Goal: Task Accomplishment & Management: Use online tool/utility

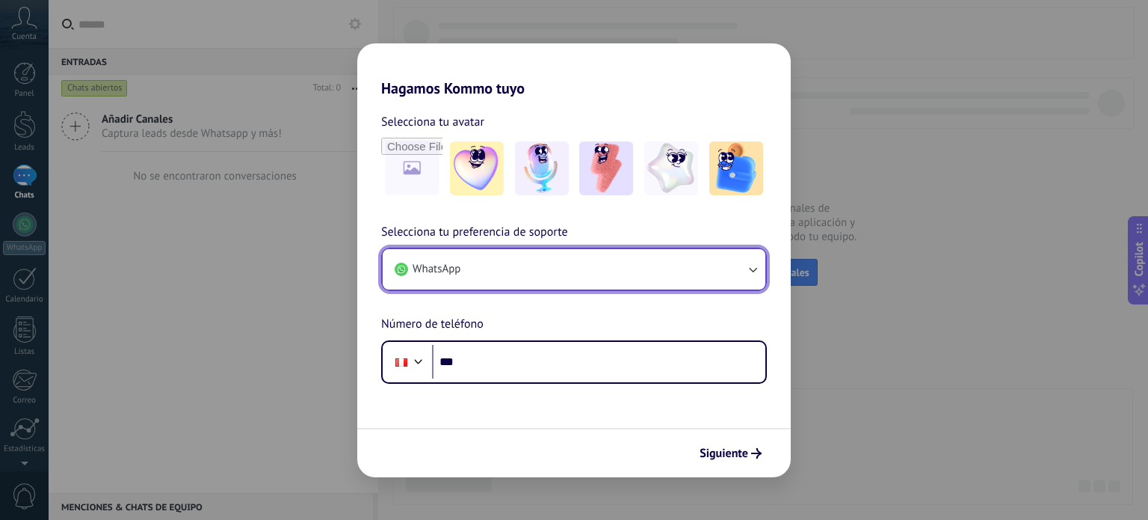
click at [549, 268] on button "WhatsApp" at bounding box center [574, 269] width 383 height 40
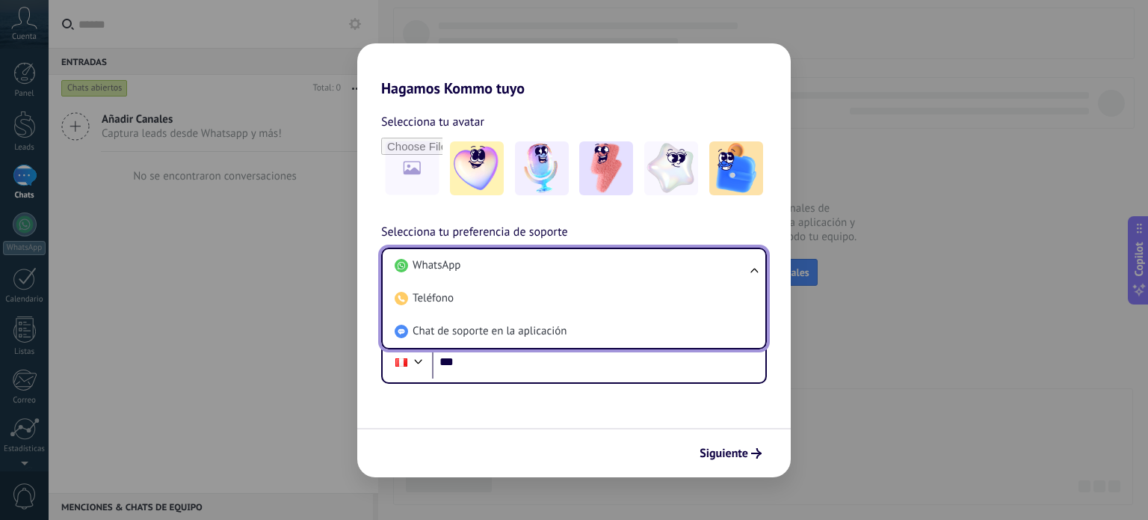
click at [502, 270] on li "WhatsApp" at bounding box center [571, 265] width 365 height 33
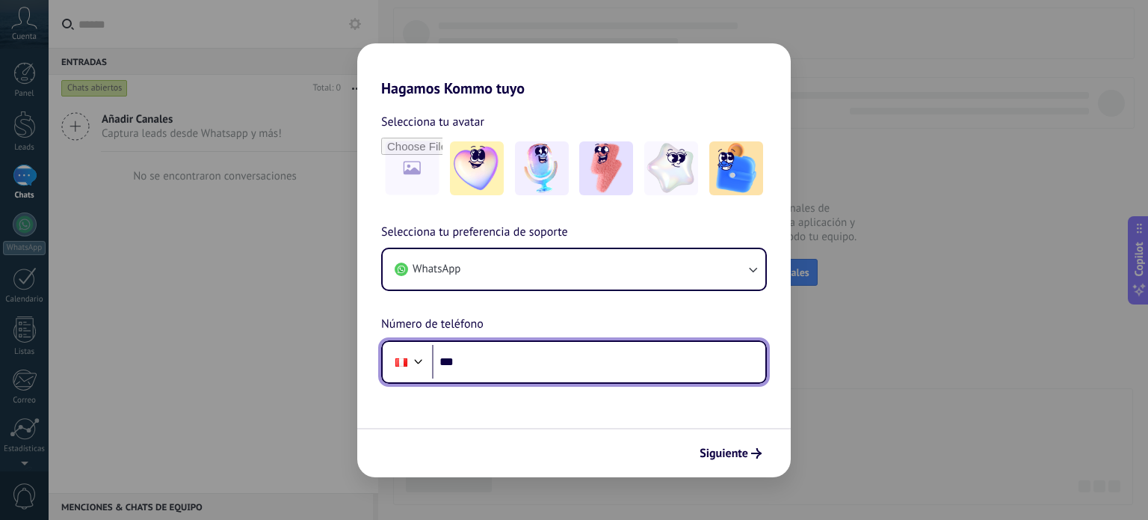
click at [504, 366] on input "***" at bounding box center [598, 362] width 333 height 34
type input "**********"
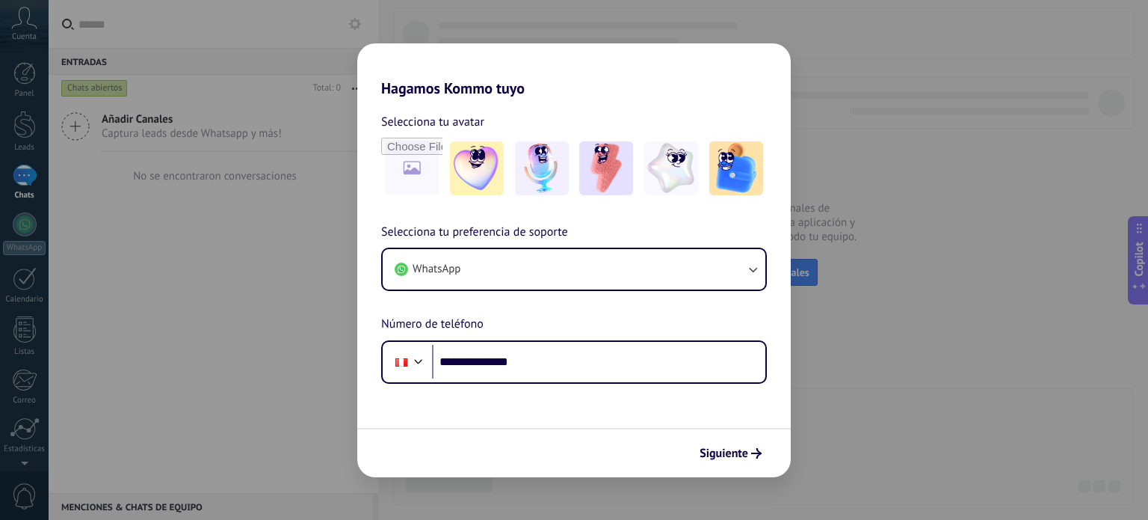
click at [781, 459] on div "Siguiente" at bounding box center [574, 452] width 434 height 49
click at [751, 461] on button "Siguiente" at bounding box center [731, 452] width 76 height 25
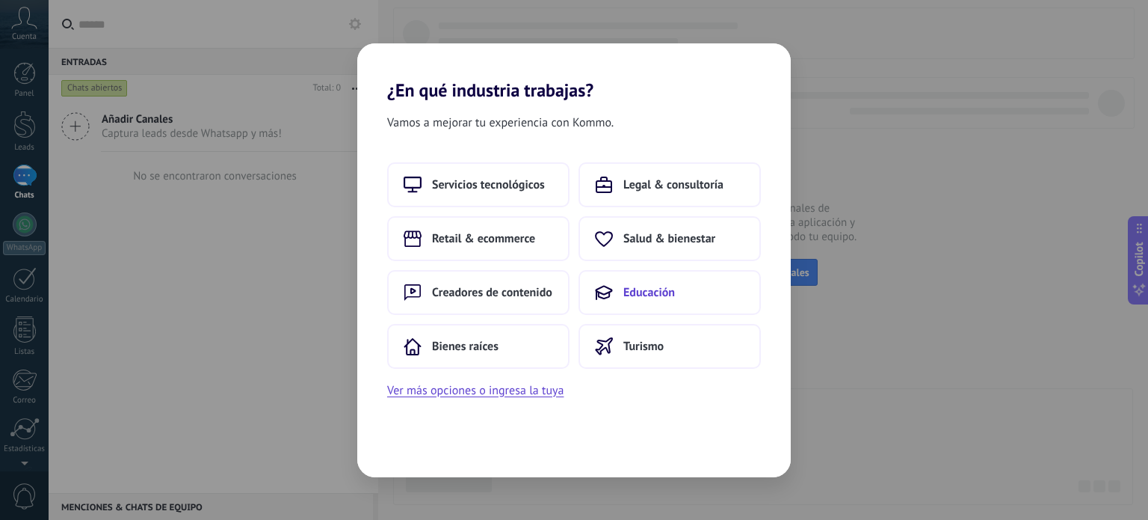
click at [663, 285] on span "Educación" at bounding box center [650, 292] width 52 height 15
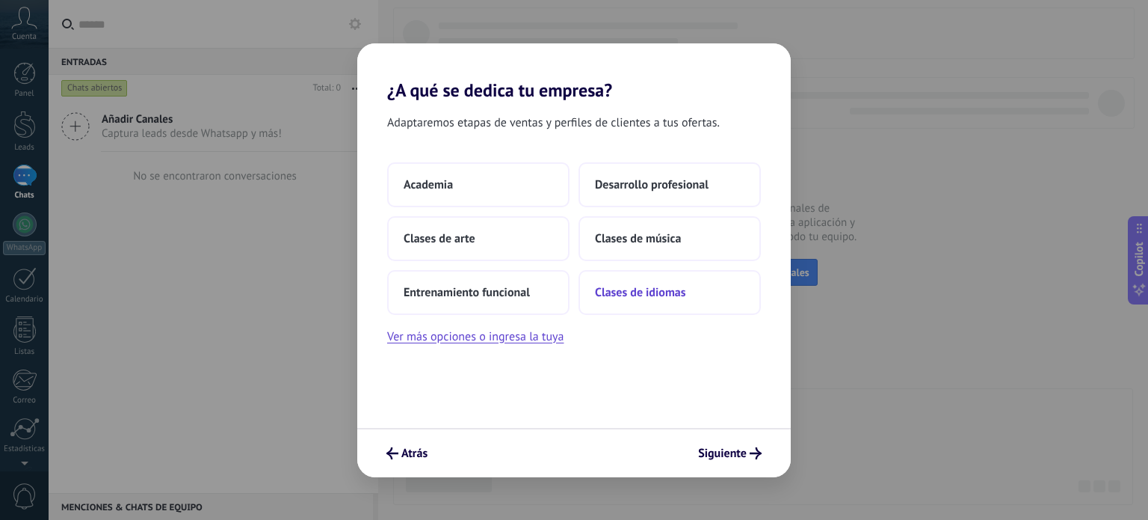
click at [670, 293] on span "Clases de idiomas" at bounding box center [640, 292] width 90 height 15
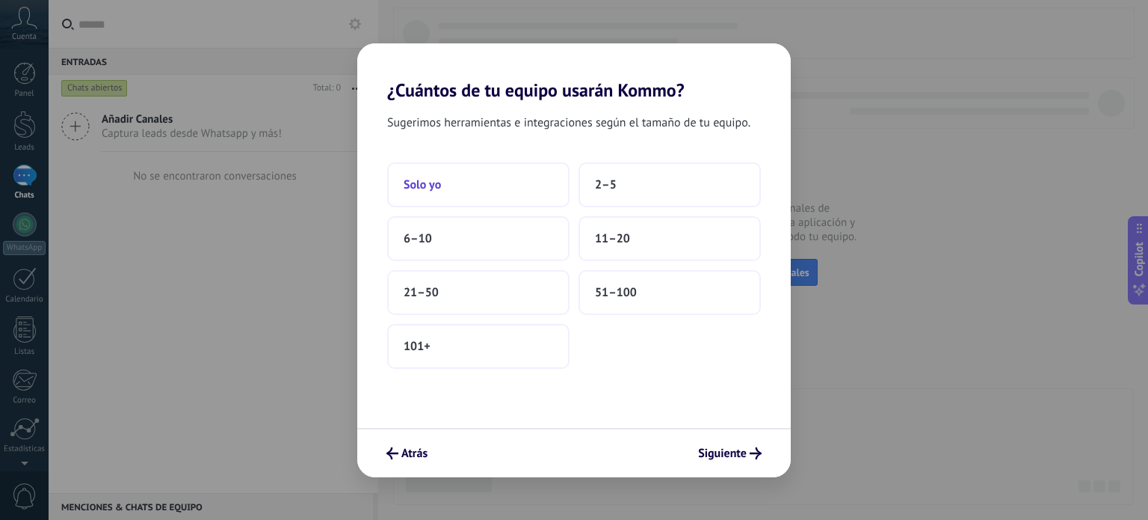
click at [512, 183] on button "Solo yo" at bounding box center [478, 184] width 182 height 45
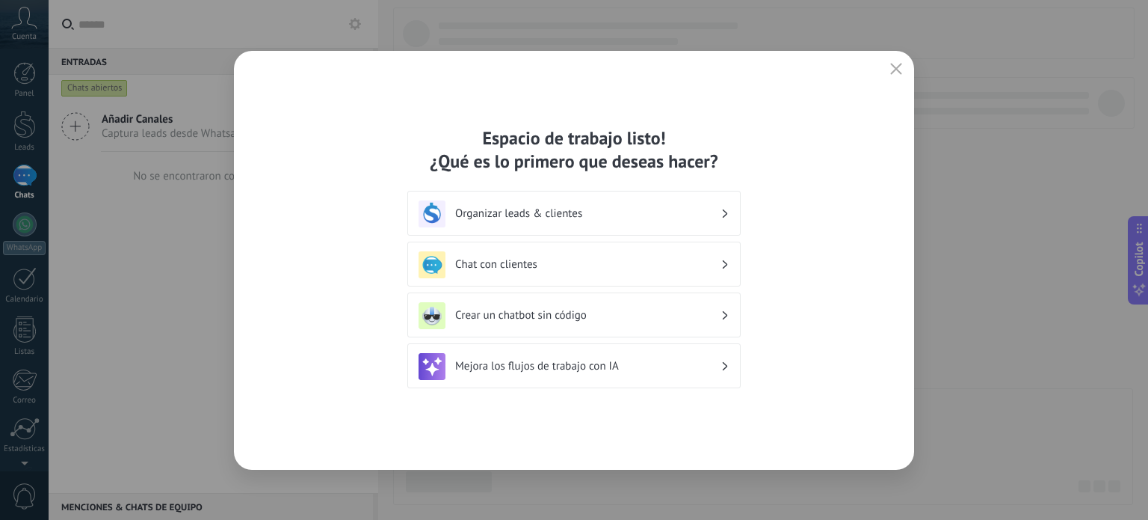
click at [673, 320] on h3 "Crear un chatbot sin código" at bounding box center [587, 315] width 265 height 14
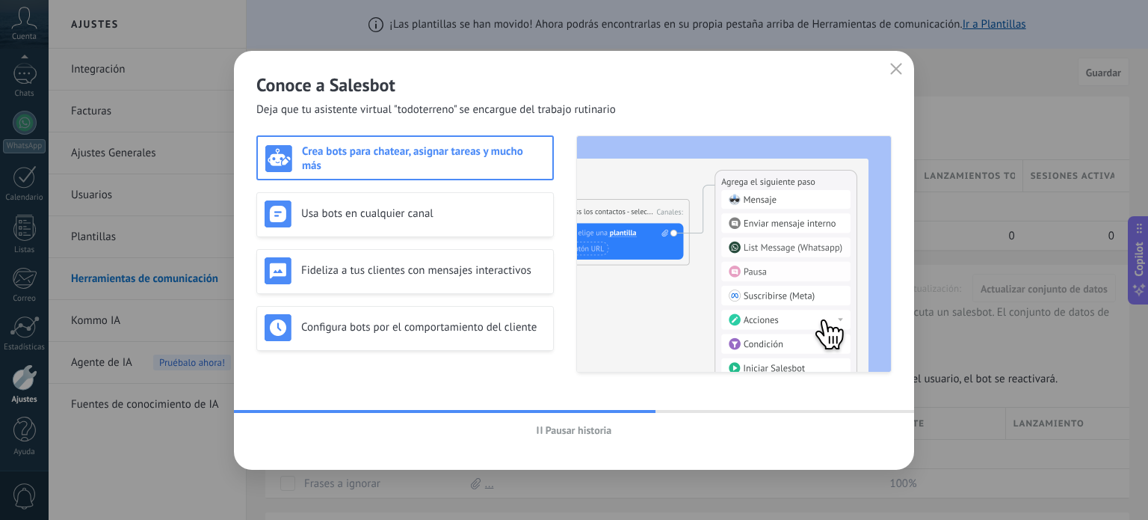
click at [470, 155] on h3 "Crea bots para chatear, asignar tareas y mucho más" at bounding box center [423, 158] width 243 height 28
click at [409, 196] on div "Usa bots en cualquier canal" at bounding box center [405, 214] width 298 height 45
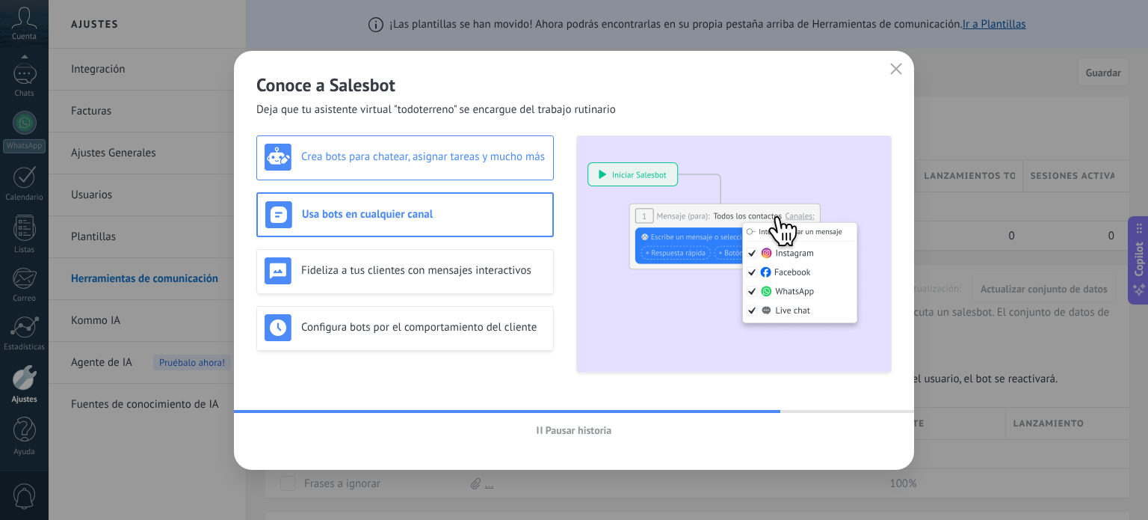
click at [429, 171] on div "Crea bots para chatear, asignar tareas y mucho más" at bounding box center [405, 157] width 298 height 45
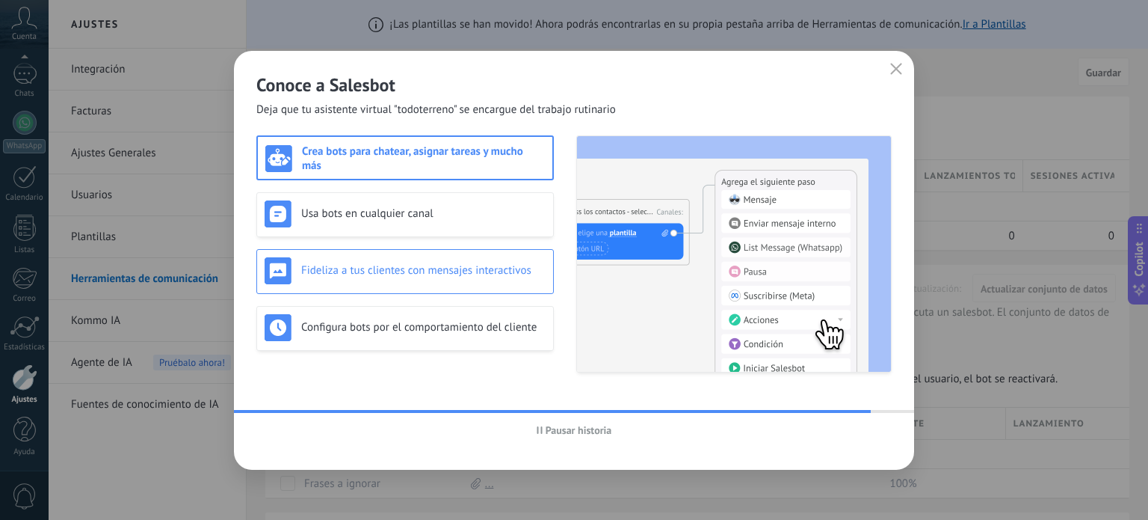
click at [443, 265] on h3 "Fideliza a tus clientes con mensajes interactivos" at bounding box center [423, 270] width 244 height 14
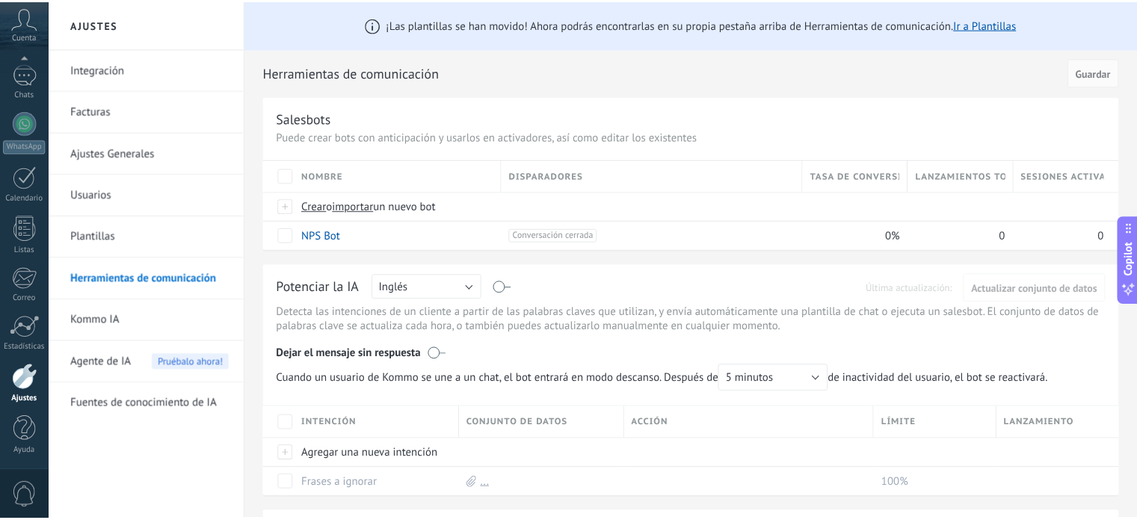
scroll to position [8, 0]
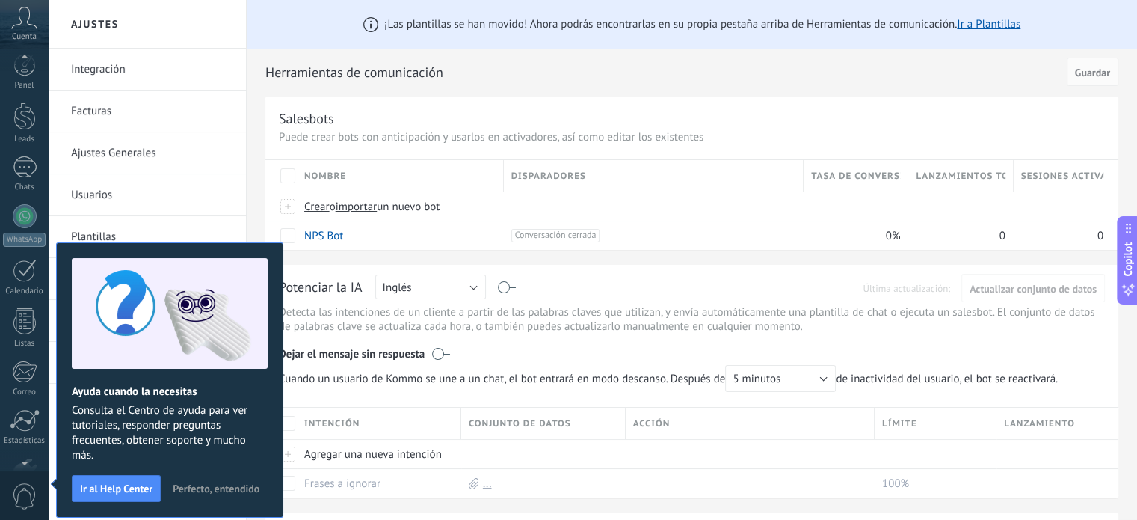
click at [236, 490] on span "Perfecto, entendido" at bounding box center [216, 488] width 87 height 10
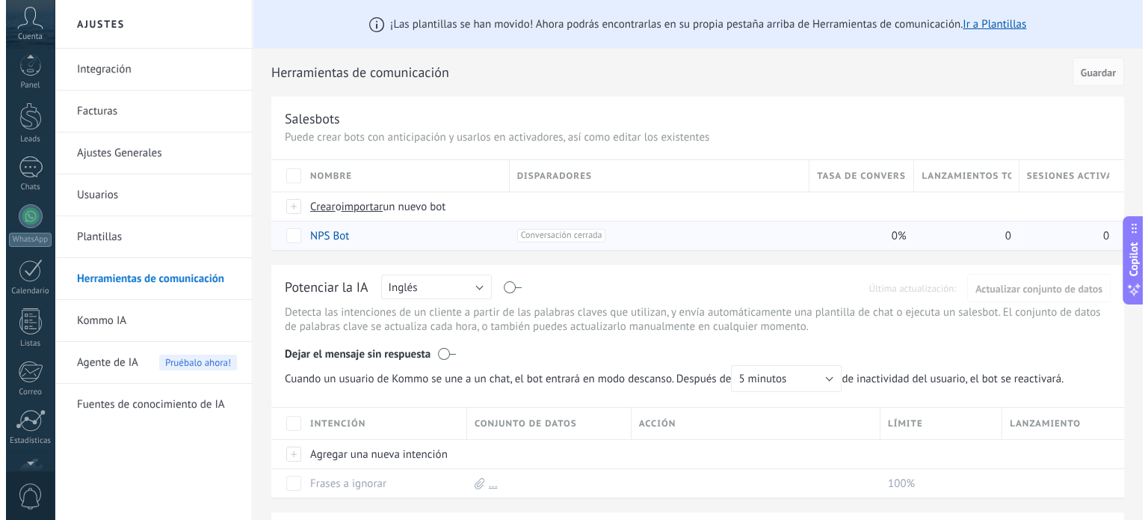
scroll to position [0, 0]
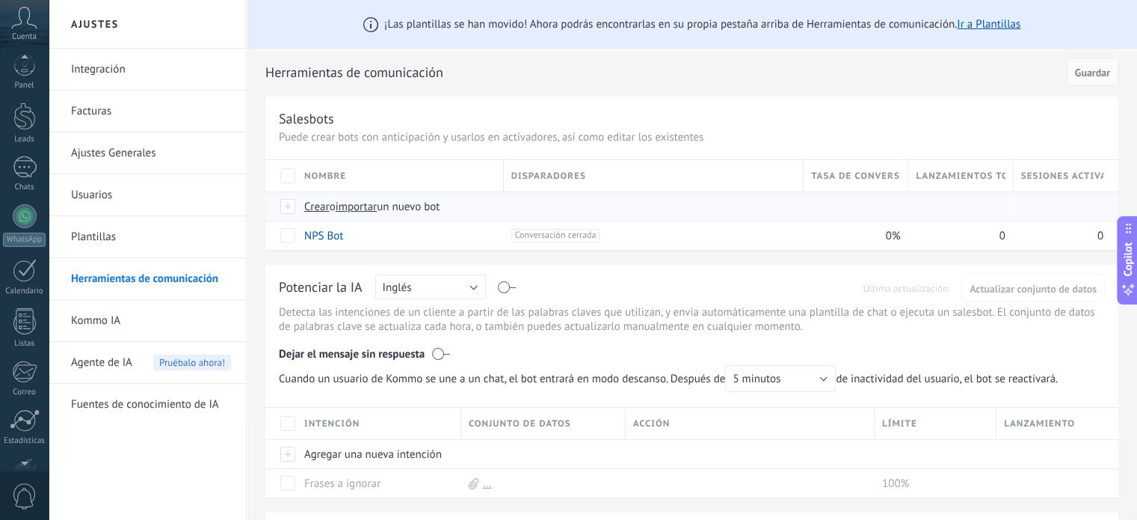
click at [317, 209] on span "Crear" at bounding box center [316, 207] width 25 height 14
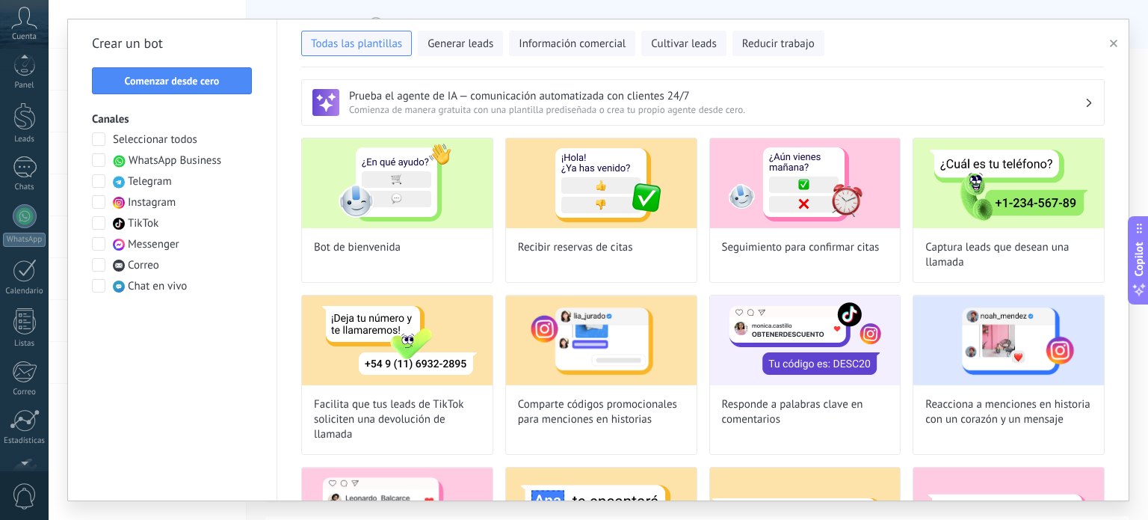
click at [179, 167] on span "WhatsApp Business" at bounding box center [175, 160] width 93 height 15
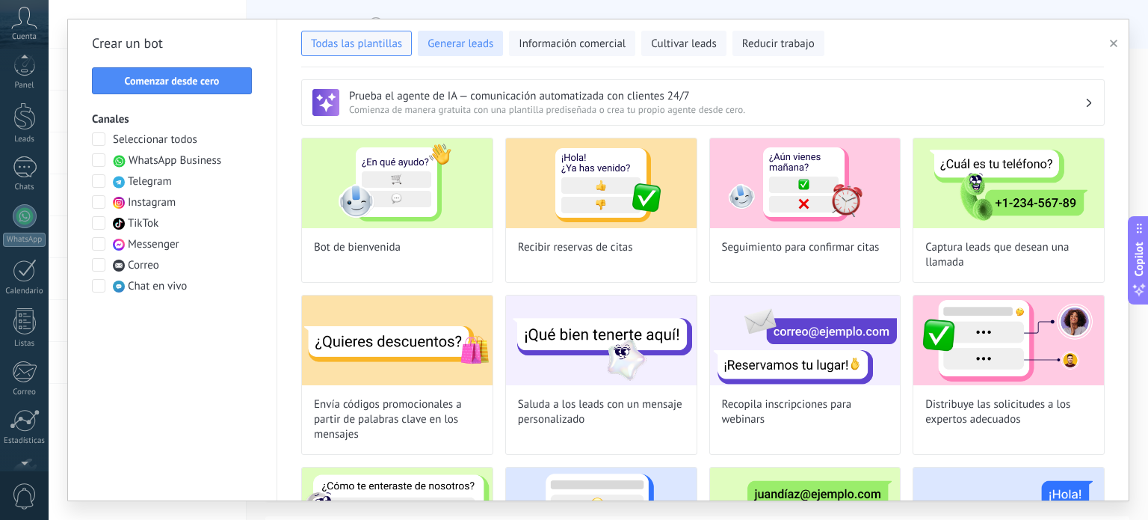
click at [470, 46] on span "Generar leads" at bounding box center [461, 44] width 66 height 15
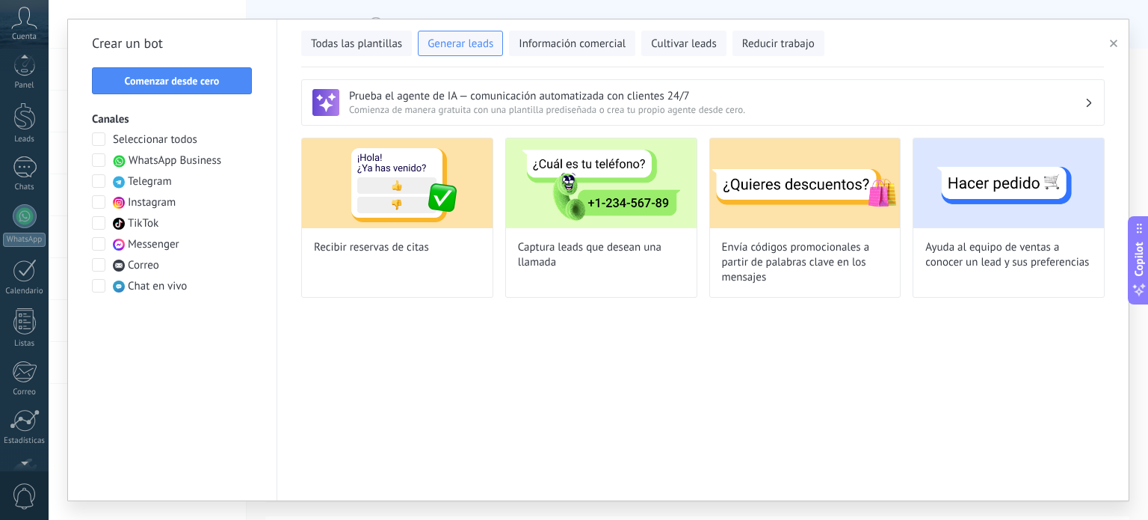
click at [580, 64] on div "Todas las plantillas Generar leads Información comercial Cultivar leads Reducir…" at bounding box center [702, 43] width 803 height 48
click at [583, 50] on span "Información comercial" at bounding box center [572, 44] width 107 height 15
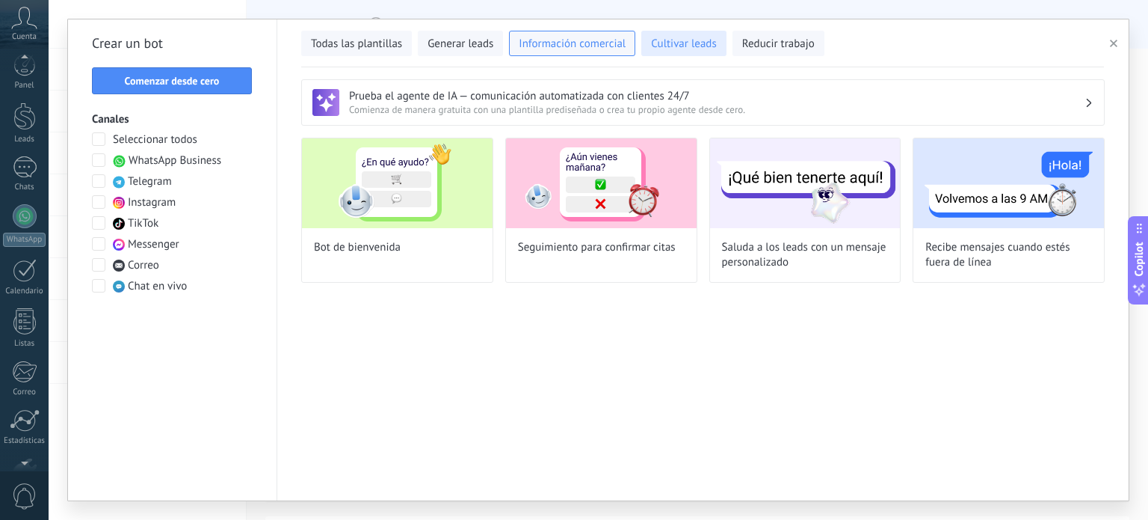
click at [706, 53] on button "Cultivar leads" at bounding box center [683, 43] width 84 height 25
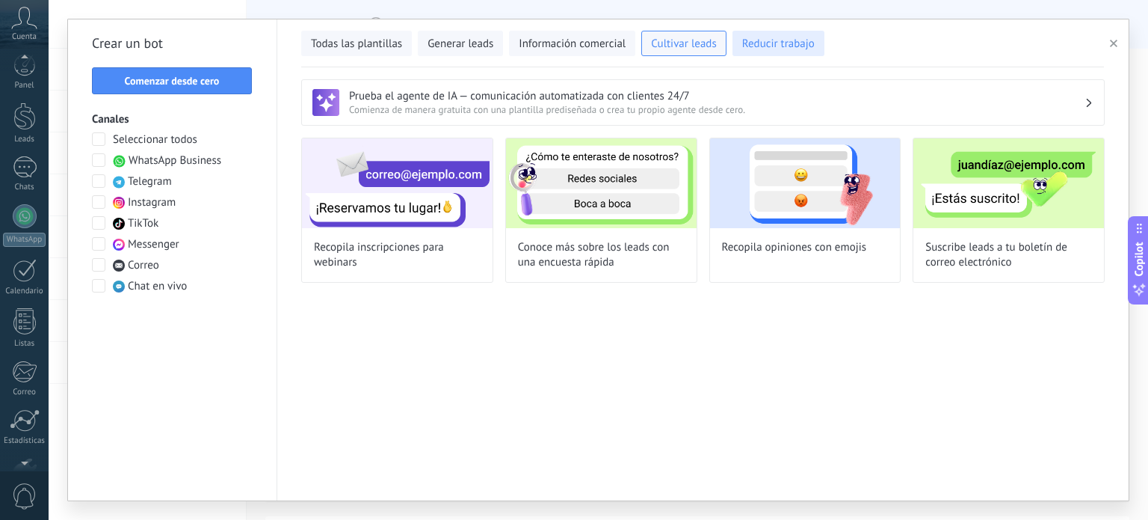
click at [775, 53] on button "Reducir trabajo" at bounding box center [779, 43] width 92 height 25
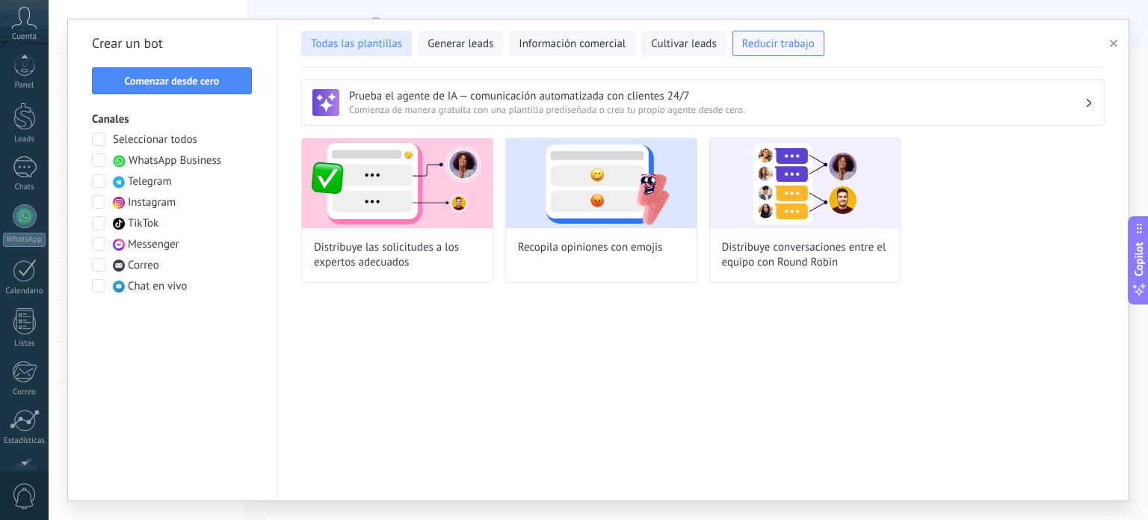
click at [360, 47] on span "Todas las plantillas" at bounding box center [356, 44] width 91 height 15
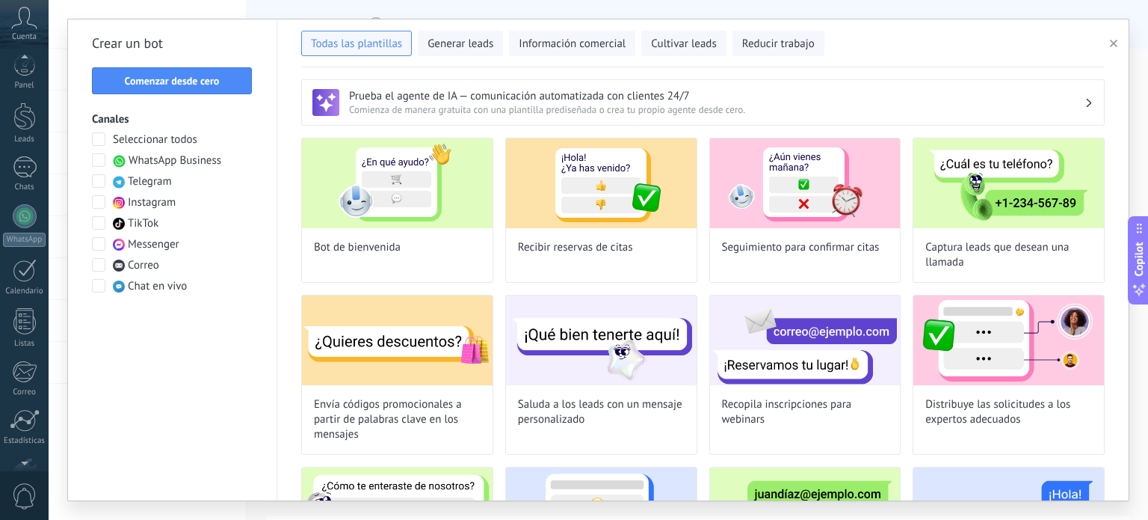
click at [185, 76] on span "Comenzar desde cero" at bounding box center [172, 81] width 95 height 10
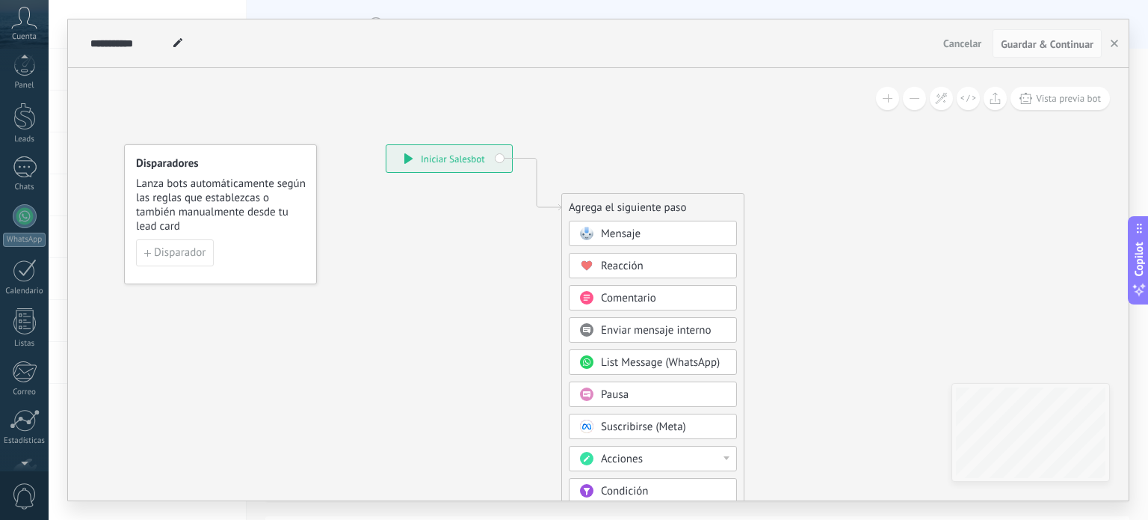
drag, startPoint x: 448, startPoint y: 158, endPoint x: 437, endPoint y: 165, distance: 13.5
click at [413, 155] on div "**********" at bounding box center [450, 158] width 126 height 27
drag, startPoint x: 697, startPoint y: 328, endPoint x: 724, endPoint y: 233, distance: 99.4
click at [724, 236] on div "Mensaje Mensaje Mensaje Reacción Comentario Enviar mensaje interno" at bounding box center [653, 453] width 168 height 465
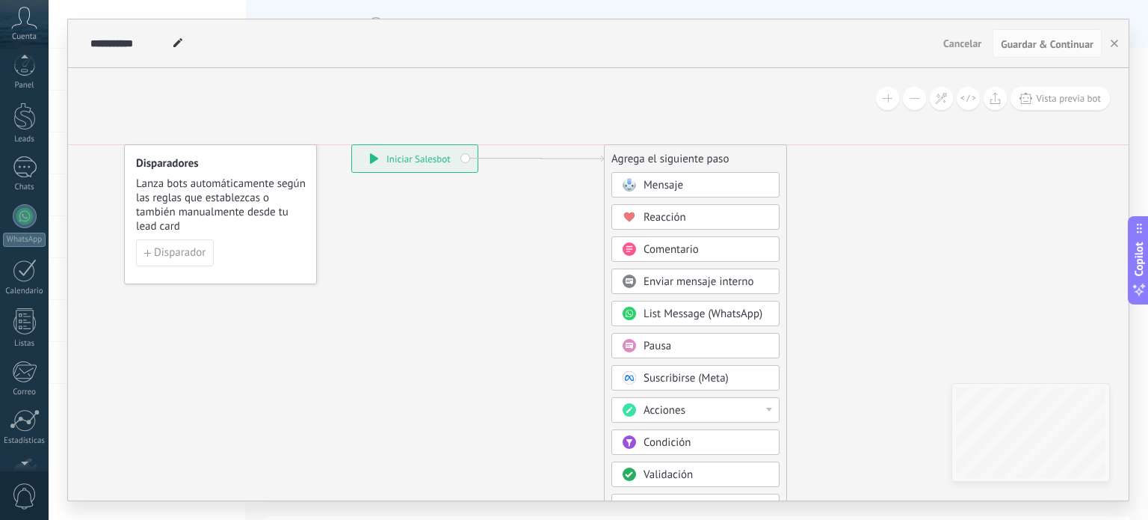
click at [713, 170] on div "Agrega el siguiente paso" at bounding box center [696, 159] width 182 height 25
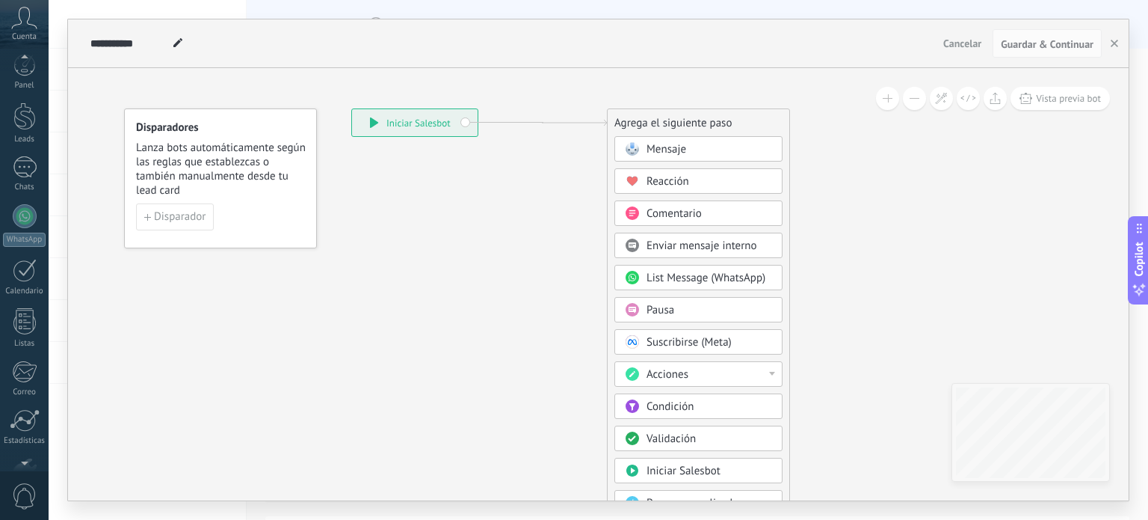
click at [663, 142] on span "Mensaje" at bounding box center [667, 149] width 40 height 14
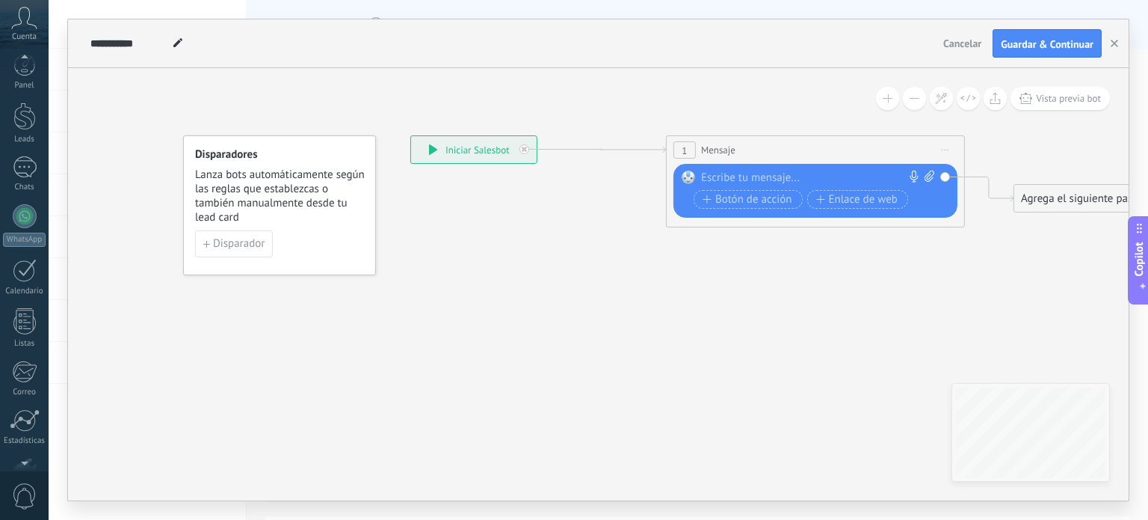
drag, startPoint x: 530, startPoint y: 244, endPoint x: 810, endPoint y: 325, distance: 291.1
click at [810, 325] on icon at bounding box center [753, 181] width 1433 height 840
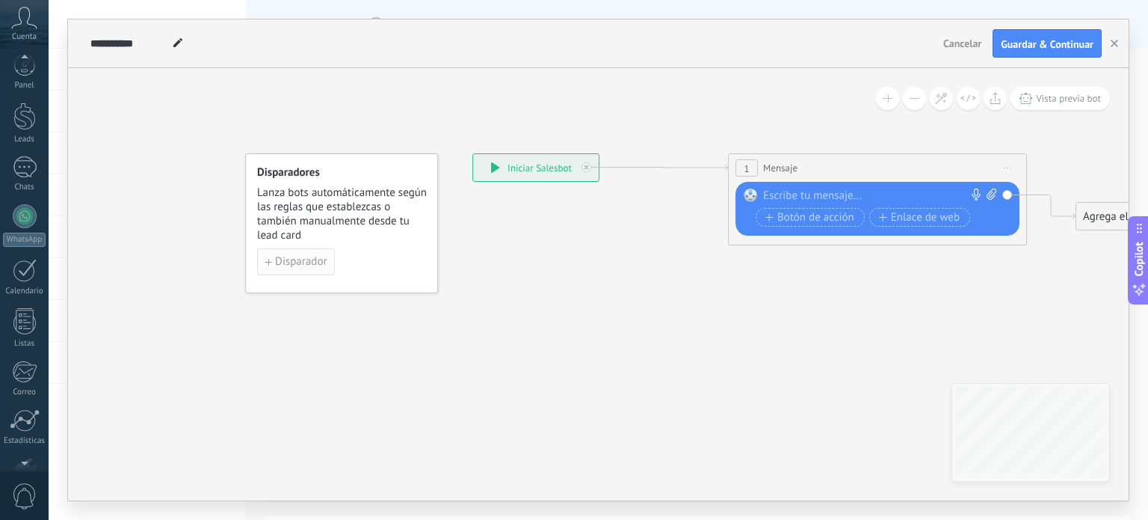
click at [309, 256] on span "Disparador" at bounding box center [301, 261] width 52 height 10
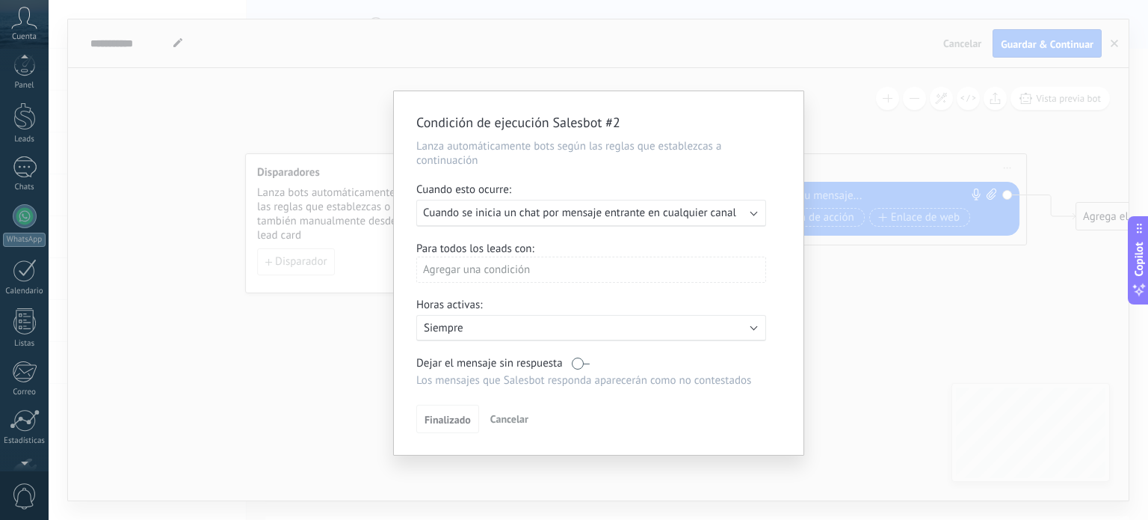
click at [700, 220] on span "Cuando se inicia un chat por mensaje entrante en cualquier canal" at bounding box center [579, 213] width 313 height 14
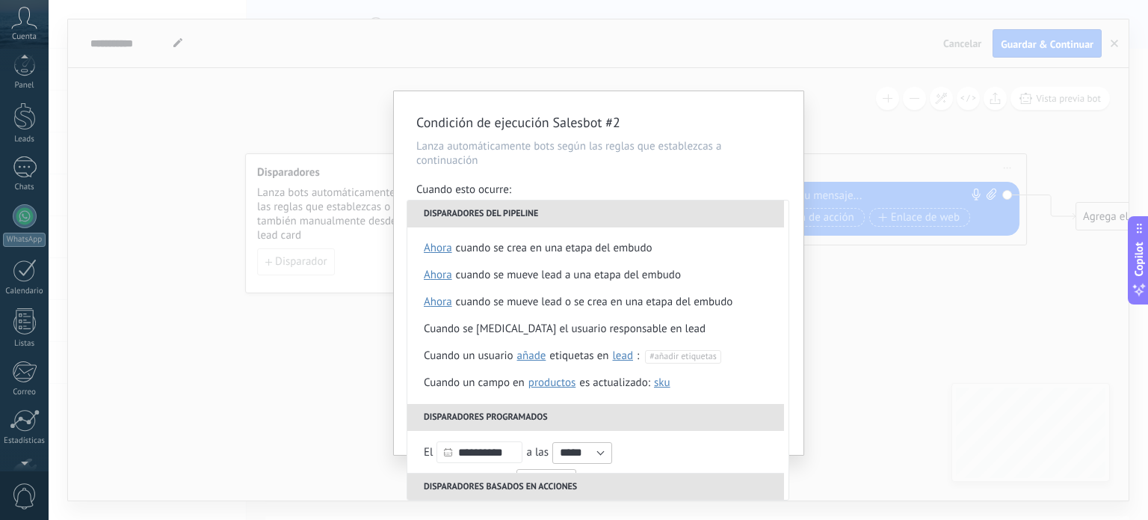
click at [796, 339] on div "Condición de ejecución Salesbot #2 Lanza automáticamente bots según las reglas …" at bounding box center [599, 272] width 410 height 363
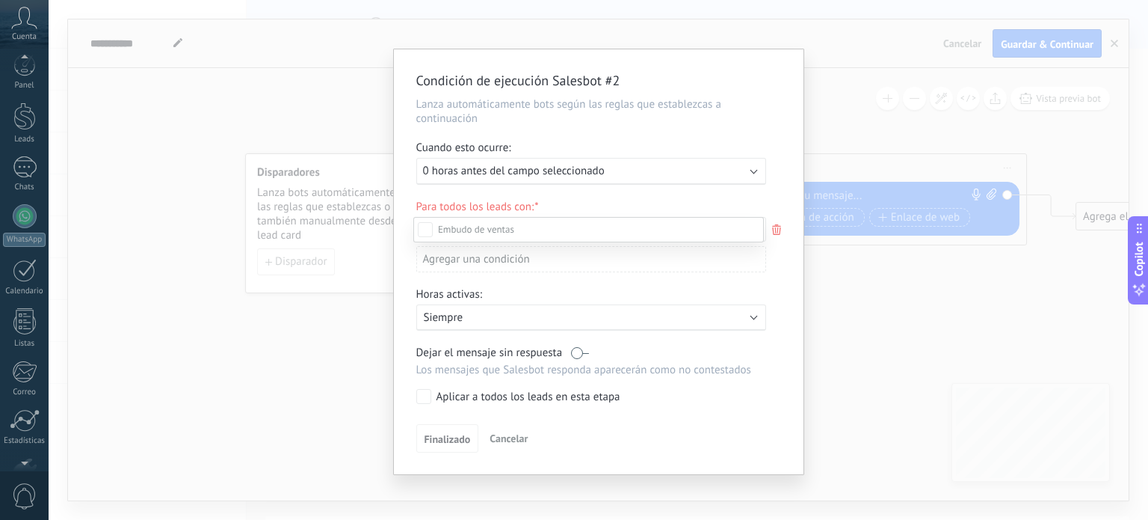
scroll to position [150, 0]
click at [520, 452] on div "Incoming leads Contacto inicial Negociación Debate contractual Discusión de con…" at bounding box center [588, 367] width 351 height 301
click at [501, 445] on button "Cancelar" at bounding box center [509, 438] width 50 height 22
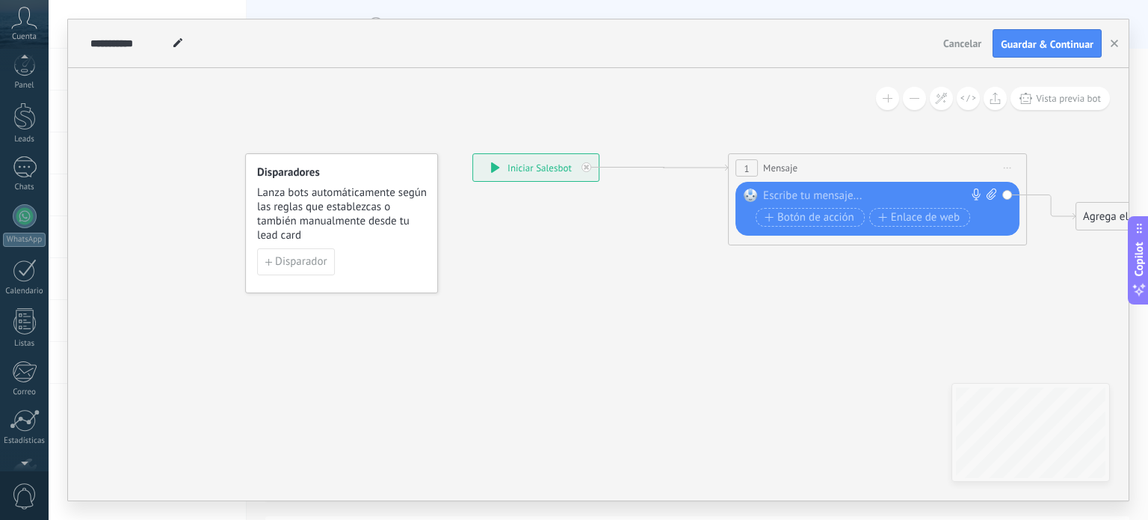
click at [511, 167] on div "**********" at bounding box center [536, 167] width 126 height 27
click at [309, 197] on span "Lanza bots automáticamente según las reglas que establezcas o también manualmen…" at bounding box center [342, 213] width 170 height 57
click at [304, 262] on span "Disparador" at bounding box center [301, 261] width 52 height 10
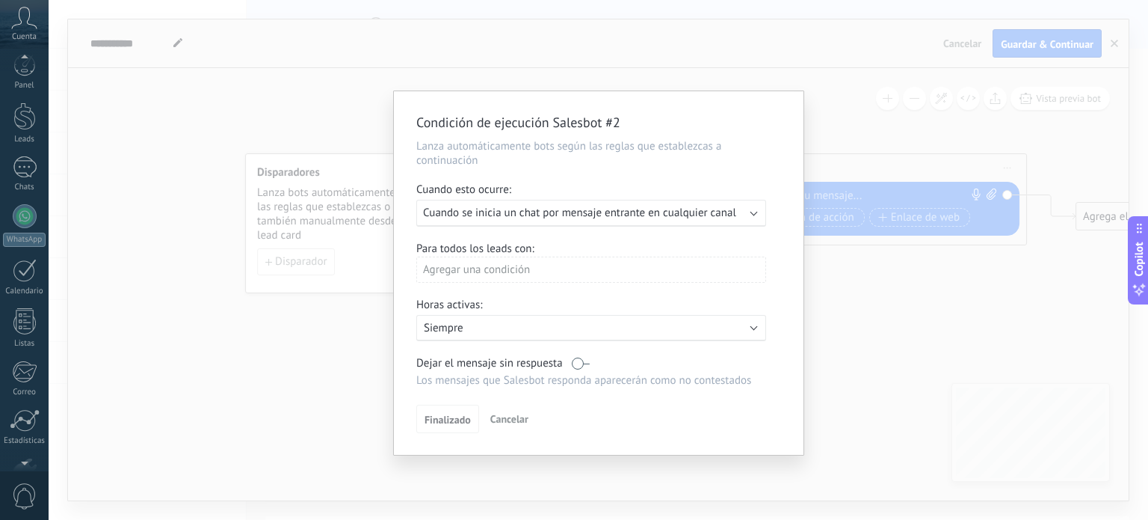
click at [634, 217] on span "Cuando se inicia un chat por mensaje entrante en cualquier canal" at bounding box center [579, 213] width 313 height 14
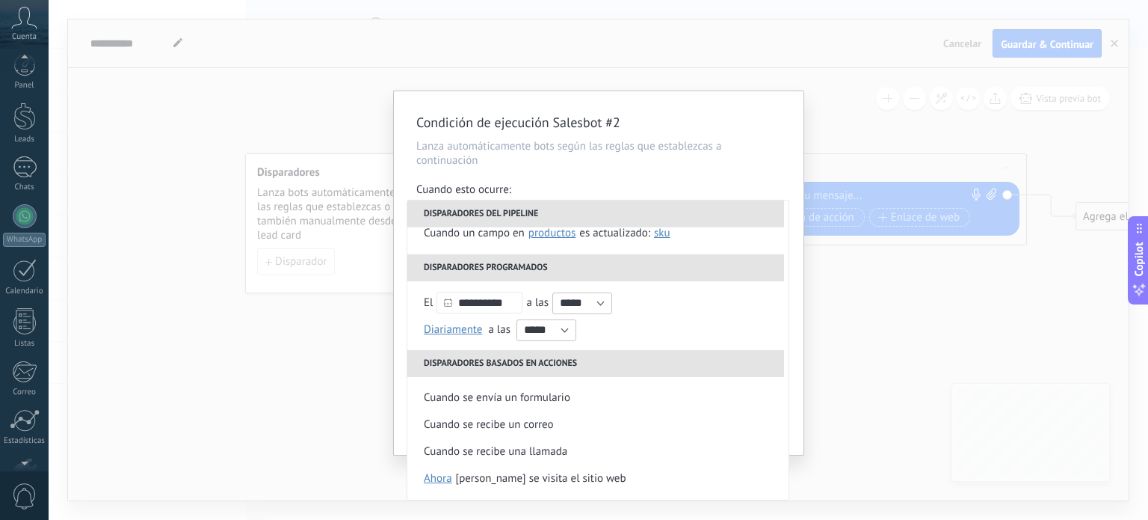
click at [897, 256] on div "Condición de ejecución Salesbot #2 Lanza automáticamente bots según las reglas …" at bounding box center [599, 260] width 1100 height 520
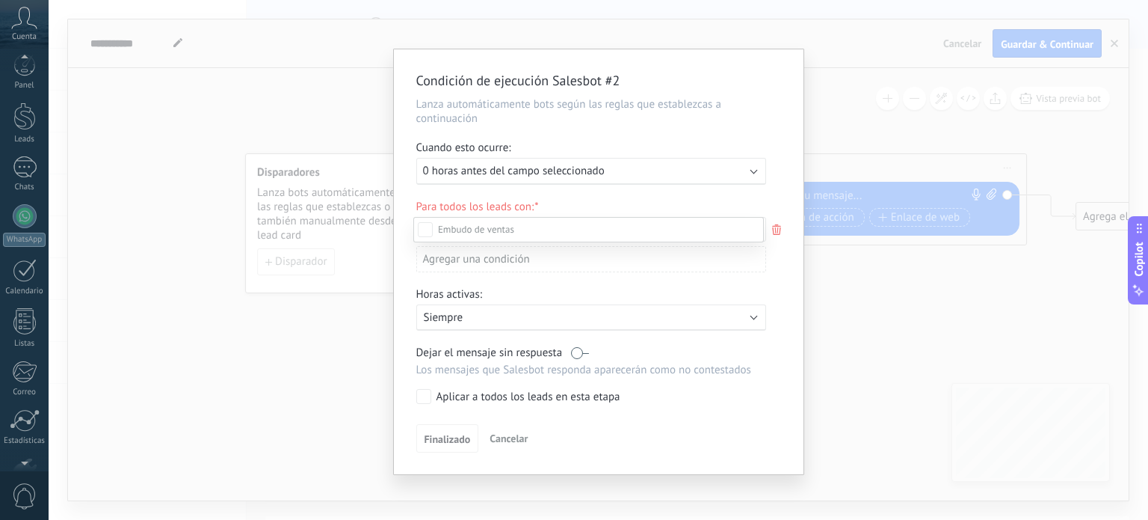
click at [918, 349] on div at bounding box center [599, 260] width 1100 height 520
click at [935, 61] on div "Condición de ejecución Salesbot #2 Lanza automáticamente bots según las reglas …" at bounding box center [599, 260] width 1100 height 520
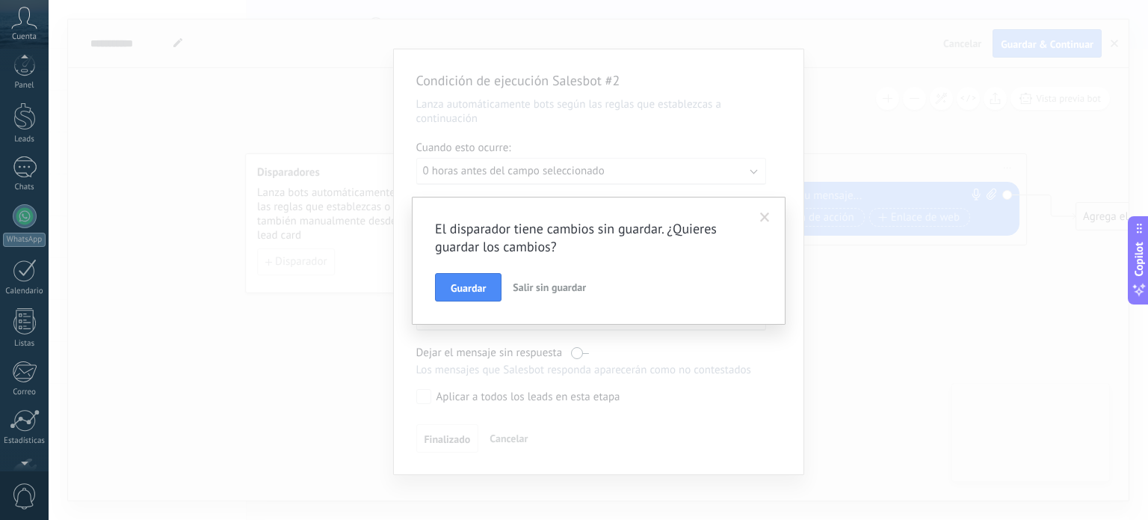
click at [568, 292] on span "Salir sin guardar" at bounding box center [549, 286] width 73 height 13
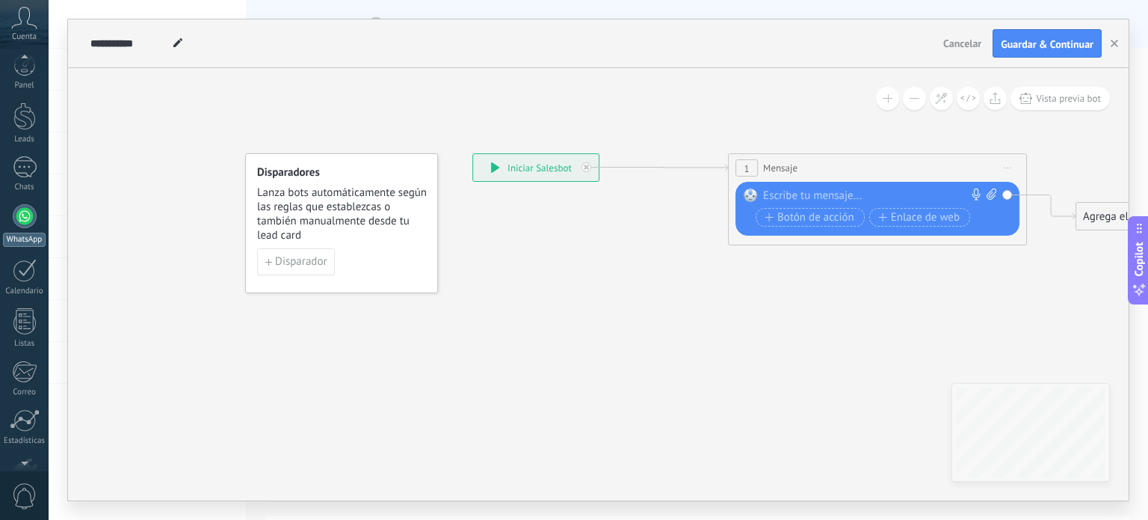
click at [16, 217] on div at bounding box center [25, 216] width 24 height 24
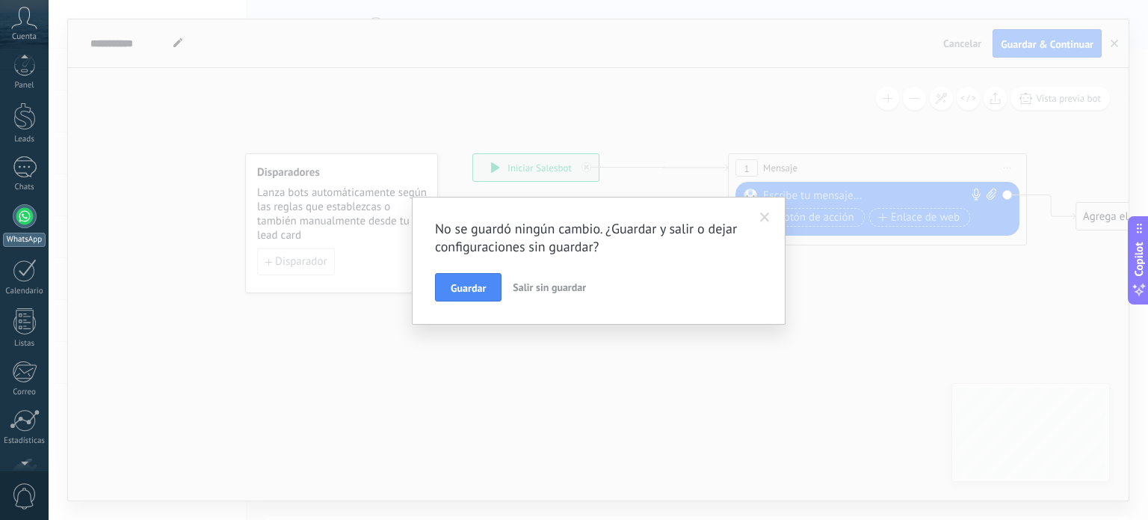
scroll to position [102, 0]
click at [420, 277] on div "No se guardó ningún cambio. ¿Guardar y salir o dejar configuraciones sin guarda…" at bounding box center [599, 261] width 374 height 128
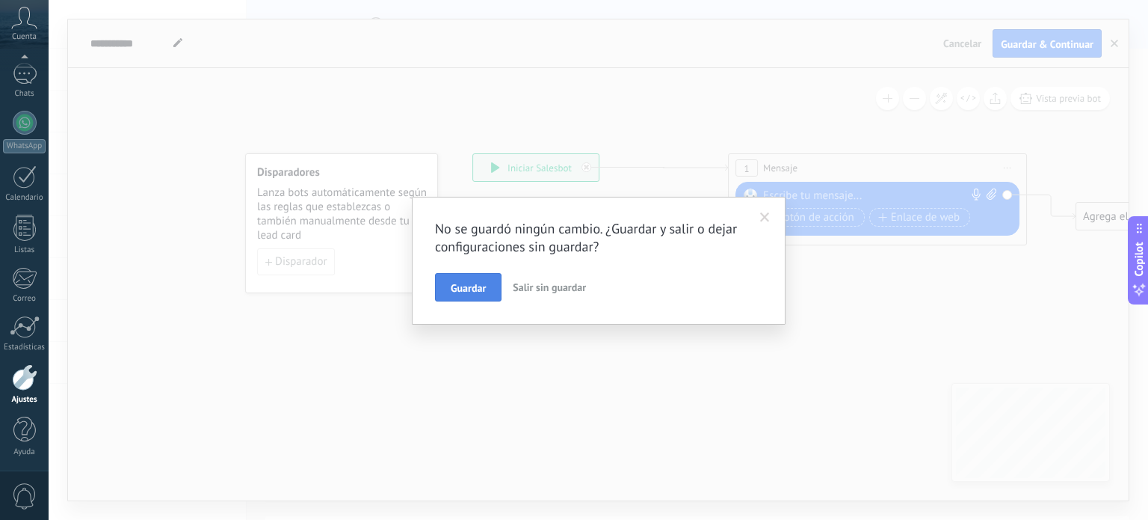
click at [438, 285] on button "Guardar" at bounding box center [468, 287] width 67 height 28
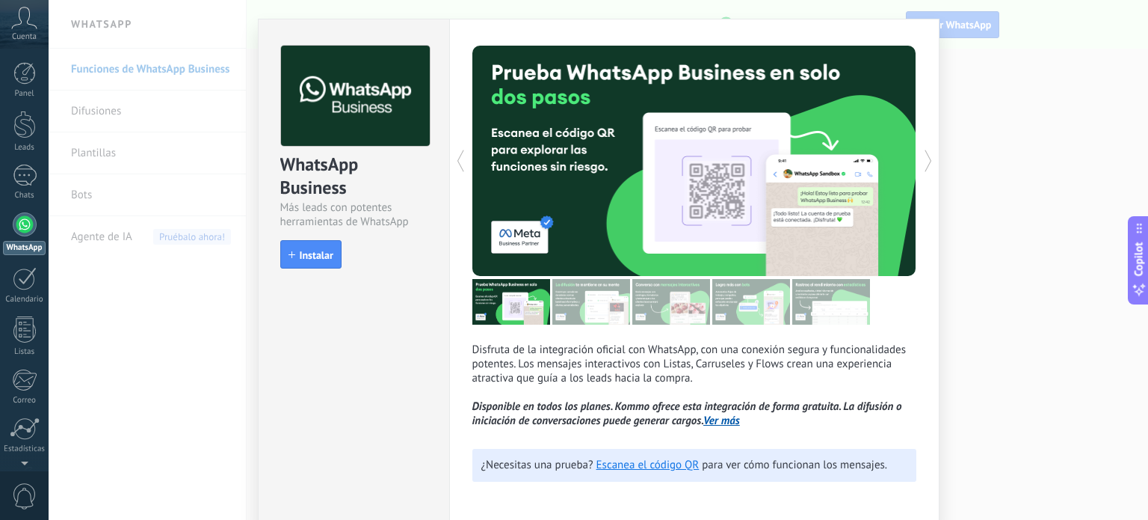
scroll to position [91, 0]
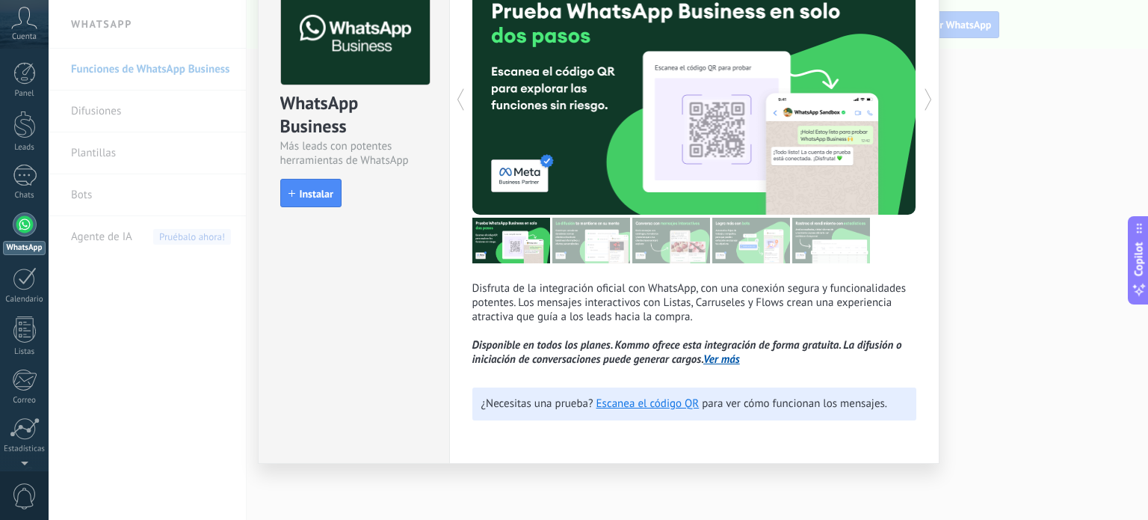
click at [652, 417] on div "¿Necesitas una prueba? Escanea el código QR para ver cómo funcionan los mensaje…" at bounding box center [695, 403] width 444 height 33
click at [653, 407] on link "Escanea el código QR" at bounding box center [648, 403] width 103 height 14
click at [644, 405] on link "Escanea el código QR" at bounding box center [648, 403] width 103 height 14
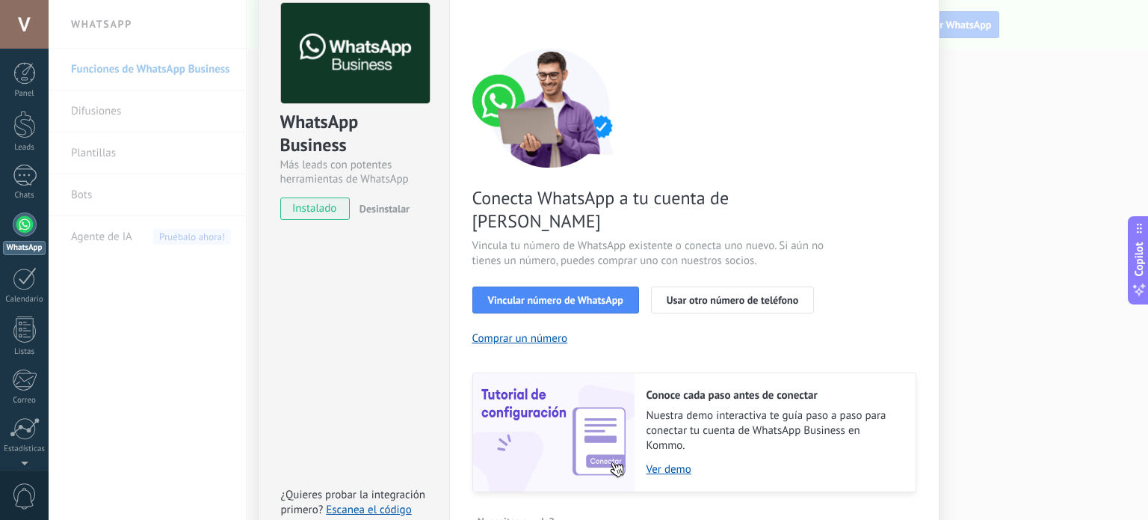
scroll to position [75, 0]
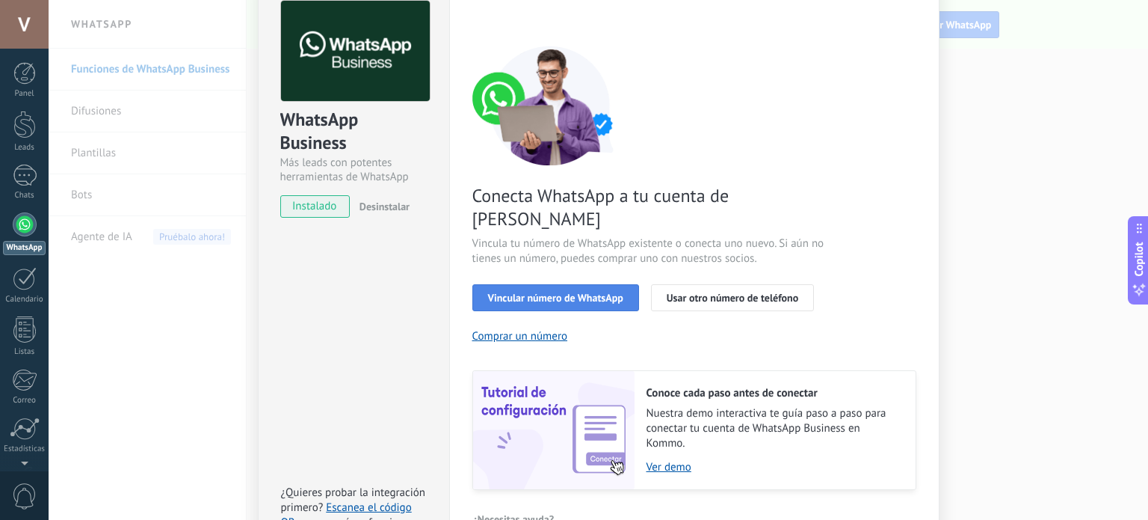
click at [579, 292] on span "Vincular número de WhatsApp" at bounding box center [555, 297] width 135 height 10
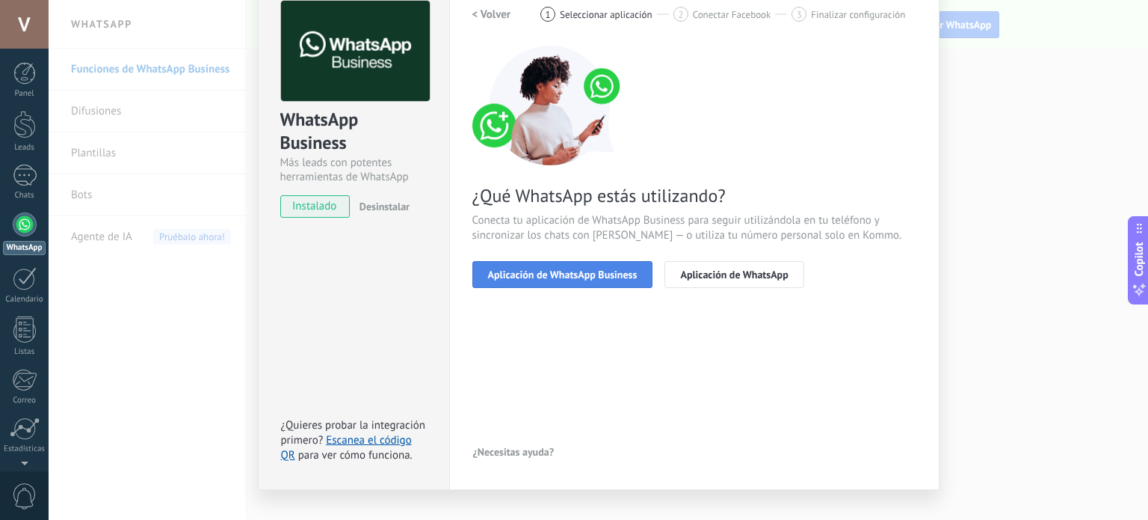
click at [628, 281] on button "Aplicación de WhatsApp Business" at bounding box center [563, 274] width 181 height 27
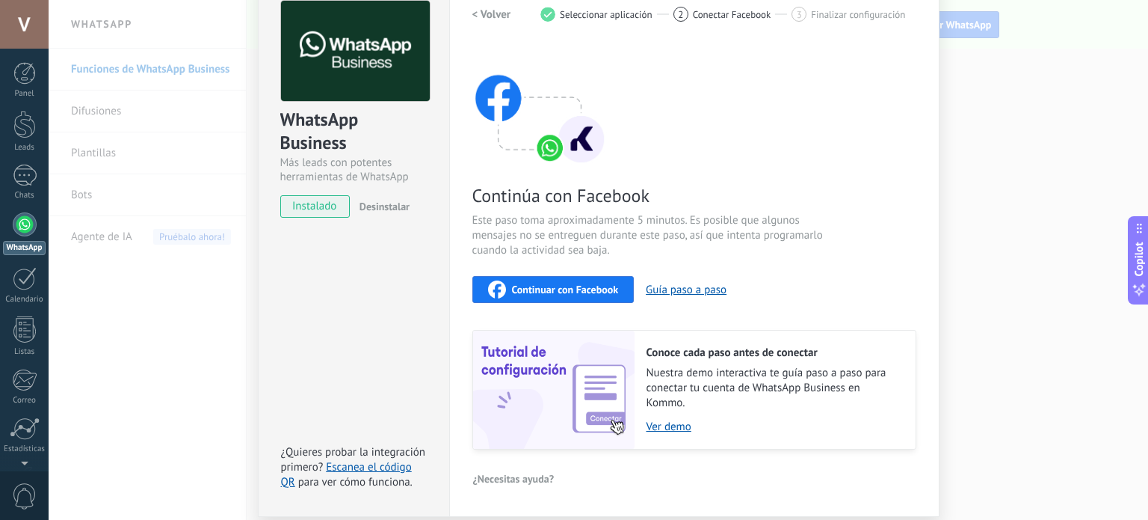
click at [609, 296] on div "Continuar con Facebook" at bounding box center [553, 289] width 131 height 18
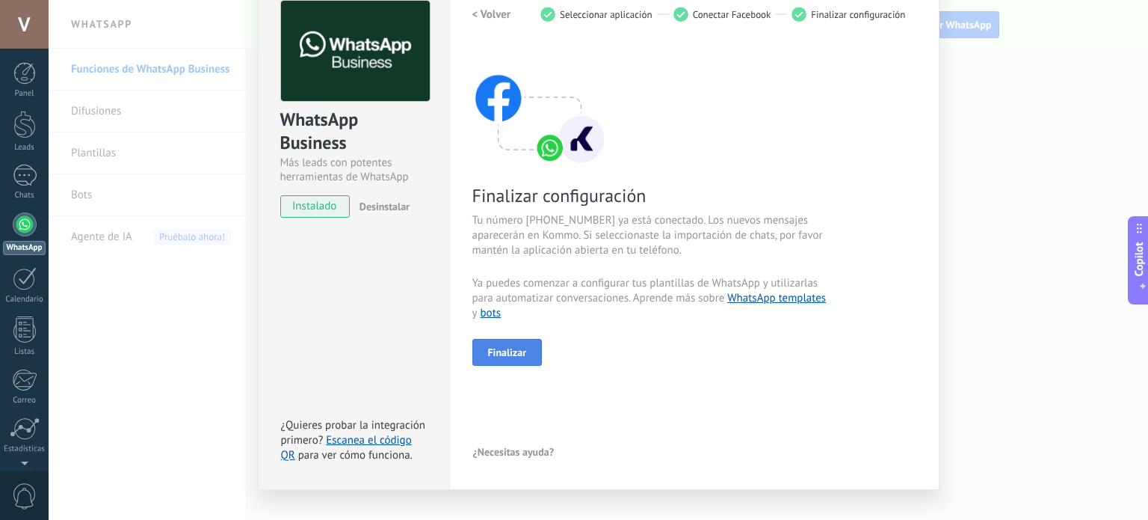
click at [509, 353] on span "Finalizar" at bounding box center [507, 352] width 39 height 10
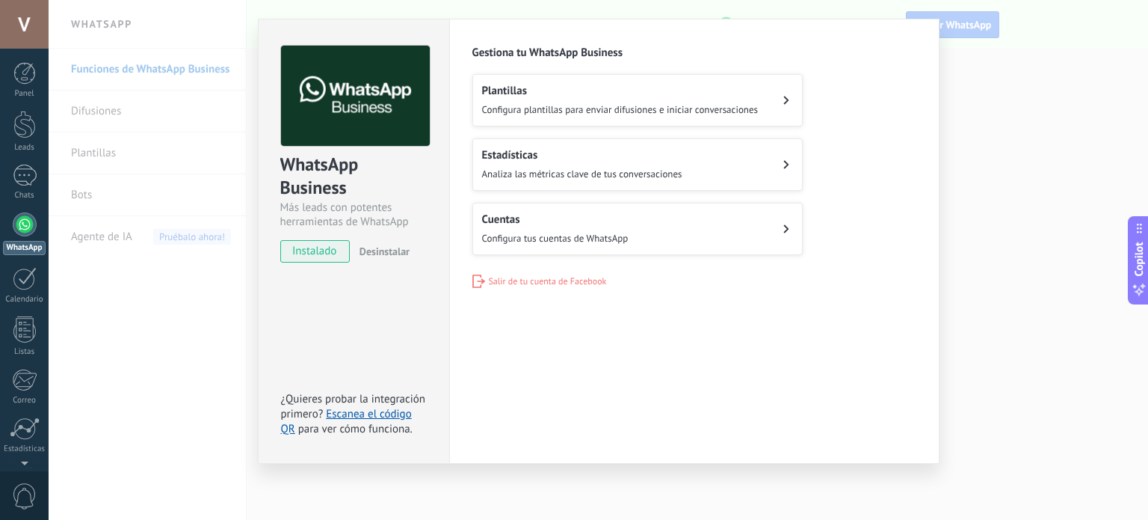
click at [579, 96] on h2 "Plantillas" at bounding box center [620, 91] width 277 height 14
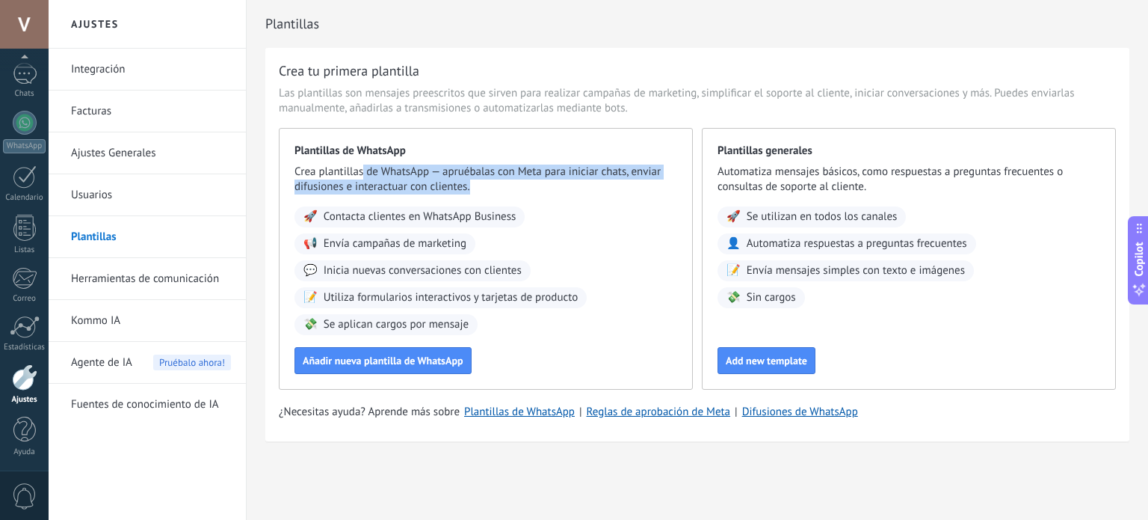
drag, startPoint x: 456, startPoint y: 182, endPoint x: 469, endPoint y: 191, distance: 15.6
click at [472, 185] on span "Crea plantillas de WhatsApp — apruébalas con Meta para iniciar chats, enviar di…" at bounding box center [486, 179] width 383 height 30
click at [520, 178] on span "Crea plantillas de WhatsApp — apruébalas con Meta para iniciar chats, enviar di…" at bounding box center [486, 179] width 383 height 30
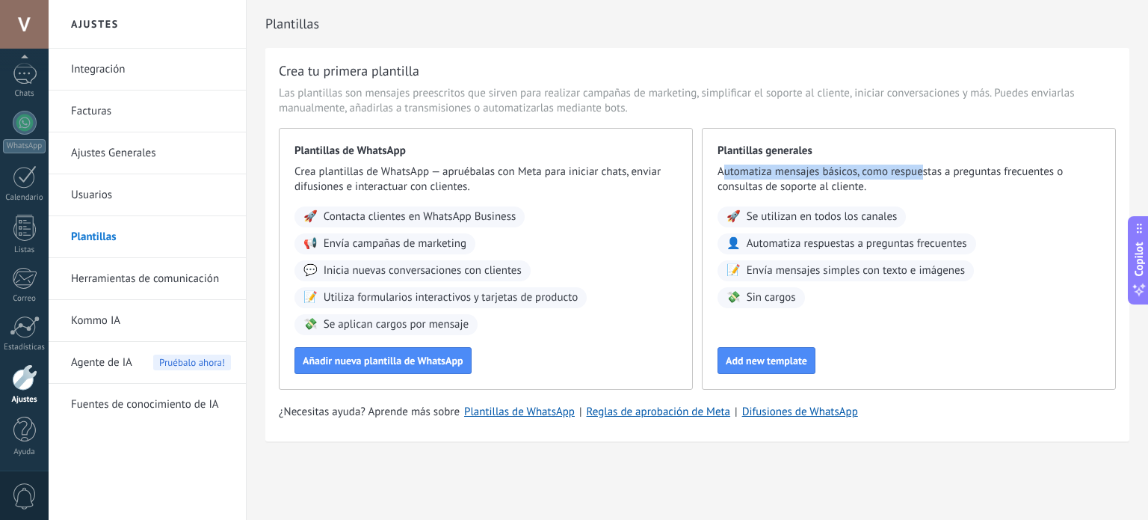
drag, startPoint x: 725, startPoint y: 170, endPoint x: 922, endPoint y: 162, distance: 196.8
click at [921, 162] on div "Plantillas generales Automatiza mensajes básicos, como respuestas a preguntas f…" at bounding box center [909, 259] width 414 height 262
click at [923, 164] on div "Plantillas generales Automatiza mensajes básicos, como respuestas a preguntas f…" at bounding box center [909, 259] width 414 height 262
click at [1006, 221] on div "🚀 Se utilizan en todos los canales 👤 Automatiza respuestas a preguntas frecuent…" at bounding box center [909, 257] width 383 height 102
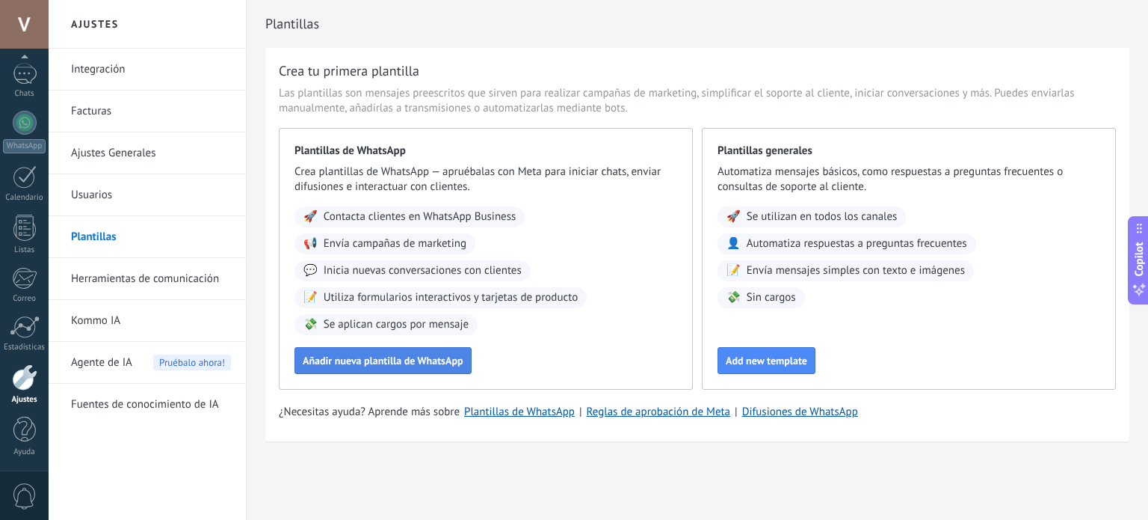
click at [375, 352] on button "Añadir nueva plantilla de WhatsApp" at bounding box center [383, 360] width 177 height 27
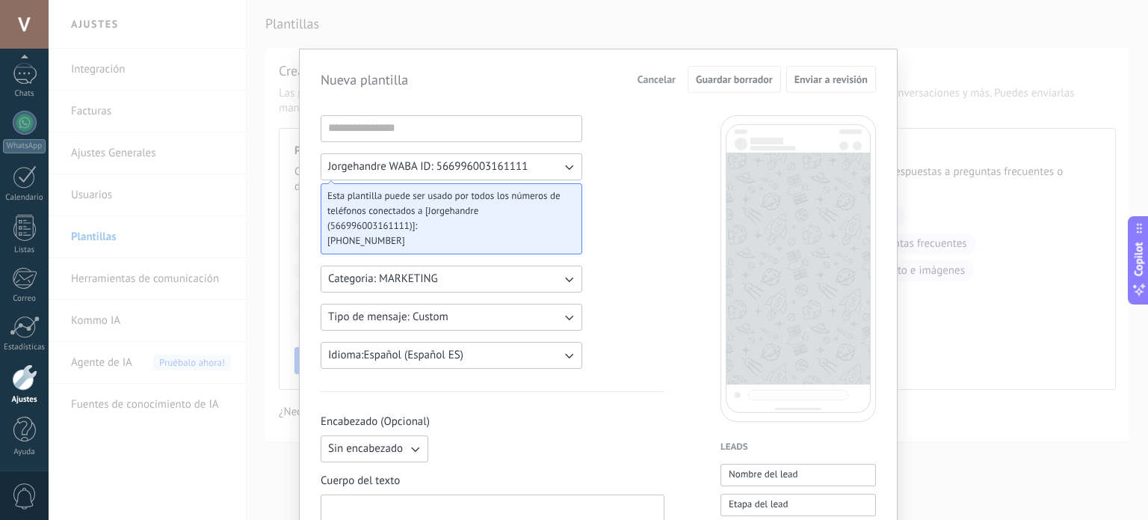
click at [963, 301] on div "Nueva plantilla Cancelar Guardar borrador Enviar a revisión Jorgehandre WABA ID…" at bounding box center [599, 260] width 1100 height 520
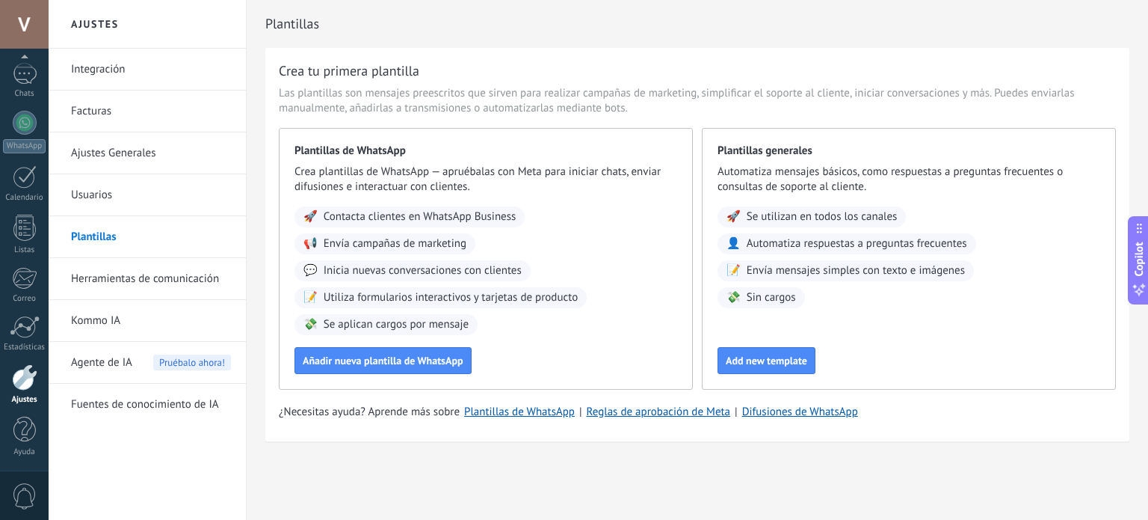
click at [155, 323] on link "Kommo IA" at bounding box center [151, 321] width 160 height 42
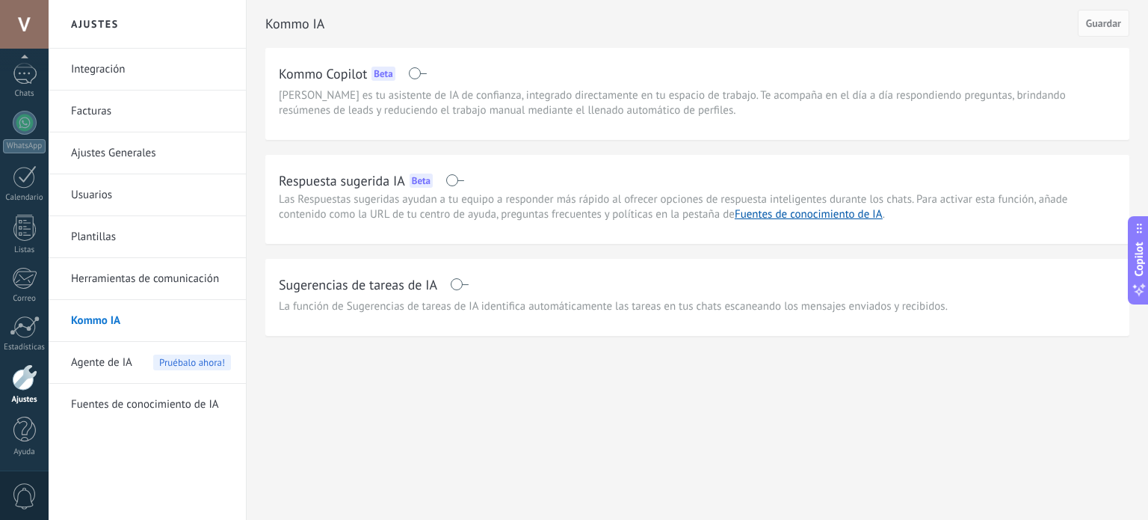
click at [134, 74] on link "Integración" at bounding box center [151, 70] width 160 height 42
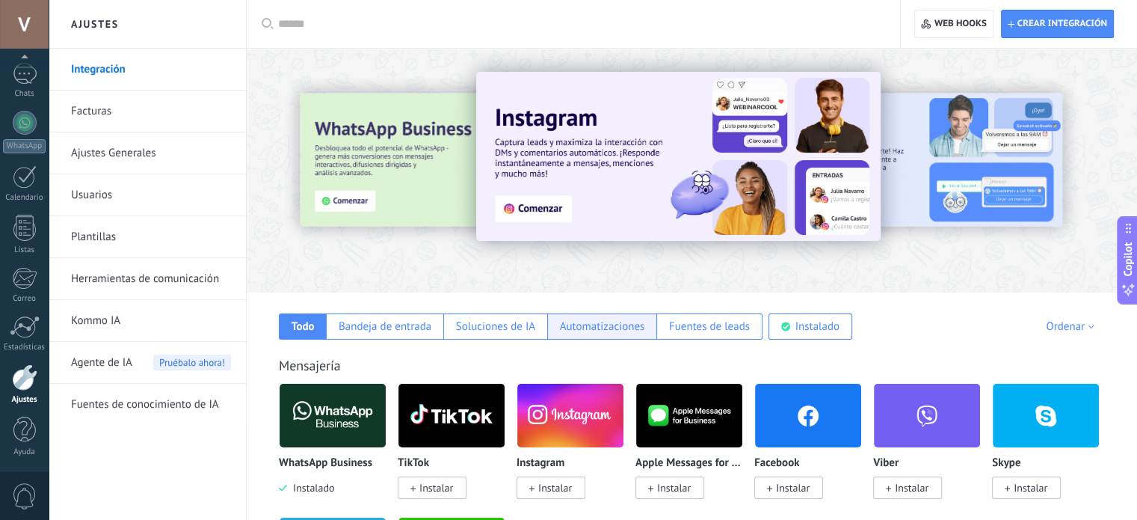
click at [586, 334] on div "Automatizaciones" at bounding box center [601, 326] width 109 height 26
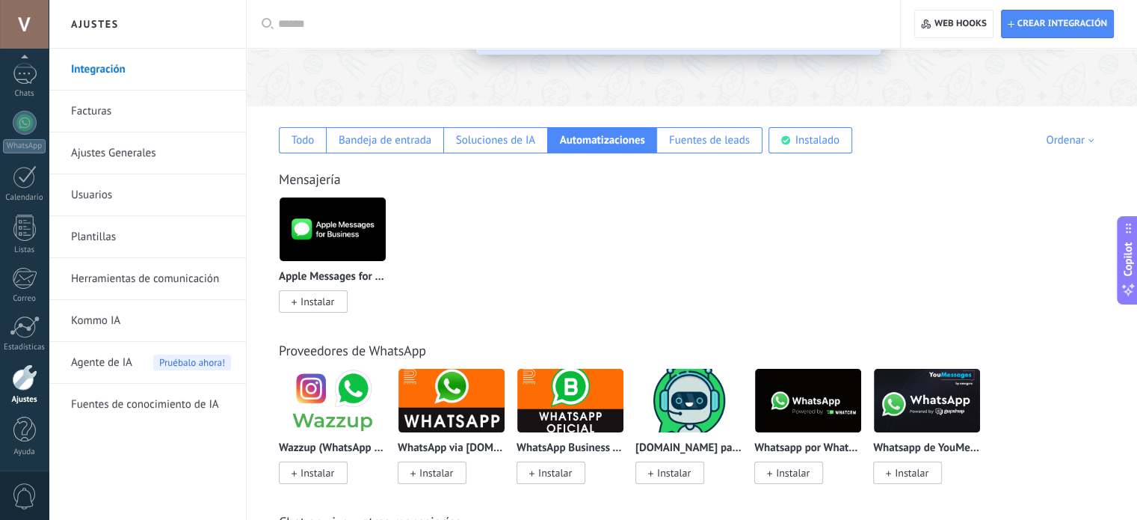
scroll to position [224, 0]
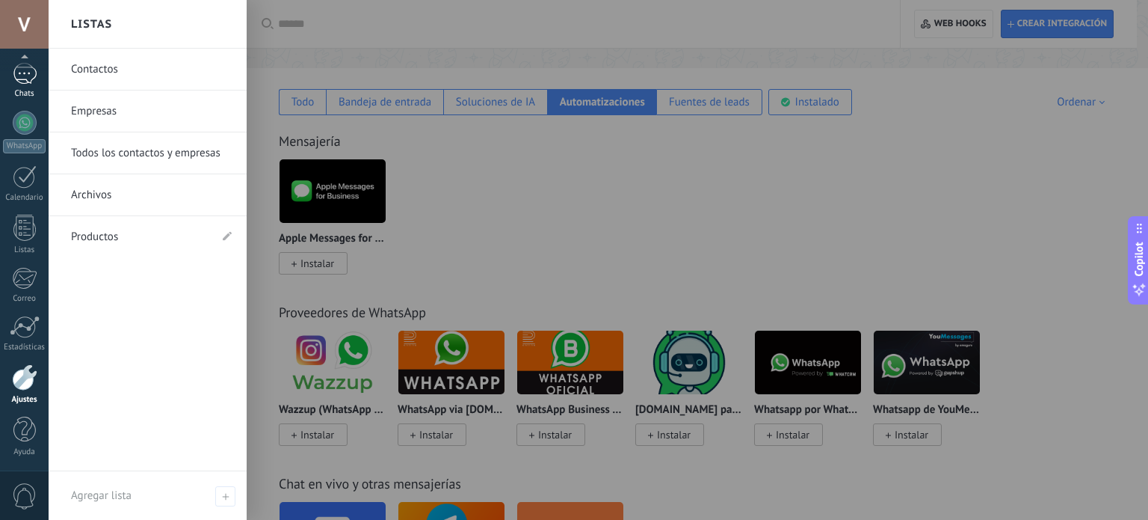
click at [25, 80] on div at bounding box center [25, 74] width 24 height 22
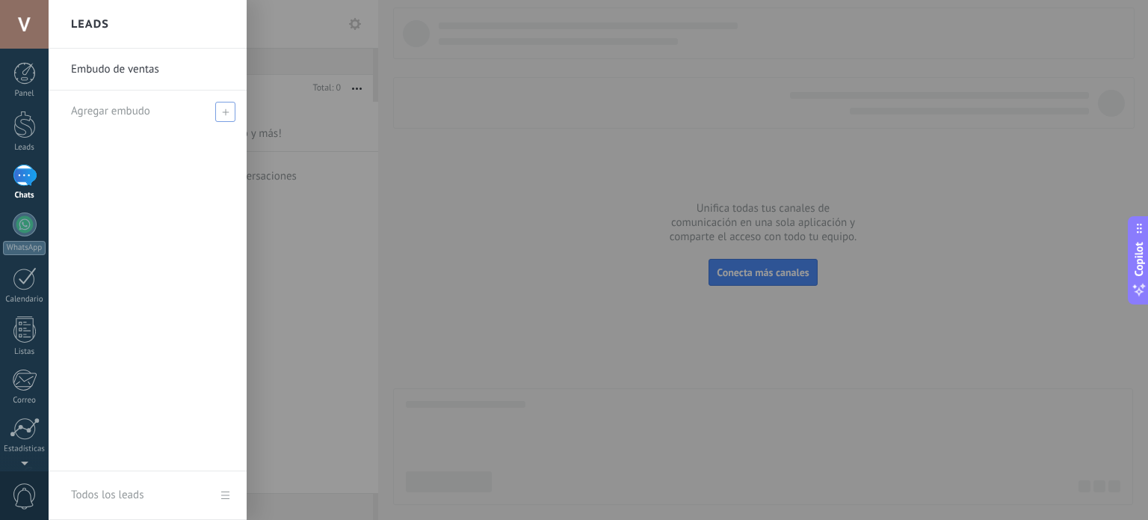
click at [132, 111] on span "Agregar embudo" at bounding box center [110, 111] width 79 height 14
click at [18, 142] on link "Leads" at bounding box center [24, 132] width 49 height 42
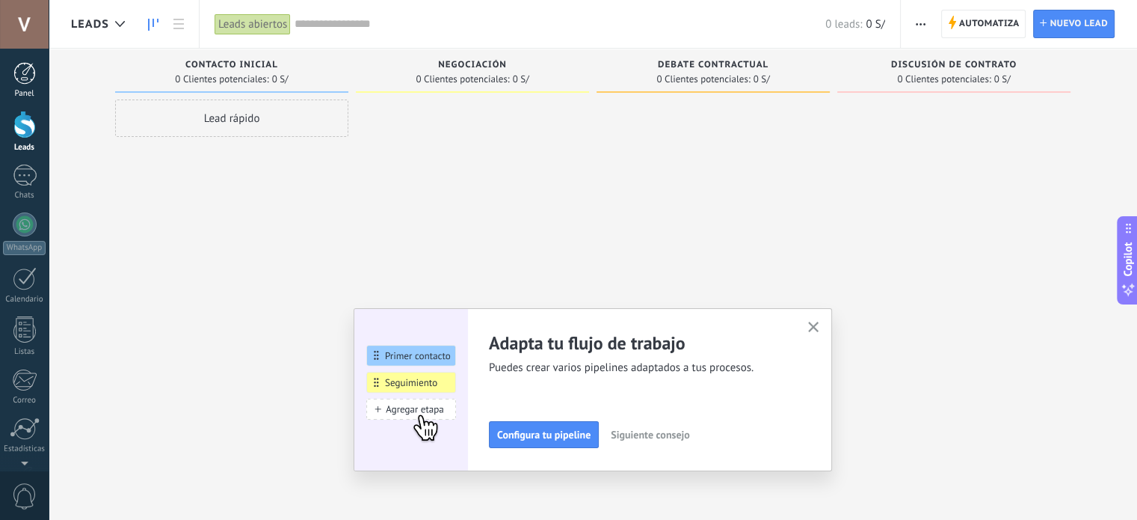
click at [28, 80] on div at bounding box center [24, 73] width 22 height 22
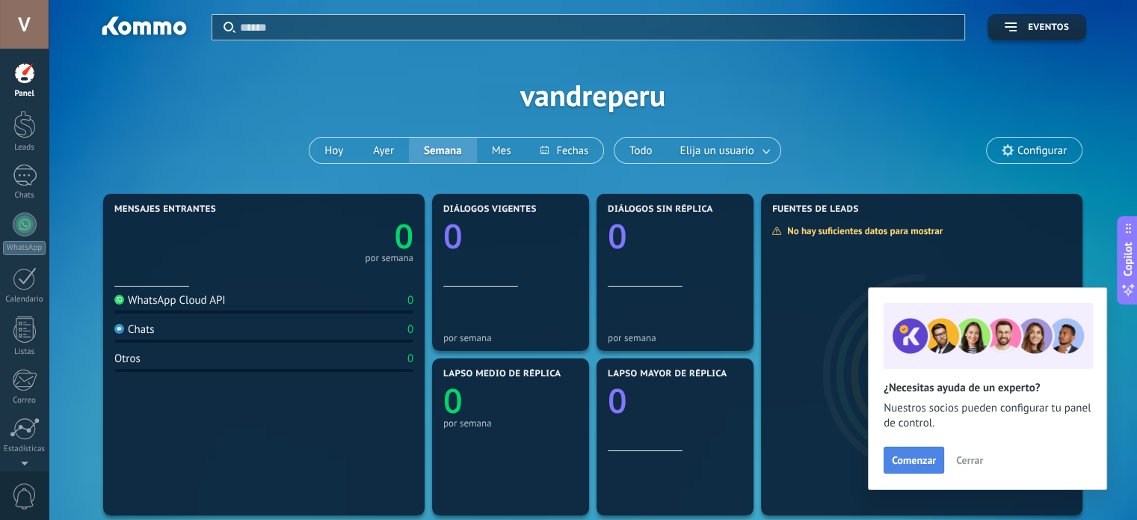
click at [920, 459] on span "Comenzar" at bounding box center [914, 460] width 44 height 10
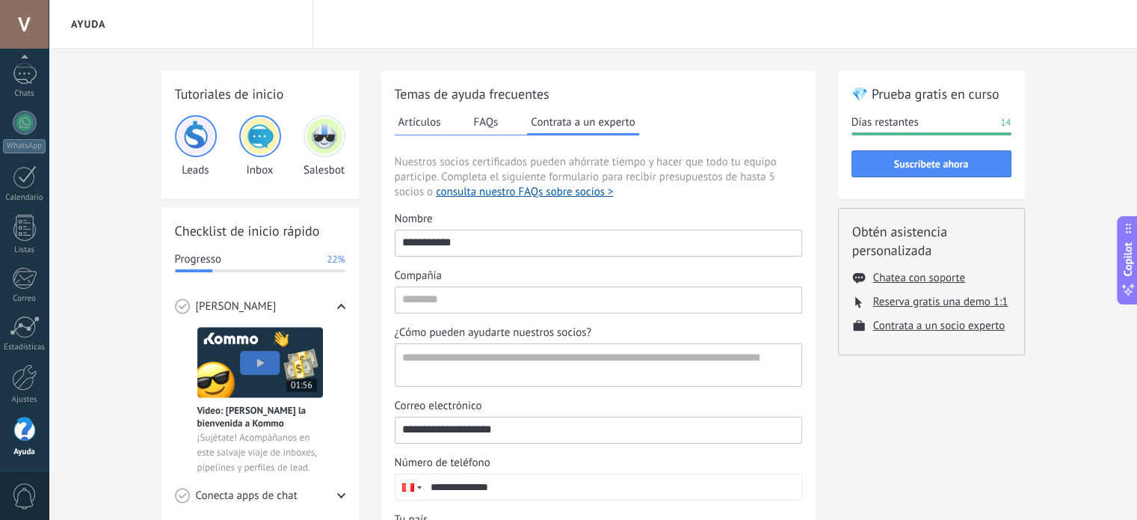
click at [490, 117] on button "FAQs" at bounding box center [486, 122] width 32 height 22
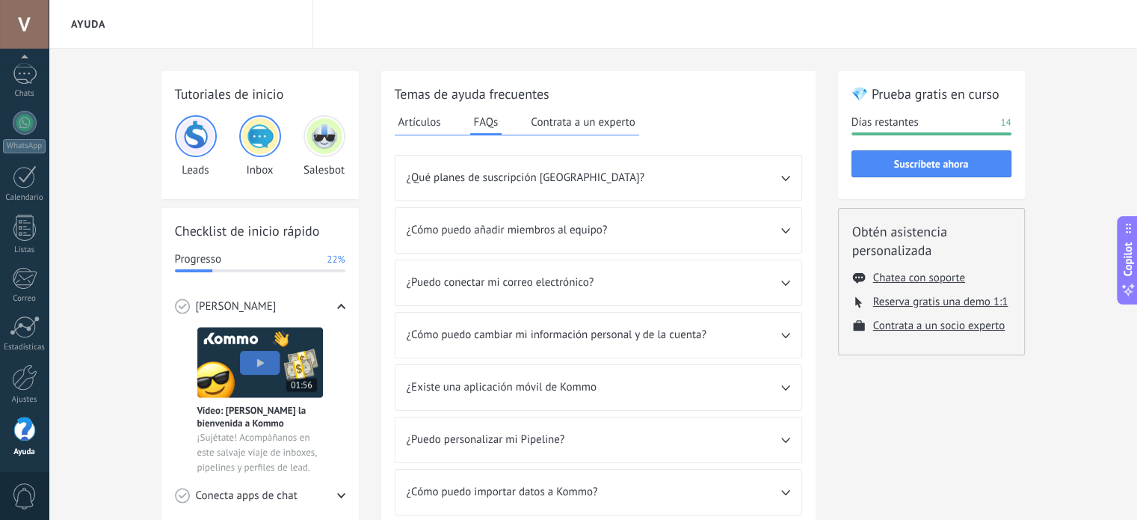
click at [544, 117] on button "Contrata a un experto" at bounding box center [582, 122] width 111 height 22
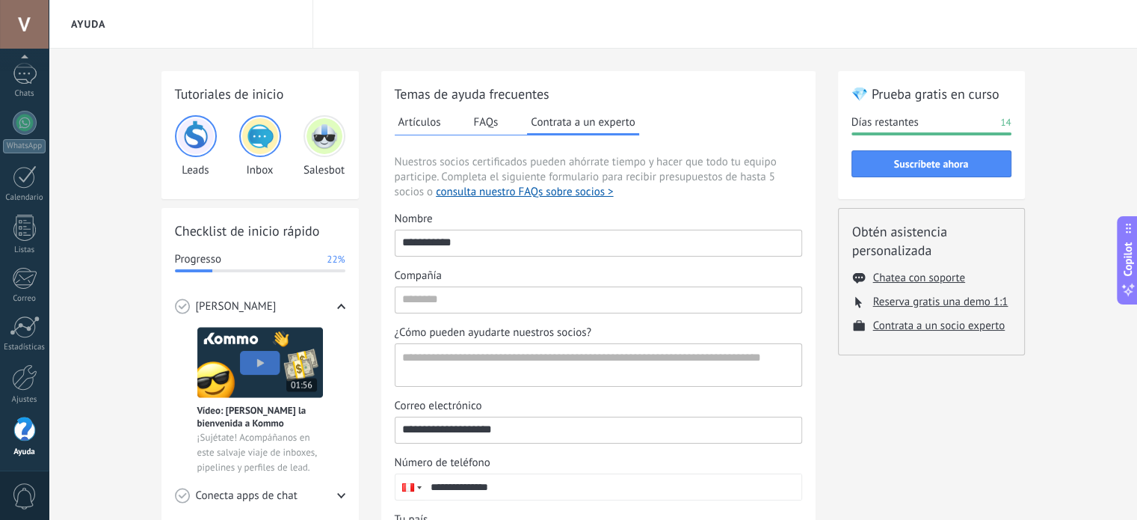
drag, startPoint x: 499, startPoint y: 241, endPoint x: 320, endPoint y: 227, distance: 180.1
click at [320, 227] on div "Tutoriales de inicio Leads Inbox Salesbot Checklist de inicio rápido Progresso …" at bounding box center [593, 401] width 864 height 660
type input "**********"
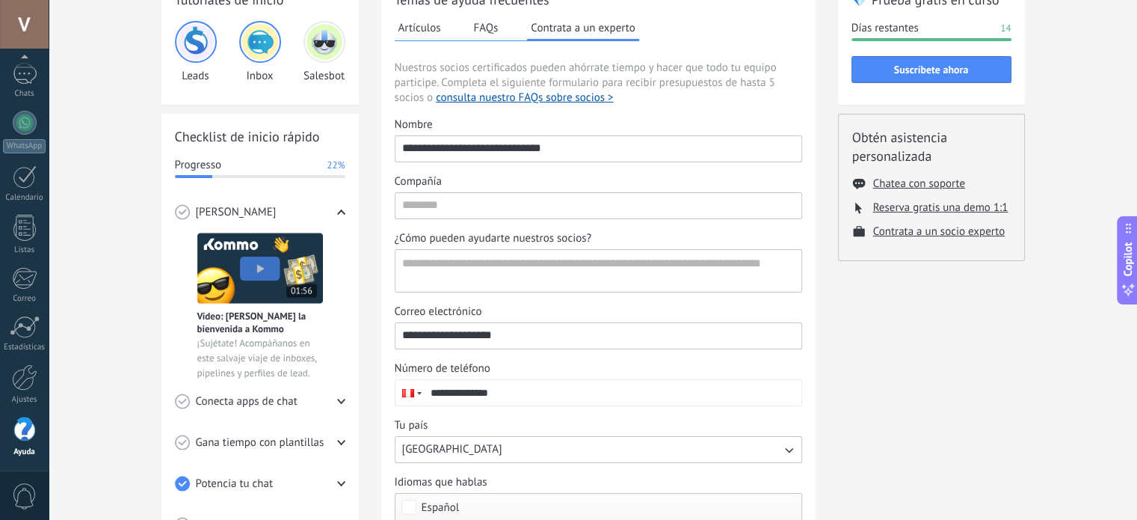
scroll to position [232, 0]
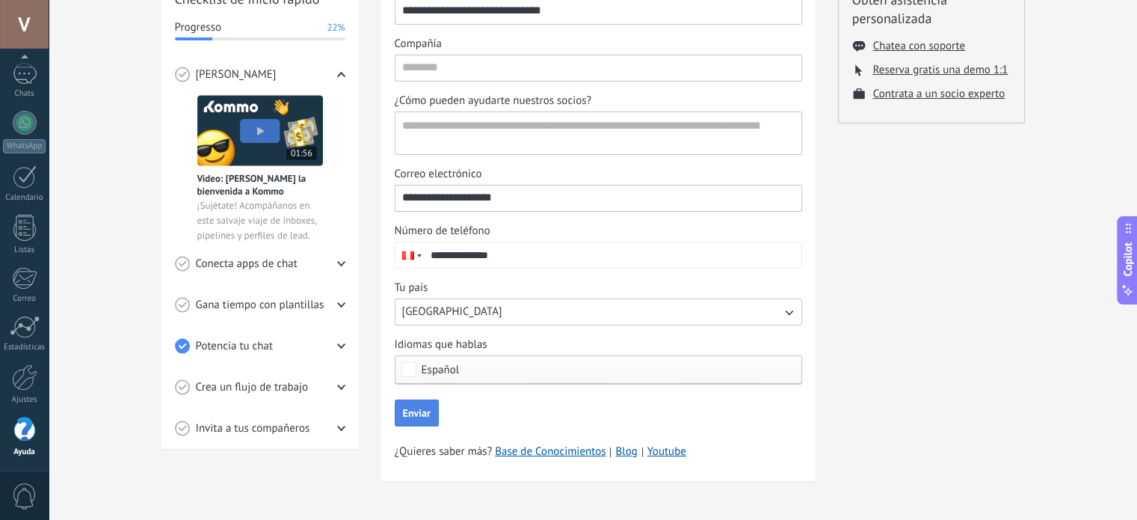
click at [404, 411] on span "Enviar" at bounding box center [417, 412] width 28 height 10
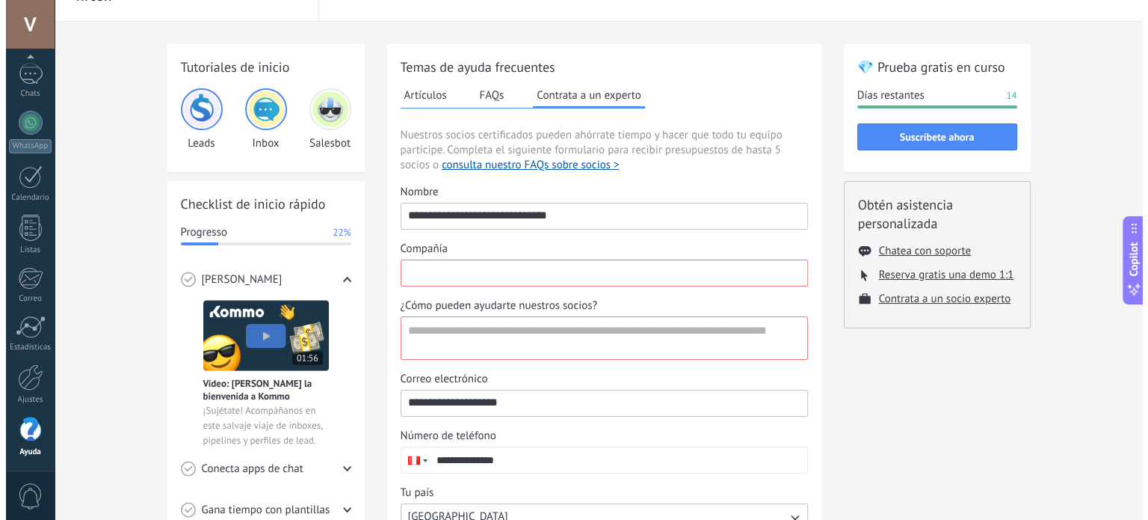
scroll to position [7, 0]
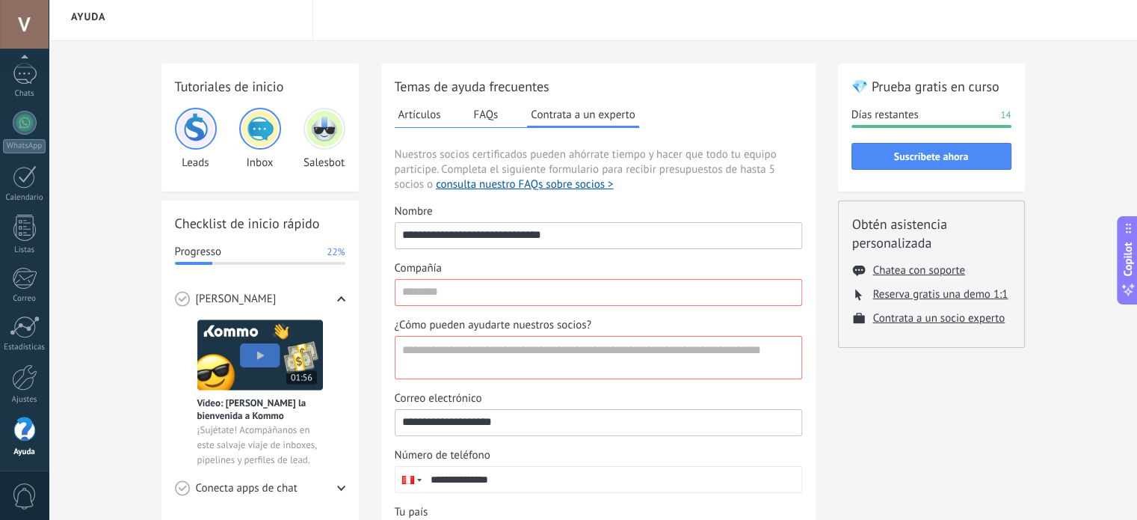
click at [198, 126] on img at bounding box center [196, 129] width 36 height 36
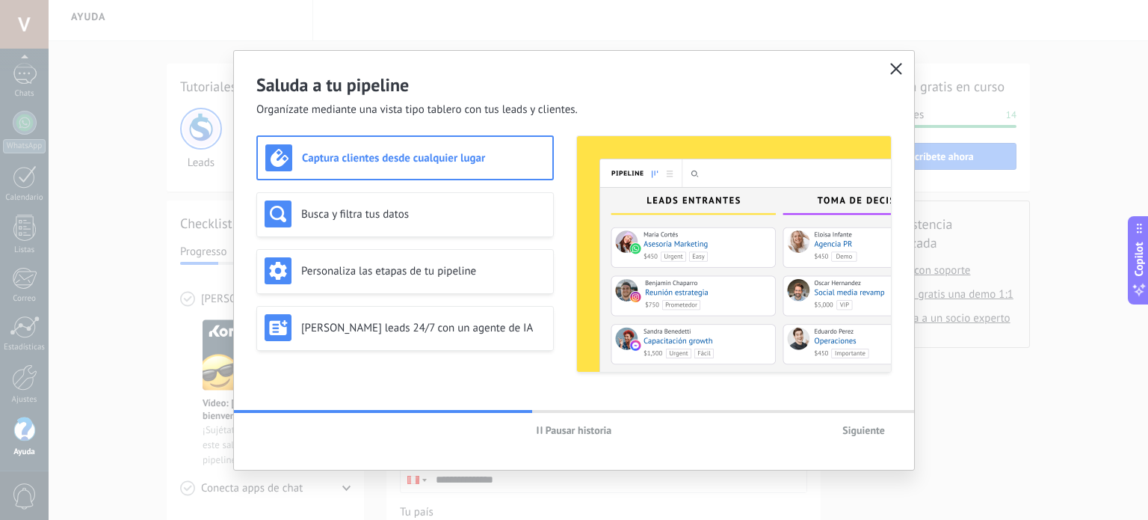
click at [894, 68] on icon "button" at bounding box center [896, 69] width 12 height 12
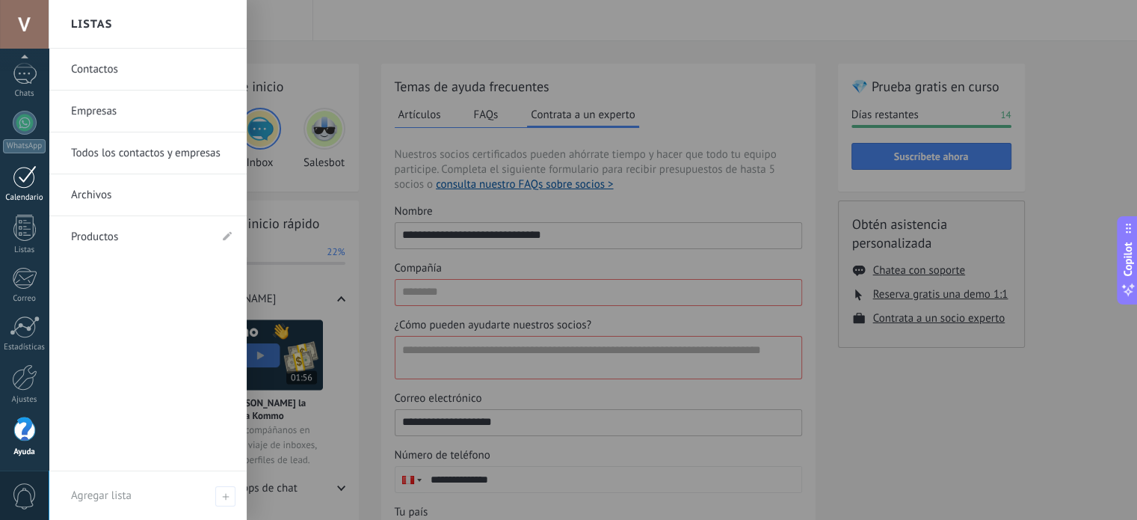
click at [26, 195] on div "Calendario" at bounding box center [24, 198] width 43 height 10
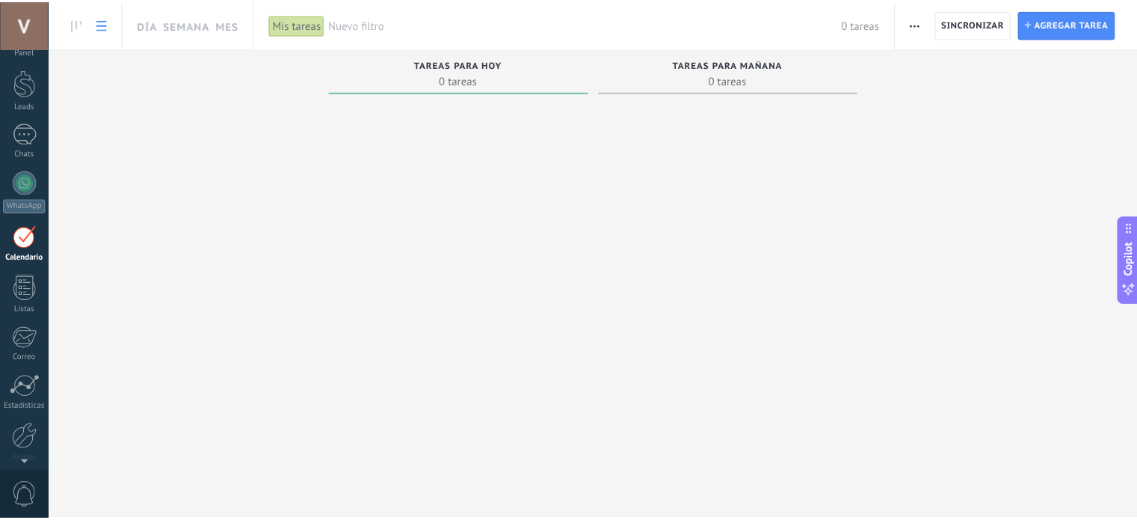
scroll to position [42, 0]
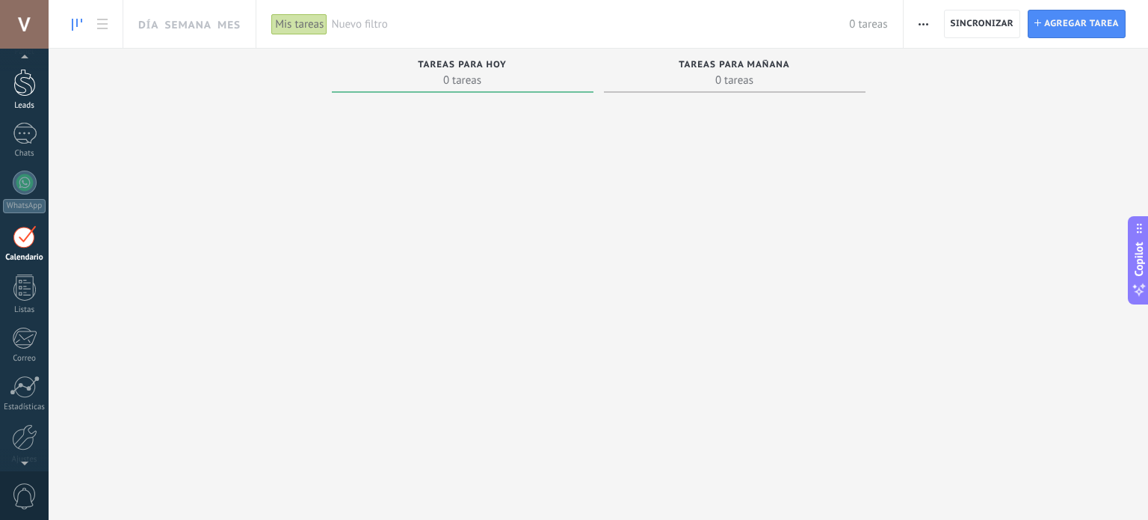
click at [28, 93] on div at bounding box center [24, 83] width 22 height 28
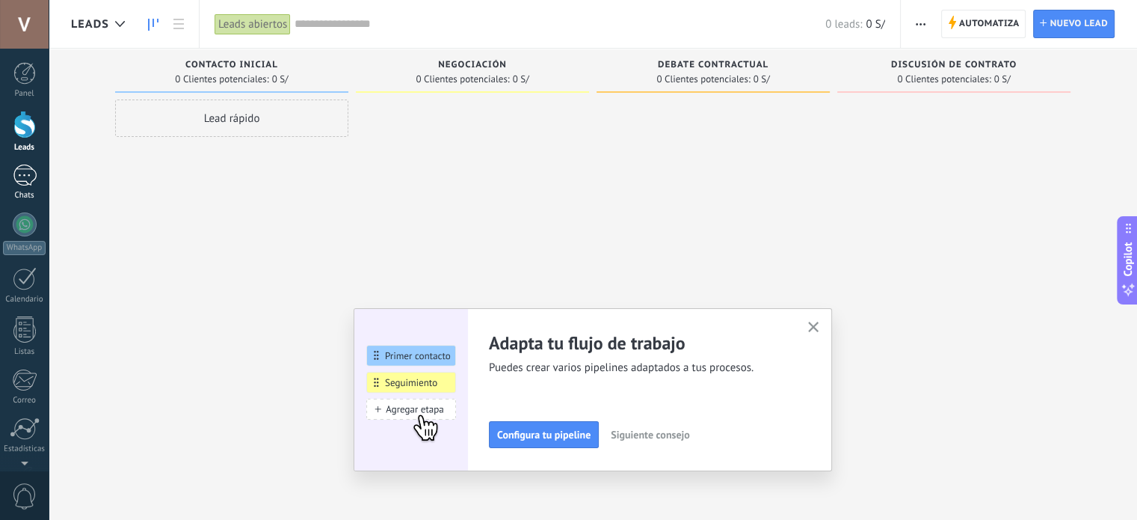
click at [36, 185] on div at bounding box center [25, 175] width 24 height 22
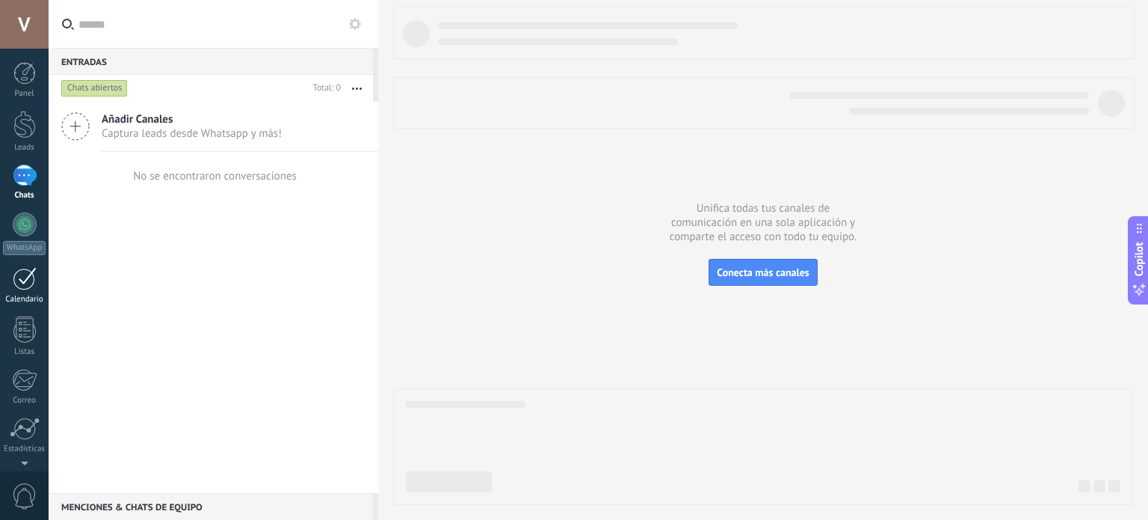
click at [40, 297] on div "Calendario" at bounding box center [24, 300] width 43 height 10
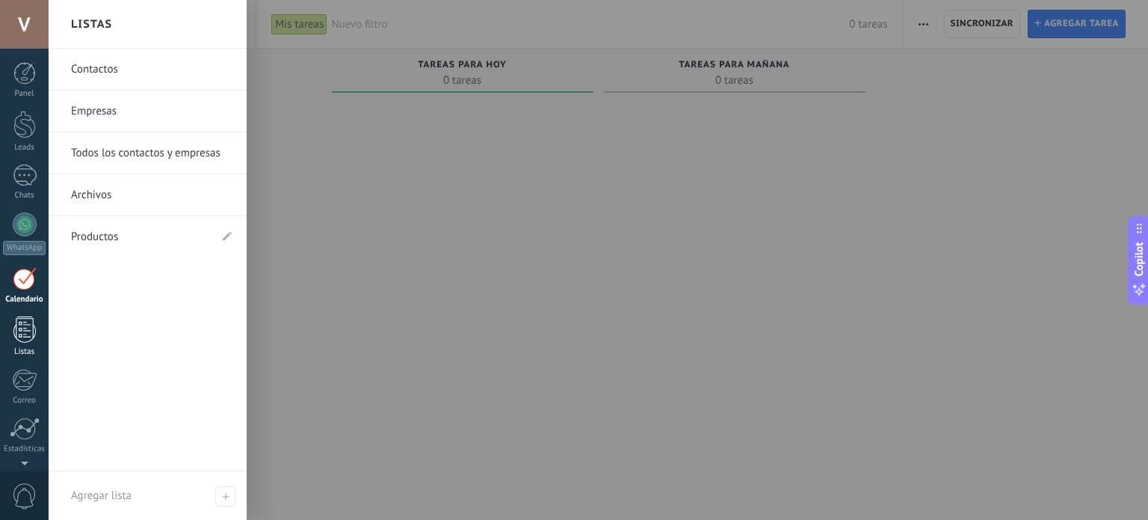
click at [26, 328] on div at bounding box center [24, 329] width 22 height 26
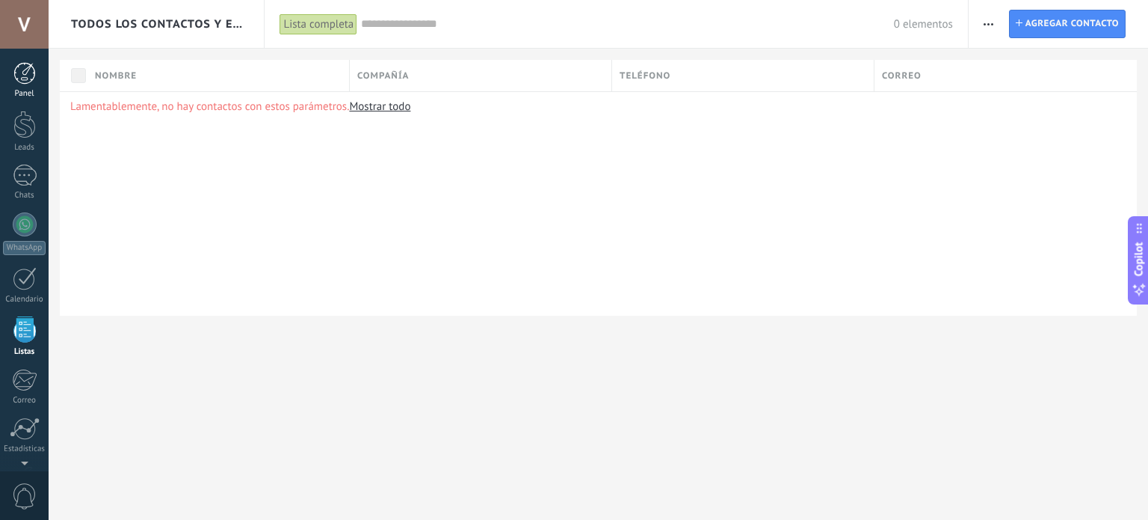
click at [16, 73] on div at bounding box center [24, 73] width 22 height 22
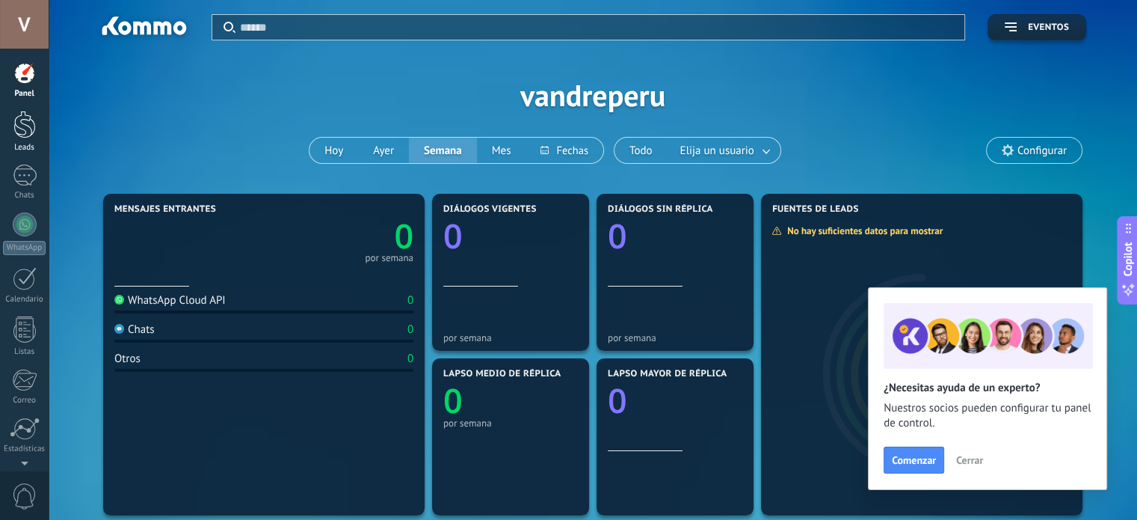
click at [24, 143] on div "Leads" at bounding box center [24, 148] width 43 height 10
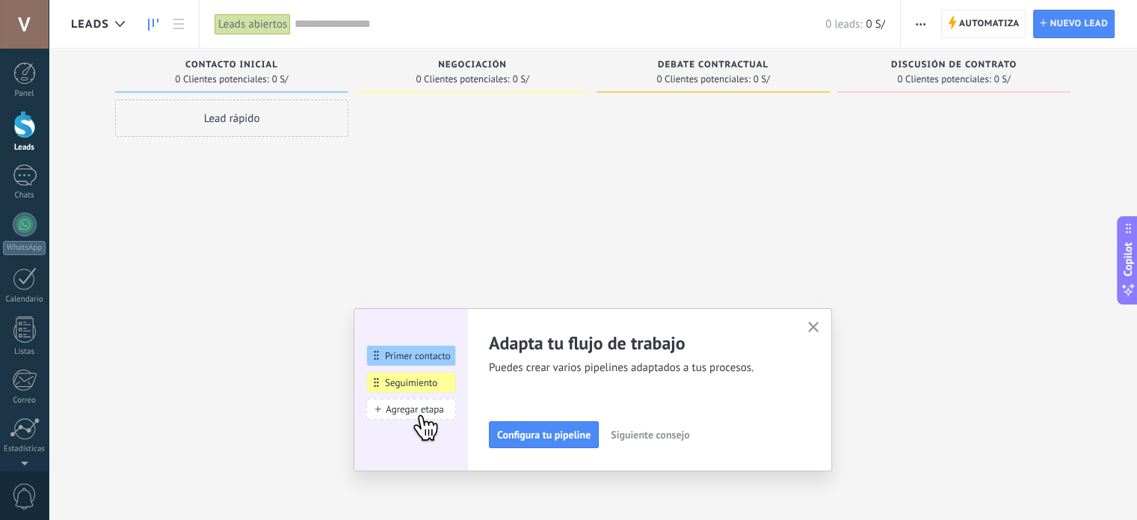
click at [16, 15] on div at bounding box center [24, 24] width 49 height 49
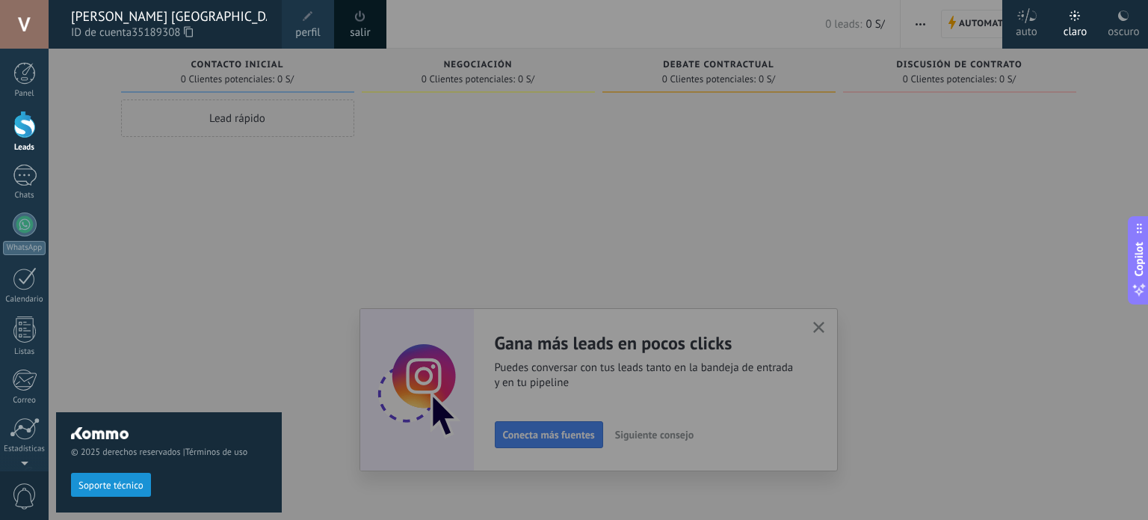
click at [788, 345] on div at bounding box center [623, 260] width 1148 height 520
click at [830, 330] on div at bounding box center [623, 260] width 1148 height 520
click at [830, 327] on div at bounding box center [623, 260] width 1148 height 520
click at [807, 321] on div at bounding box center [623, 260] width 1148 height 520
click at [815, 327] on div at bounding box center [623, 260] width 1148 height 520
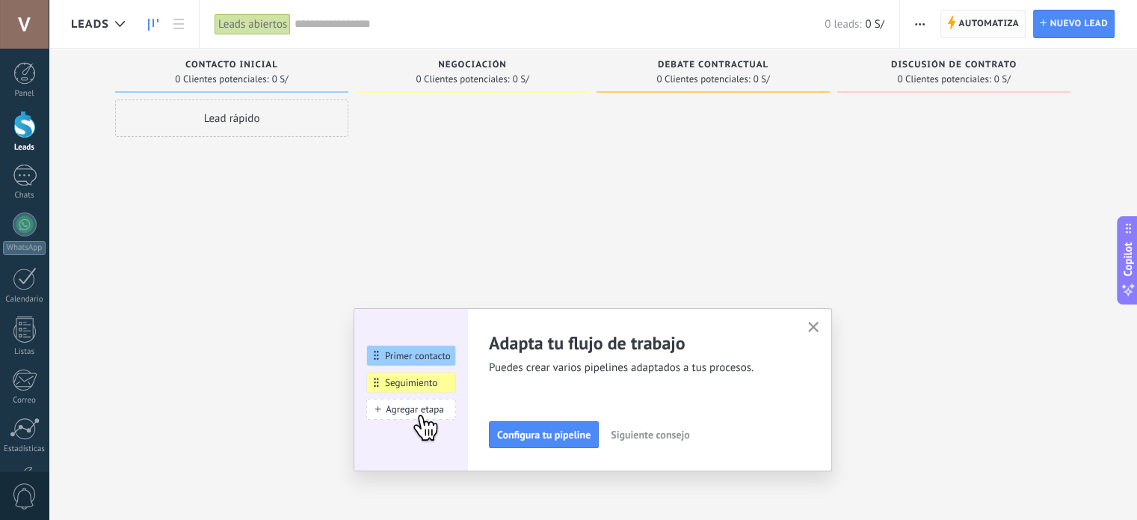
click at [985, 25] on span "Automatiza" at bounding box center [989, 23] width 61 height 27
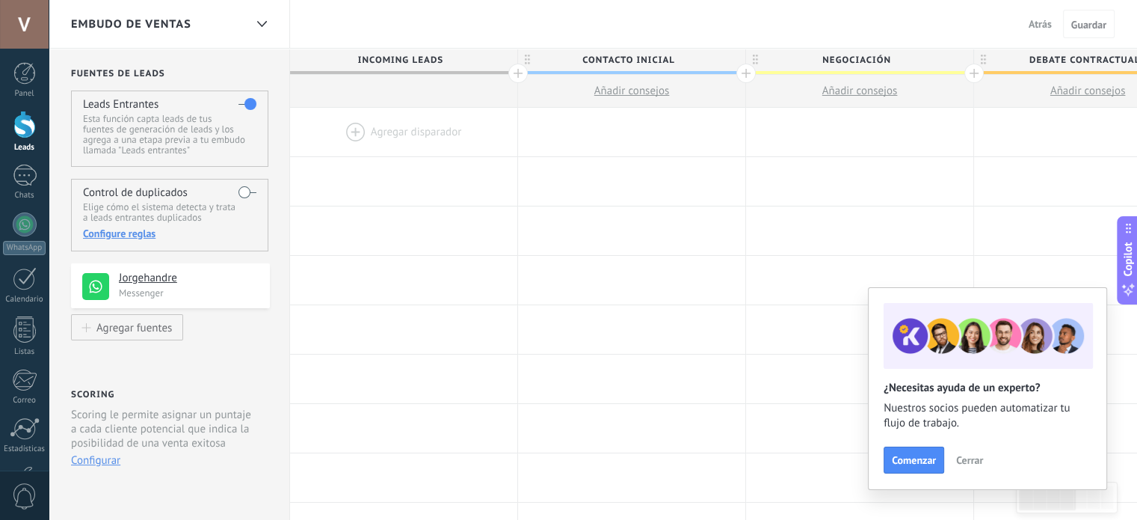
click at [393, 126] on div at bounding box center [403, 132] width 227 height 49
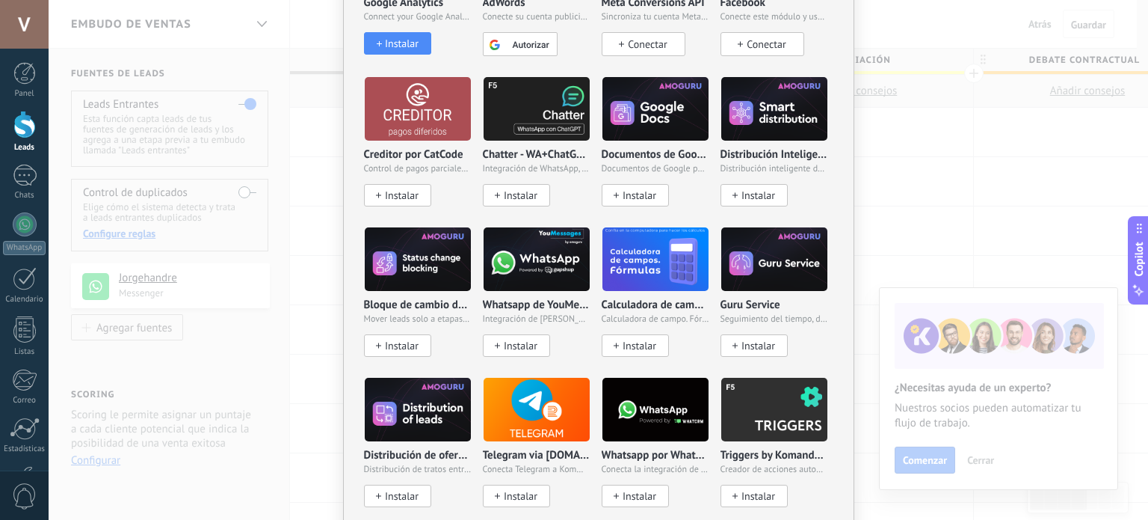
scroll to position [75, 0]
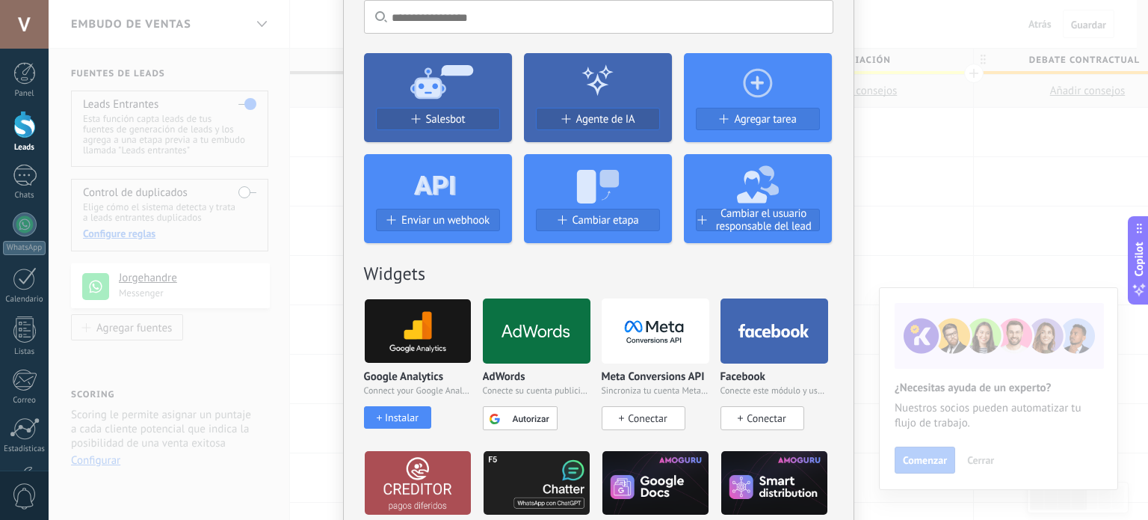
click at [455, 88] on icon at bounding box center [438, 81] width 148 height 54
click at [438, 115] on span "Salesbot" at bounding box center [446, 119] width 40 height 13
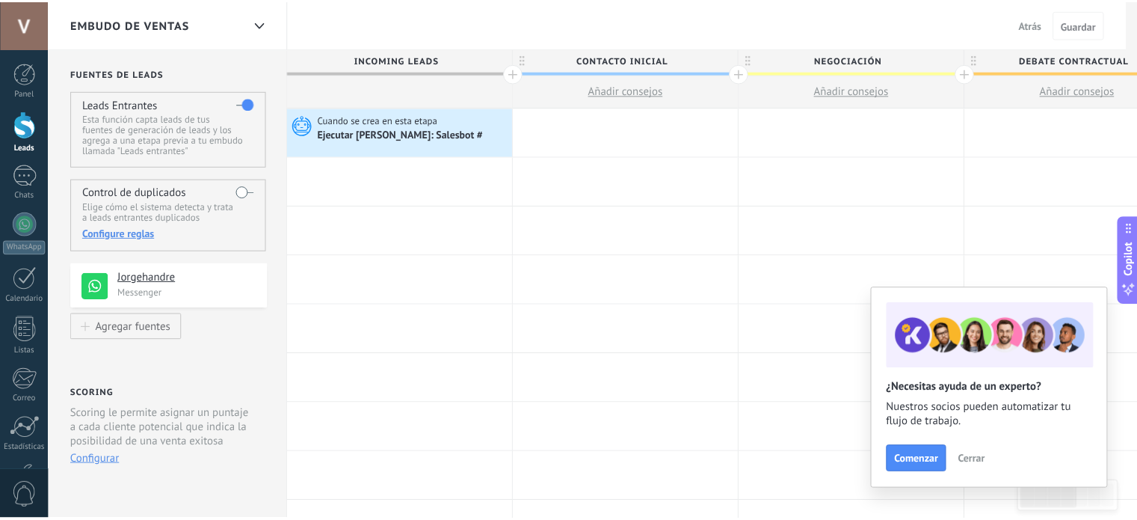
scroll to position [0, 0]
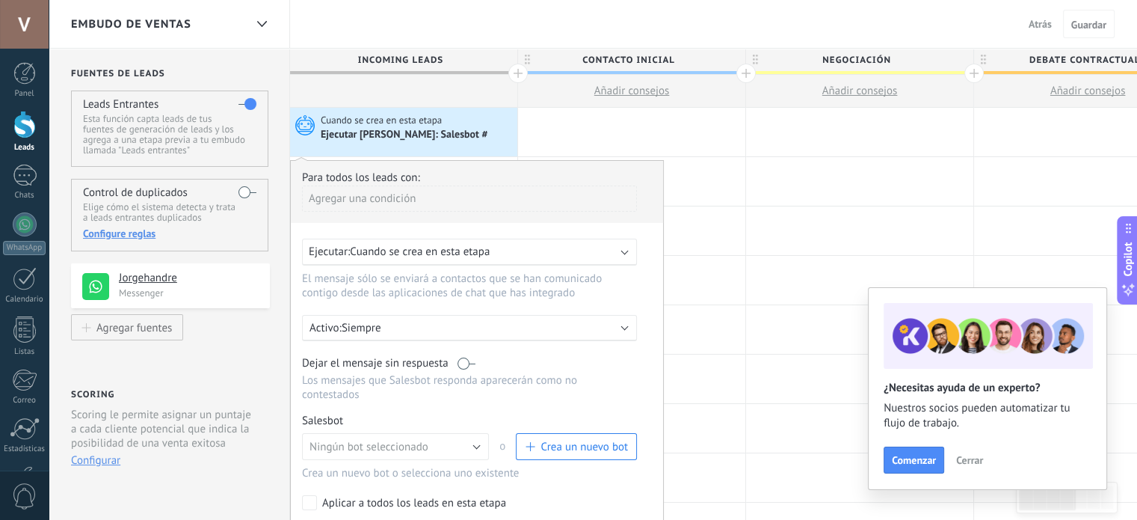
click at [545, 245] on div "Ejecutar: Cuando se crea en esta etapa" at bounding box center [464, 251] width 310 height 14
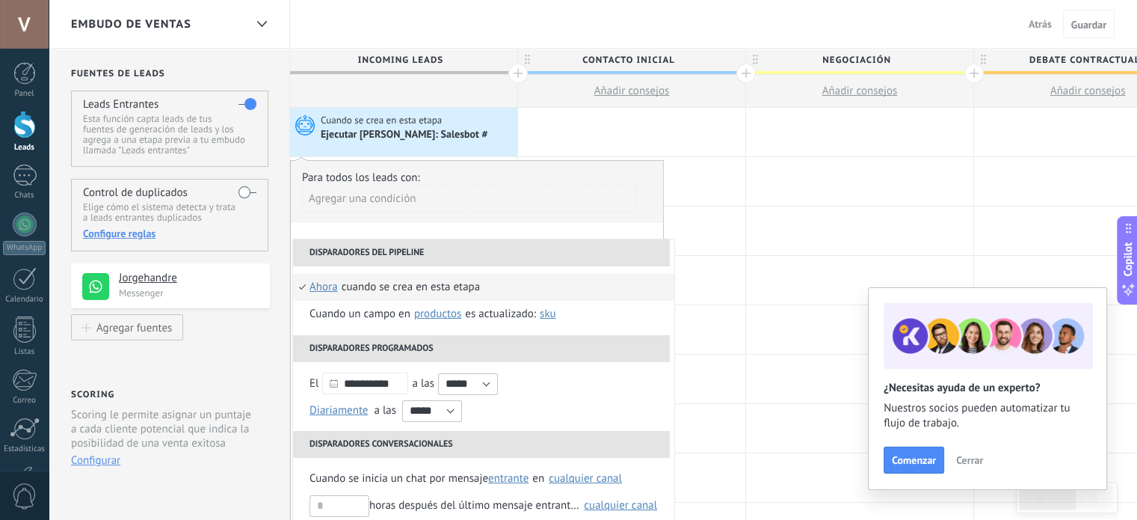
click at [514, 256] on li "Disparadores del pipeline" at bounding box center [481, 252] width 377 height 27
click at [560, 203] on div "Agregar una condición" at bounding box center [469, 198] width 335 height 26
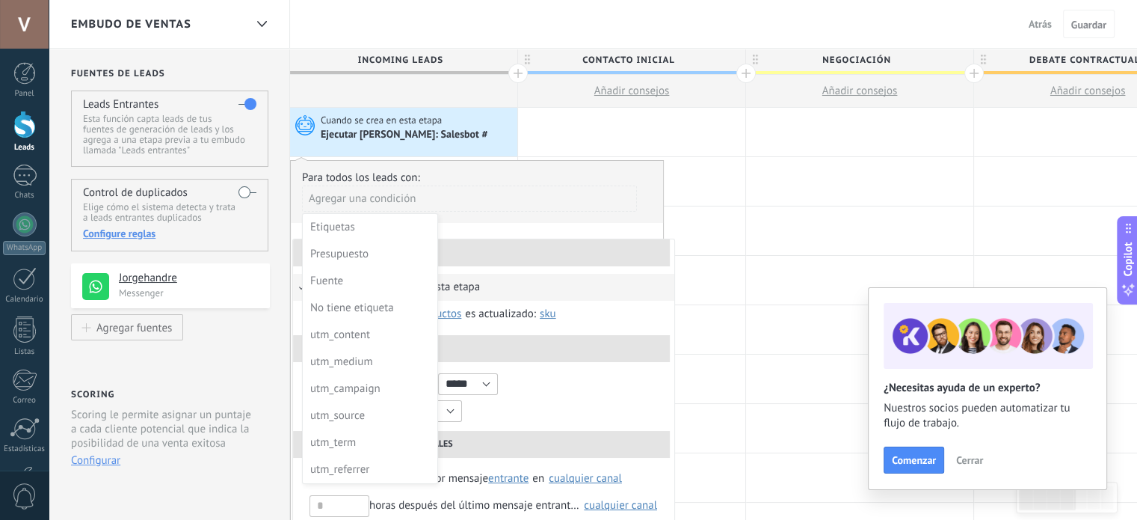
click at [589, 250] on div at bounding box center [477, 355] width 372 height 389
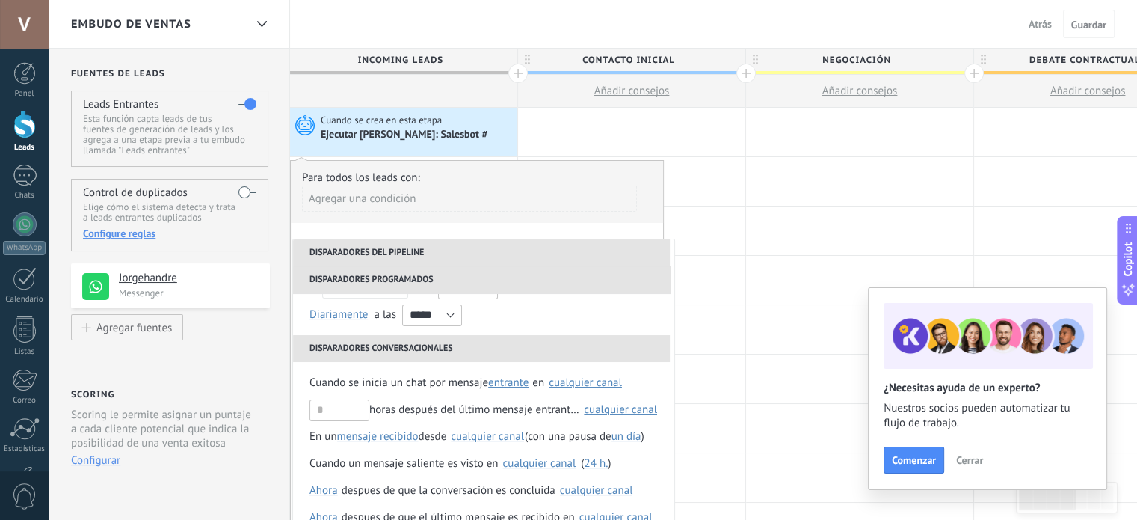
click at [651, 264] on li "Disparadores del pipeline" at bounding box center [481, 252] width 377 height 27
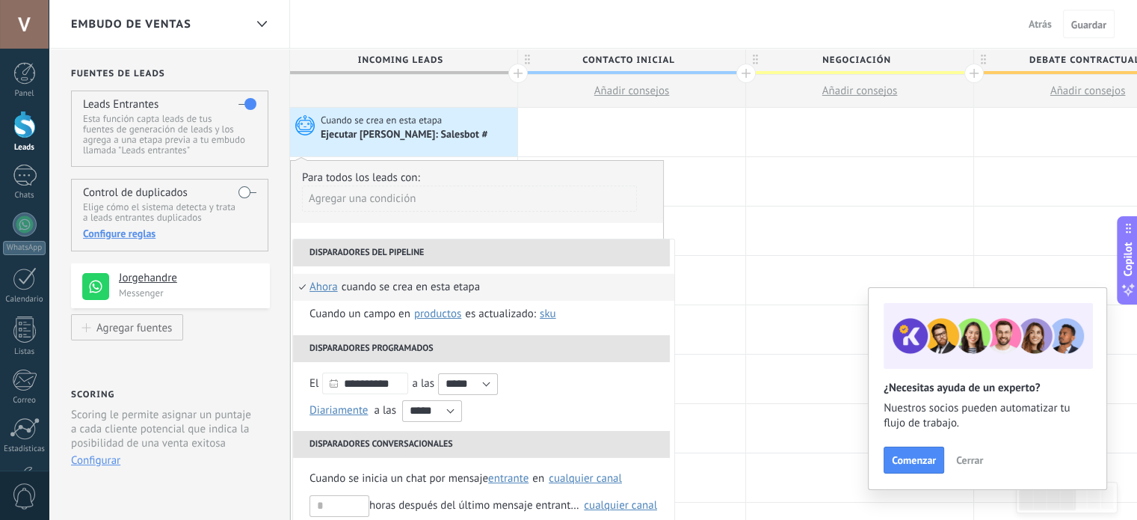
click at [422, 135] on div "Ejecutar Salesbot: Salesbot #" at bounding box center [405, 135] width 169 height 13
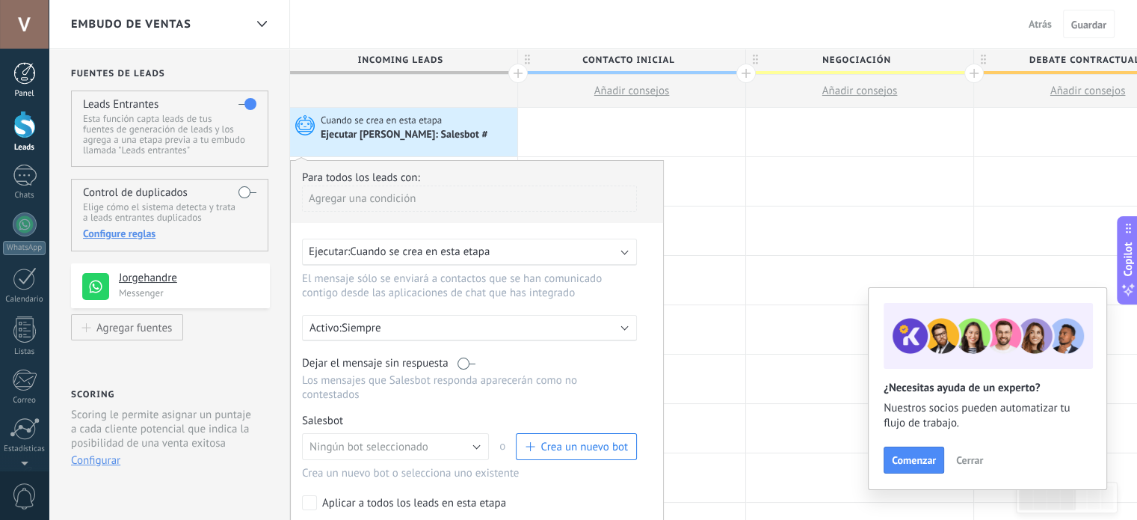
click at [25, 71] on div at bounding box center [24, 73] width 22 height 22
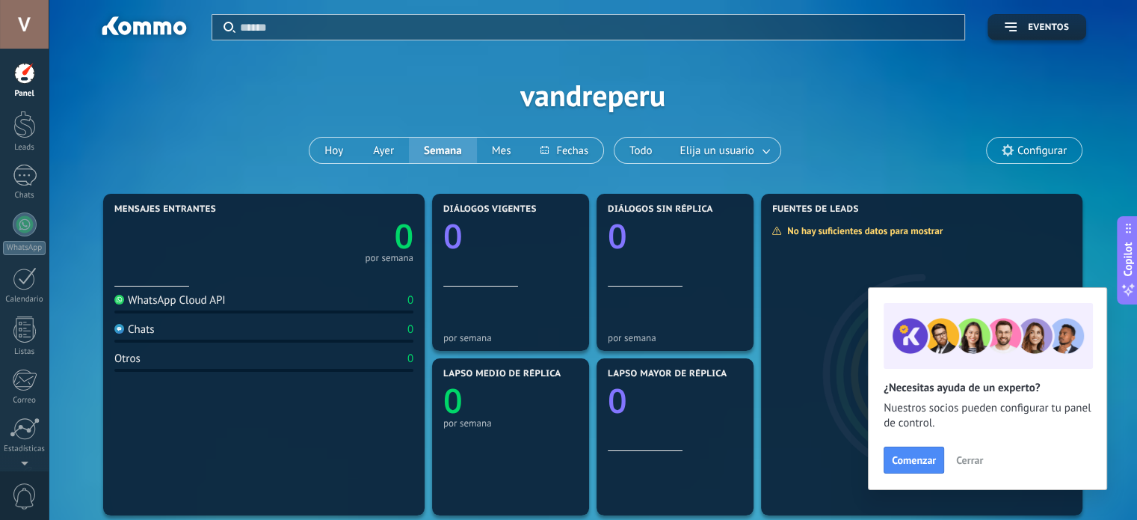
click at [1034, 135] on div "Aplicar Eventos vandreperu Hoy Ayer Semana Mes Todo Elija un usuario Configurar" at bounding box center [593, 95] width 1044 height 190
click at [1023, 159] on span "Configurar" at bounding box center [1034, 150] width 95 height 25
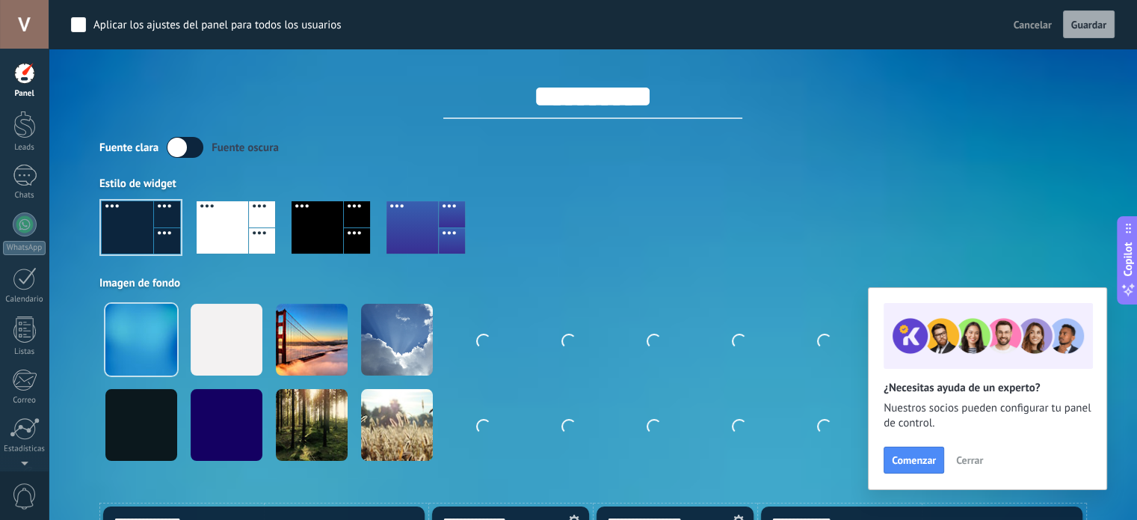
click at [1023, 146] on div "Fuente clara Fuente oscura" at bounding box center [592, 147] width 987 height 21
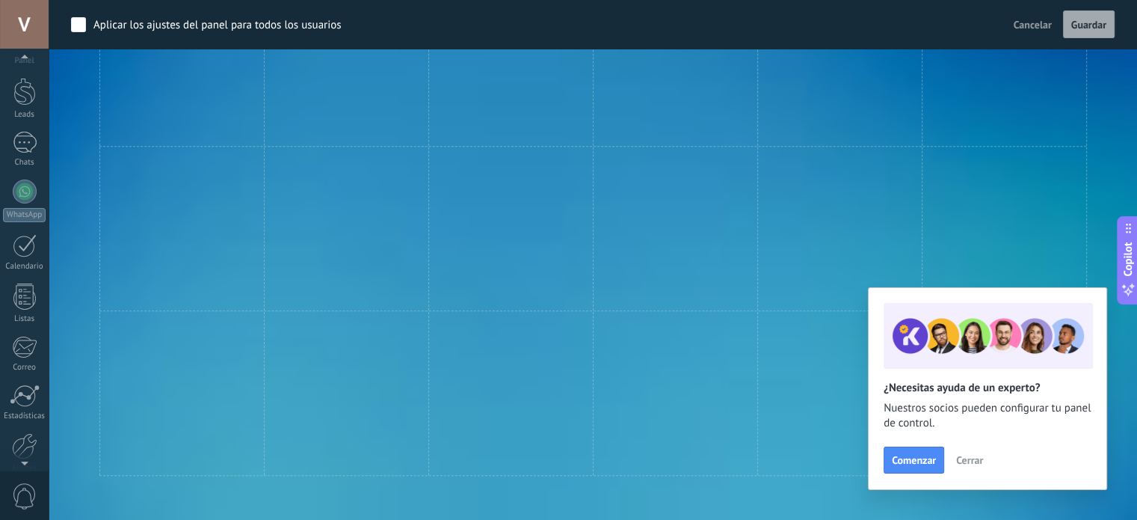
scroll to position [60, 0]
click at [24, 446] on div "Panel Leads Chats WhatsApp Clientes" at bounding box center [24, 257] width 49 height 511
click at [28, 432] on link "Ajustes" at bounding box center [24, 426] width 49 height 40
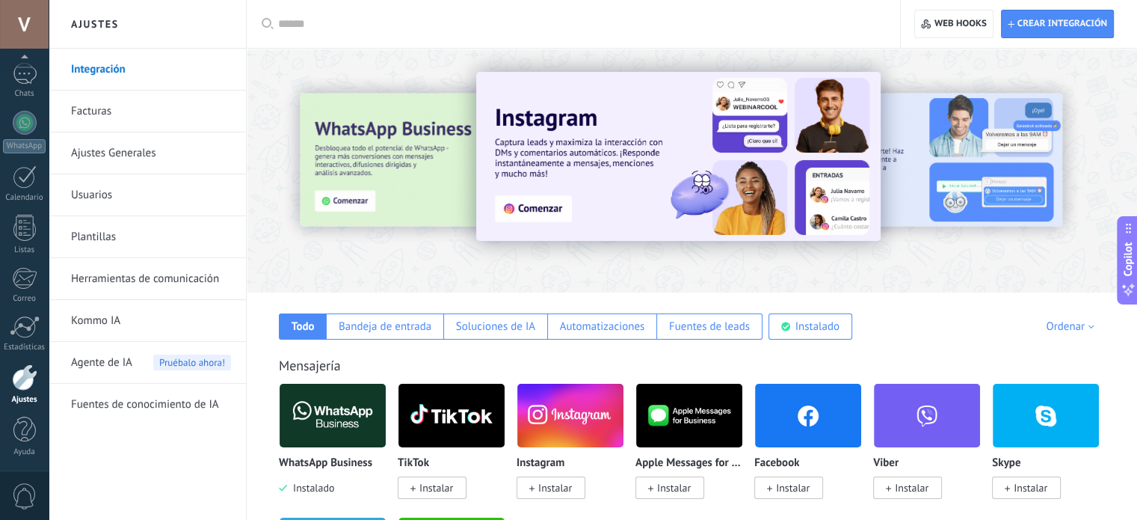
click at [99, 233] on link "Plantillas" at bounding box center [151, 237] width 160 height 42
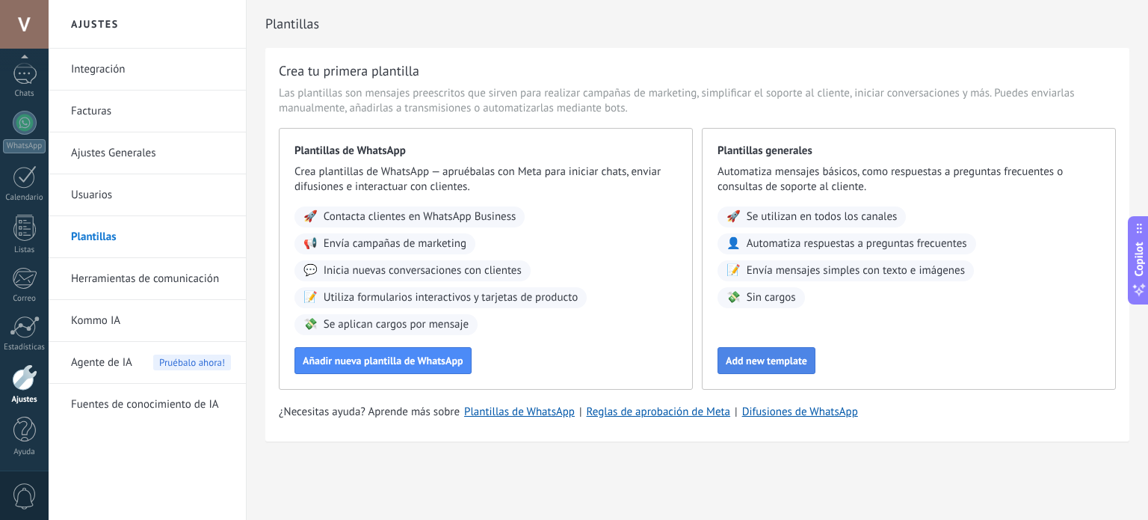
click at [786, 355] on span "Add new template" at bounding box center [766, 360] width 81 height 10
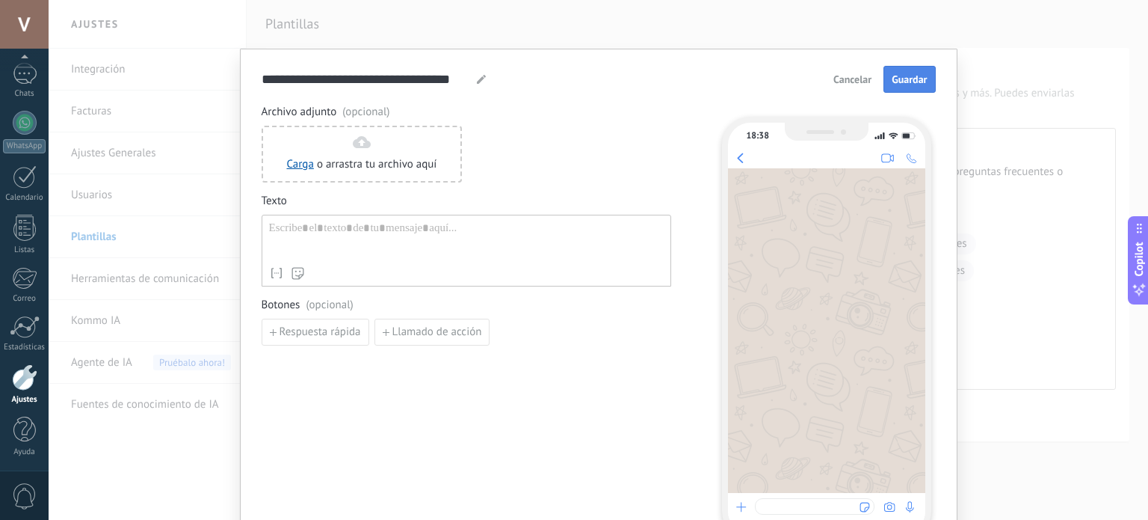
click at [906, 79] on span "Guardar" at bounding box center [909, 79] width 35 height 10
click at [840, 80] on span "Cancelar" at bounding box center [853, 79] width 38 height 10
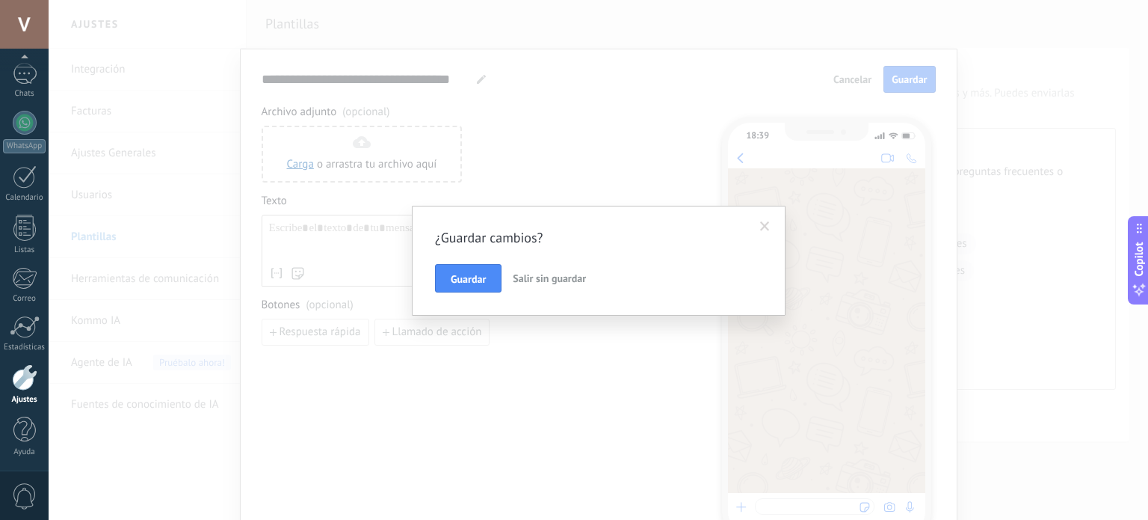
click at [551, 280] on span "Salir sin guardar" at bounding box center [549, 277] width 73 height 13
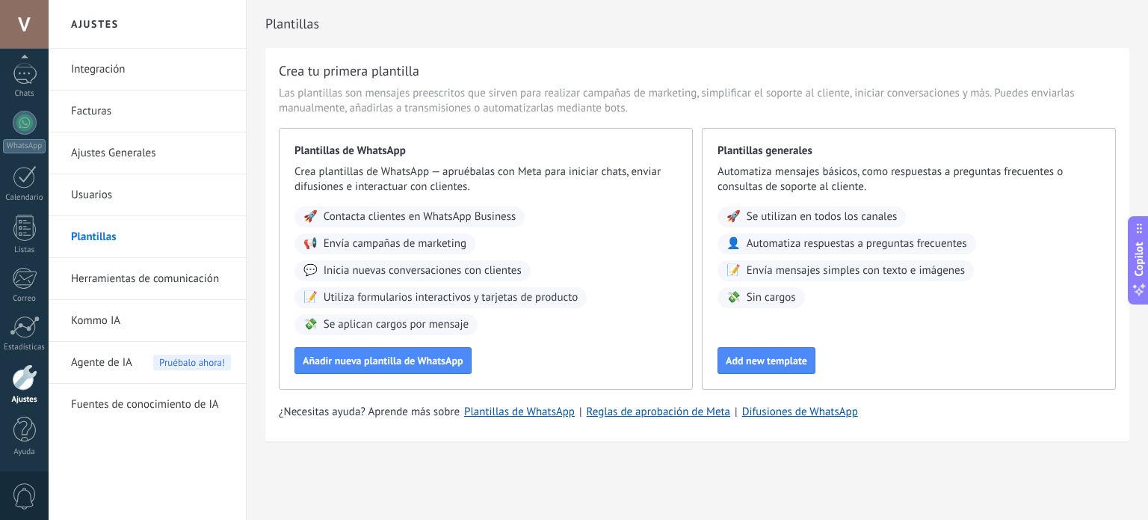
click at [142, 277] on link "Herramientas de comunicación" at bounding box center [151, 279] width 160 height 42
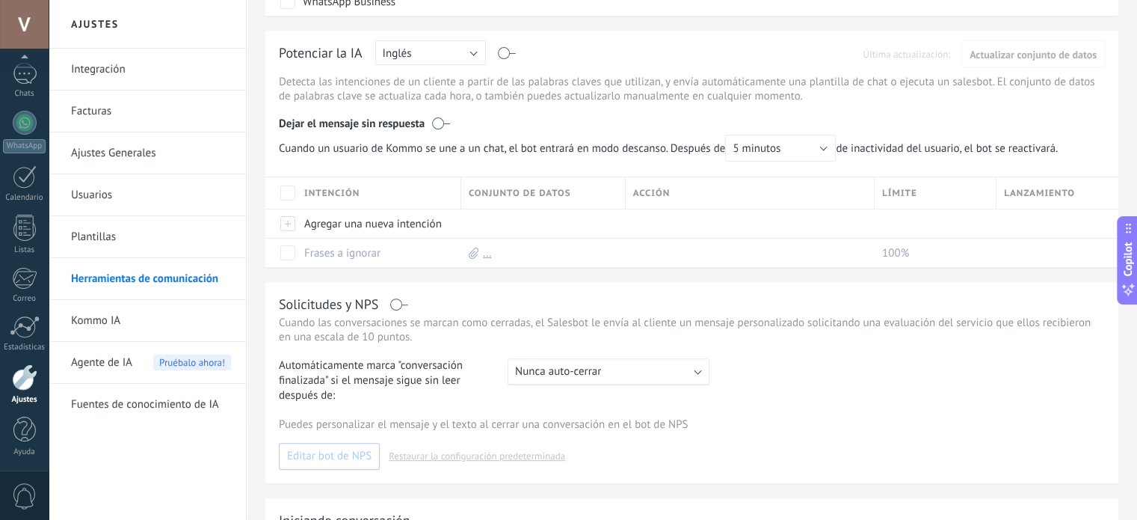
scroll to position [413, 0]
click at [130, 197] on link "Usuarios" at bounding box center [151, 195] width 160 height 42
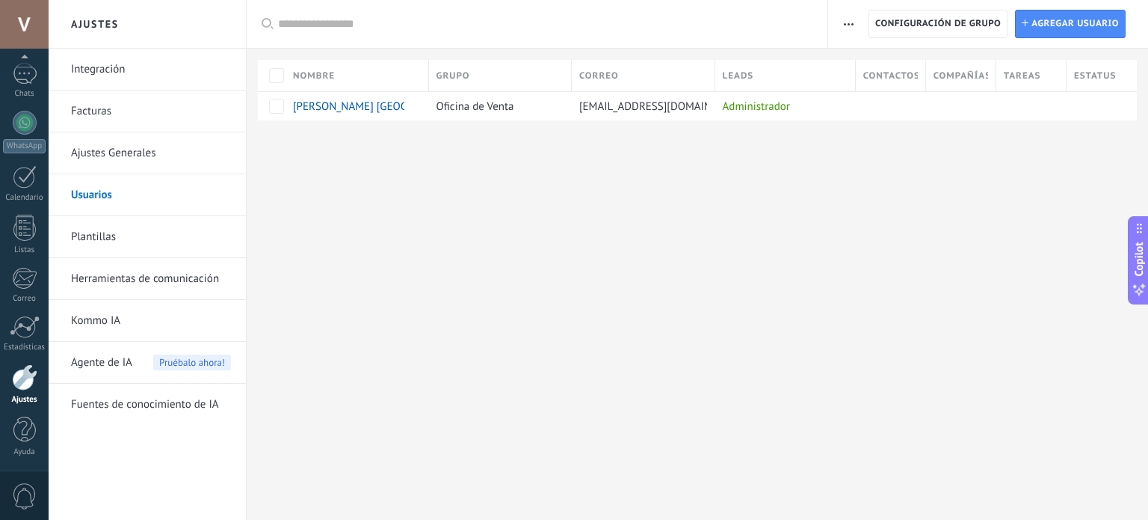
click at [124, 236] on link "Plantillas" at bounding box center [151, 237] width 160 height 42
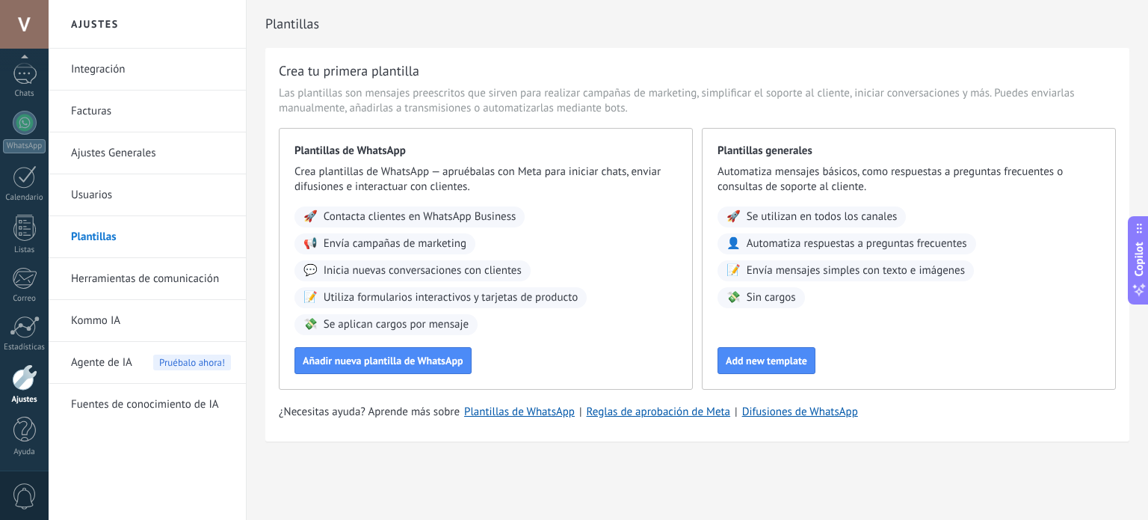
click at [125, 262] on link "Herramientas de comunicación" at bounding box center [151, 279] width 160 height 42
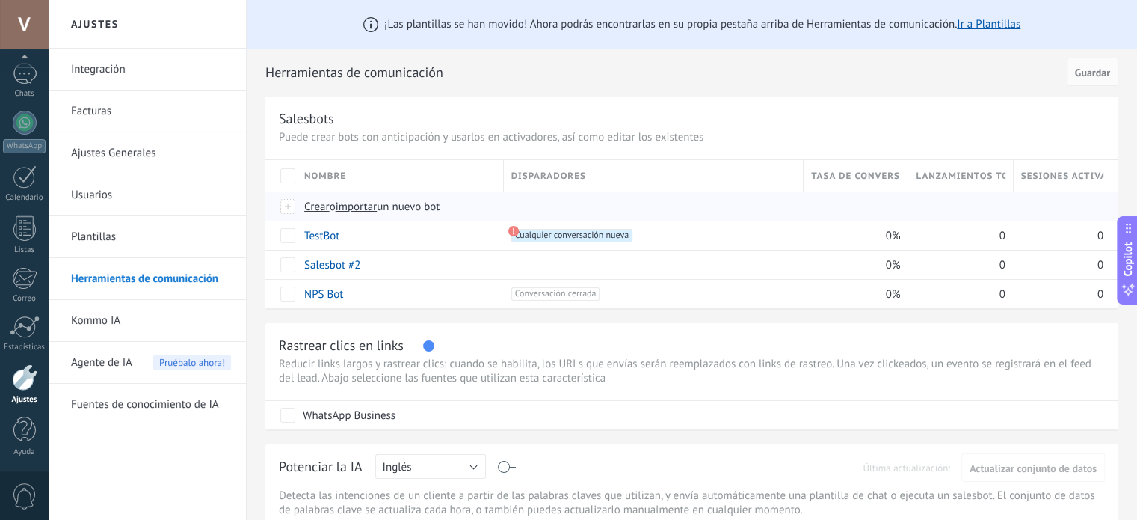
click at [316, 206] on span "Crear" at bounding box center [316, 207] width 25 height 14
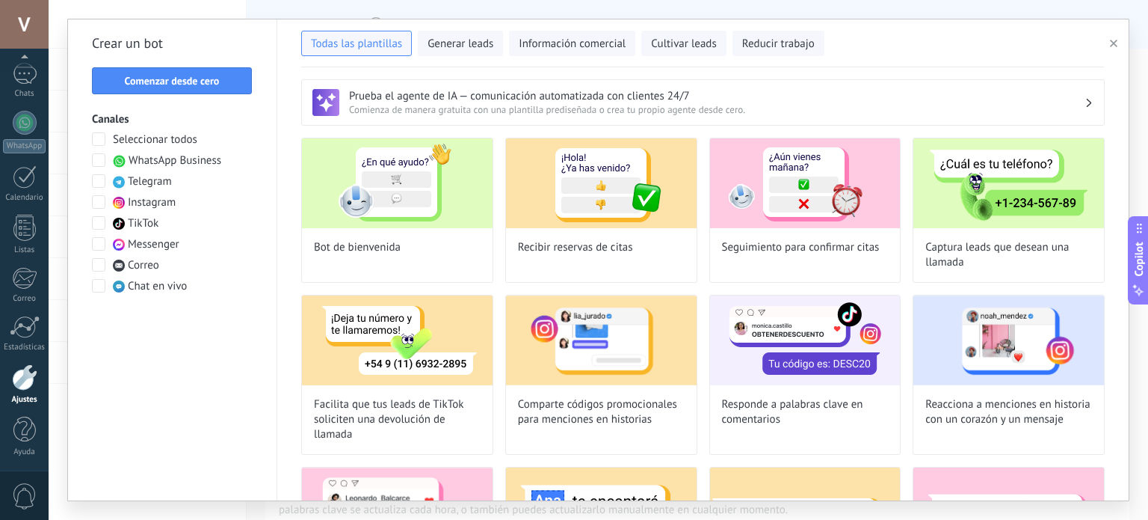
click at [182, 164] on span "WhatsApp Business" at bounding box center [175, 160] width 93 height 15
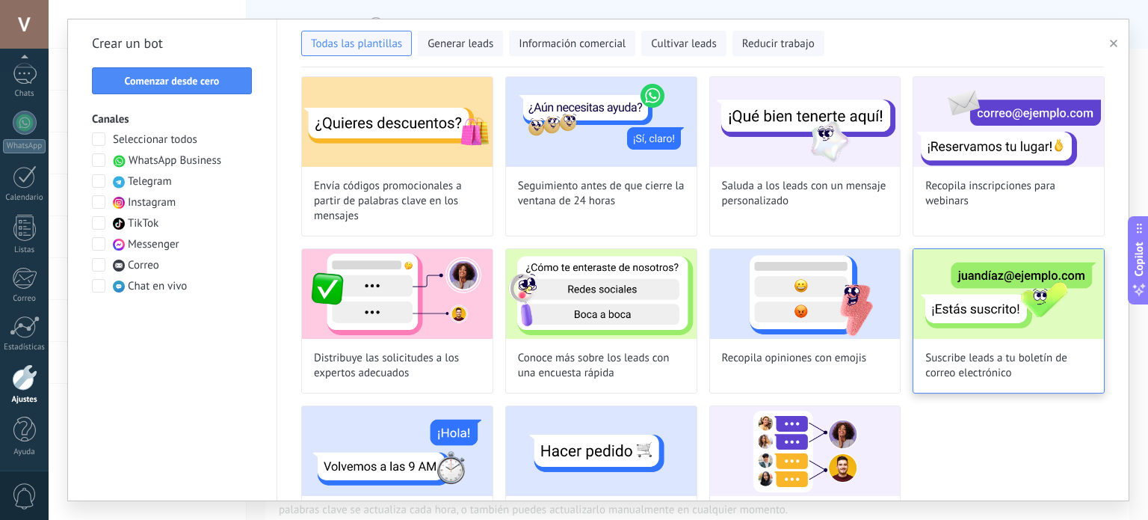
scroll to position [129, 0]
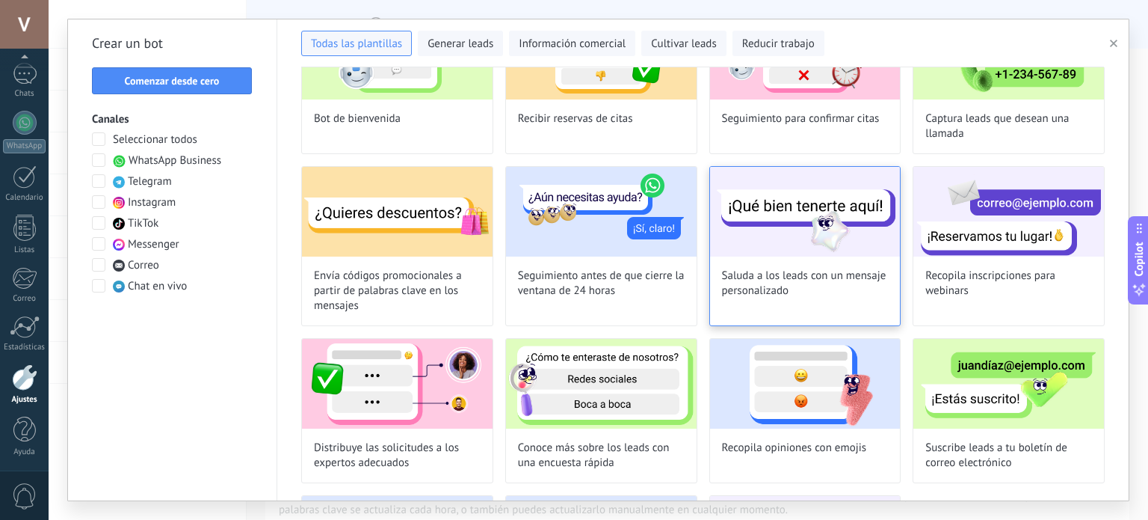
click at [798, 234] on img at bounding box center [805, 212] width 191 height 90
type input "**********"
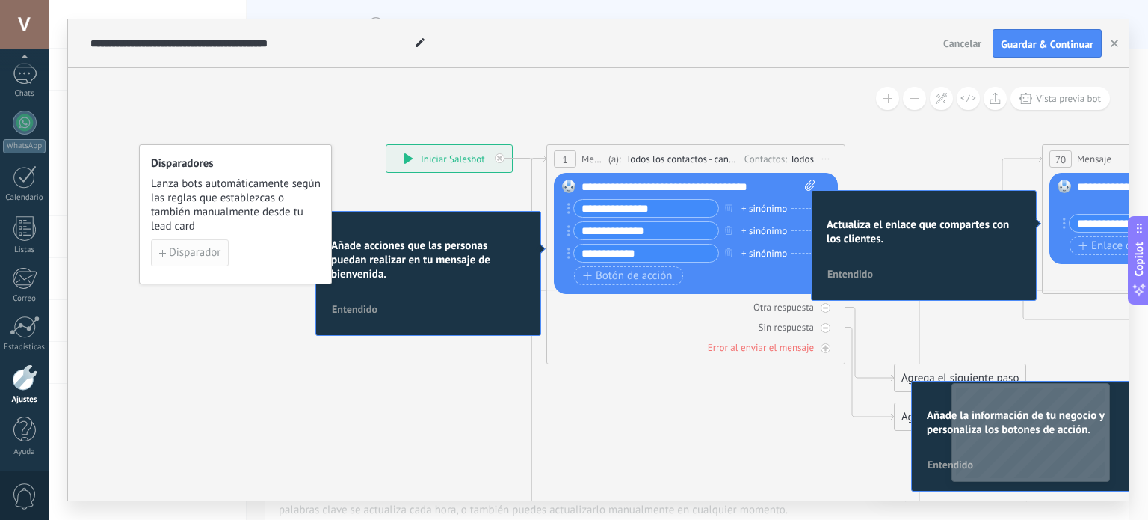
click at [185, 247] on span "Disparador" at bounding box center [195, 252] width 52 height 10
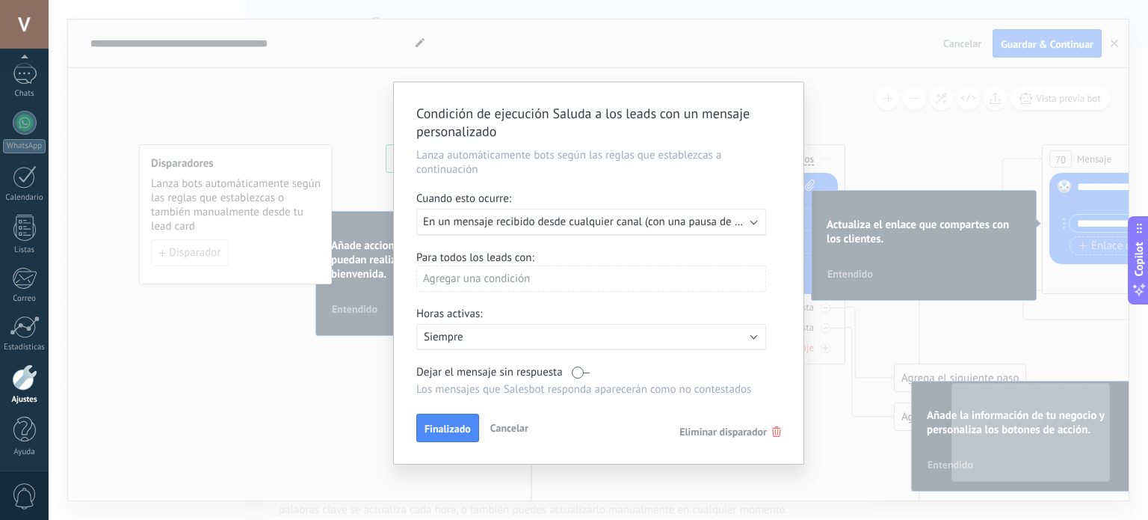
click at [498, 156] on p "Lanza automáticamente bots según las reglas que establezcas a continuación" at bounding box center [598, 162] width 365 height 28
click at [487, 280] on div "Agregar una condición" at bounding box center [591, 278] width 350 height 26
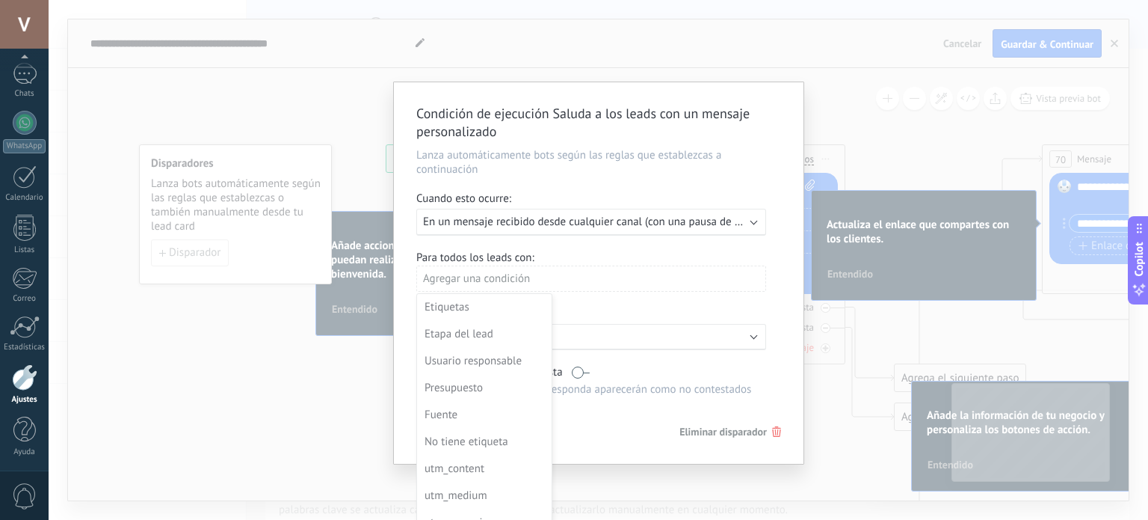
click at [644, 277] on div at bounding box center [599, 272] width 410 height 381
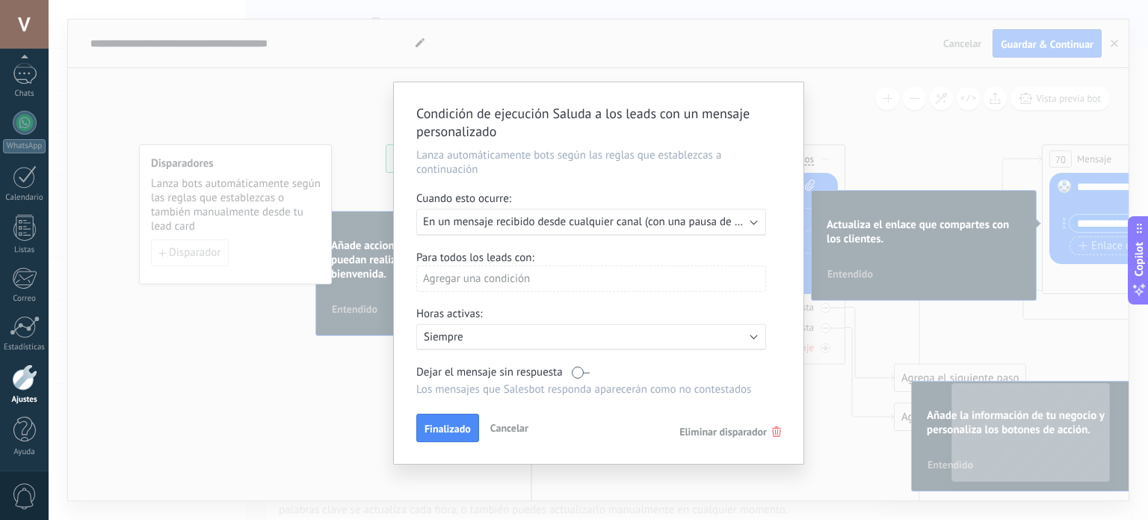
click at [484, 277] on div "Agregar una condición" at bounding box center [591, 278] width 350 height 26
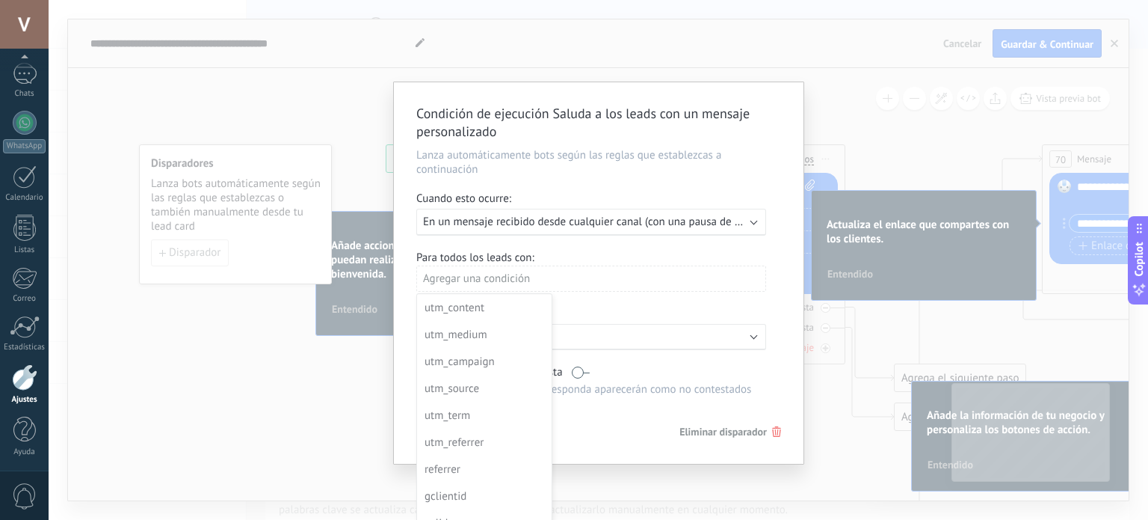
scroll to position [161, 0]
click at [729, 272] on div at bounding box center [599, 272] width 410 height 381
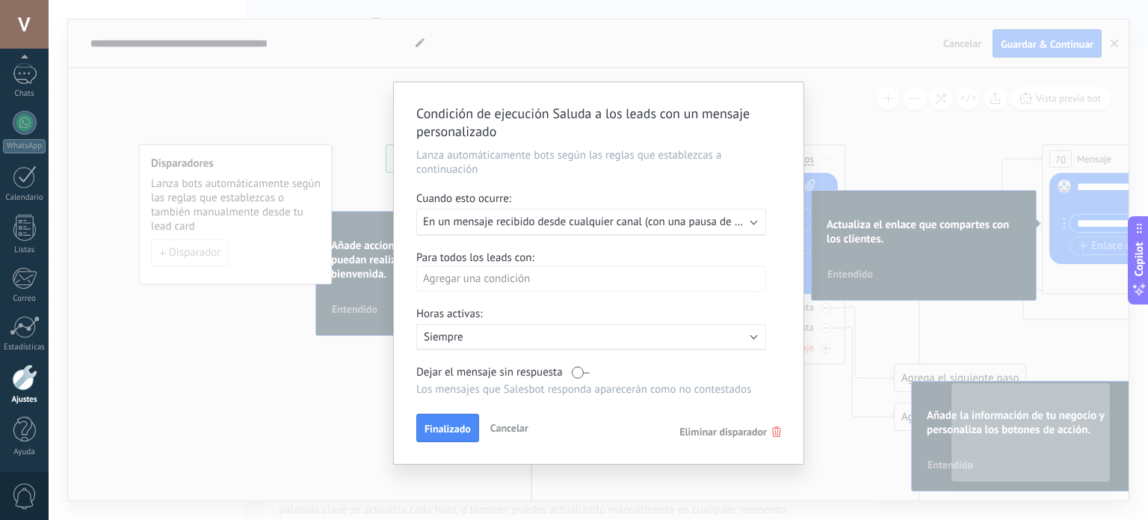
click at [668, 224] on span "En un mensaje recibido desde cualquier canal (con una pausa de un día)" at bounding box center [595, 222] width 345 height 14
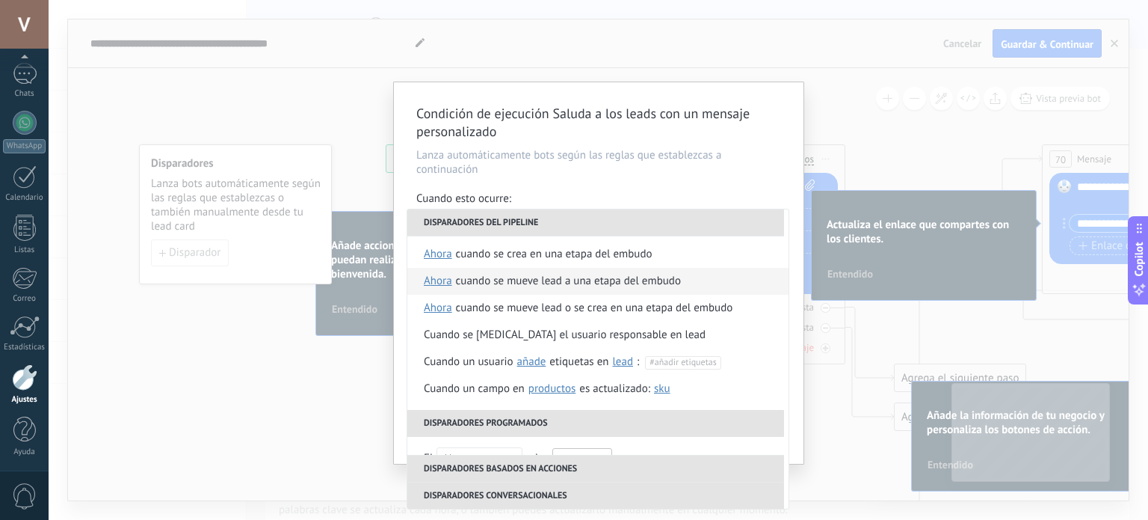
scroll to position [0, 0]
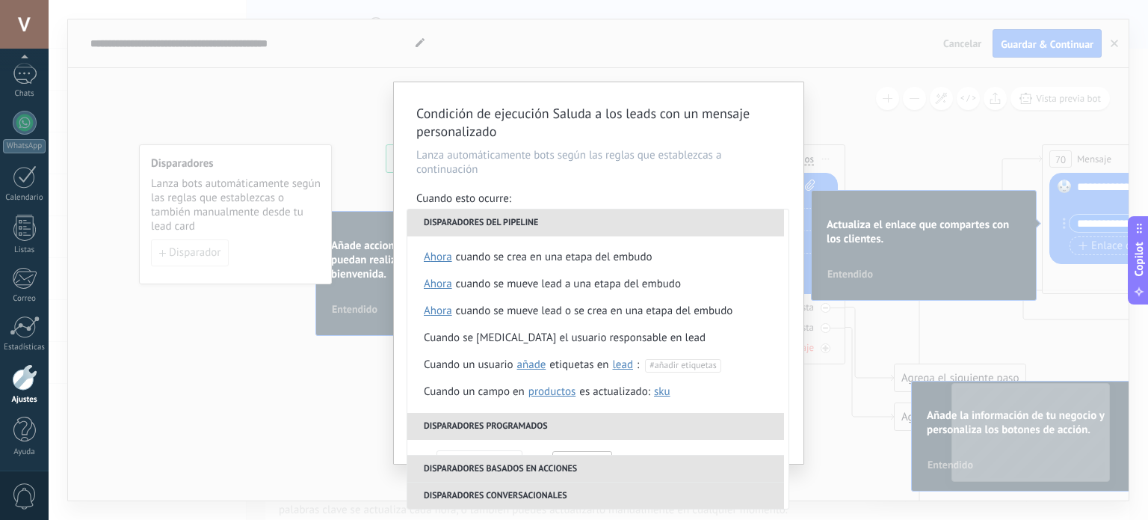
click at [735, 164] on p "Lanza automáticamente bots según las reglas que establezcas a continuación" at bounding box center [598, 162] width 365 height 28
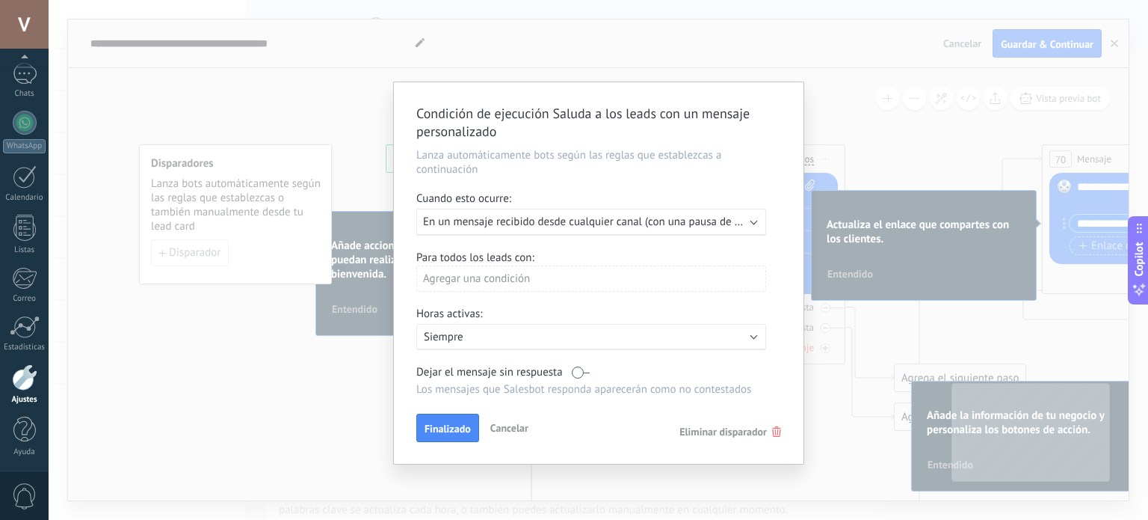
click at [653, 339] on p "Siempre" at bounding box center [555, 337] width 262 height 14
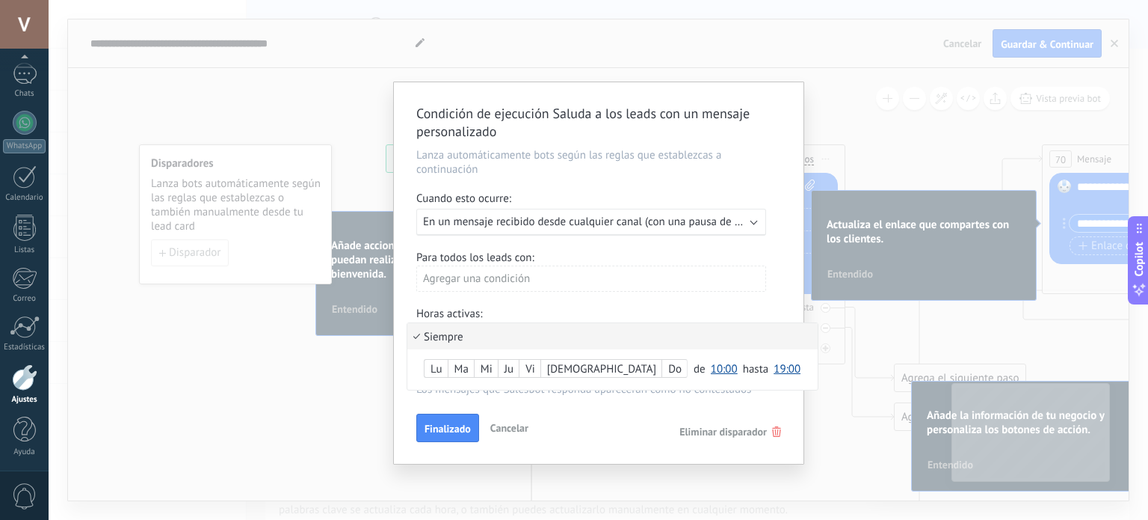
click at [751, 301] on div at bounding box center [599, 272] width 410 height 381
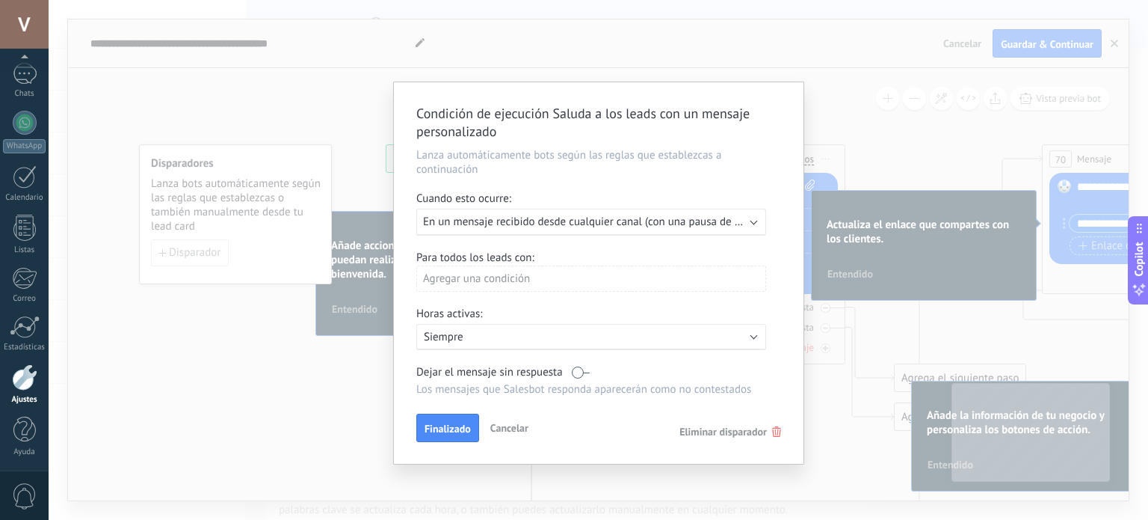
click at [702, 283] on div "Agregar una condición" at bounding box center [591, 278] width 350 height 26
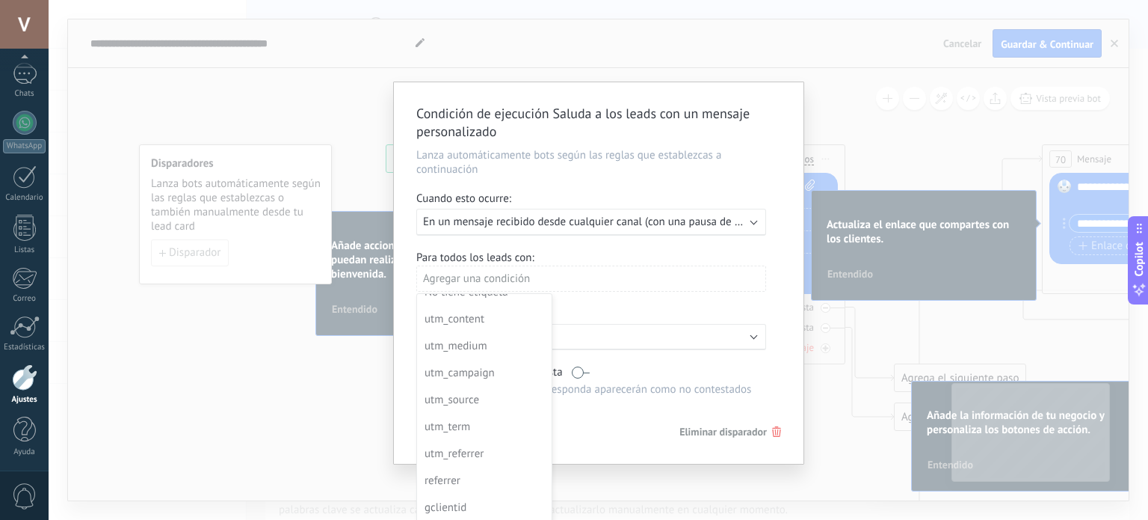
scroll to position [161, 0]
click at [766, 301] on div at bounding box center [599, 272] width 410 height 381
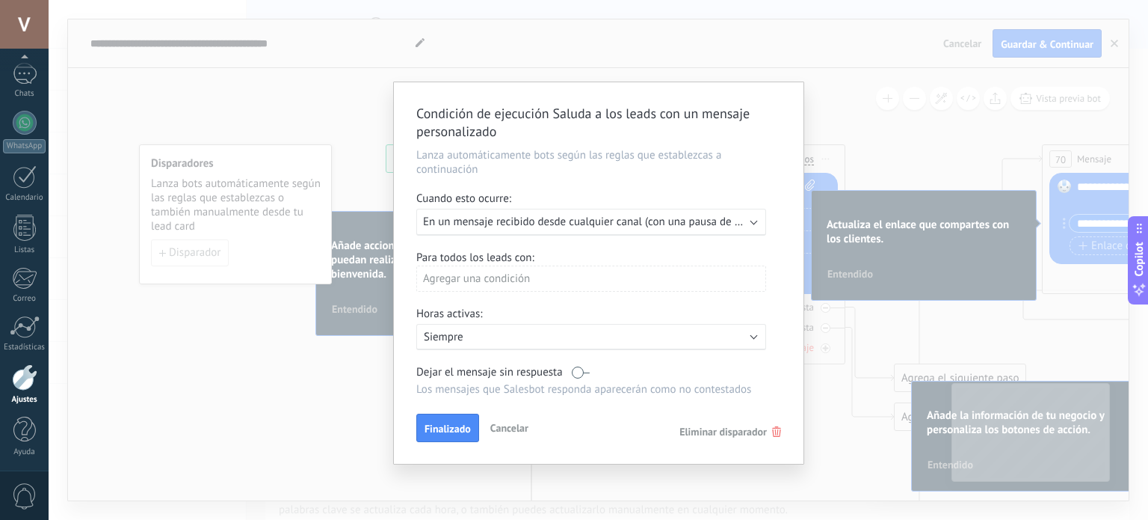
click at [794, 433] on div "Condición de ejecución Saluda a los leads con un mensaje personalizado Lanza au…" at bounding box center [599, 272] width 410 height 381
click at [775, 436] on icon at bounding box center [776, 431] width 9 height 10
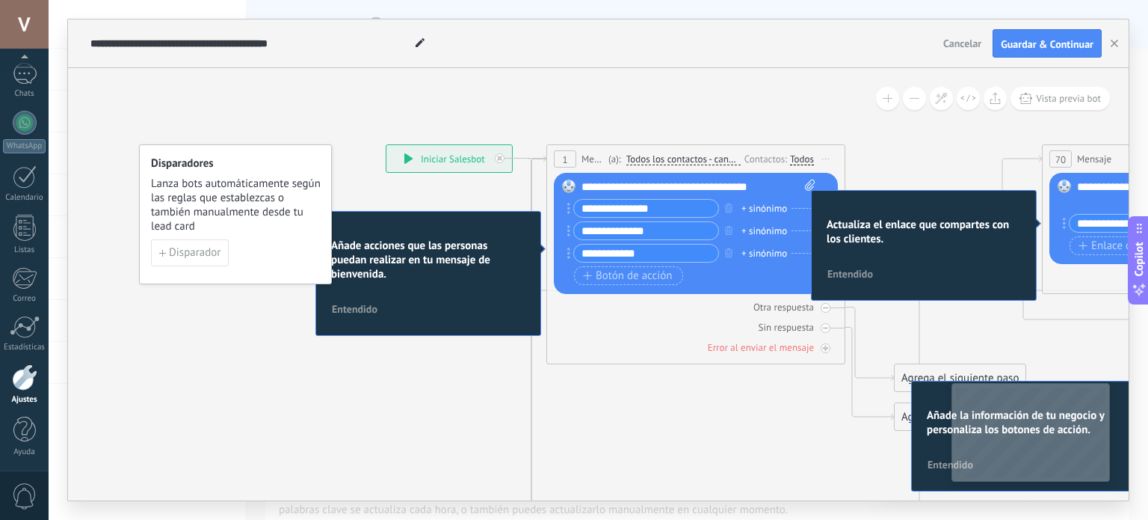
click at [452, 155] on div "**********" at bounding box center [450, 158] width 126 height 27
drag, startPoint x: 310, startPoint y: 191, endPoint x: 152, endPoint y: 196, distance: 158.6
click at [140, 197] on span "Lanza bots automáticamente según las reglas que establezcas o también manualmen…" at bounding box center [223, 204] width 170 height 57
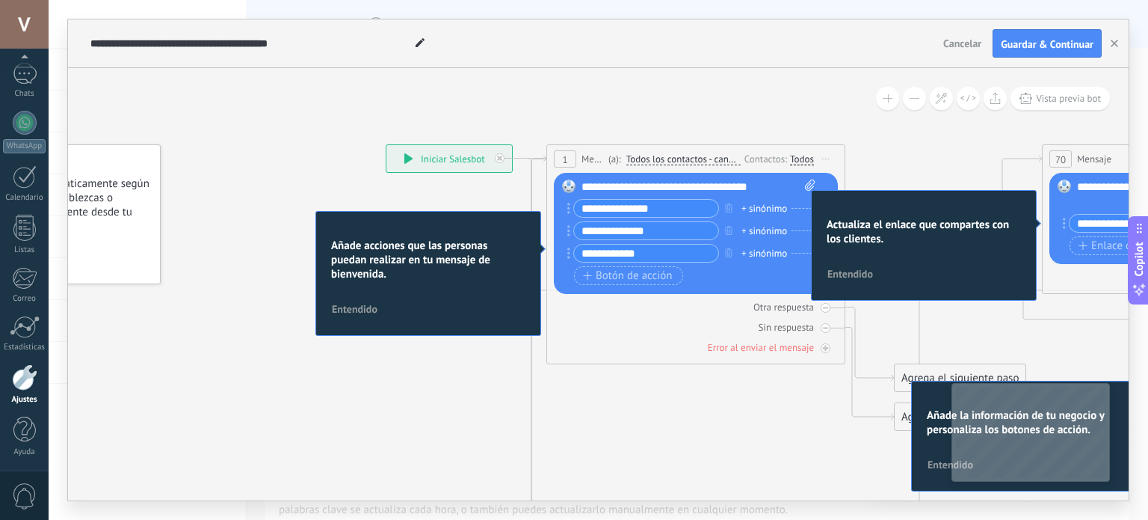
click at [362, 311] on span "Entendido" at bounding box center [355, 309] width 46 height 10
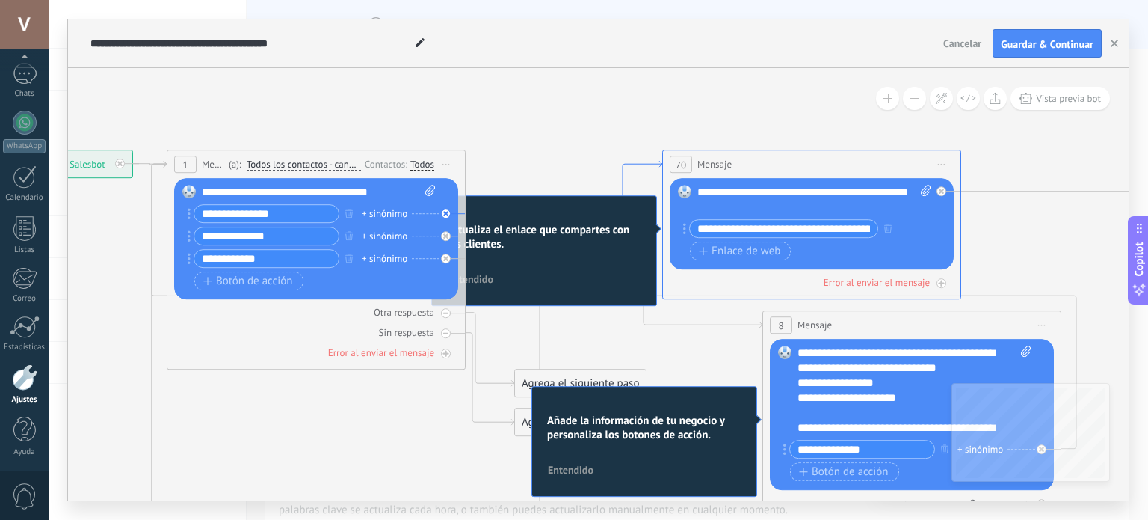
drag, startPoint x: 994, startPoint y: 170, endPoint x: 617, endPoint y: 176, distance: 377.6
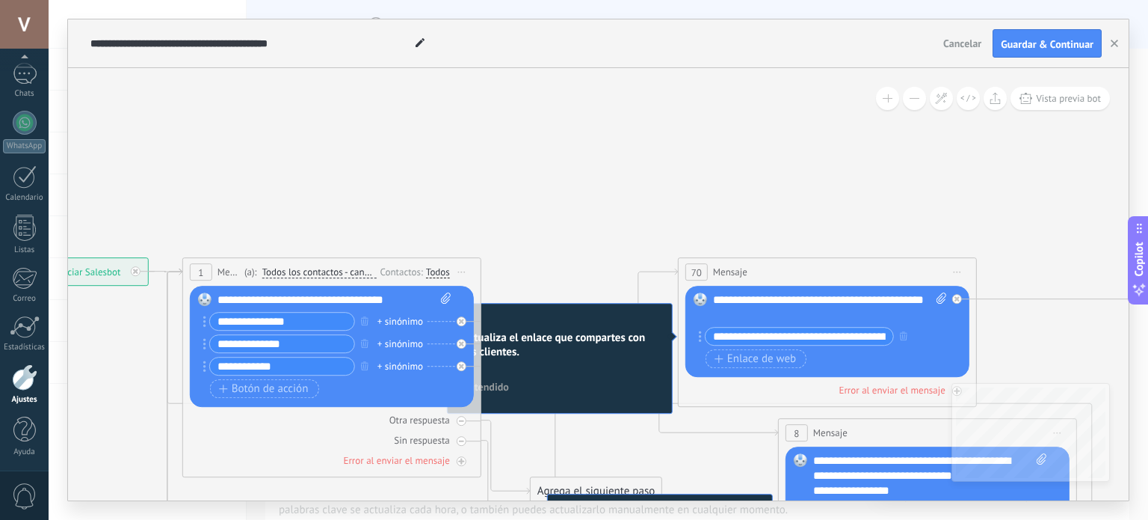
drag, startPoint x: 459, startPoint y: 132, endPoint x: 795, endPoint y: 153, distance: 336.4
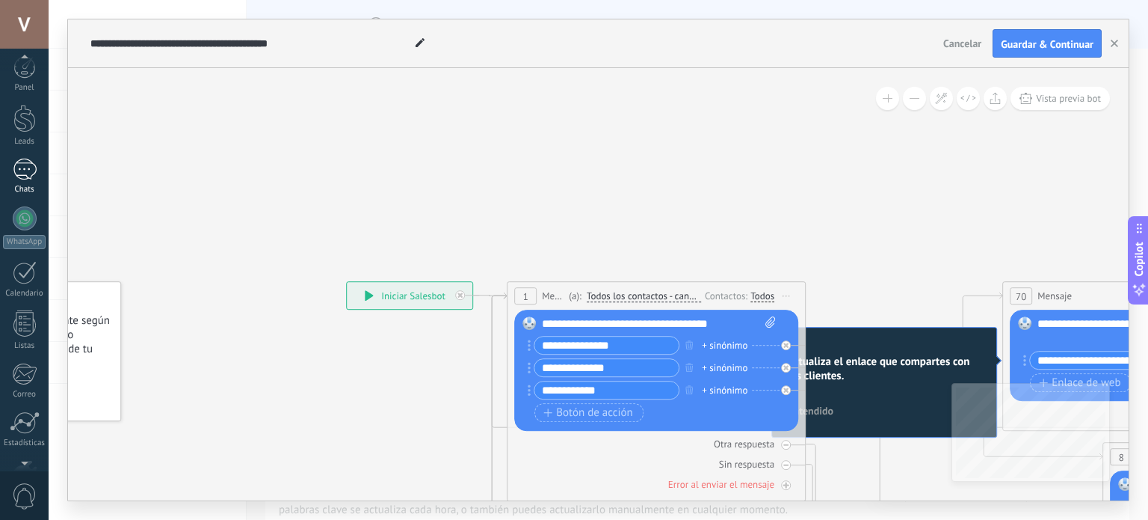
scroll to position [0, 0]
click at [4, 230] on link "WhatsApp" at bounding box center [24, 233] width 49 height 43
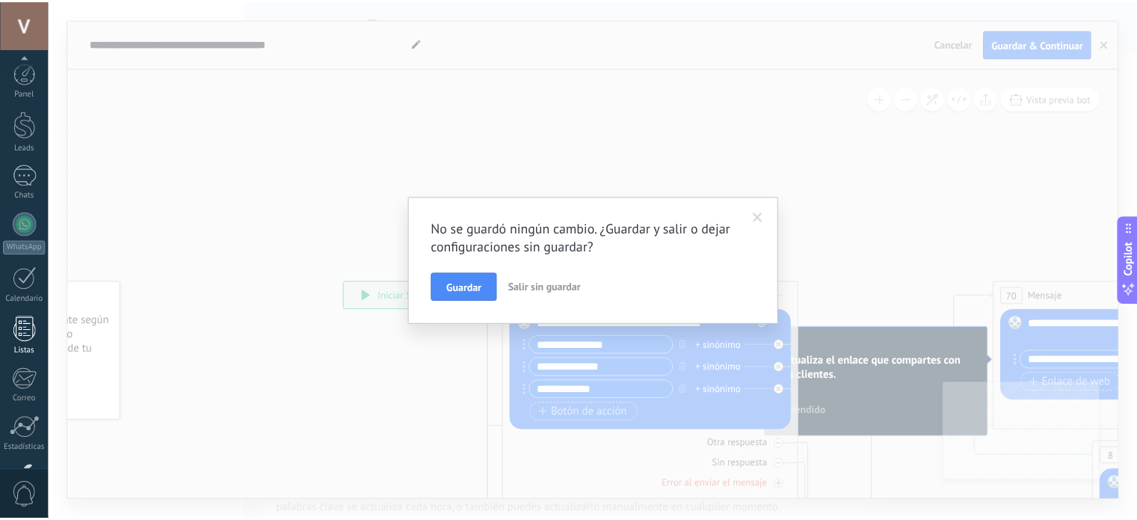
scroll to position [102, 0]
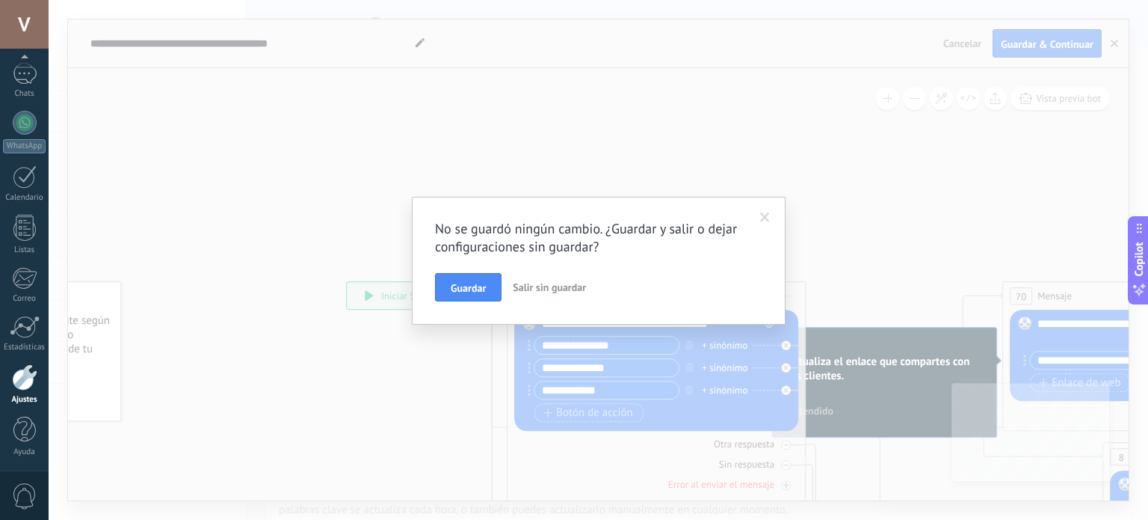
click at [556, 290] on span "Salir sin guardar" at bounding box center [549, 286] width 73 height 13
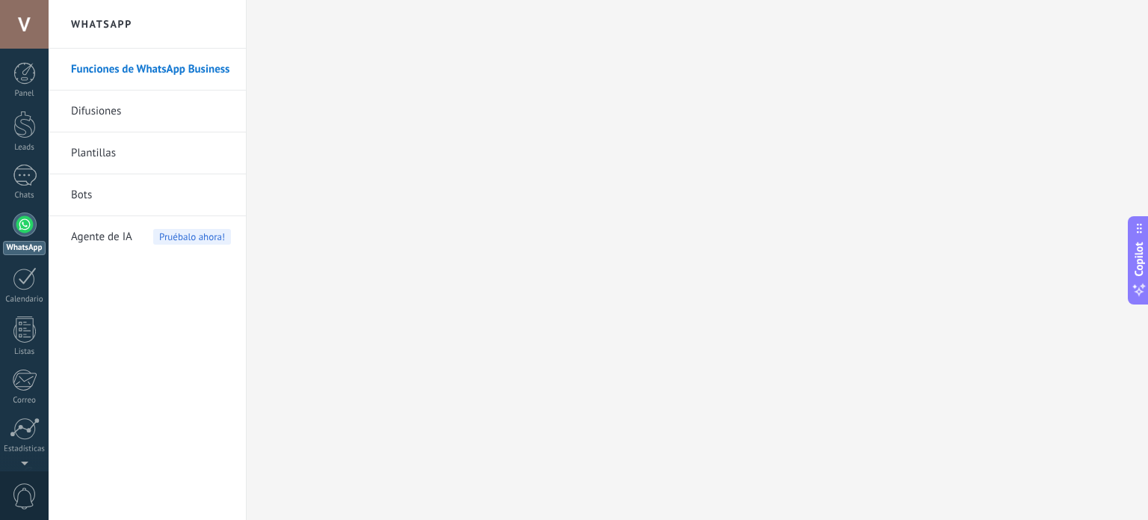
click at [25, 228] on div at bounding box center [25, 224] width 24 height 24
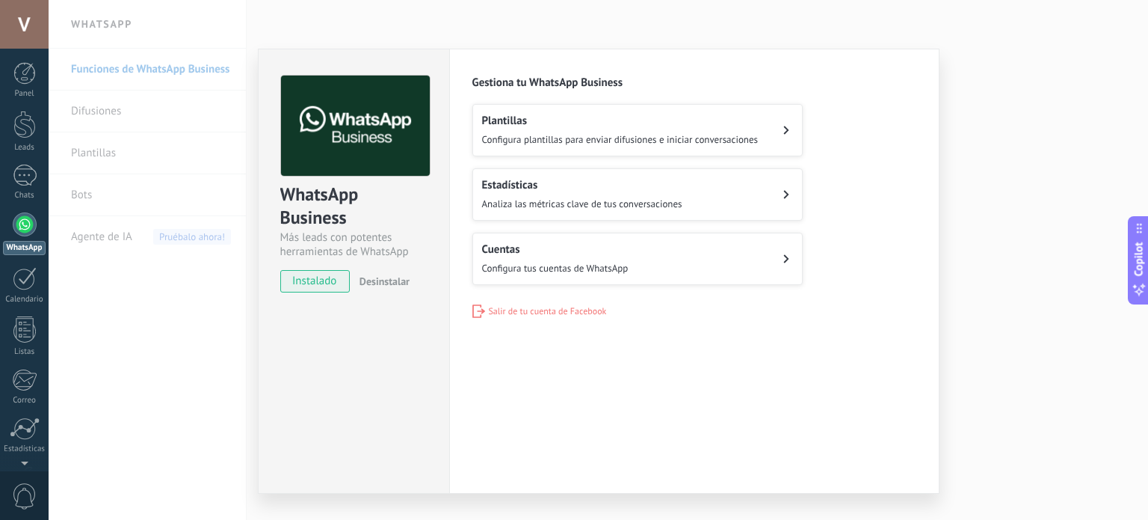
click at [1062, 133] on div "WhatsApp Business Más leads con potentes herramientas de WhatsApp instalado Des…" at bounding box center [599, 260] width 1100 height 520
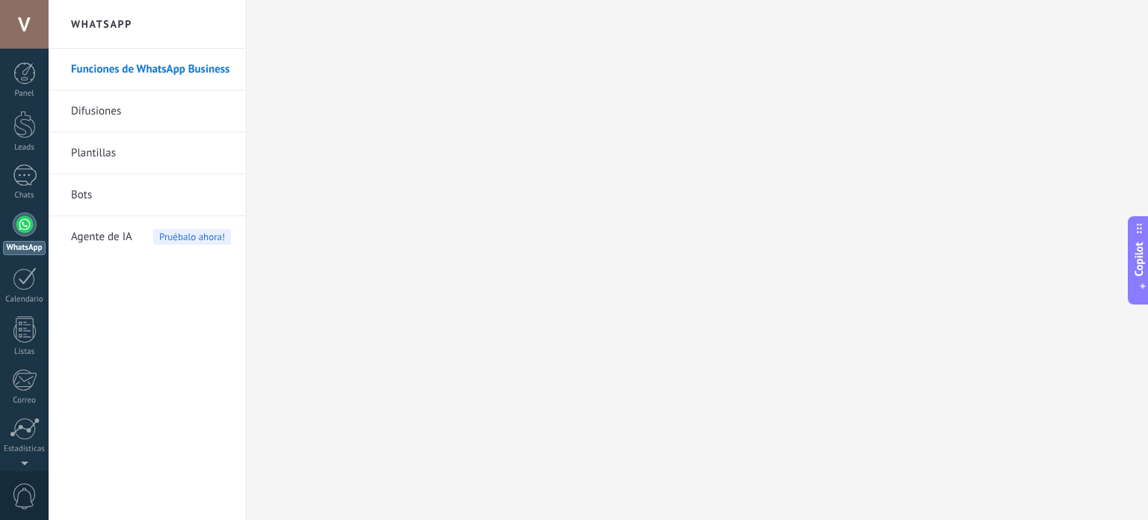
click at [99, 197] on link "Bots" at bounding box center [151, 195] width 160 height 42
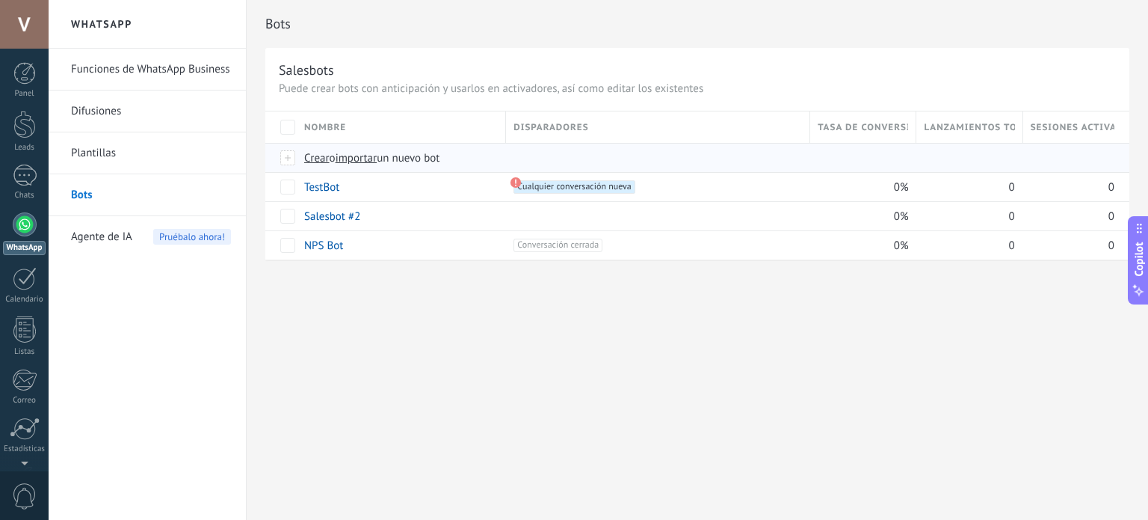
click at [277, 152] on div at bounding box center [280, 157] width 31 height 29
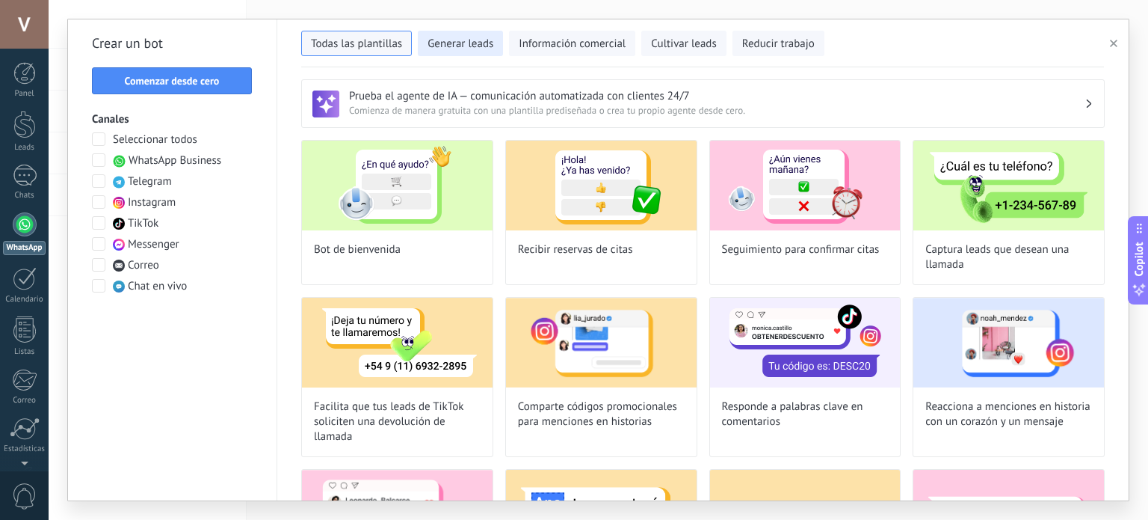
click at [455, 53] on button "Generar leads" at bounding box center [460, 43] width 85 height 25
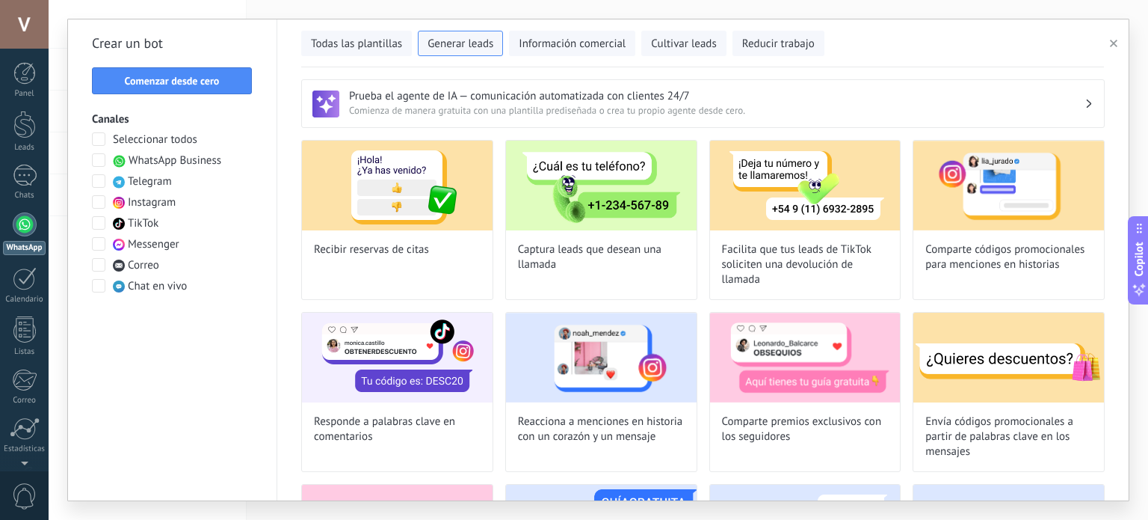
click at [153, 291] on span "Chat en vivo" at bounding box center [157, 286] width 59 height 15
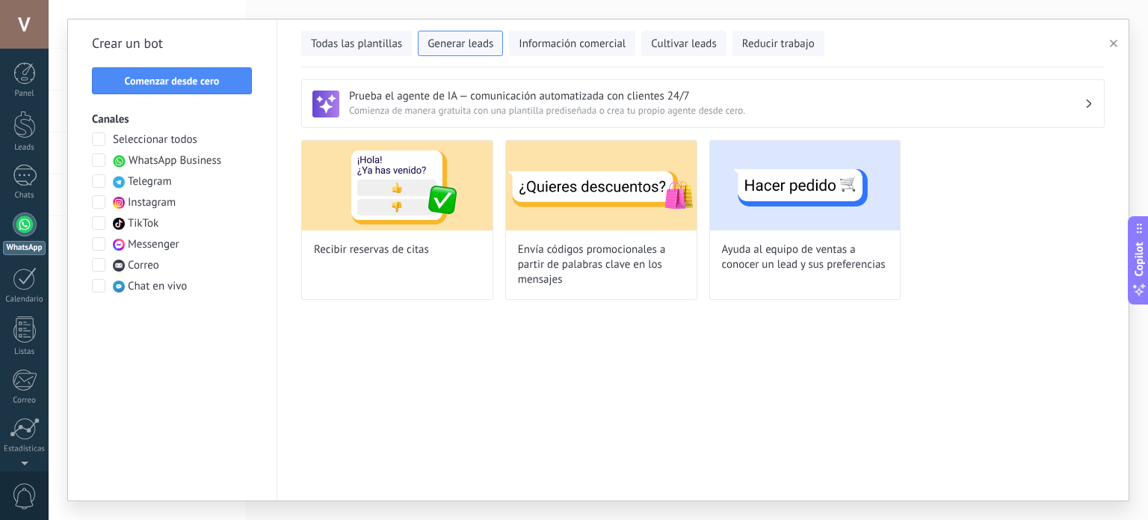
click at [151, 290] on span "Chat en vivo" at bounding box center [157, 286] width 59 height 15
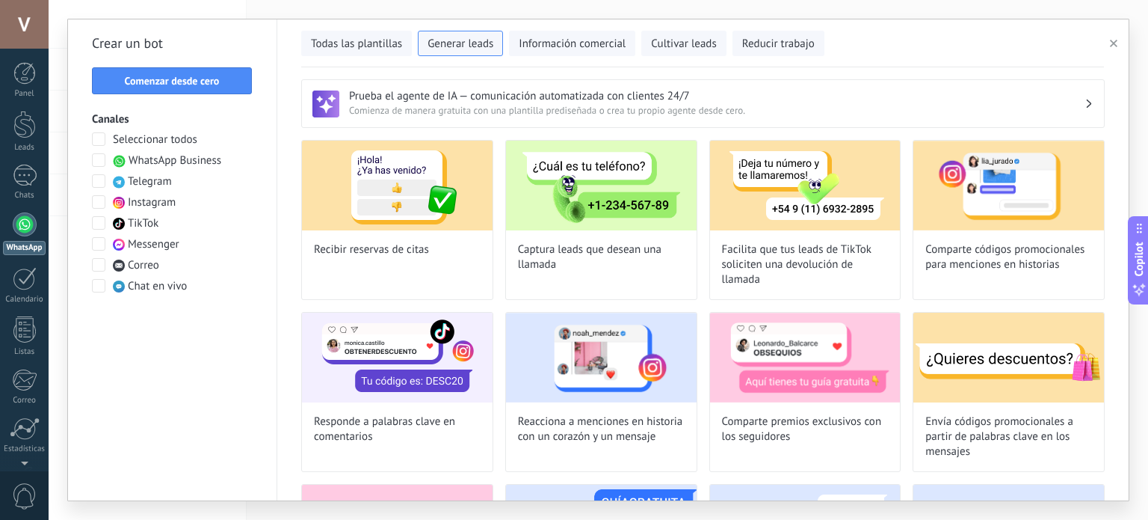
click at [168, 164] on span "WhatsApp Business" at bounding box center [175, 160] width 93 height 15
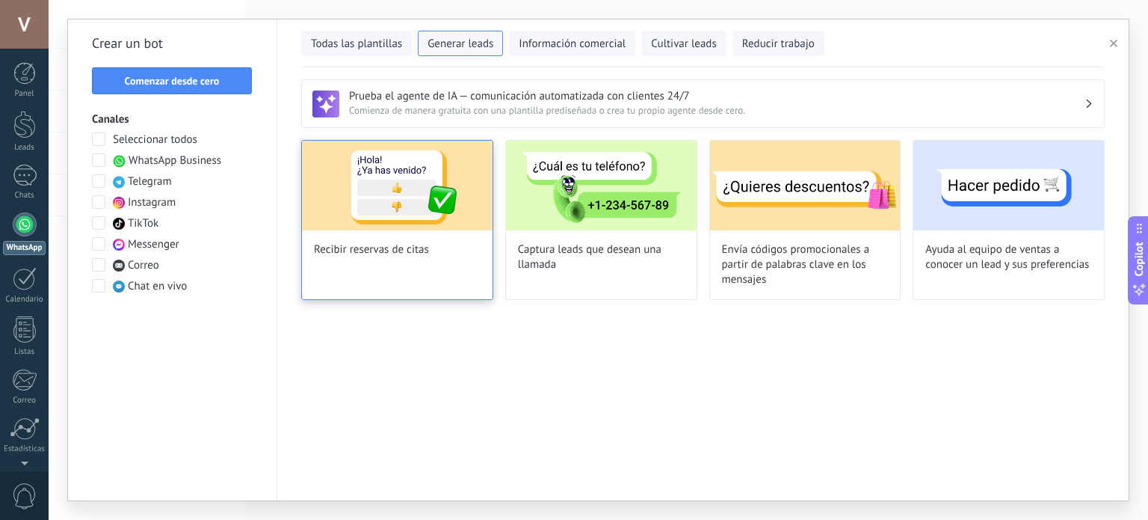
click at [440, 265] on div "Recibir reservas de citas" at bounding box center [397, 220] width 192 height 160
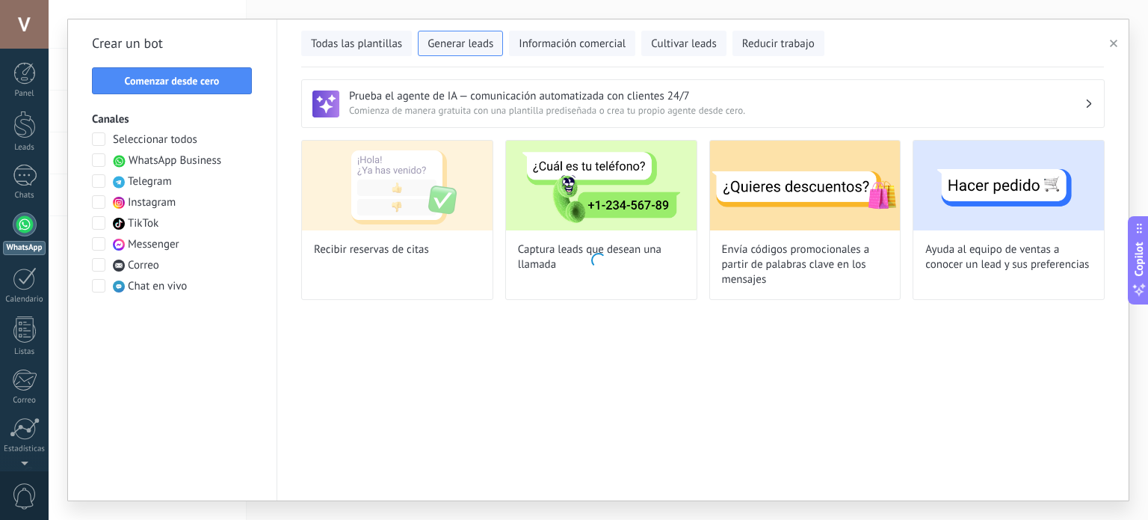
type input "**********"
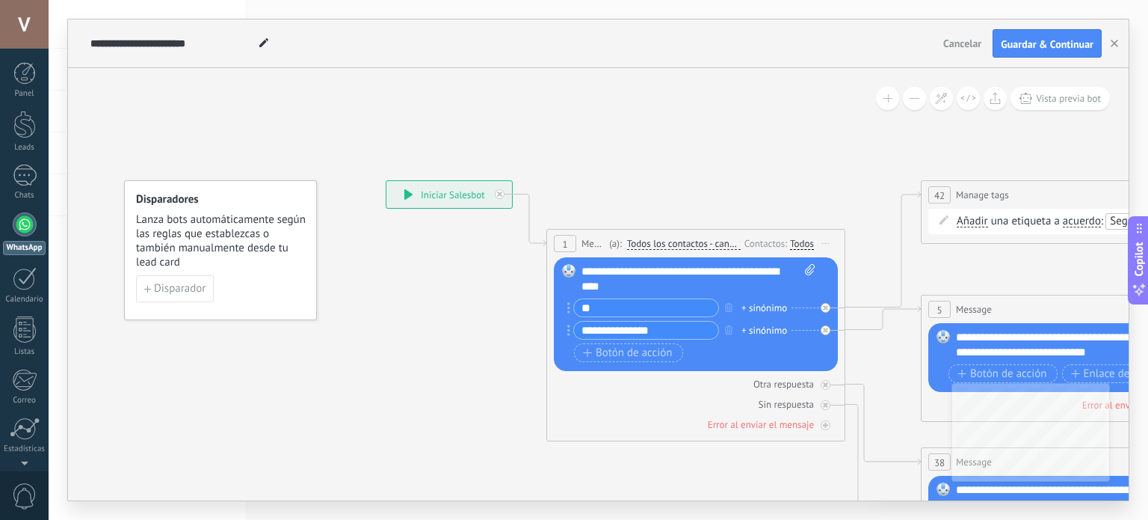
click at [21, 221] on div at bounding box center [25, 224] width 24 height 24
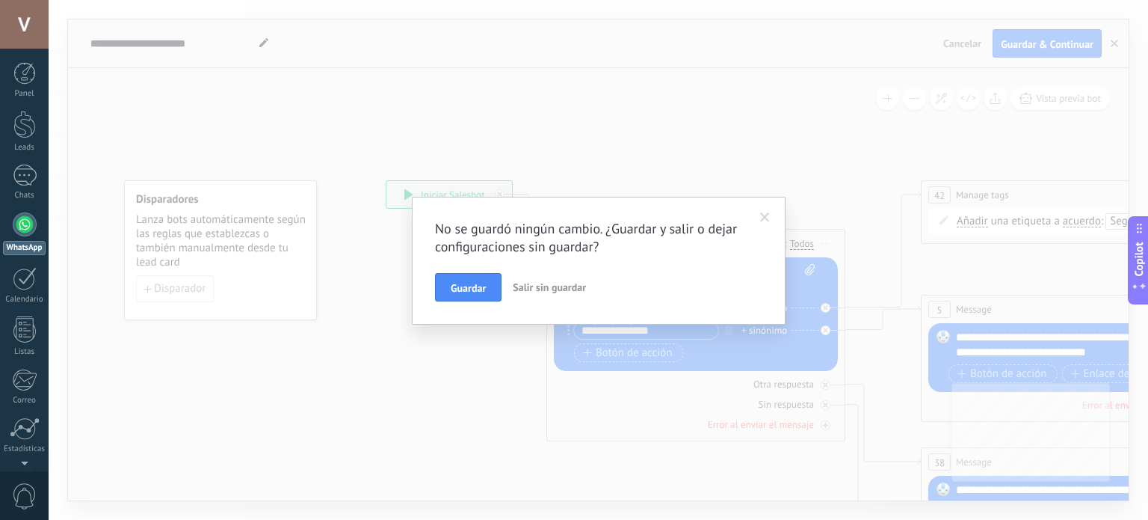
click at [567, 293] on span "Salir sin guardar" at bounding box center [549, 286] width 73 height 13
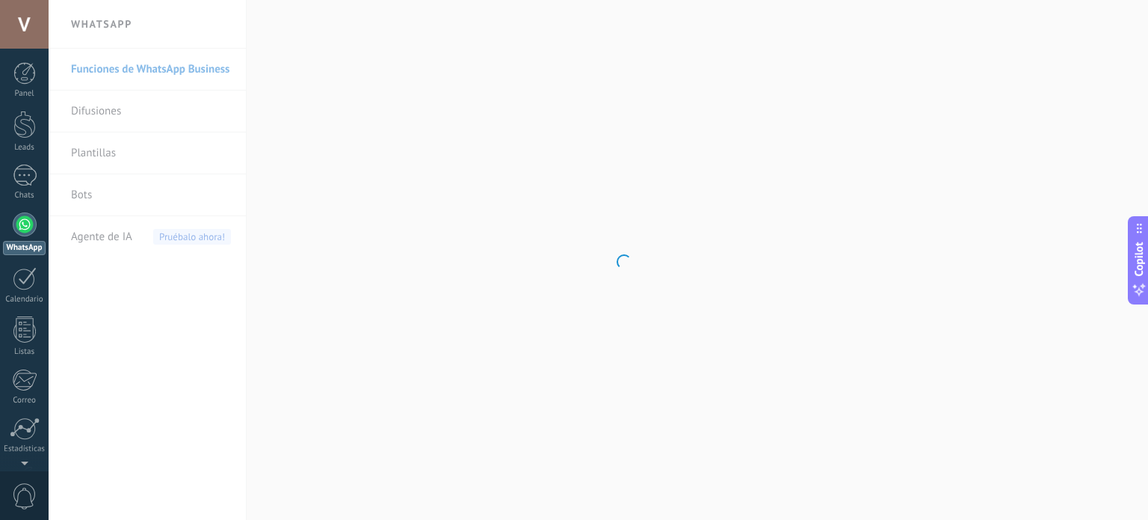
click at [150, 191] on body ".abccls-1,.abccls-2{fill-rule:evenodd}.abccls-2{fill:#fff} .abfcls-1{fill:none}…" at bounding box center [574, 260] width 1148 height 520
click at [148, 196] on body ".abccls-1,.abccls-2{fill-rule:evenodd}.abccls-2{fill:#fff} .abfcls-1{fill:none}…" at bounding box center [574, 260] width 1148 height 520
click at [147, 196] on link "Bots" at bounding box center [151, 195] width 160 height 42
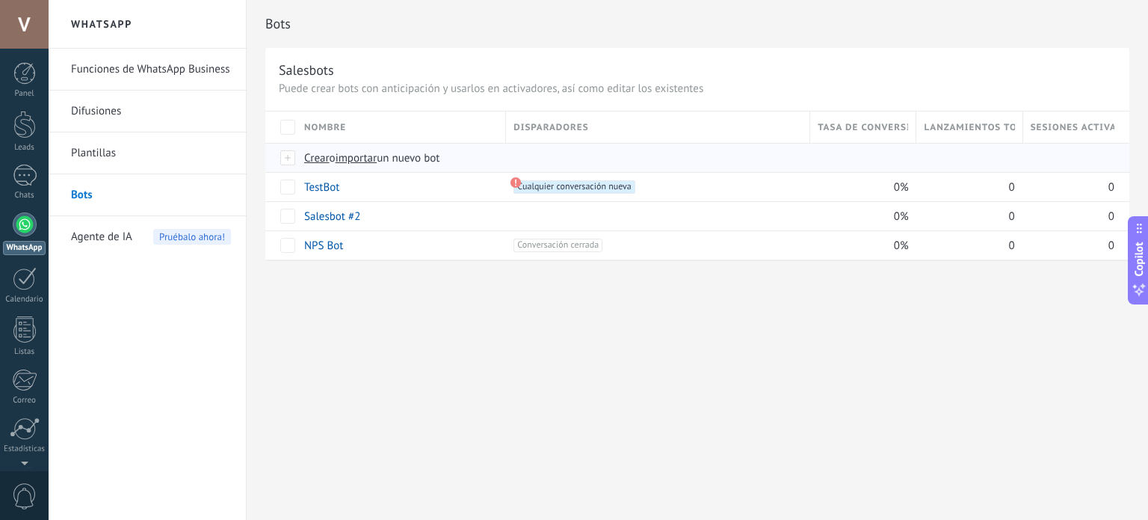
click at [314, 158] on span "Crear" at bounding box center [316, 158] width 25 height 14
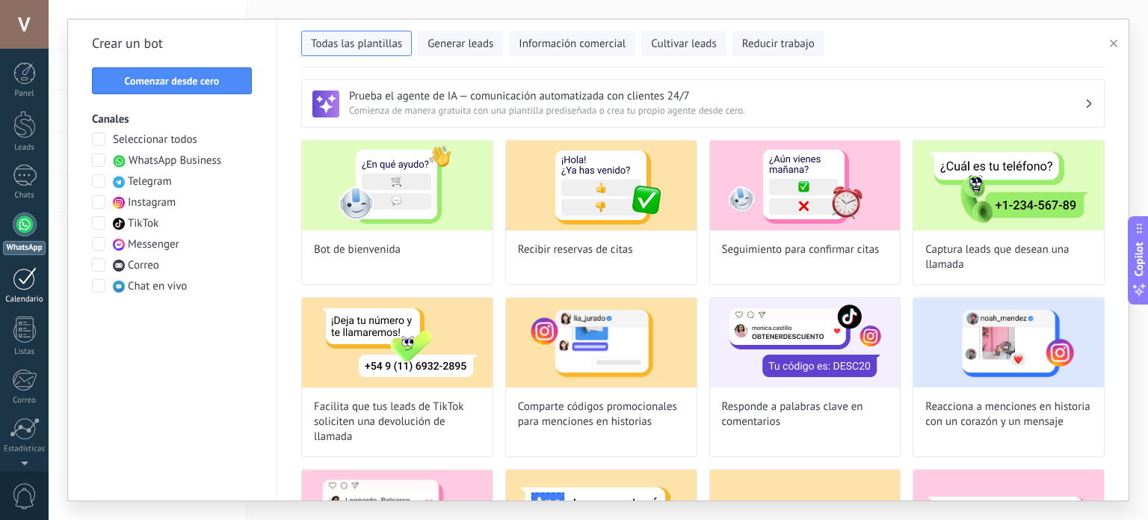
click at [10, 284] on link "Calendario" at bounding box center [24, 285] width 49 height 37
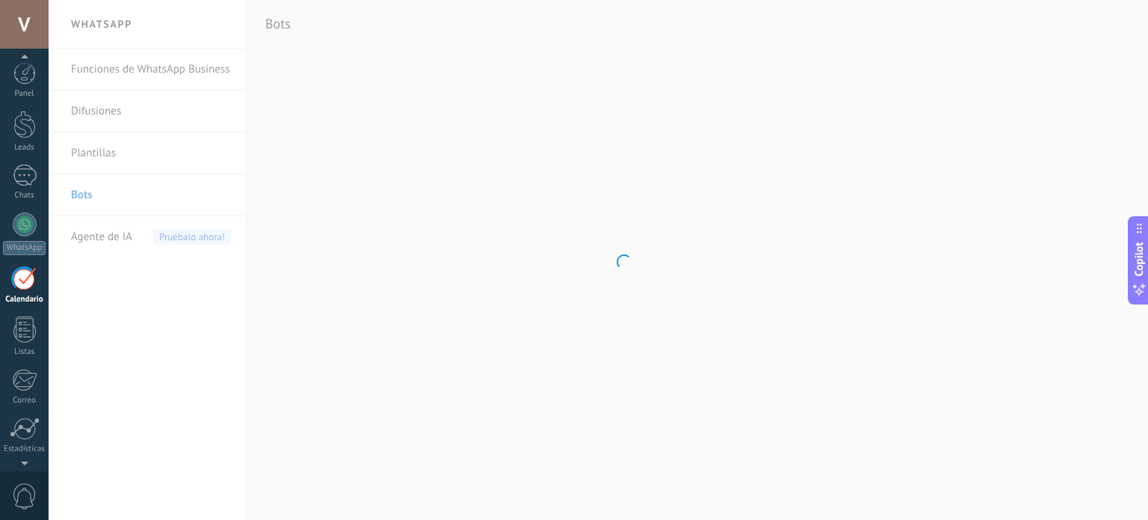
scroll to position [42, 0]
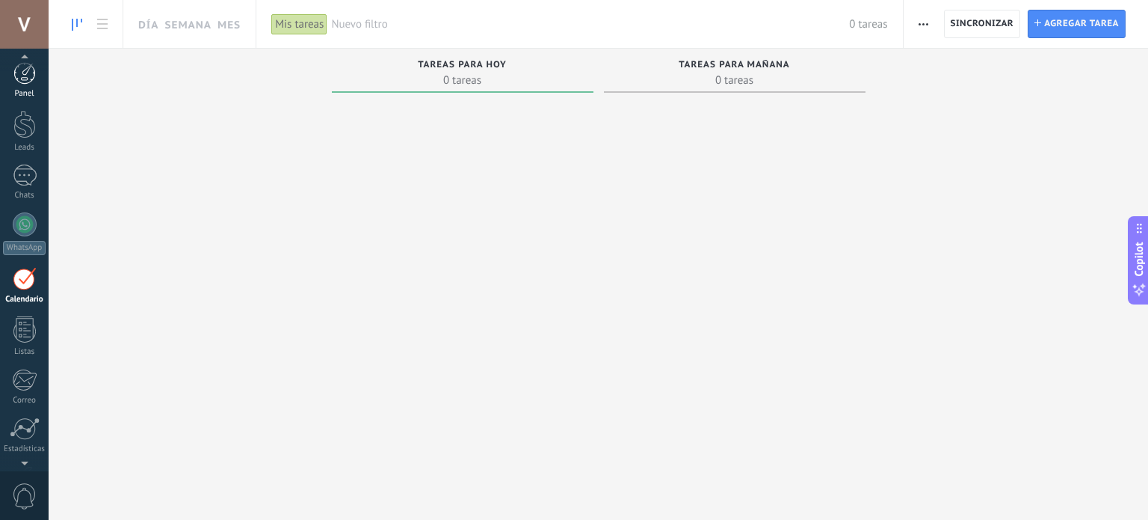
drag, startPoint x: 27, startPoint y: 60, endPoint x: 25, endPoint y: 73, distance: 12.8
click at [27, 61] on div "© 2025 derechos reservados | Términos de uso Soporte técnico vandre peru ID de …" at bounding box center [24, 260] width 49 height 520
click at [15, 120] on div at bounding box center [24, 125] width 22 height 28
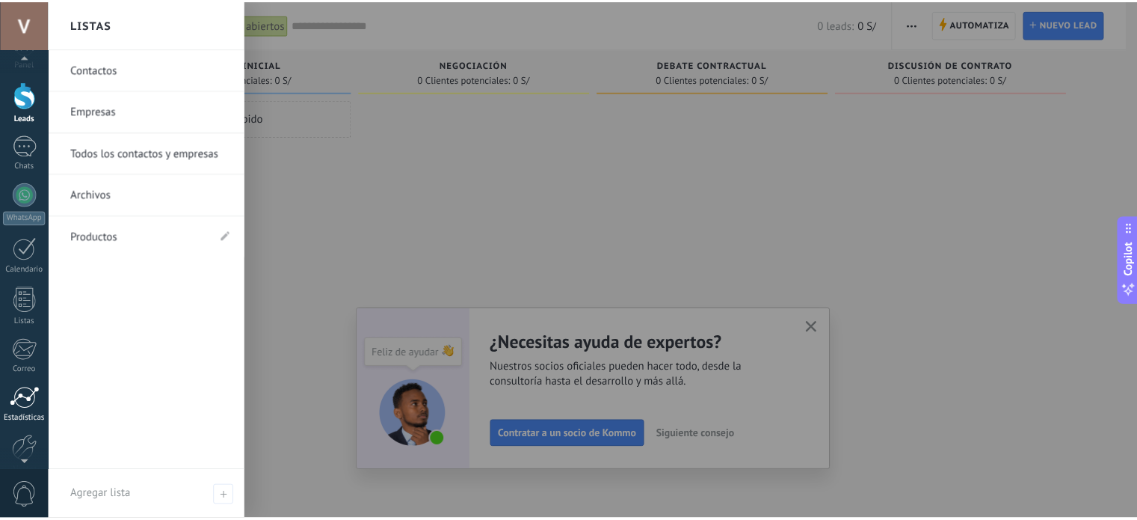
scroll to position [102, 0]
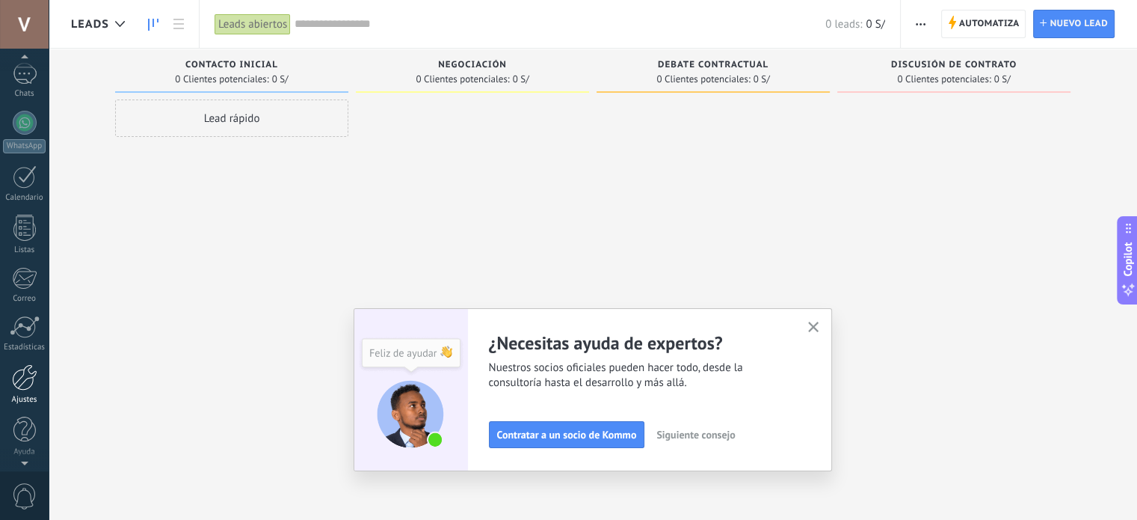
click at [19, 386] on div at bounding box center [24, 377] width 25 height 26
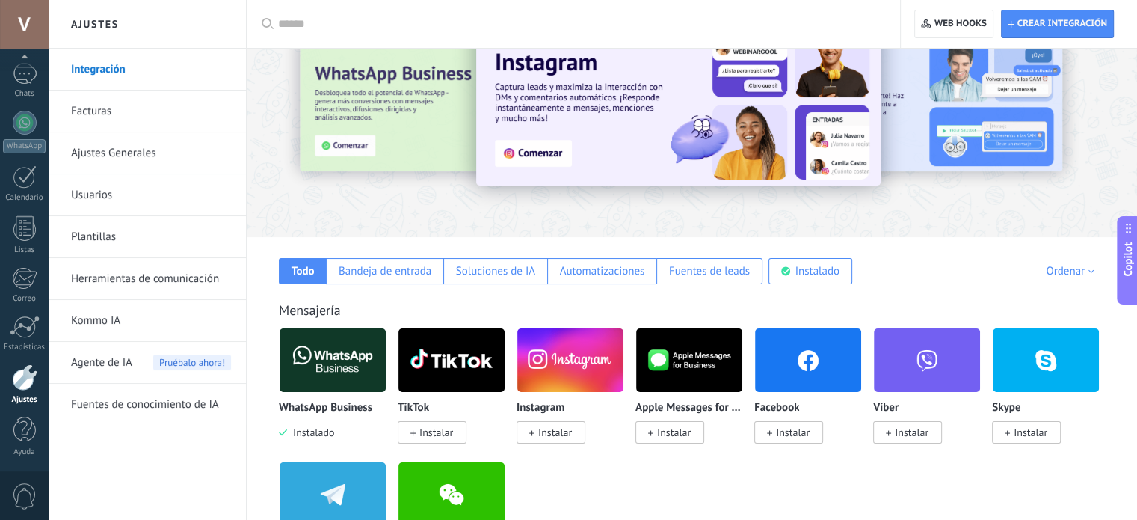
scroll to position [150, 0]
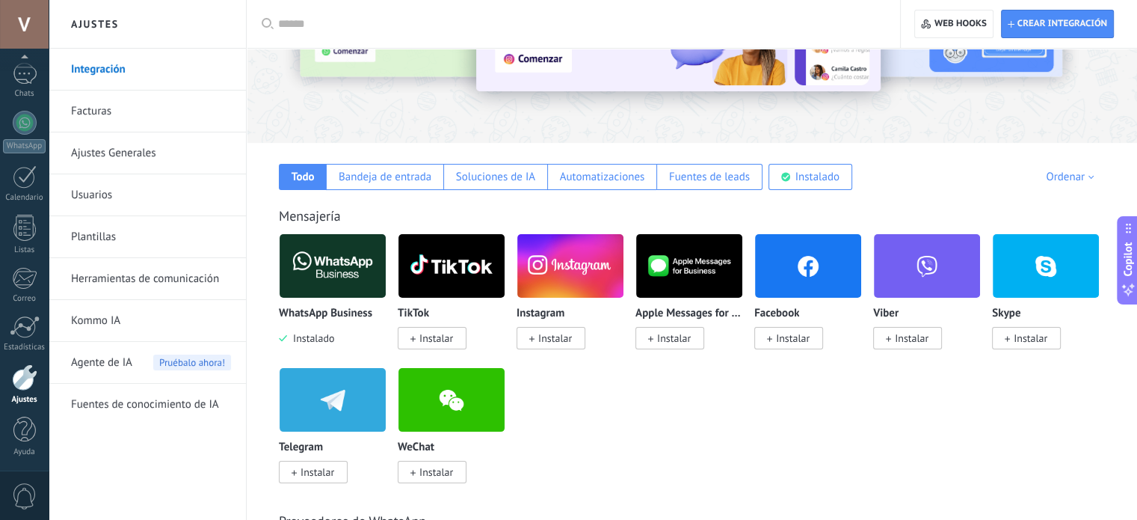
click at [340, 276] on img at bounding box center [333, 266] width 106 height 73
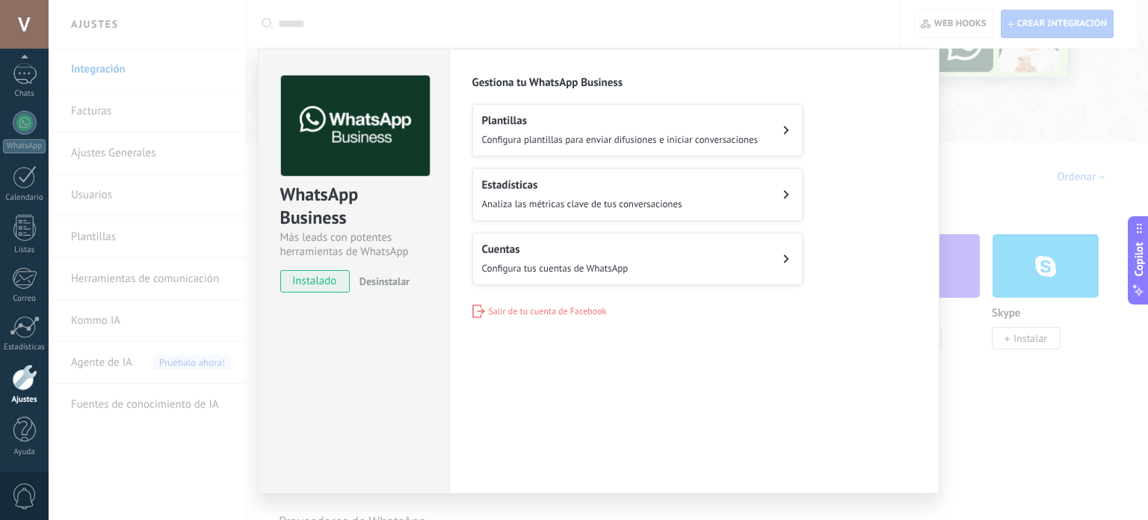
click at [99, 62] on div "WhatsApp Business Más leads con potentes herramientas de WhatsApp instalado Des…" at bounding box center [599, 260] width 1100 height 520
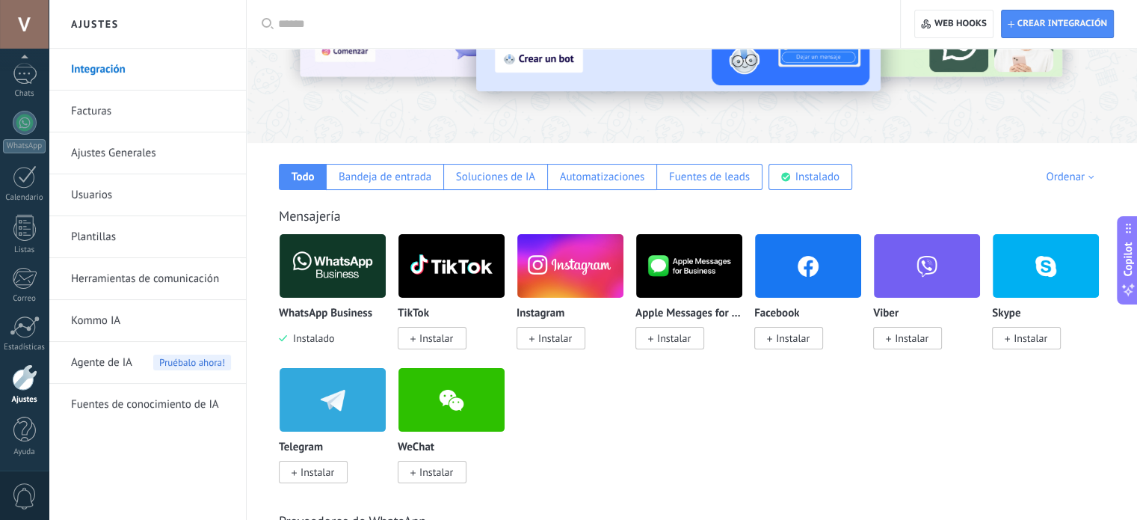
click at [116, 65] on link "Integración" at bounding box center [151, 70] width 160 height 42
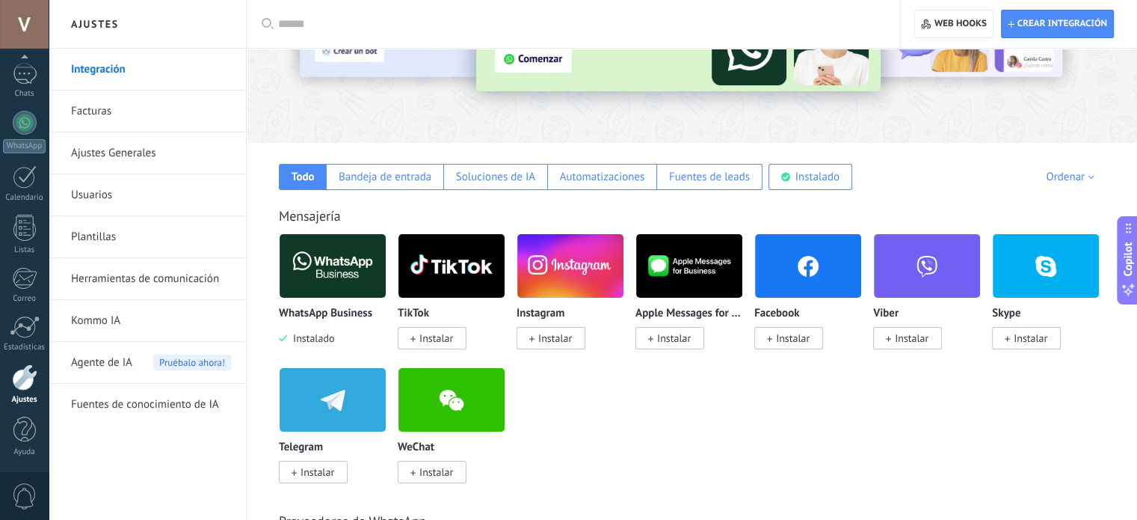
click at [322, 289] on img at bounding box center [333, 266] width 106 height 73
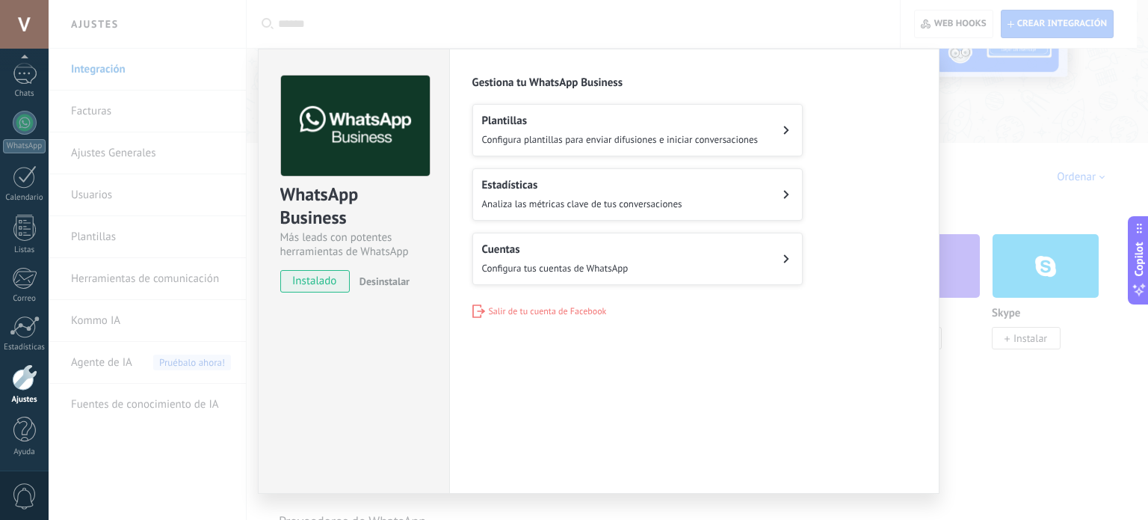
click at [663, 243] on button "Cuentas Configura tus cuentas de WhatsApp" at bounding box center [638, 259] width 330 height 52
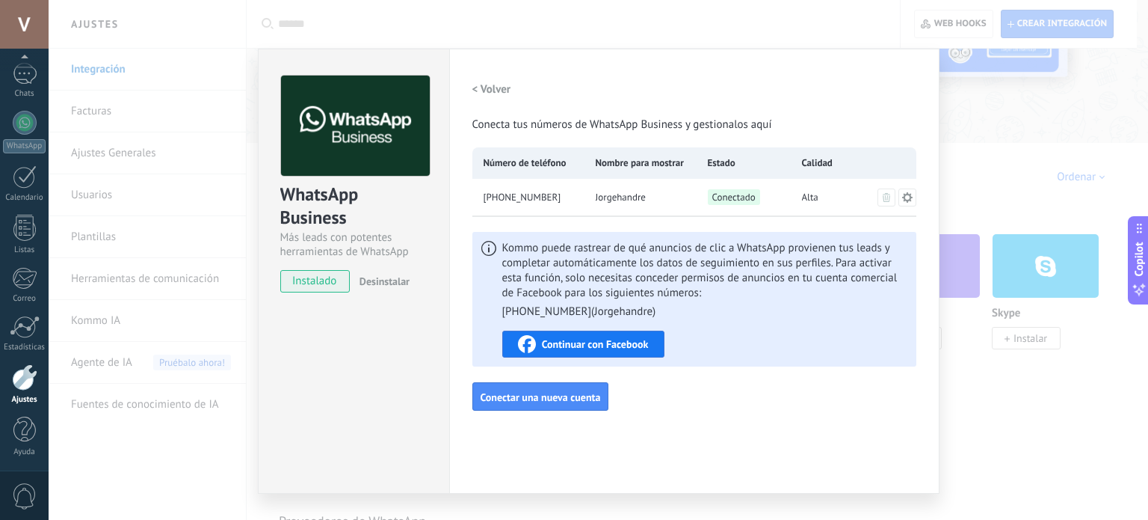
click at [1048, 431] on div "WhatsApp Business Más leads con potentes herramientas de WhatsApp instalado Des…" at bounding box center [599, 260] width 1100 height 520
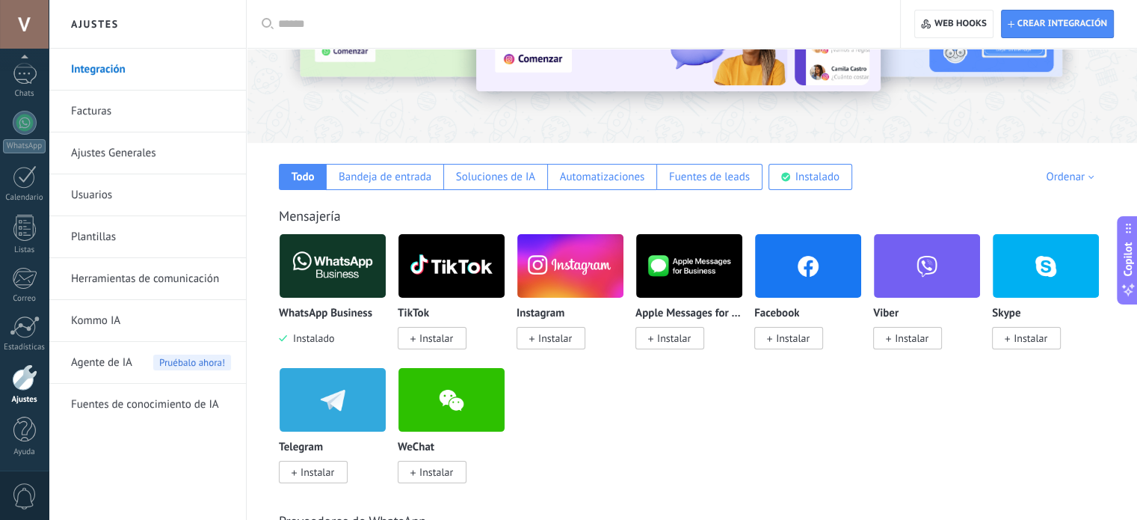
click at [125, 317] on link "Kommo IA" at bounding box center [151, 321] width 160 height 42
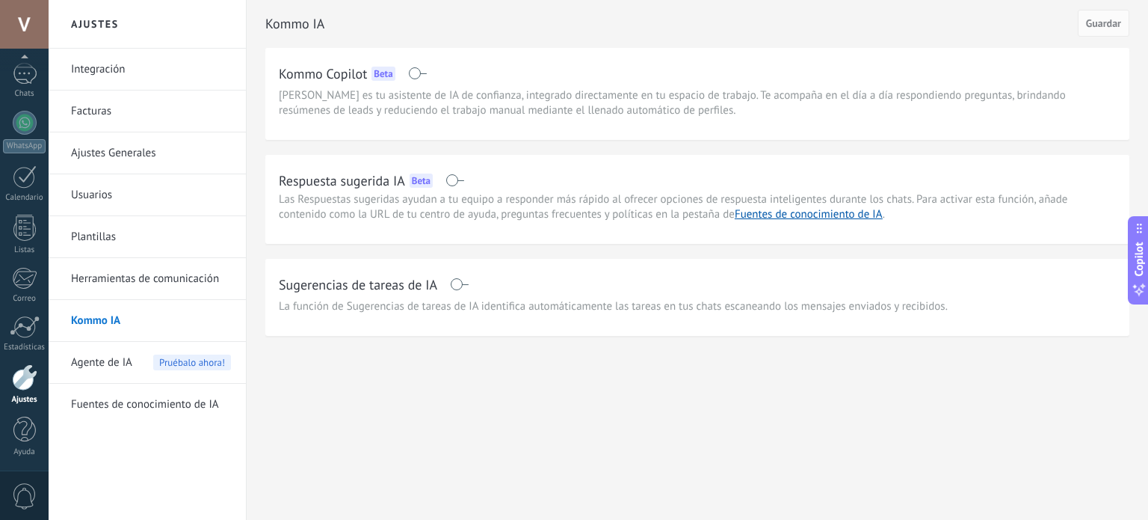
click at [335, 183] on h2 "Respuesta sugerida IA" at bounding box center [342, 180] width 126 height 19
click at [384, 298] on div "Sugerencias de tareas de IA La función de Sugerencias de tareas de IA identific…" at bounding box center [697, 293] width 837 height 42
click at [387, 283] on h2 "Sugerencias de tareas de IA" at bounding box center [358, 284] width 159 height 19
click at [456, 281] on span at bounding box center [459, 284] width 19 height 12
click at [455, 286] on span at bounding box center [459, 284] width 19 height 12
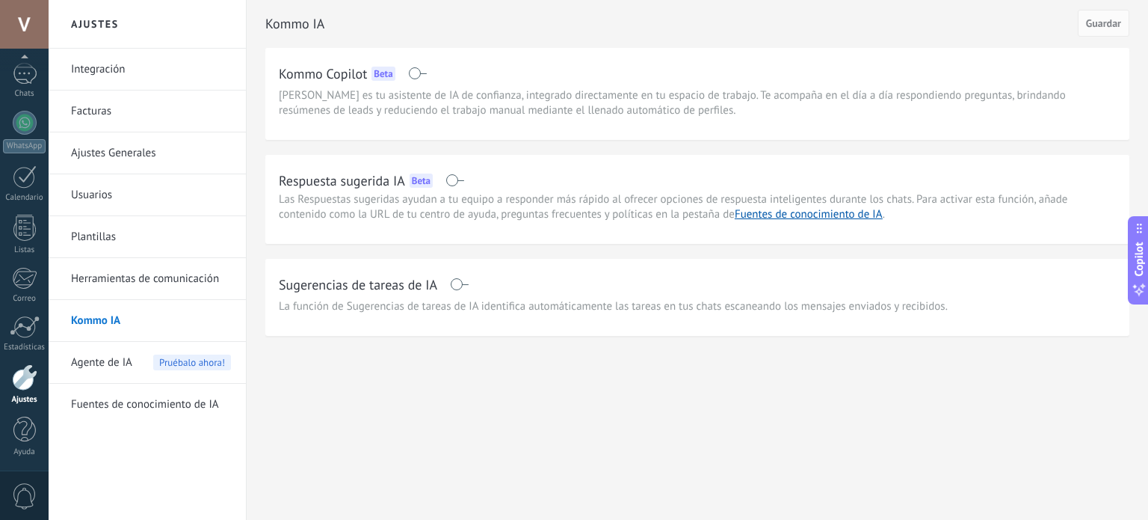
drag, startPoint x: 354, startPoint y: 289, endPoint x: 374, endPoint y: 321, distance: 38.0
click at [354, 291] on h2 "Sugerencias de tareas de IA" at bounding box center [358, 284] width 159 height 19
drag, startPoint x: 374, startPoint y: 321, endPoint x: 505, endPoint y: 286, distance: 135.5
click at [378, 322] on div "Sugerencias de tareas de IA La función de Sugerencias de tareas de IA identific…" at bounding box center [697, 297] width 864 height 77
drag, startPoint x: 819, startPoint y: 317, endPoint x: 909, endPoint y: 317, distance: 90.5
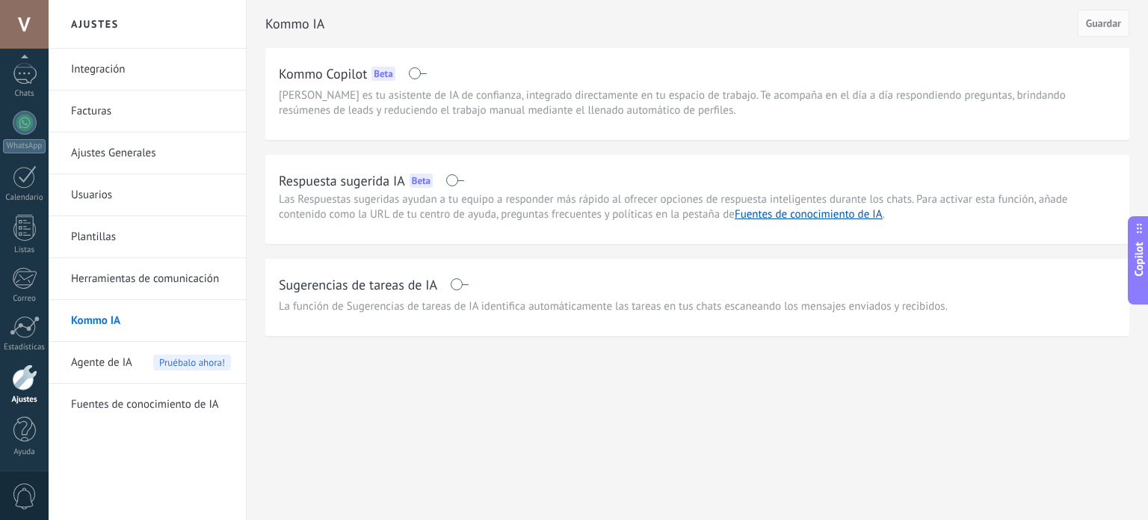
click at [821, 317] on div "Sugerencias de tareas de IA La función de Sugerencias de tareas de IA identific…" at bounding box center [697, 297] width 864 height 77
click at [961, 317] on div "Sugerencias de tareas de IA La función de Sugerencias de tareas de IA identific…" at bounding box center [697, 297] width 864 height 77
click at [776, 215] on link "Fuentes de conocimiento de IA" at bounding box center [809, 214] width 148 height 14
click at [11, 202] on div "Panel Leads Chats WhatsApp Clientes" at bounding box center [24, 215] width 49 height 511
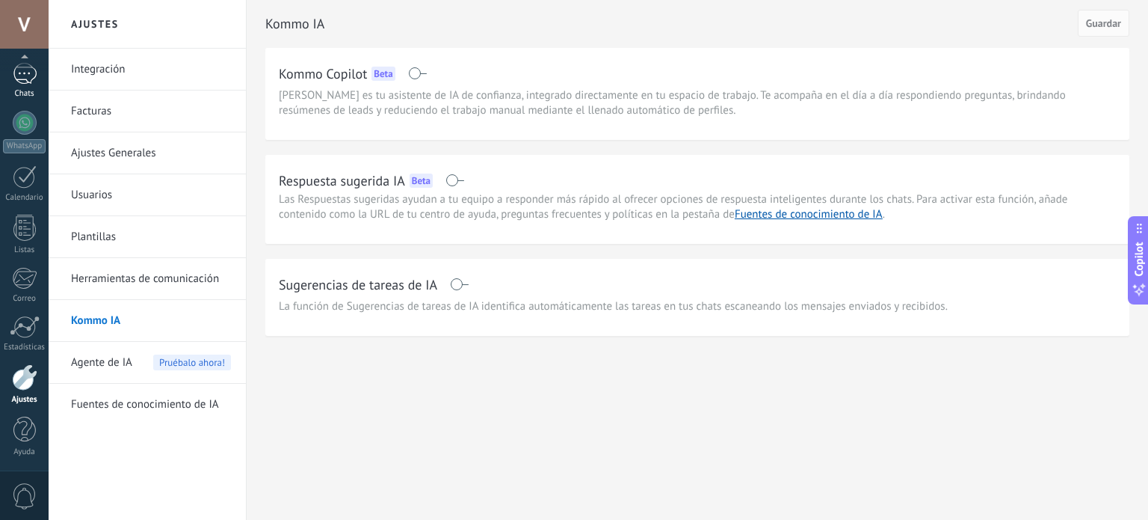
click at [16, 89] on div "Chats" at bounding box center [24, 94] width 43 height 10
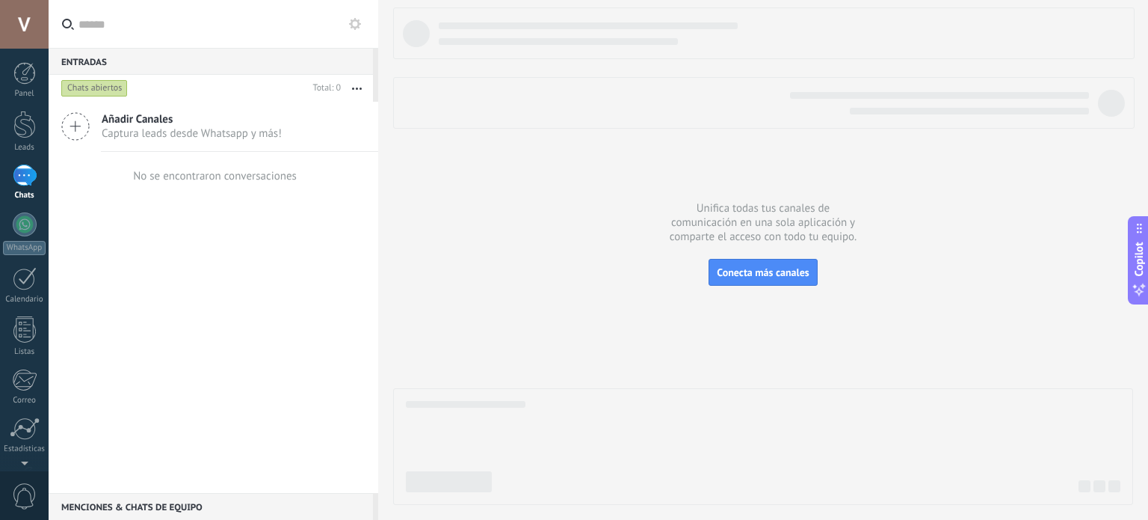
click at [27, 179] on div at bounding box center [25, 175] width 24 height 22
click at [26, 238] on link "WhatsApp" at bounding box center [24, 233] width 49 height 43
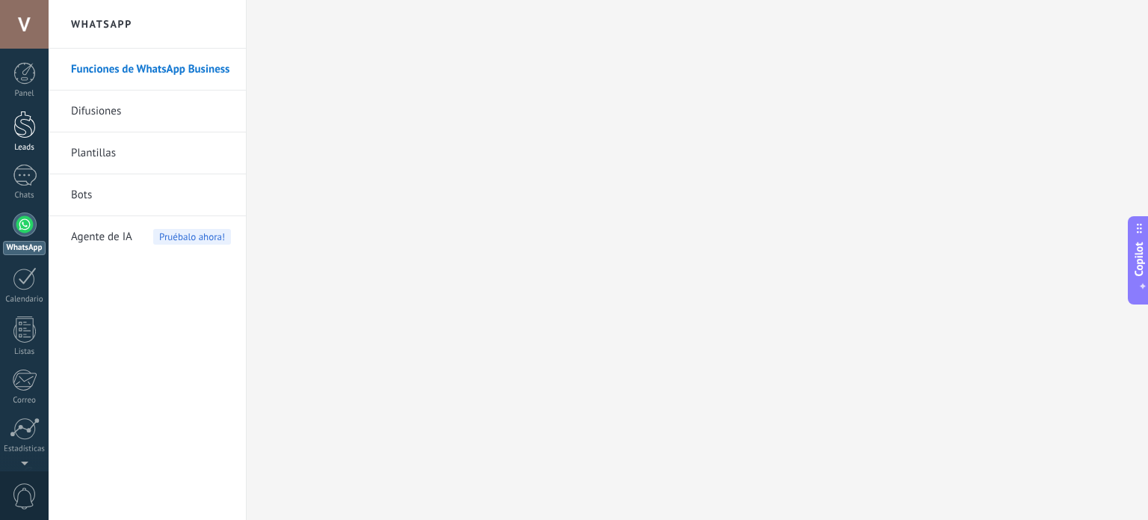
click at [34, 120] on div at bounding box center [24, 125] width 22 height 28
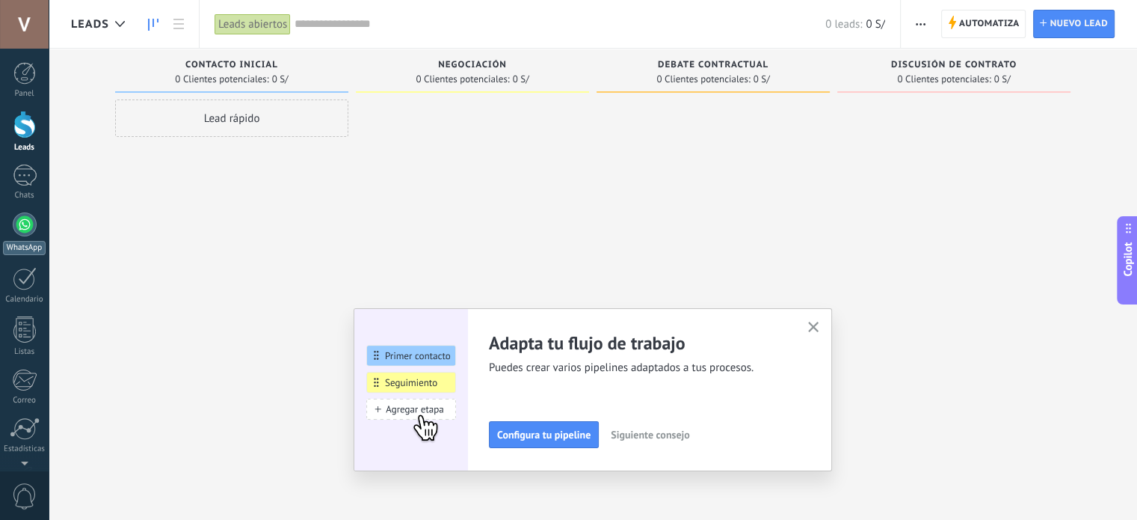
click at [26, 230] on div at bounding box center [25, 224] width 24 height 24
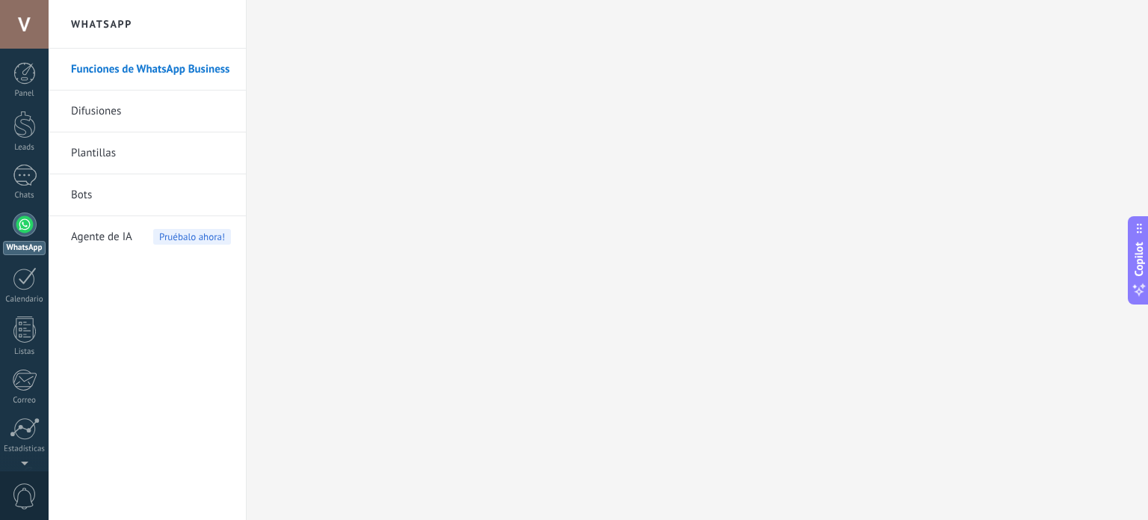
click at [103, 237] on span "Agente de IA" at bounding box center [101, 237] width 61 height 42
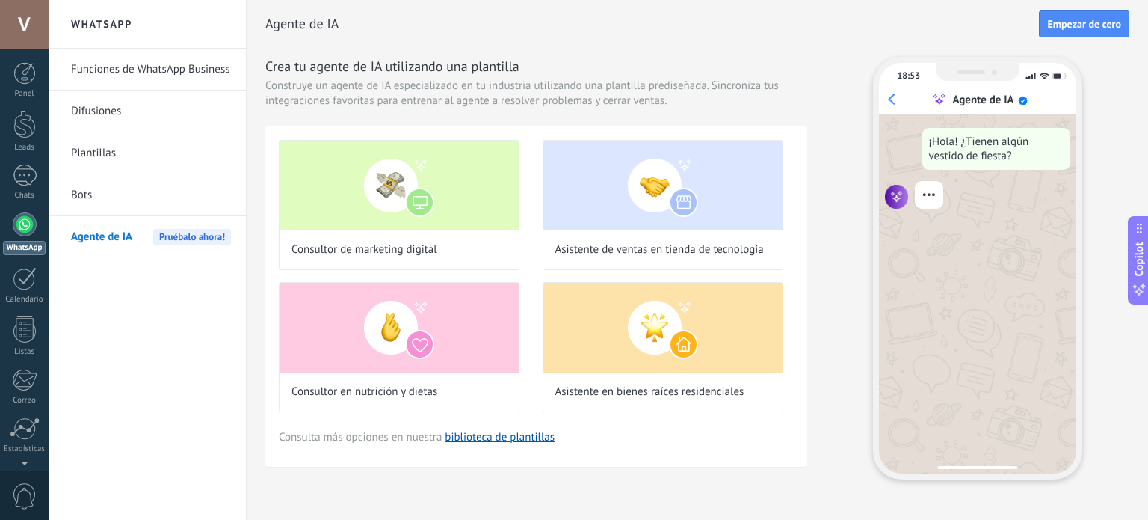
click at [126, 203] on link "Bots" at bounding box center [151, 195] width 160 height 42
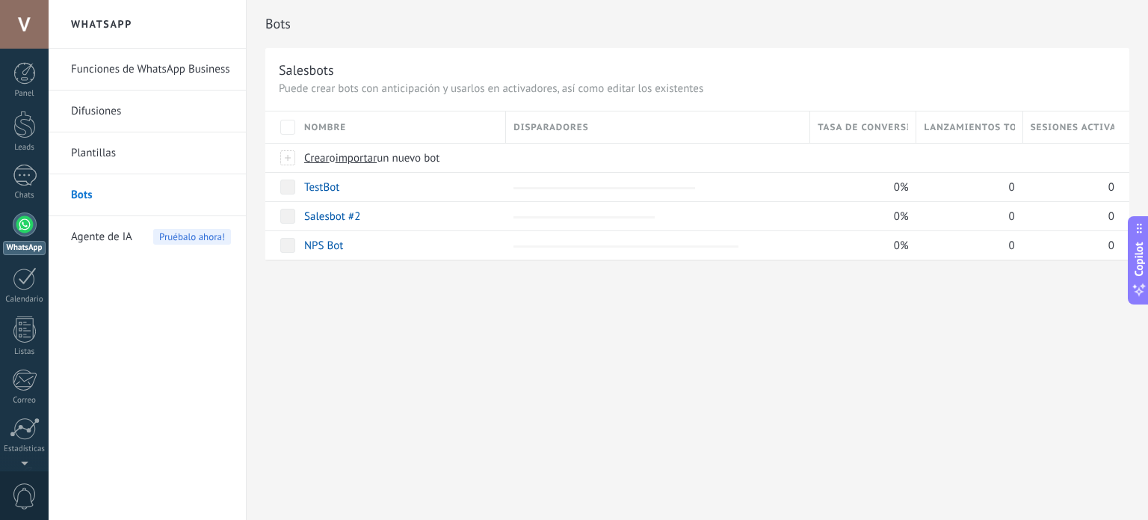
click at [136, 157] on link "Plantillas" at bounding box center [151, 153] width 160 height 42
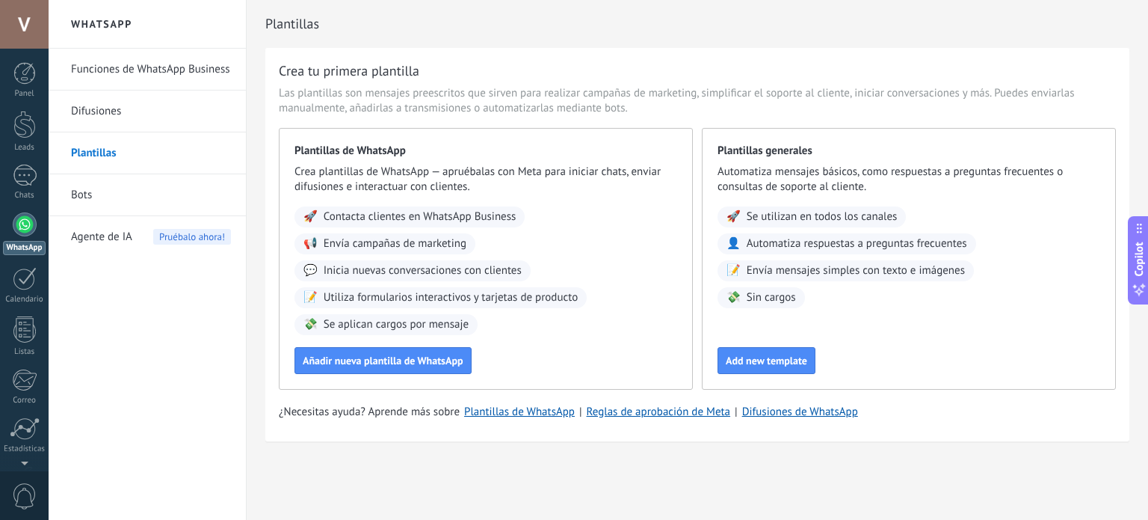
click at [136, 99] on link "Difusiones" at bounding box center [151, 111] width 160 height 42
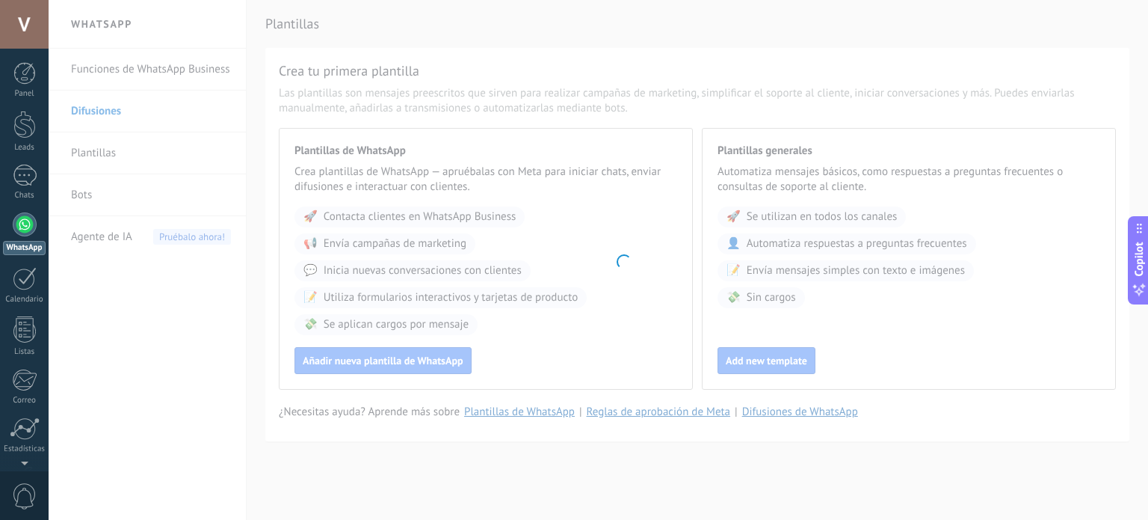
click at [149, 67] on body ".abccls-1,.abccls-2{fill-rule:evenodd}.abccls-2{fill:#fff} .abfcls-1{fill:none}…" at bounding box center [574, 260] width 1148 height 520
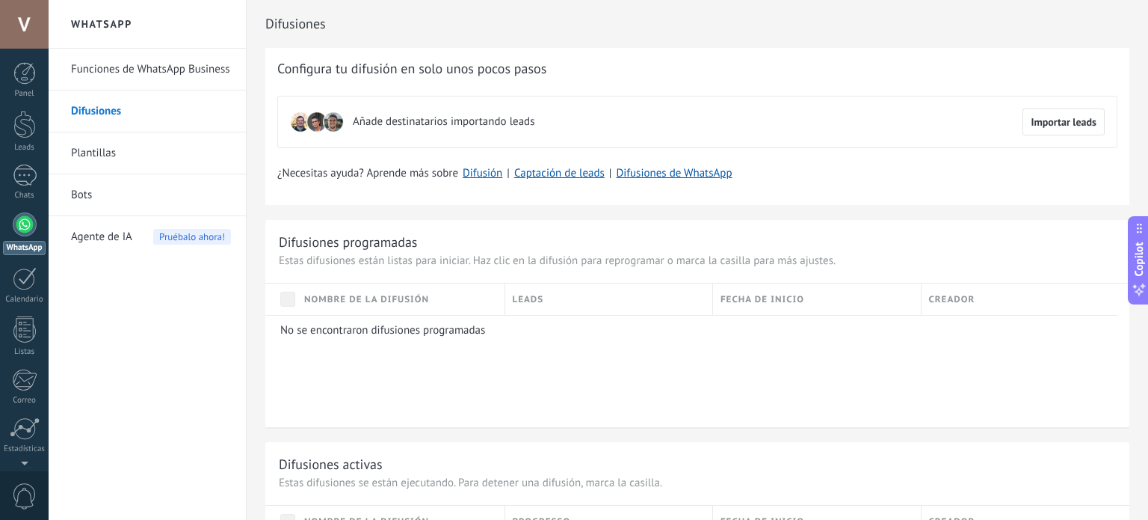
click at [150, 79] on link "Funciones de WhatsApp Business" at bounding box center [151, 70] width 160 height 42
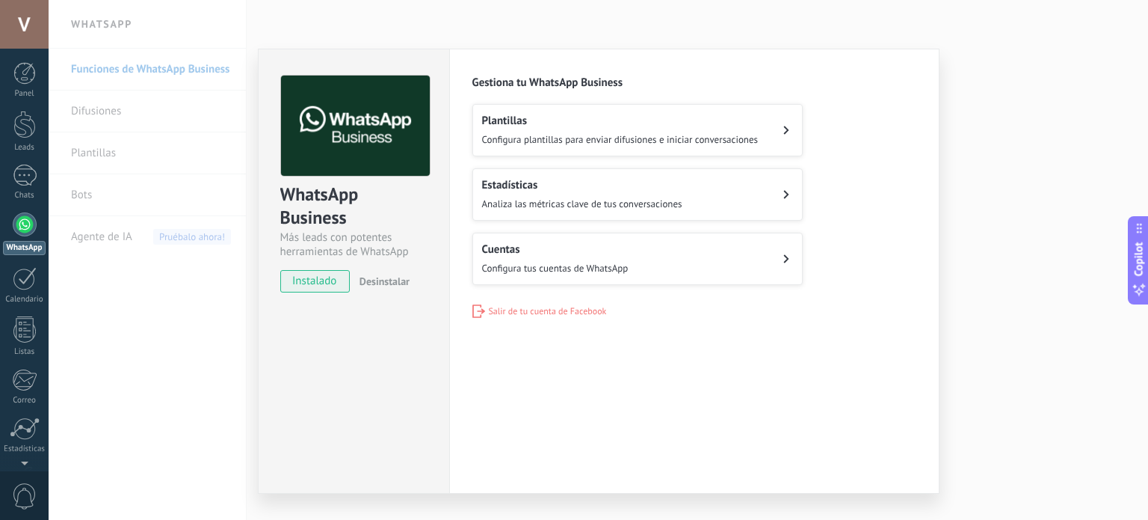
click at [525, 262] on span "Configura tus cuentas de WhatsApp" at bounding box center [555, 268] width 147 height 13
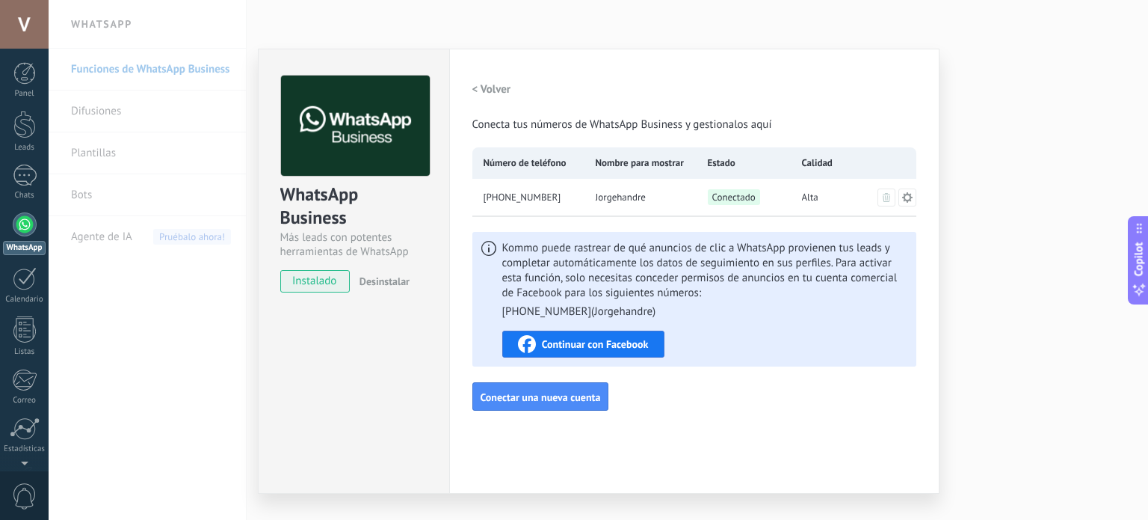
drag, startPoint x: 994, startPoint y: 370, endPoint x: 992, endPoint y: 391, distance: 21.0
click at [993, 382] on div "WhatsApp Business Más leads con potentes herramientas de WhatsApp instalado Des…" at bounding box center [599, 260] width 1100 height 520
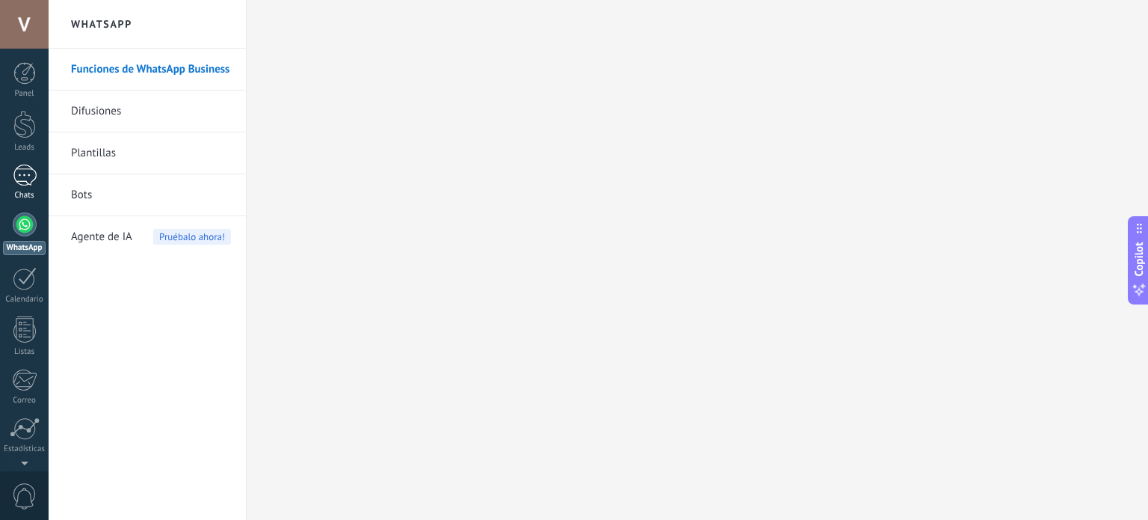
click at [41, 176] on link "Chats" at bounding box center [24, 182] width 49 height 36
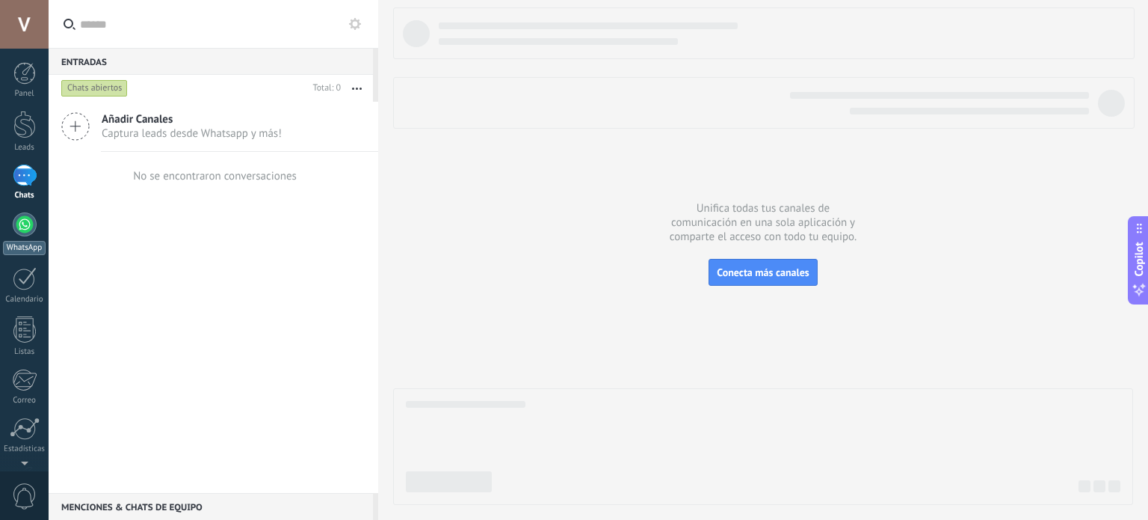
click at [15, 236] on link "WhatsApp" at bounding box center [24, 233] width 49 height 43
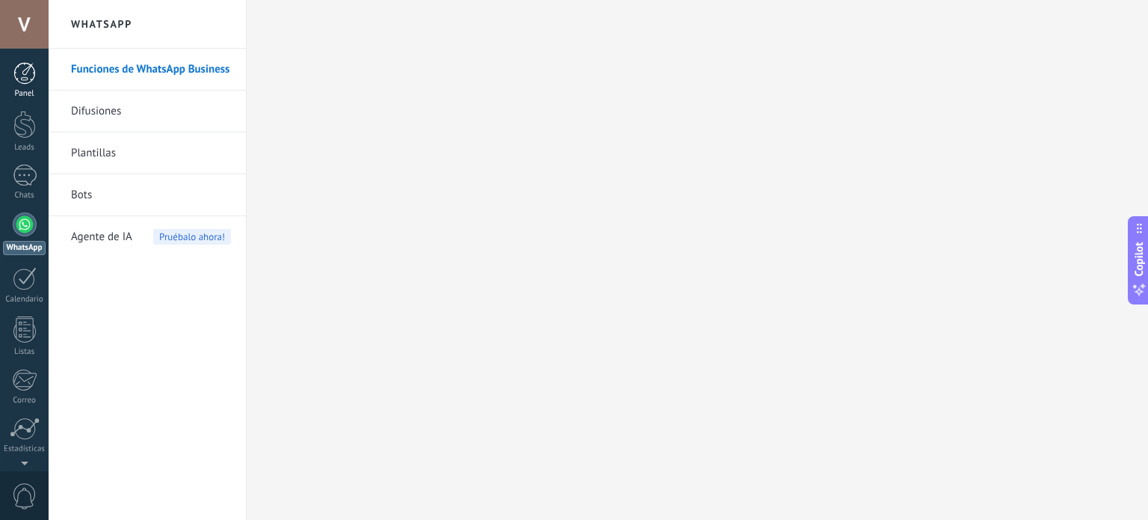
click at [21, 82] on div at bounding box center [24, 73] width 22 height 22
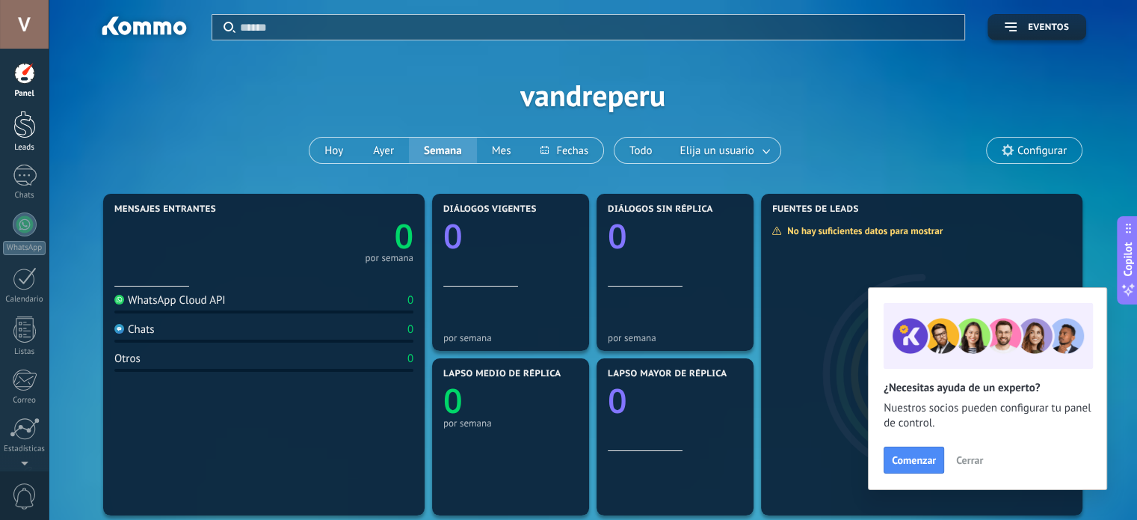
click at [23, 125] on div at bounding box center [24, 125] width 22 height 28
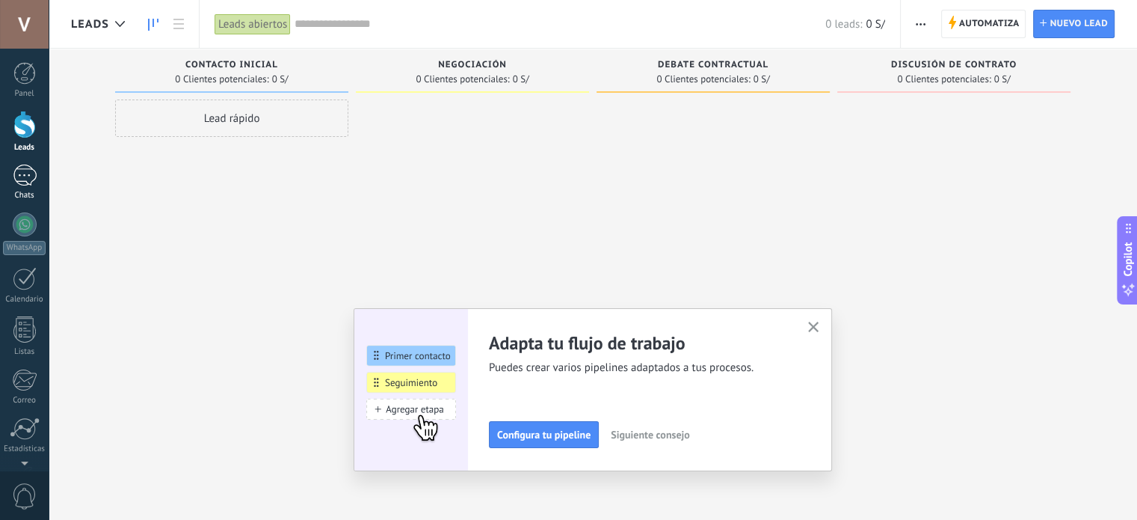
click at [22, 166] on div at bounding box center [25, 175] width 24 height 22
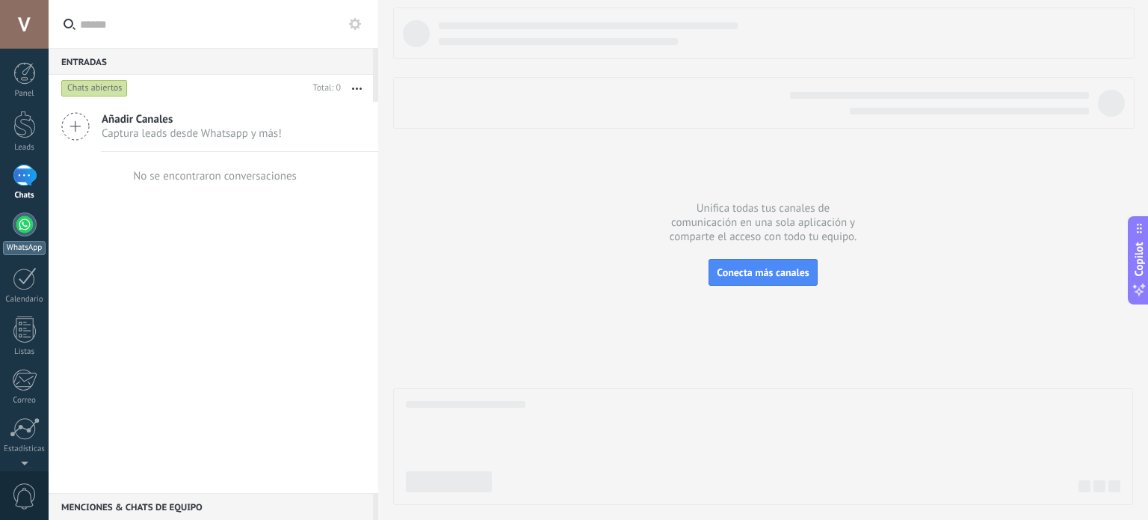
click at [25, 215] on div at bounding box center [25, 224] width 24 height 24
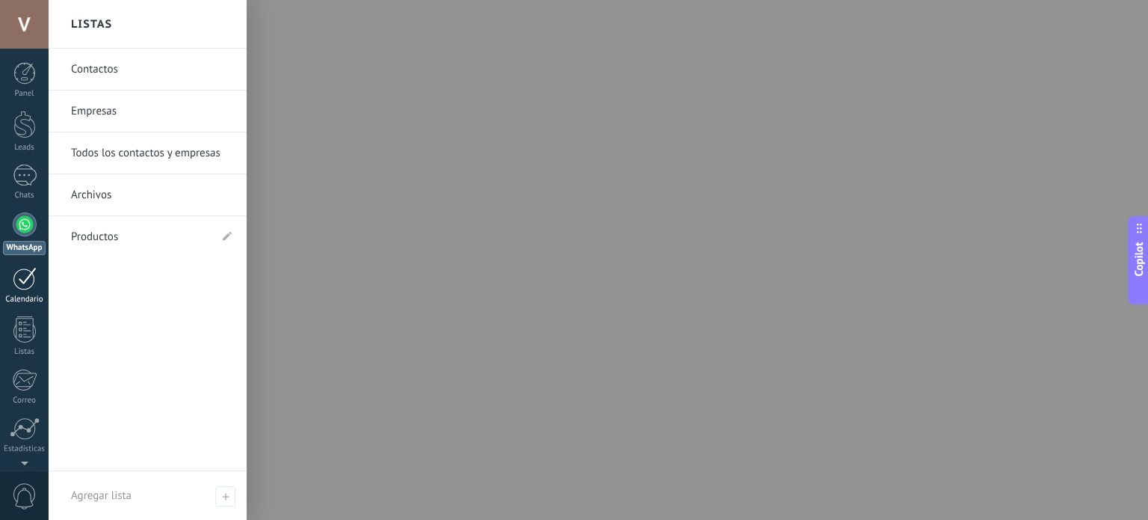
click at [35, 280] on div at bounding box center [25, 278] width 24 height 23
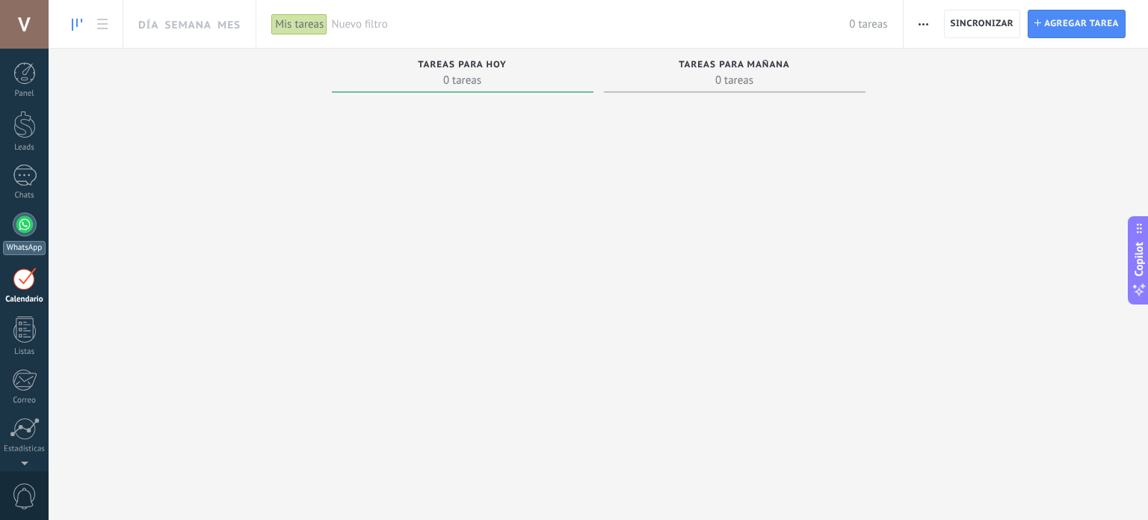
click at [12, 242] on div "WhatsApp" at bounding box center [24, 248] width 43 height 14
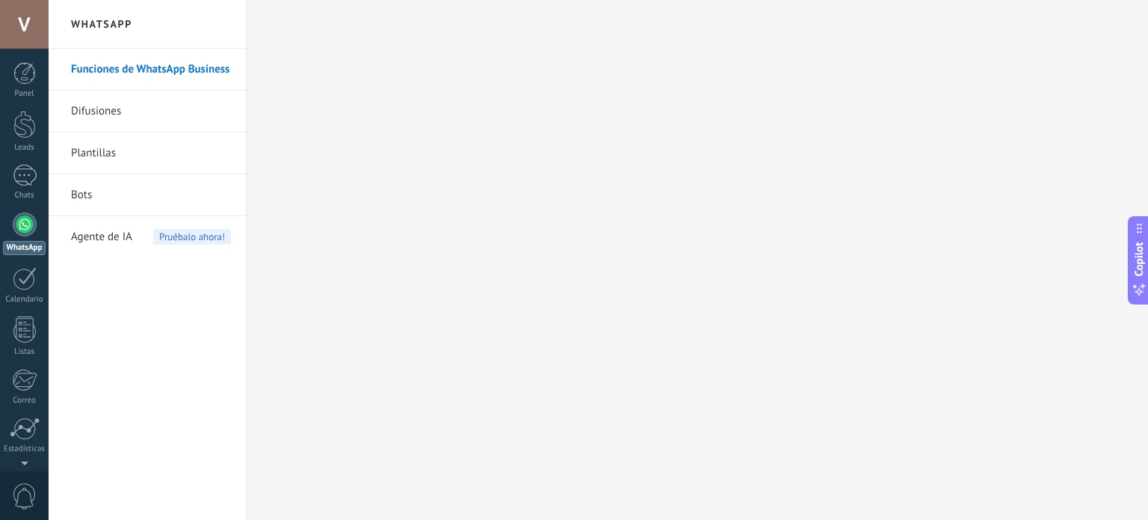
click at [120, 200] on link "Bots" at bounding box center [151, 195] width 160 height 42
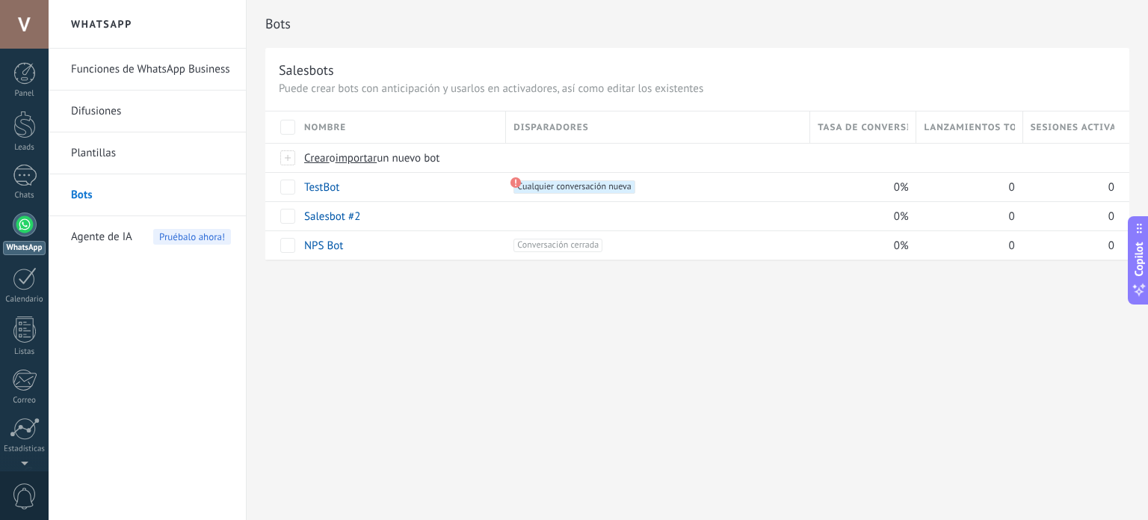
click at [157, 150] on link "Plantillas" at bounding box center [151, 153] width 160 height 42
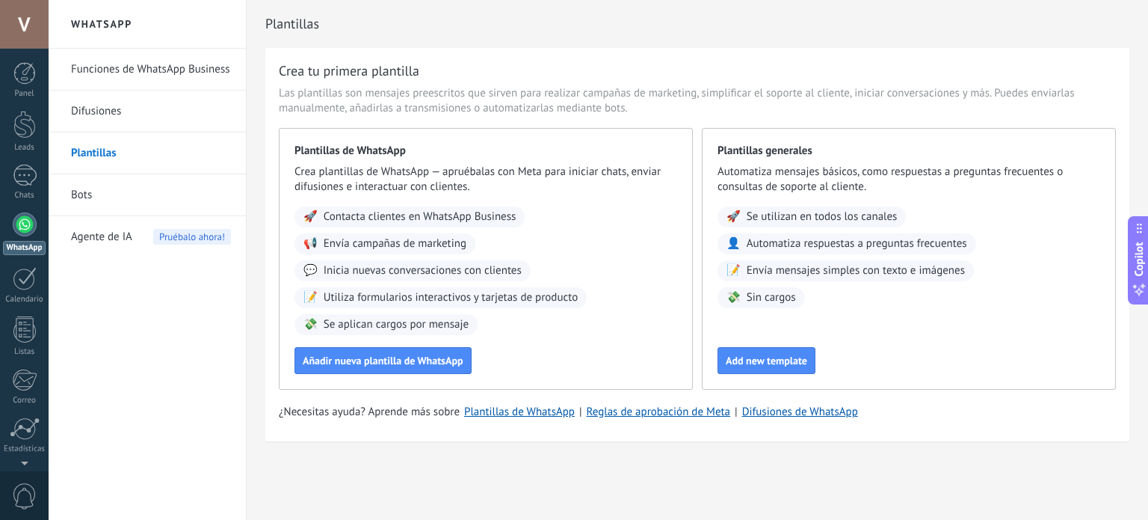
click at [161, 115] on link "Difusiones" at bounding box center [151, 111] width 160 height 42
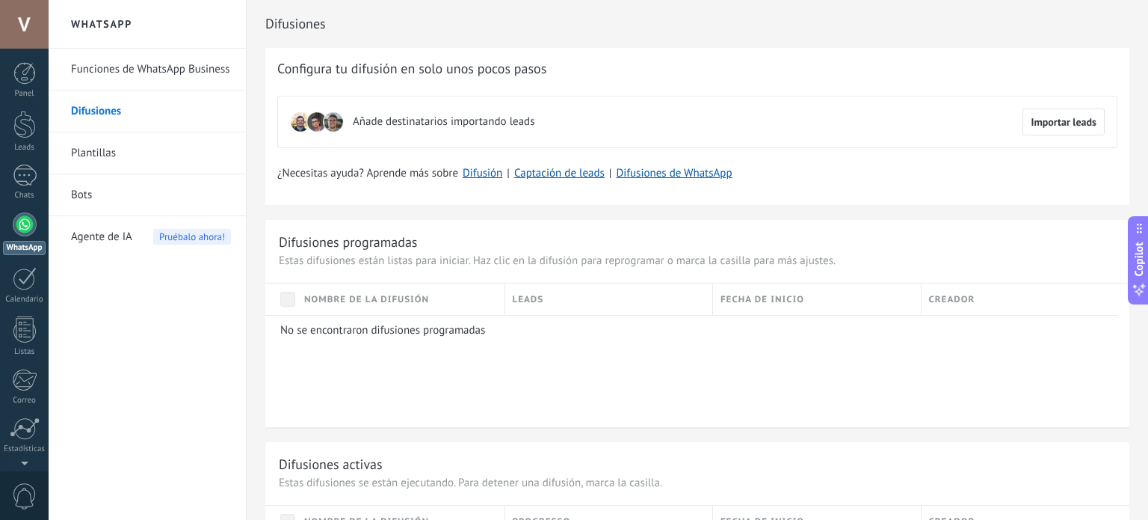
click at [170, 84] on link "Funciones de WhatsApp Business" at bounding box center [151, 70] width 160 height 42
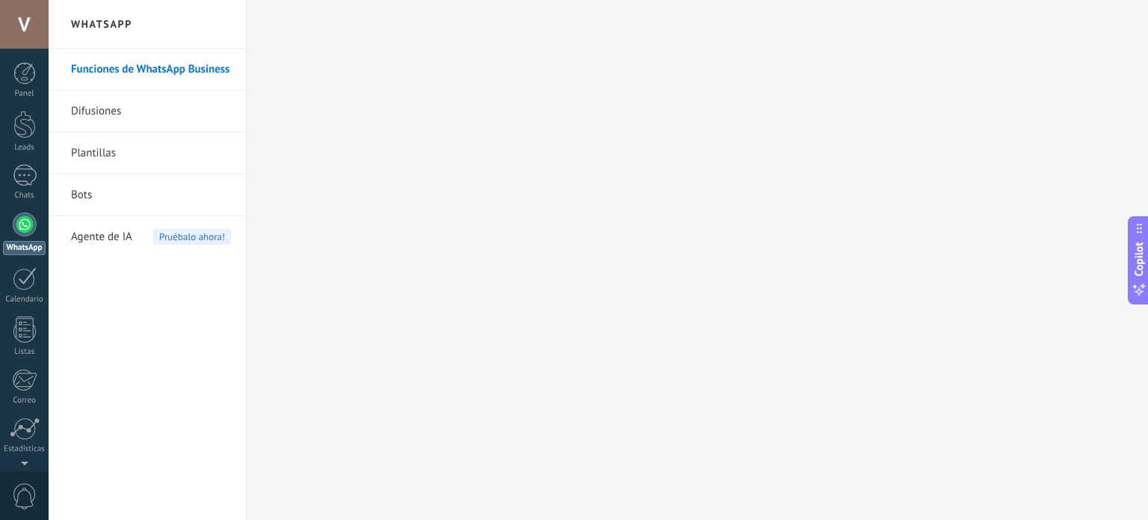
click at [126, 244] on span "Agente de IA" at bounding box center [101, 237] width 61 height 42
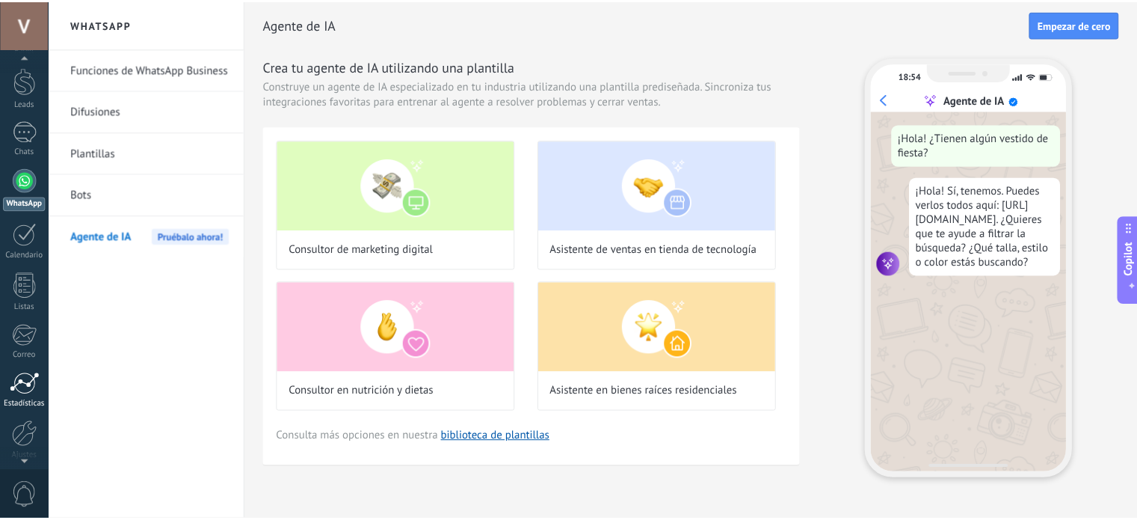
scroll to position [102, 0]
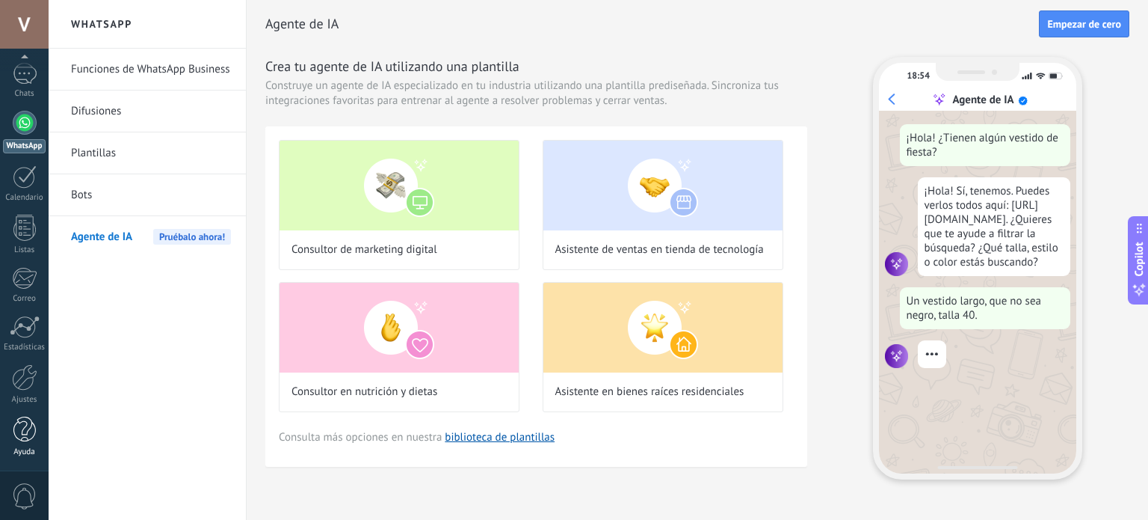
click at [26, 441] on div at bounding box center [24, 429] width 22 height 26
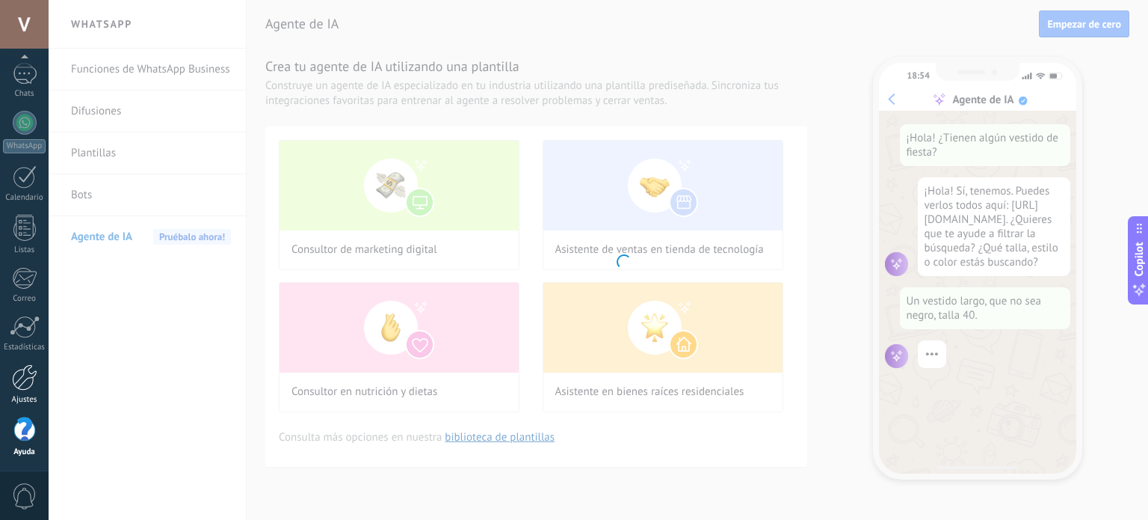
click at [36, 385] on div at bounding box center [24, 377] width 25 height 26
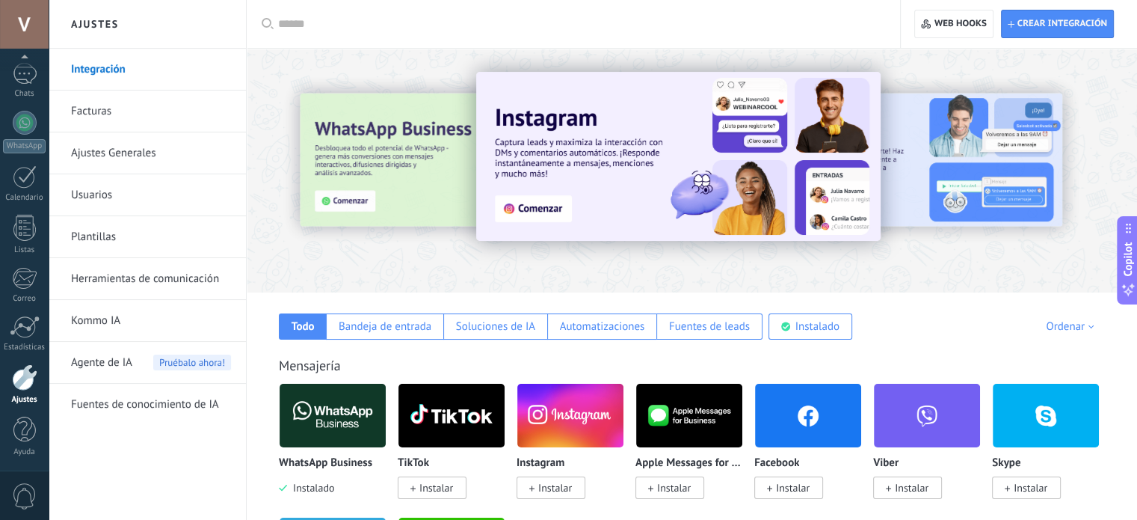
click at [141, 325] on link "Kommo IA" at bounding box center [151, 321] width 160 height 42
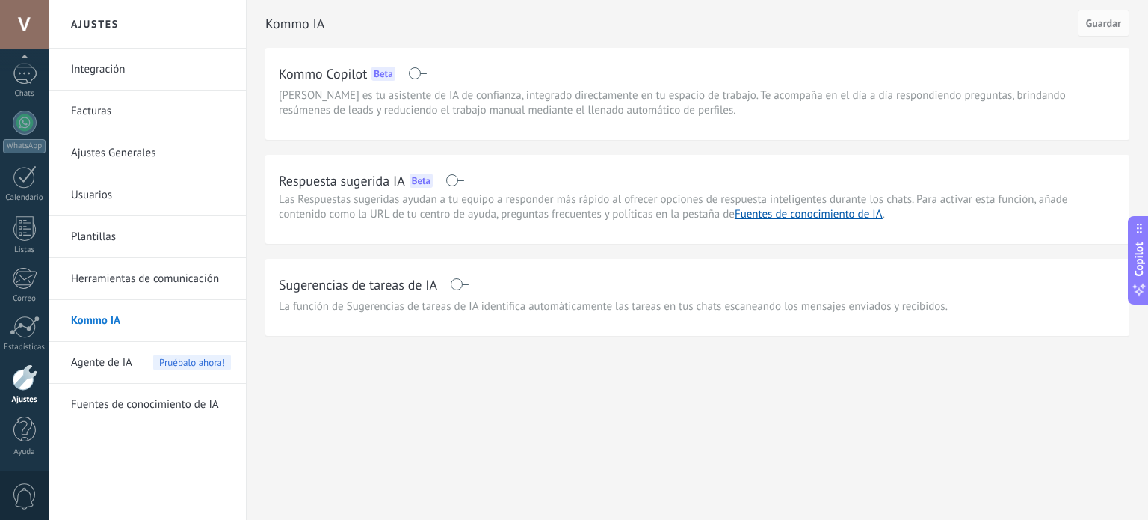
click at [453, 173] on div "Respuesta sugerida IA Beta" at bounding box center [697, 180] width 837 height 24
click at [455, 179] on span at bounding box center [455, 180] width 19 height 12
click at [1118, 18] on span "Guardar" at bounding box center [1103, 23] width 35 height 10
click at [382, 192] on span "Las Respuestas sugeridas ayudan a tu equipo a responder más rápido al ofrecer o…" at bounding box center [673, 206] width 789 height 29
click at [325, 170] on div "Respuesta sugerida IA Beta" at bounding box center [697, 180] width 837 height 24
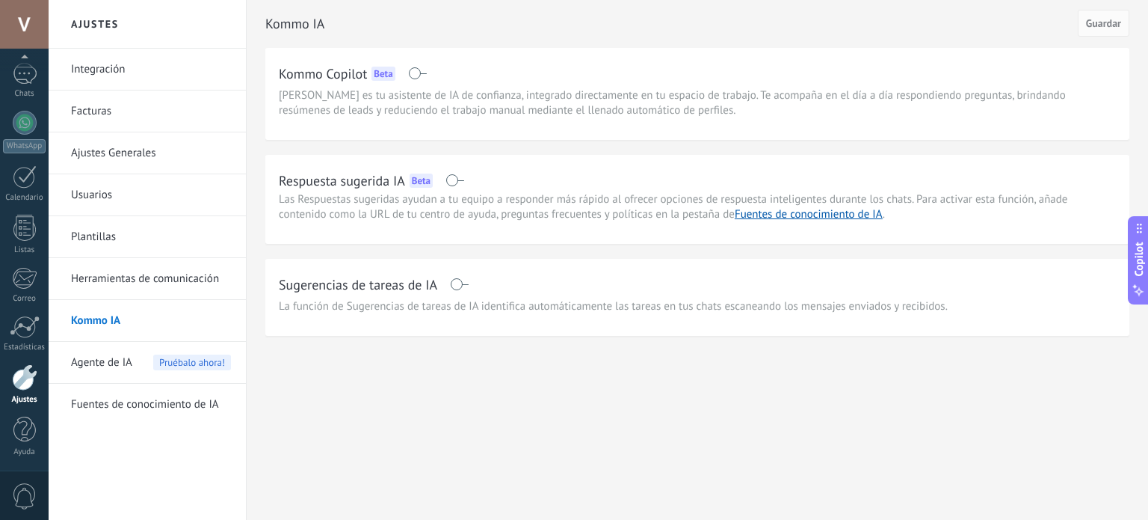
click at [357, 281] on h2 "Sugerencias de tareas de IA" at bounding box center [358, 284] width 159 height 19
click at [449, 188] on div "Respuesta sugerida IA Beta" at bounding box center [697, 180] width 837 height 24
click at [452, 177] on span at bounding box center [455, 180] width 19 height 12
click at [464, 265] on div "Sugerencias de tareas de IA La función de Sugerencias de tareas de IA identific…" at bounding box center [697, 297] width 864 height 77
click at [464, 290] on div "Sugerencias de tareas de IA" at bounding box center [697, 284] width 837 height 24
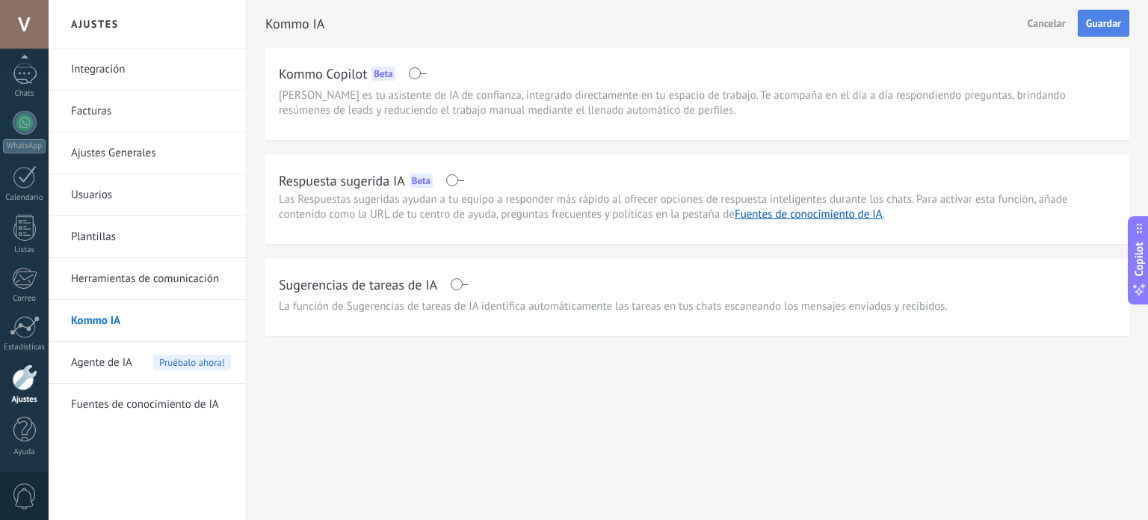
click at [461, 284] on span at bounding box center [459, 284] width 19 height 12
click at [1119, 14] on button "Guardar" at bounding box center [1104, 23] width 52 height 27
click at [384, 298] on div "Sugerencias de tareas de IA La función de Sugerencias de tareas de IA identific…" at bounding box center [697, 293] width 837 height 42
click at [320, 298] on div "Sugerencias de tareas de IA La función de Sugerencias de tareas de IA identific…" at bounding box center [697, 293] width 837 height 42
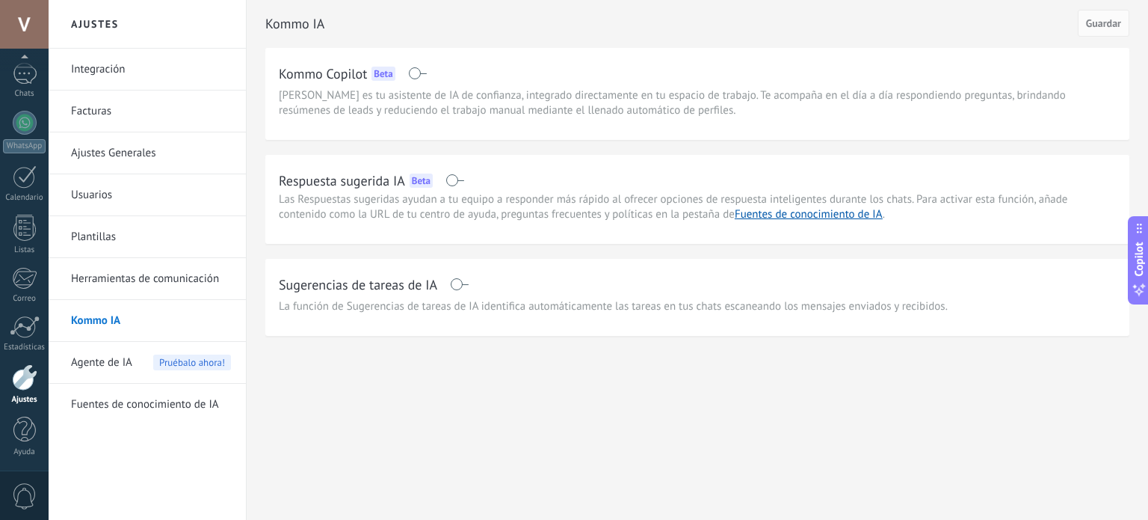
click at [320, 296] on div "Sugerencias de tareas de IA La función de Sugerencias de tareas de IA identific…" at bounding box center [697, 293] width 837 height 42
drag, startPoint x: 455, startPoint y: 316, endPoint x: 795, endPoint y: 354, distance: 342.2
click at [505, 321] on div "Sugerencias de tareas de IA La función de Sugerencias de tareas de IA identific…" at bounding box center [697, 297] width 864 height 77
drag, startPoint x: 805, startPoint y: 356, endPoint x: 816, endPoint y: 356, distance: 11.2
click at [813, 356] on div "Kommo IA Guardar Kommo Copilot Beta Kommo Copilot es tu asistente de IA de conf…" at bounding box center [698, 199] width 902 height 399
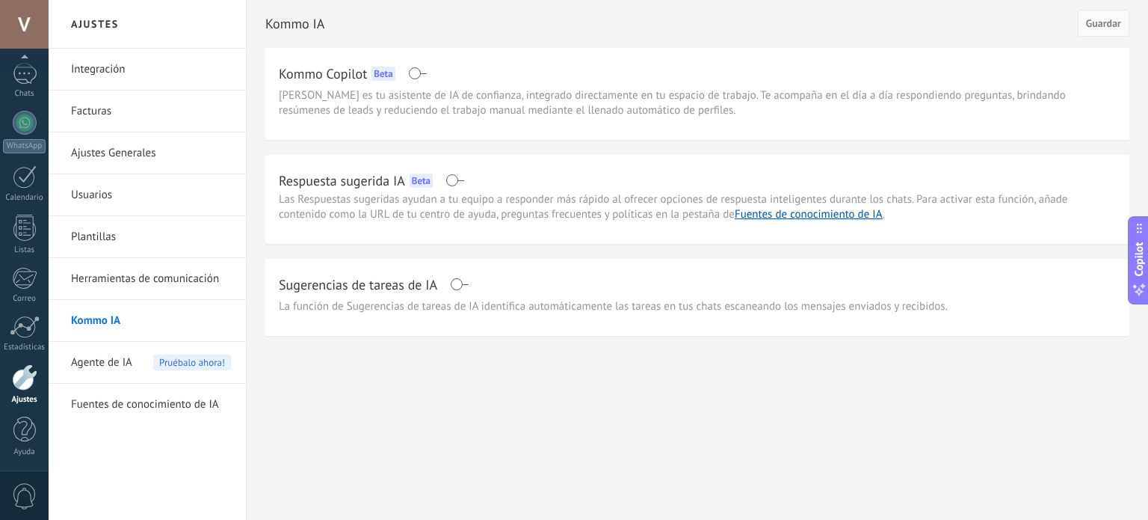
drag, startPoint x: 839, startPoint y: 355, endPoint x: 847, endPoint y: 355, distance: 8.2
click at [841, 355] on div "Kommo IA Guardar Kommo Copilot Beta Kommo Copilot es tu asistente de IA de conf…" at bounding box center [698, 199] width 902 height 399
click at [943, 319] on div "Sugerencias de tareas de IA La función de Sugerencias de tareas de IA identific…" at bounding box center [697, 297] width 864 height 77
drag, startPoint x: 943, startPoint y: 319, endPoint x: 774, endPoint y: 319, distance: 169.0
click at [897, 319] on div "Sugerencias de tareas de IA La función de Sugerencias de tareas de IA identific…" at bounding box center [697, 297] width 864 height 77
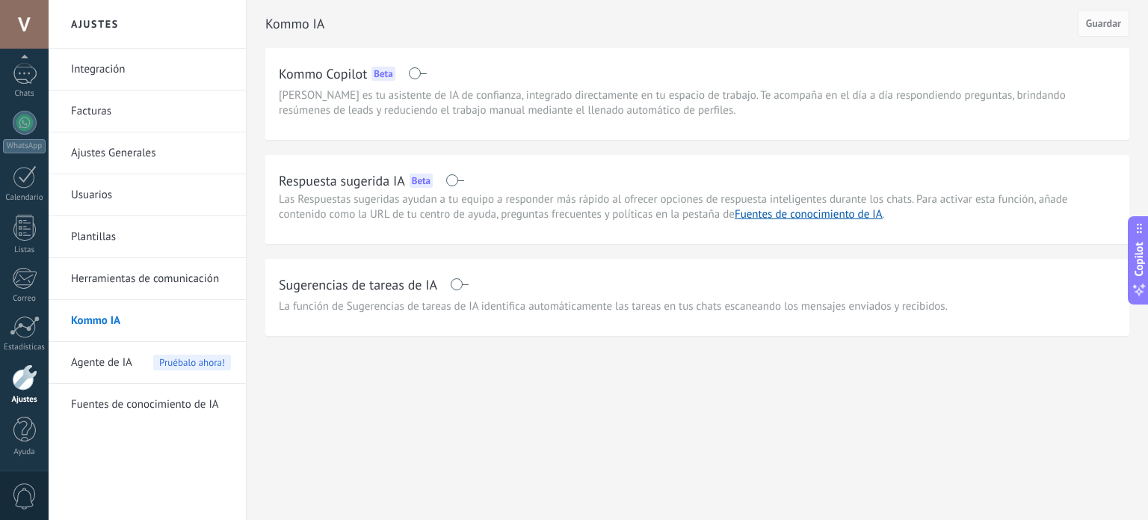
click at [120, 367] on span "Agente de IA" at bounding box center [101, 363] width 61 height 42
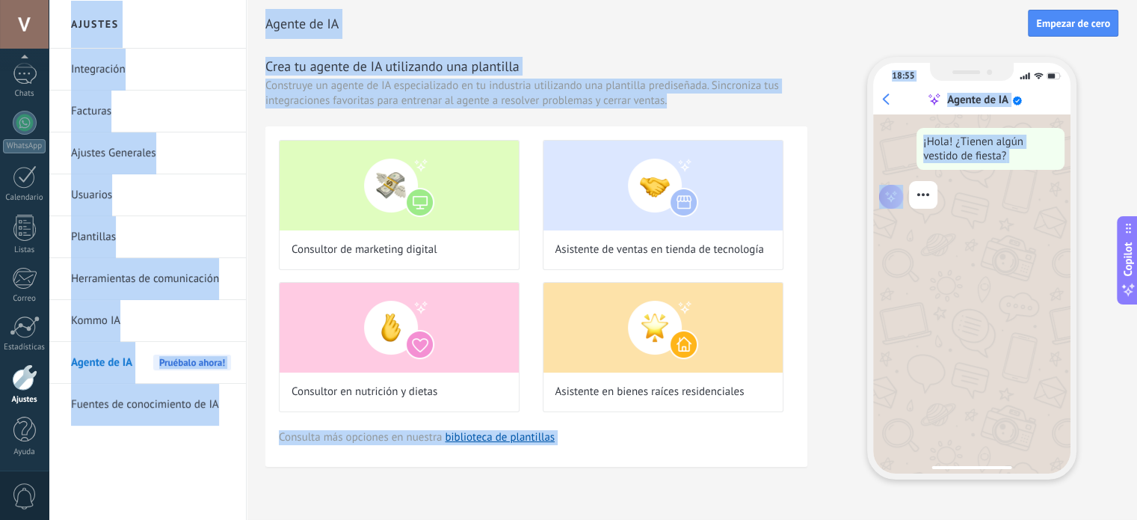
click at [138, 342] on div "Agente de IA Pruébalo ahora!" at bounding box center [151, 363] width 160 height 42
click at [138, 325] on link "Kommo IA" at bounding box center [151, 321] width 160 height 42
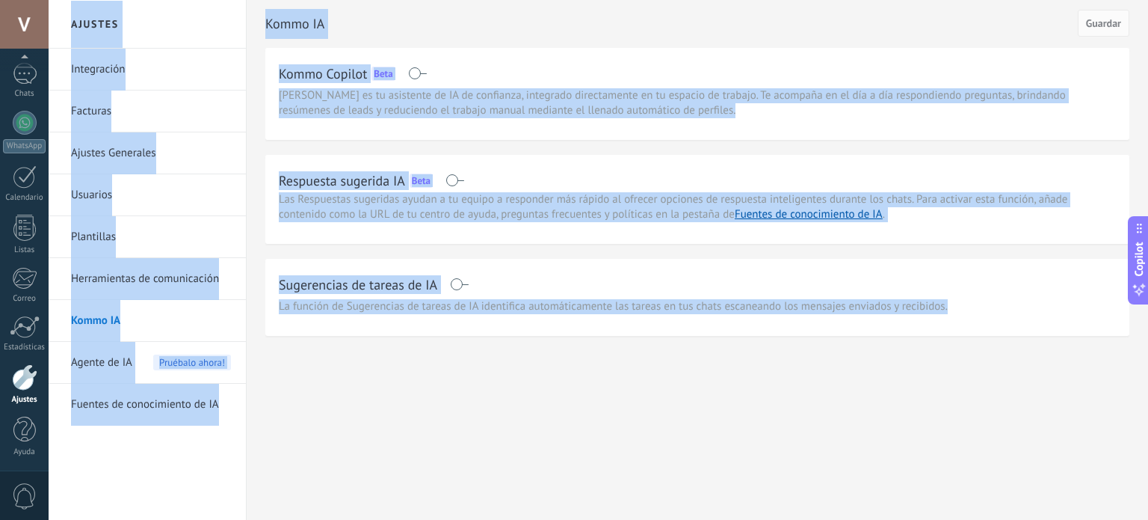
drag, startPoint x: 380, startPoint y: 413, endPoint x: 401, endPoint y: 415, distance: 21.1
click at [380, 413] on div "Ajustes Integración Facturas Ajustes Generales Usuarios Plantillas Herramientas…" at bounding box center [599, 260] width 1100 height 520
click at [515, 401] on div "Ajustes Integración Facturas Ajustes Generales Usuarios Plantillas Herramientas…" at bounding box center [599, 260] width 1100 height 520
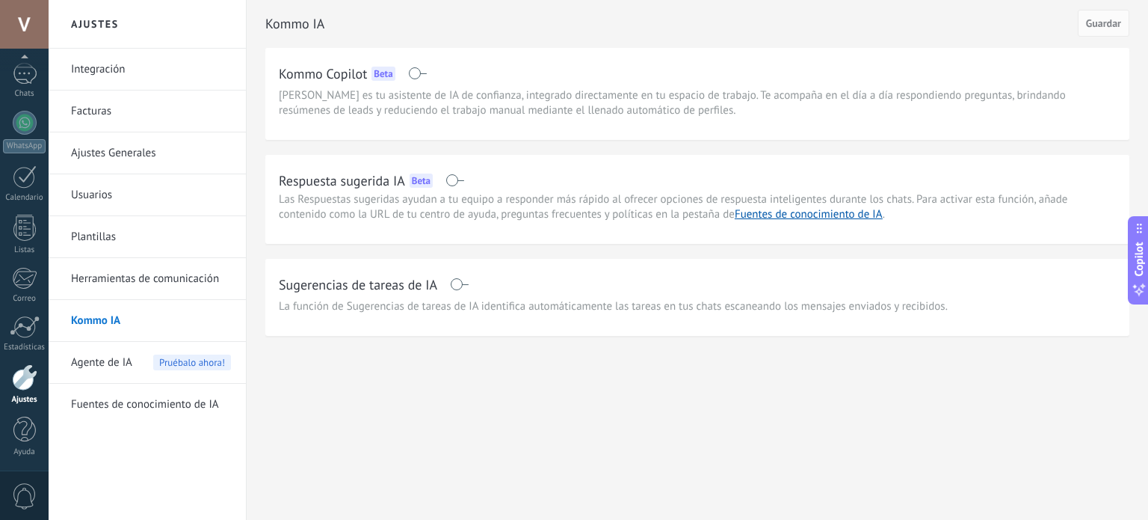
click at [515, 398] on div "Kommo IA Guardar Kommo Copilot Beta Kommo Copilot es tu asistente de IA de conf…" at bounding box center [698, 199] width 902 height 399
click at [194, 413] on link "Fuentes de conocimiento de IA" at bounding box center [151, 405] width 160 height 42
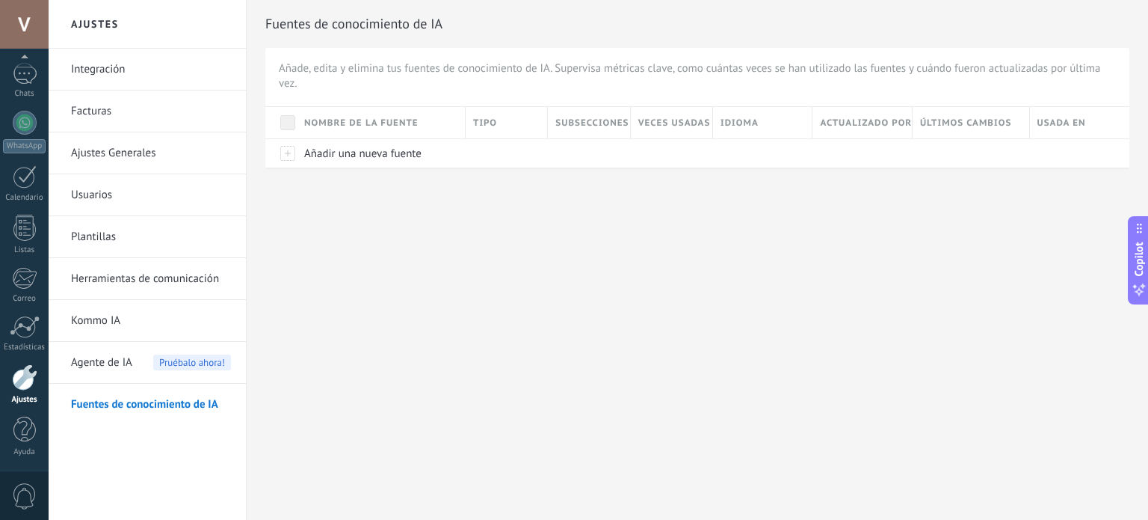
click at [126, 361] on span "Agente de IA" at bounding box center [101, 363] width 61 height 42
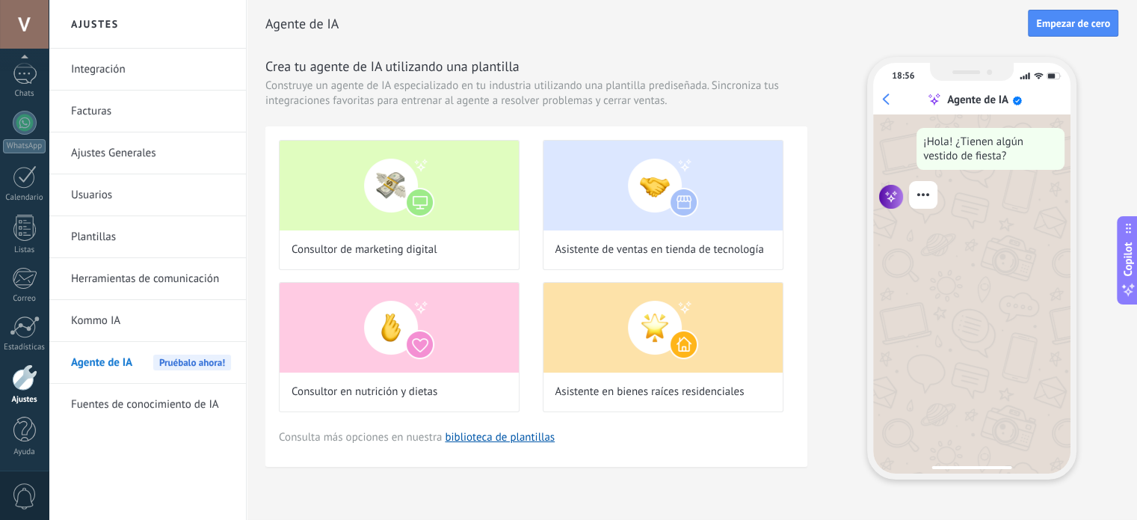
click at [145, 337] on link "Kommo IA" at bounding box center [151, 321] width 160 height 42
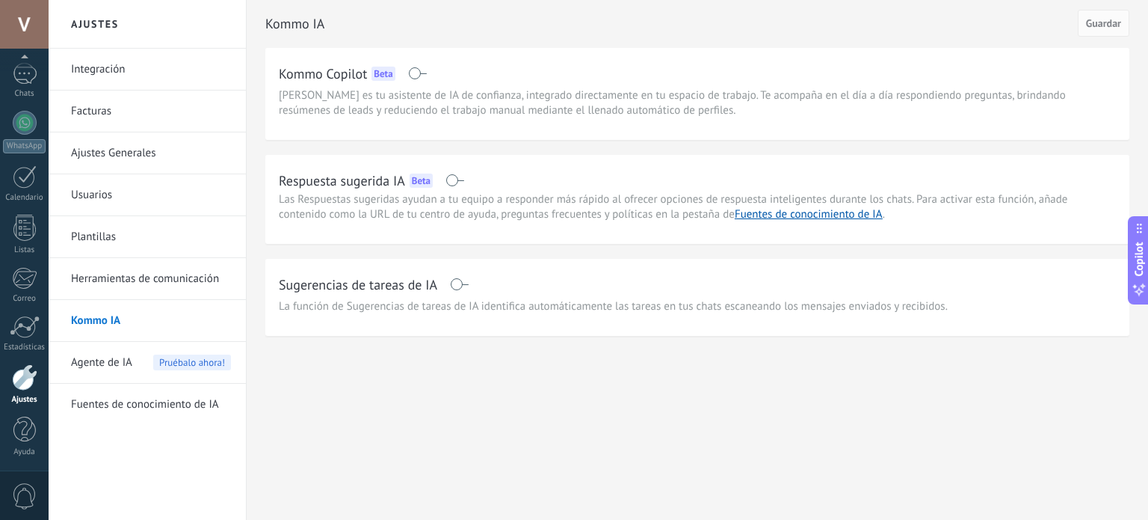
click at [141, 66] on link "Integración" at bounding box center [151, 70] width 160 height 42
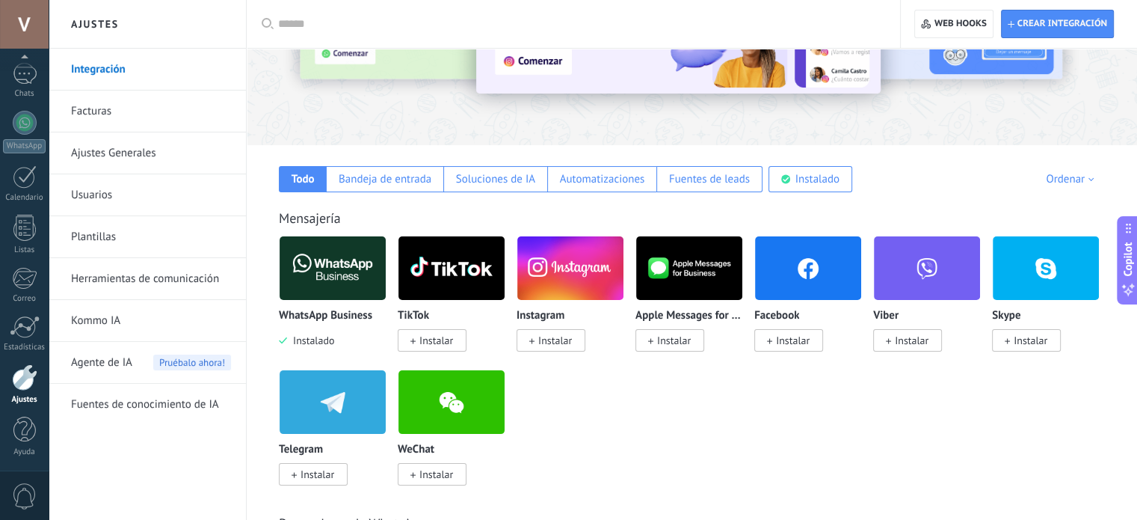
scroll to position [150, 0]
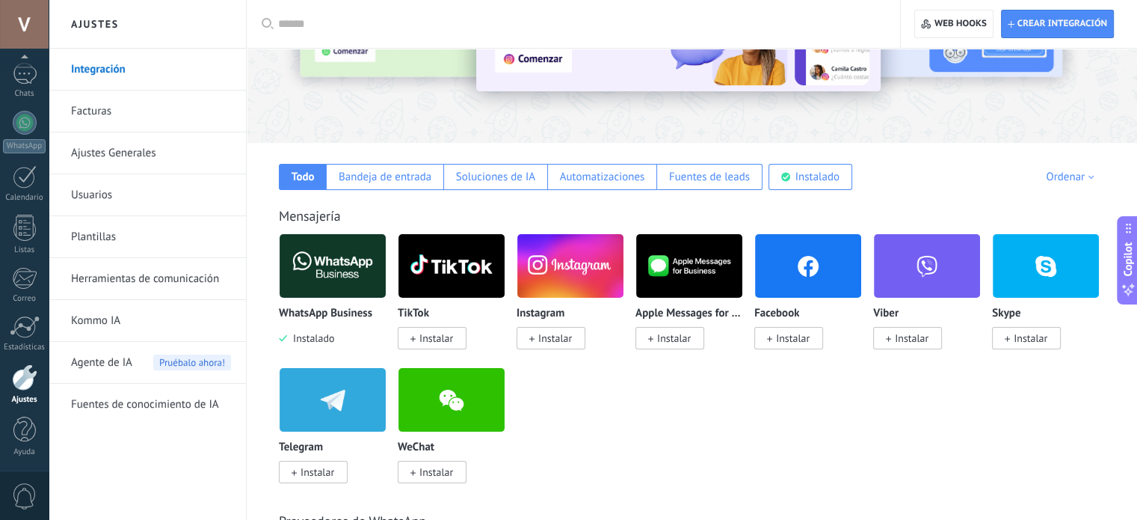
click at [793, 348] on span "Instalar" at bounding box center [788, 338] width 69 height 22
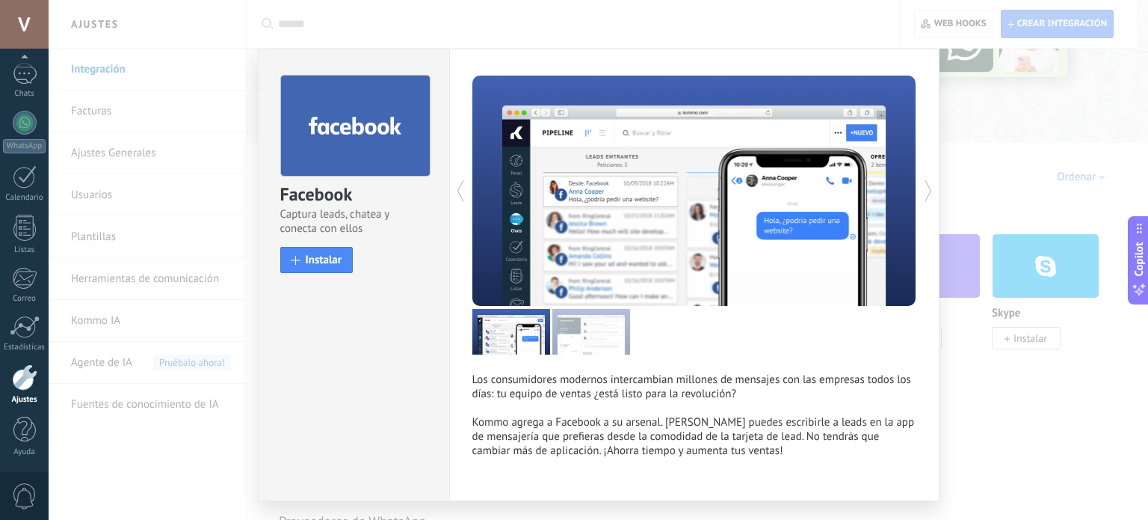
drag, startPoint x: 976, startPoint y: 343, endPoint x: 992, endPoint y: 347, distance: 16.1
click at [983, 343] on div "Facebook Captura leads, chatea y conecta con ellos install Instalar Los consumi…" at bounding box center [599, 260] width 1100 height 520
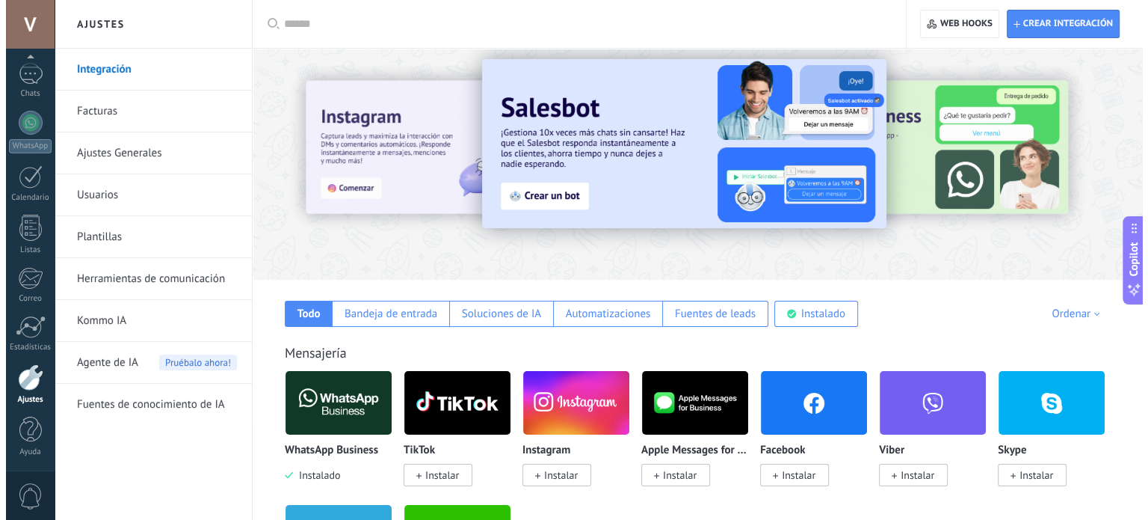
scroll to position [0, 0]
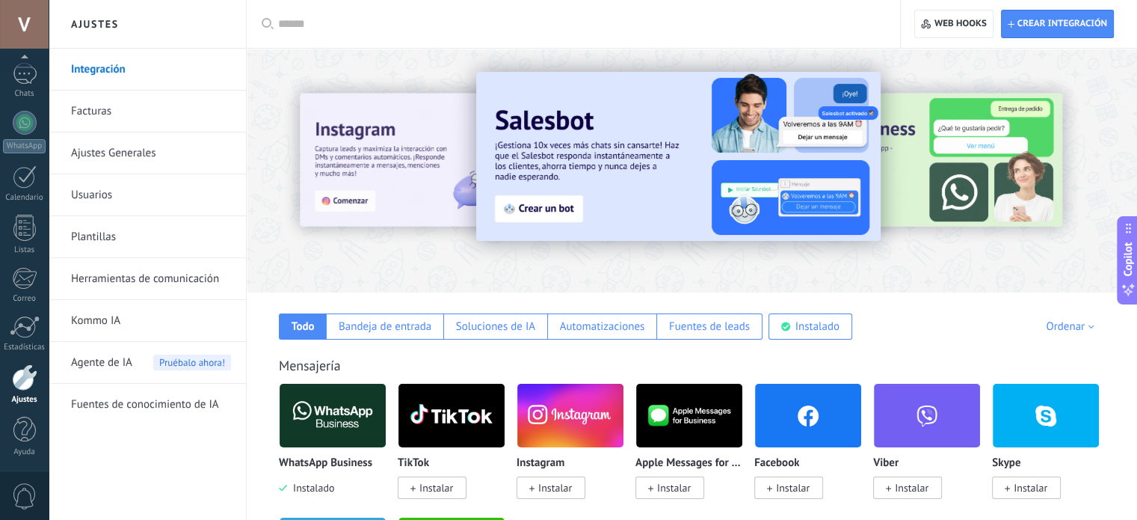
click at [117, 182] on link "Usuarios" at bounding box center [151, 195] width 160 height 42
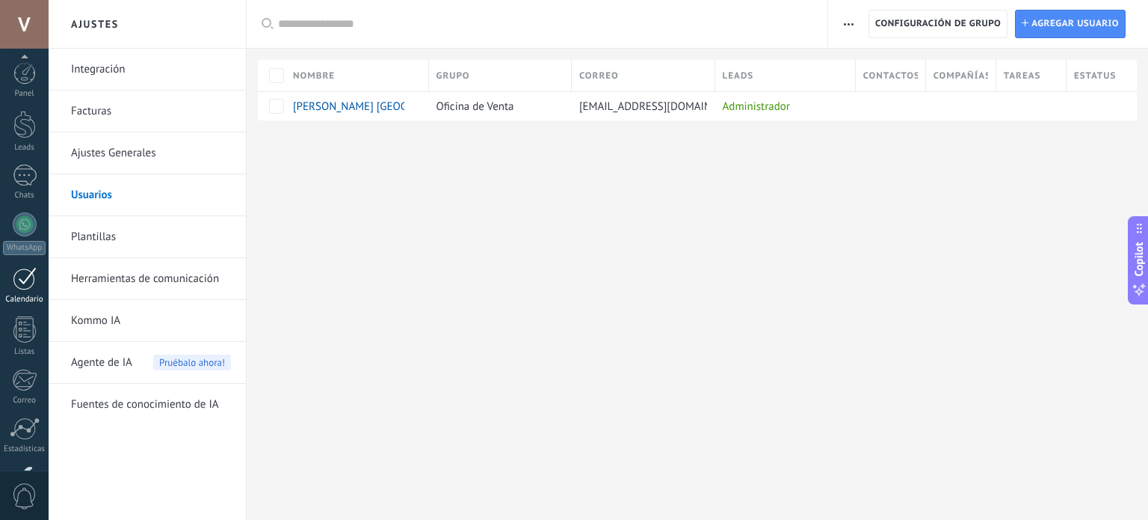
scroll to position [102, 0]
click at [36, 176] on div at bounding box center [25, 176] width 24 height 23
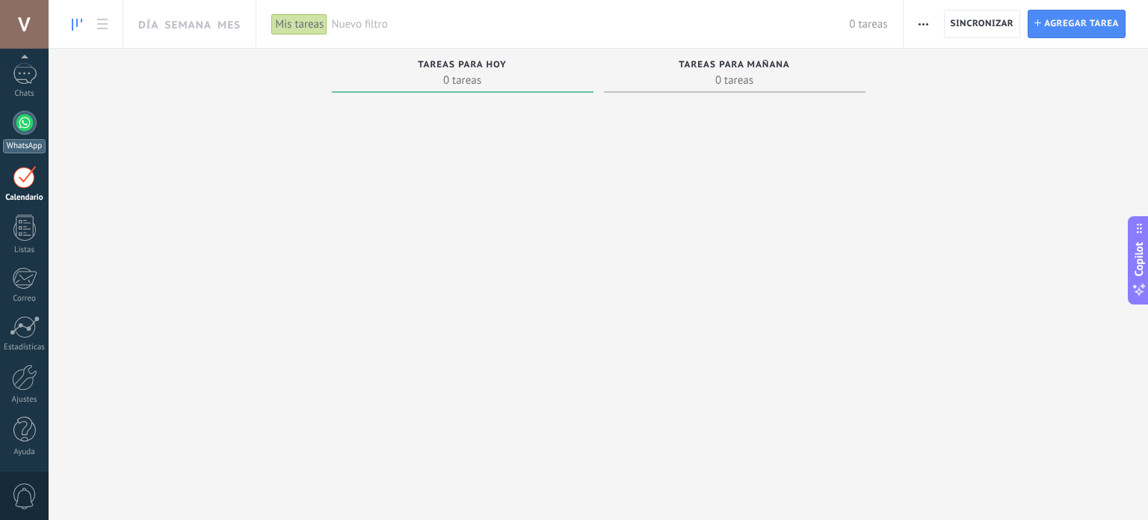
click at [25, 123] on div at bounding box center [25, 123] width 24 height 24
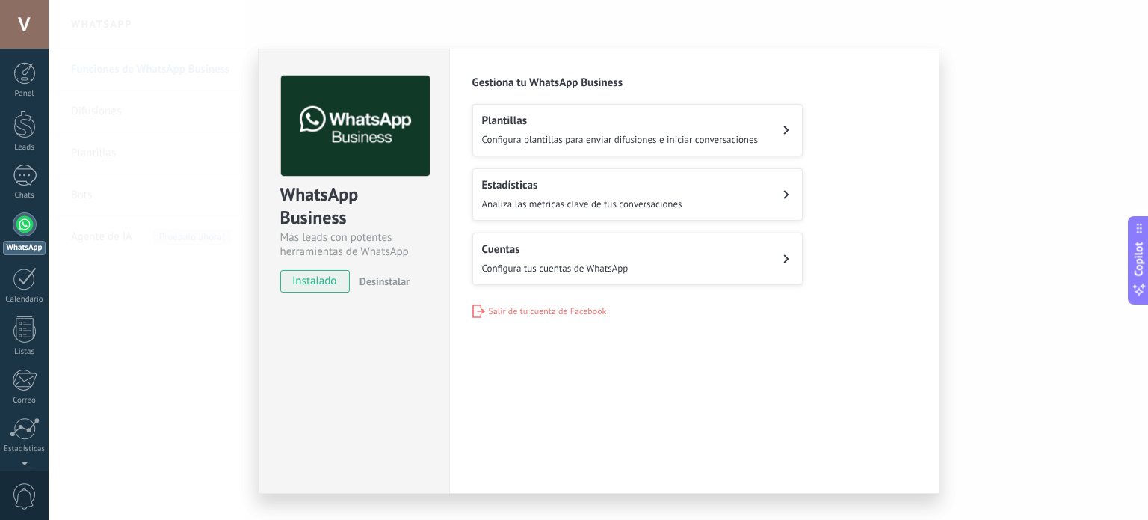
click at [640, 269] on button "Cuentas Configura tus cuentas de WhatsApp" at bounding box center [638, 259] width 330 height 52
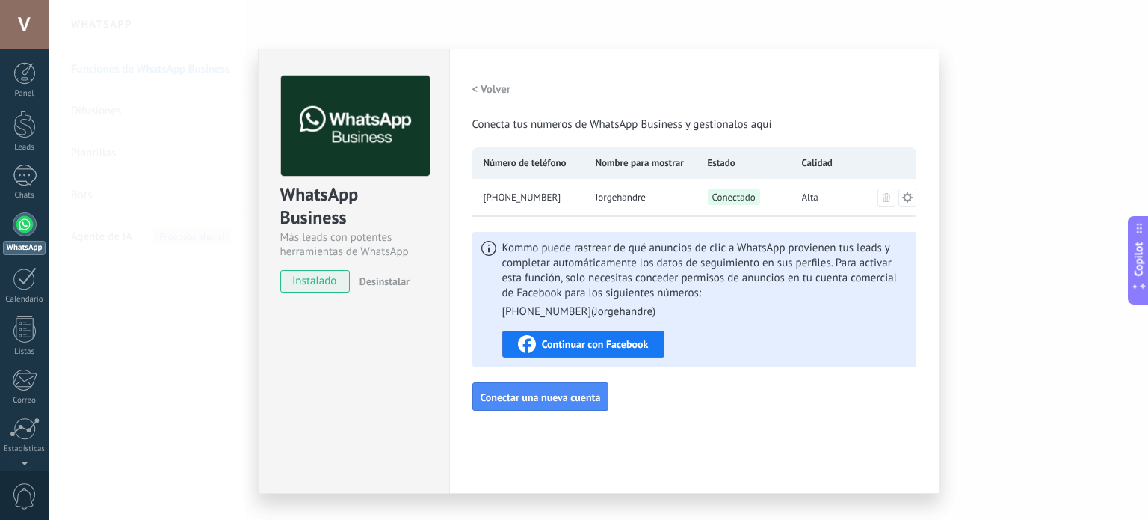
click at [595, 349] on span "Continuar con Facebook" at bounding box center [595, 344] width 107 height 10
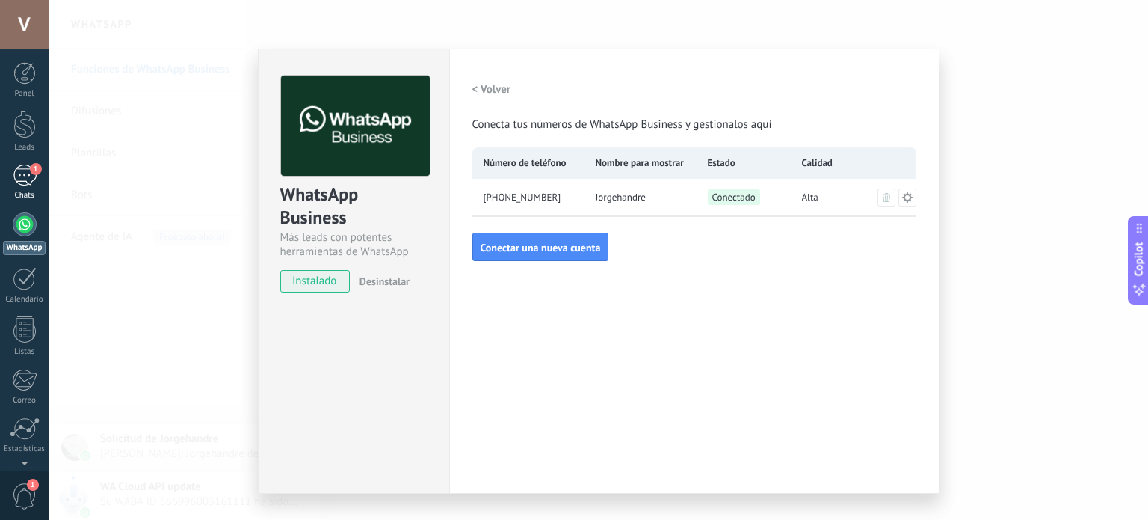
click at [6, 170] on link "1 Chats" at bounding box center [24, 182] width 49 height 36
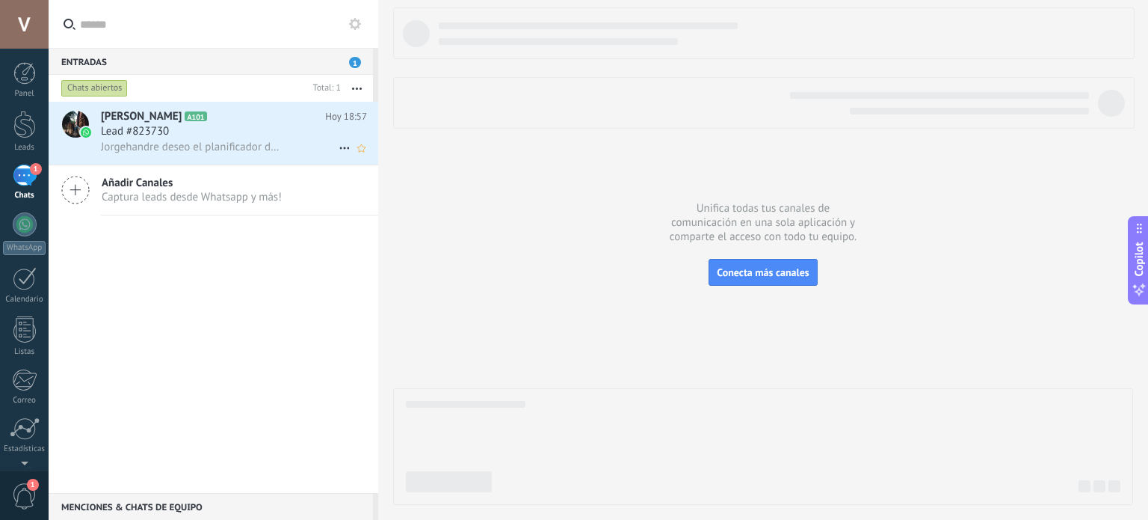
click at [227, 144] on span "Jorgehandre deseo el planificador de ahorros con rentabilidad" at bounding box center [193, 147] width 184 height 14
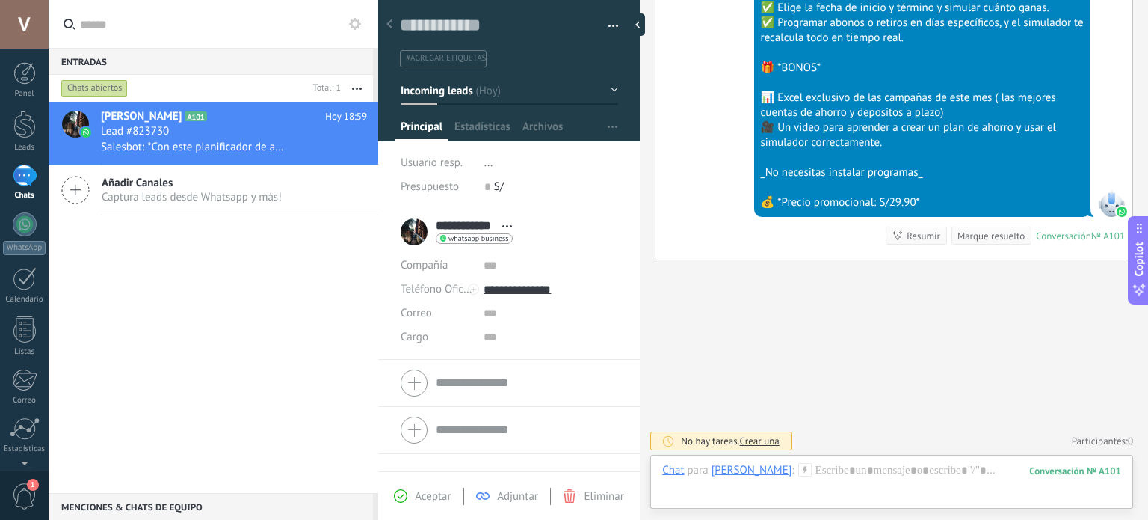
scroll to position [571, 0]
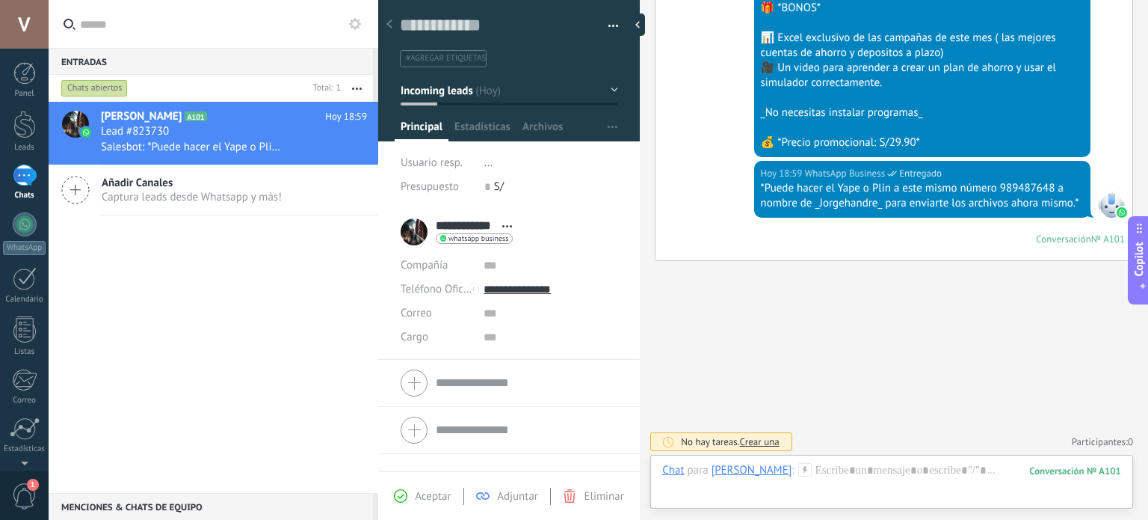
click at [14, 183] on div "1" at bounding box center [25, 175] width 24 height 22
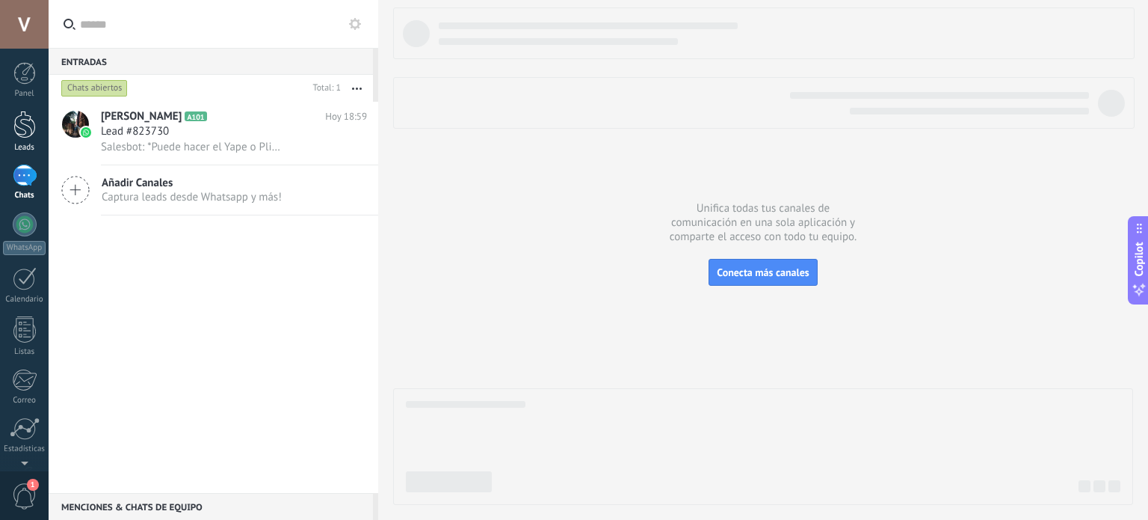
click at [30, 129] on div at bounding box center [24, 125] width 22 height 28
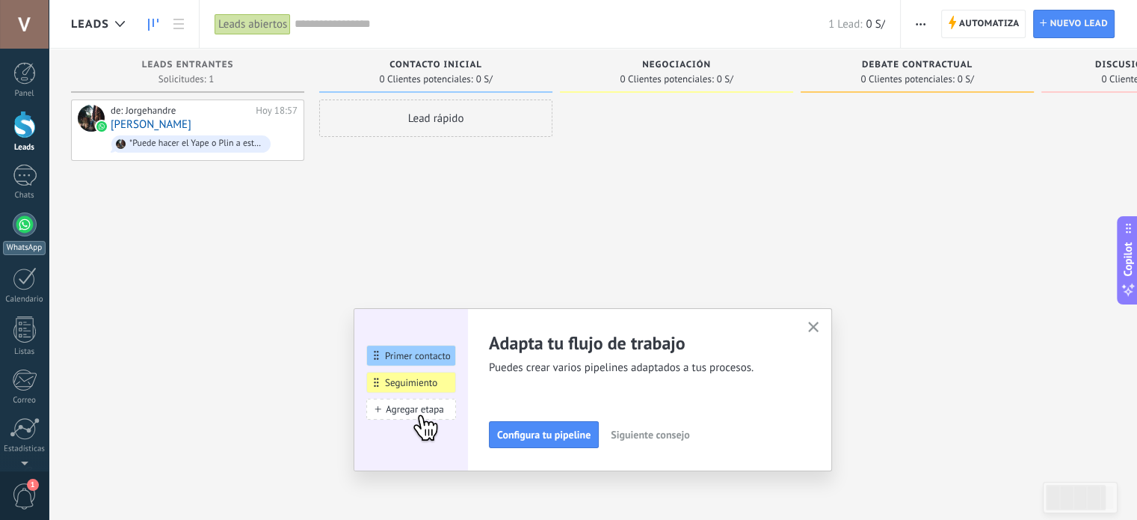
click at [24, 219] on div at bounding box center [25, 224] width 24 height 24
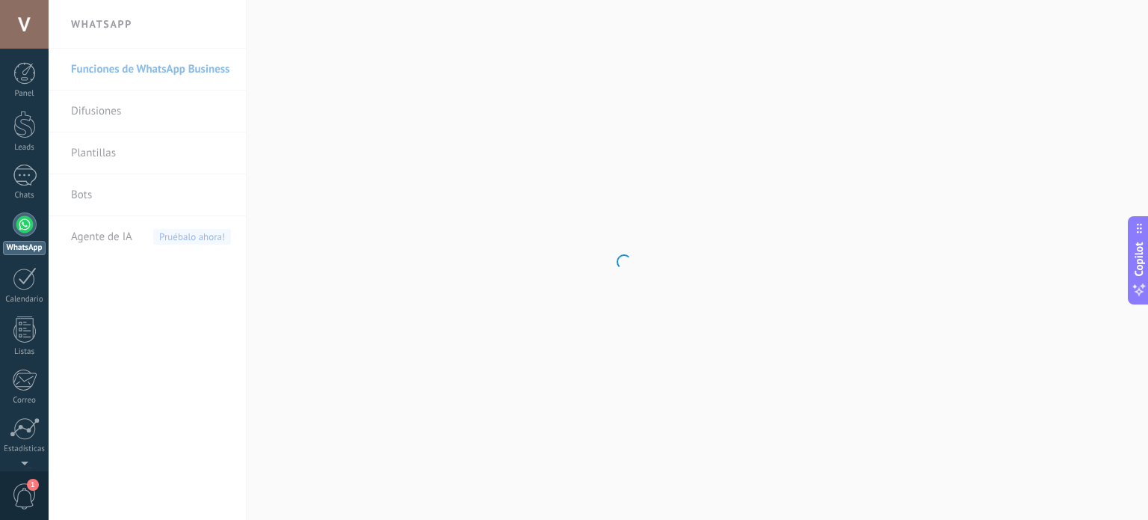
click at [15, 410] on div "Panel Leads 1 Chats WhatsApp Clientes" at bounding box center [24, 317] width 49 height 511
click at [19, 434] on div at bounding box center [25, 428] width 30 height 22
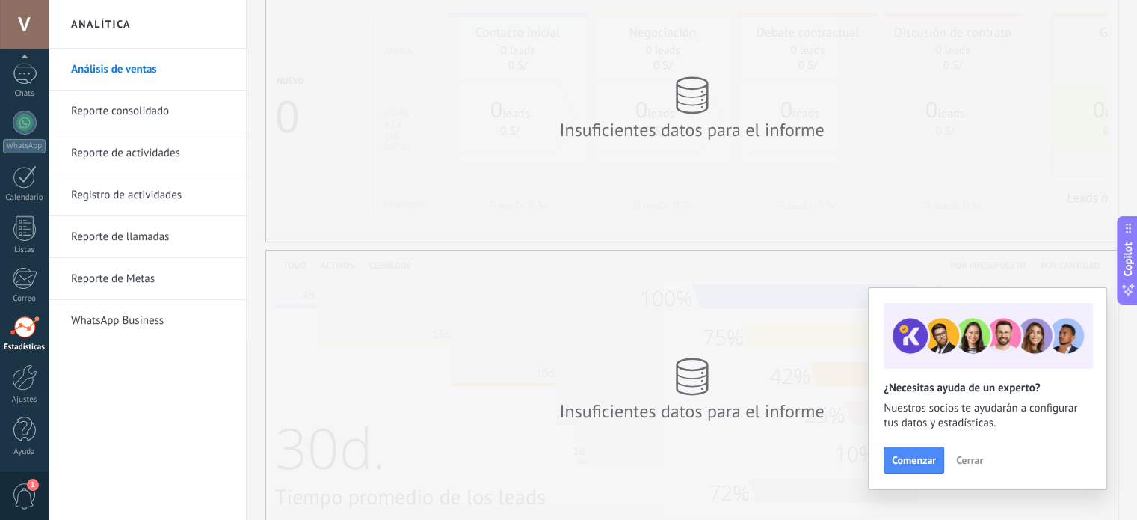
scroll to position [75, 0]
click at [28, 404] on div "Panel Leads 1 Chats WhatsApp Clientes" at bounding box center [24, 215] width 49 height 511
click at [27, 388] on div at bounding box center [24, 377] width 25 height 26
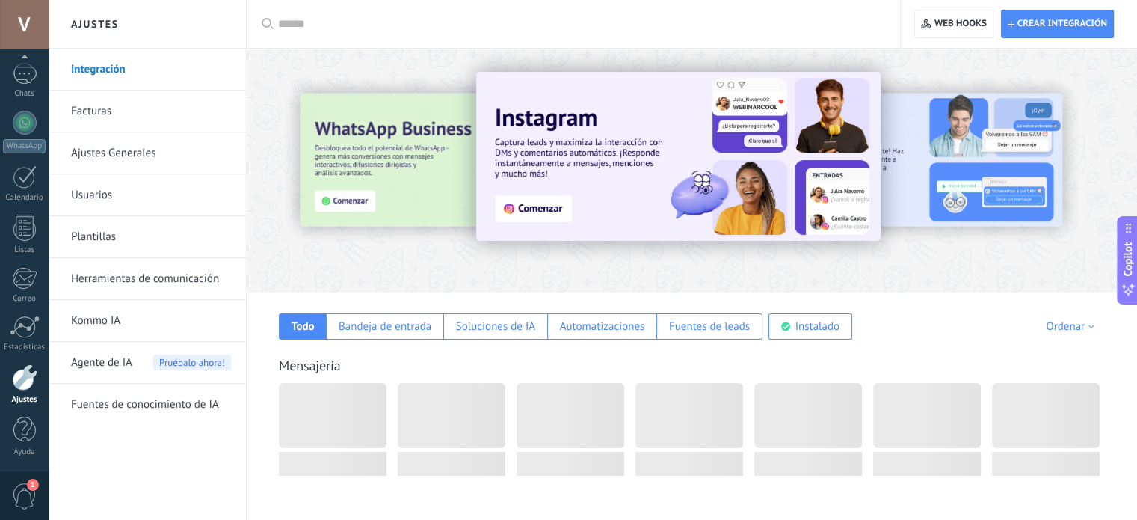
click at [133, 330] on link "Kommo IA" at bounding box center [151, 321] width 160 height 42
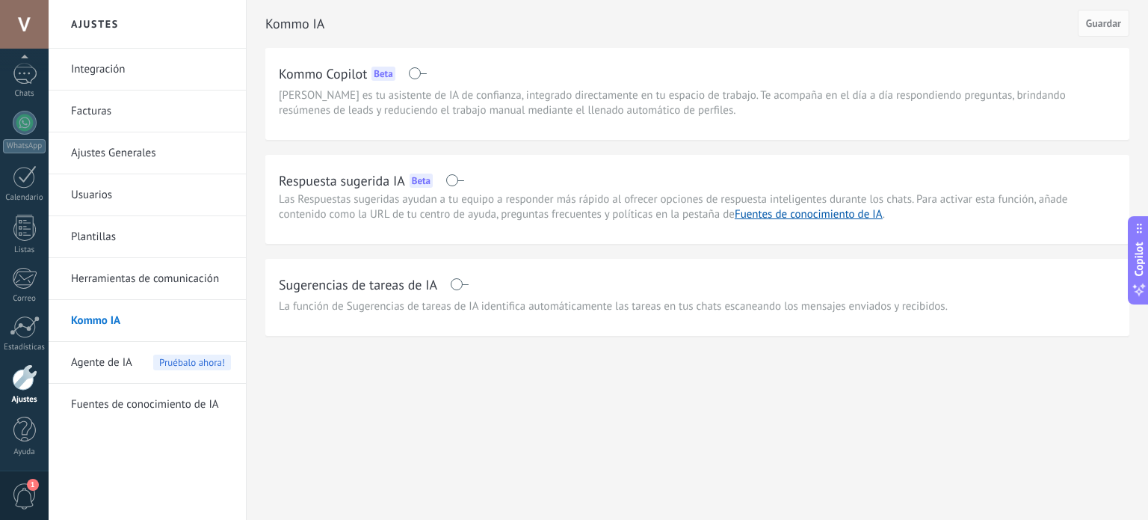
click at [464, 176] on span at bounding box center [455, 180] width 19 height 12
click at [455, 176] on span at bounding box center [455, 180] width 19 height 12
click at [113, 194] on link "Usuarios" at bounding box center [151, 195] width 160 height 42
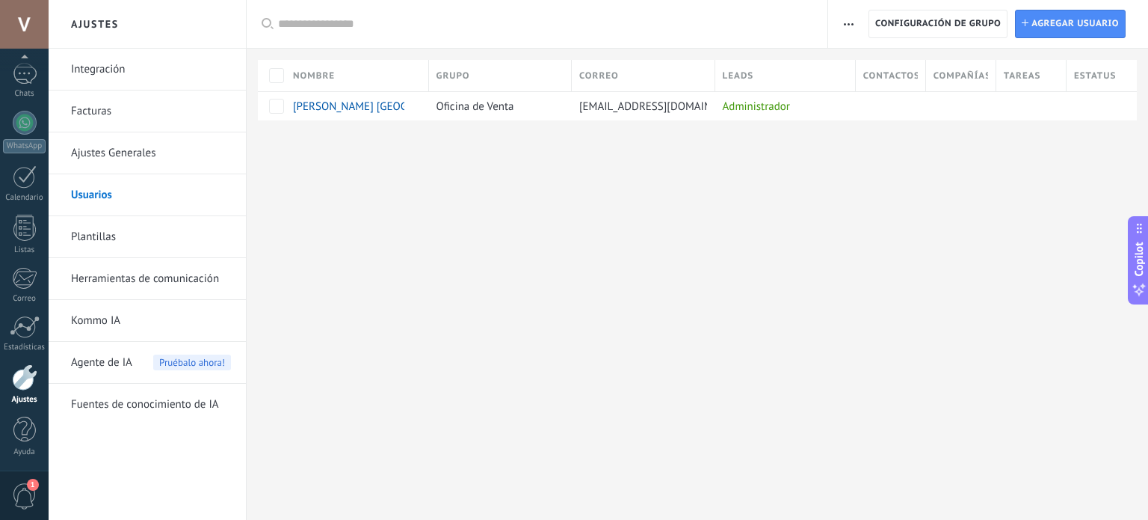
click at [155, 170] on link "Ajustes Generales" at bounding box center [151, 153] width 160 height 42
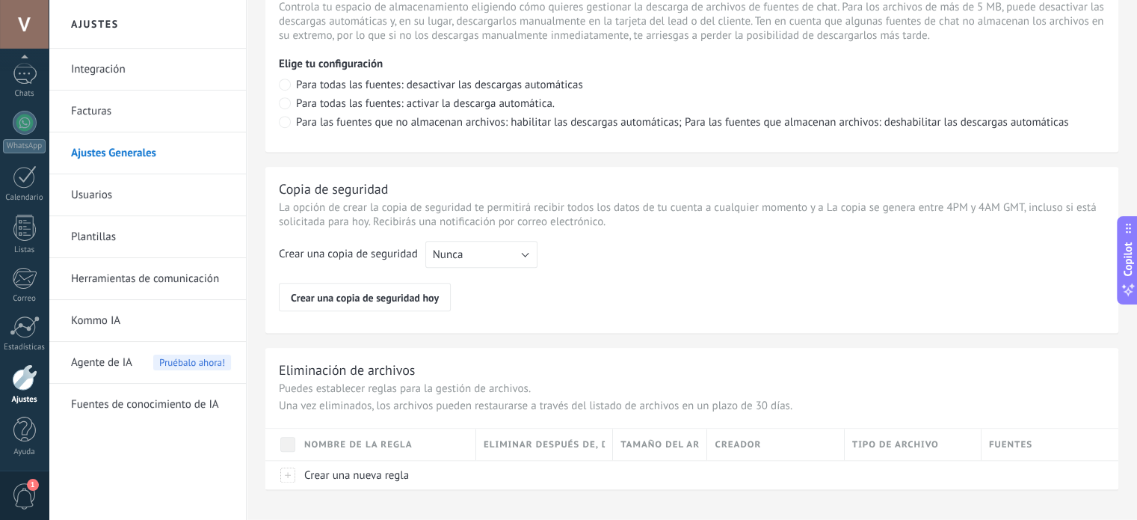
scroll to position [1130, 0]
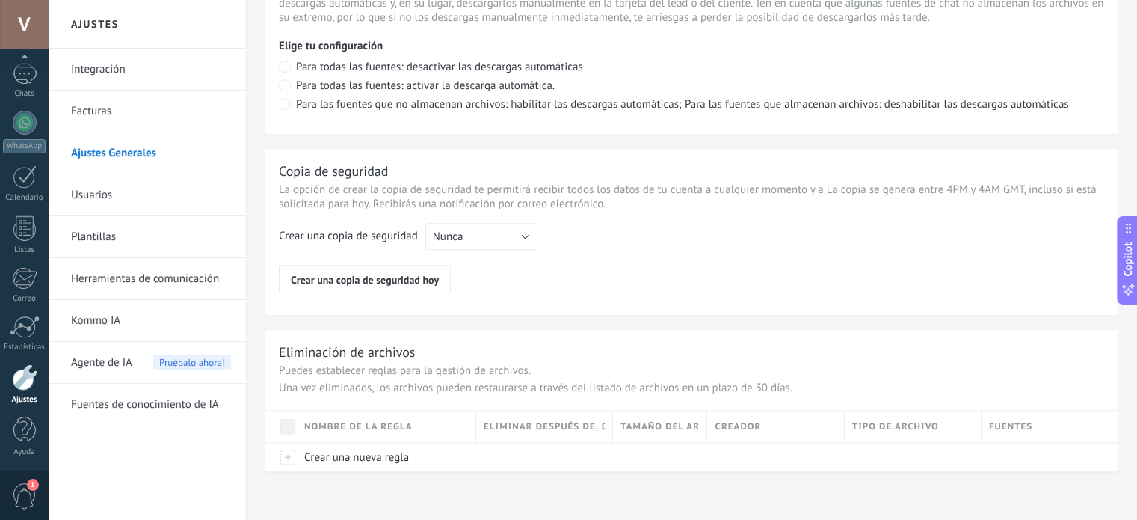
click at [122, 320] on link "Kommo IA" at bounding box center [151, 321] width 160 height 42
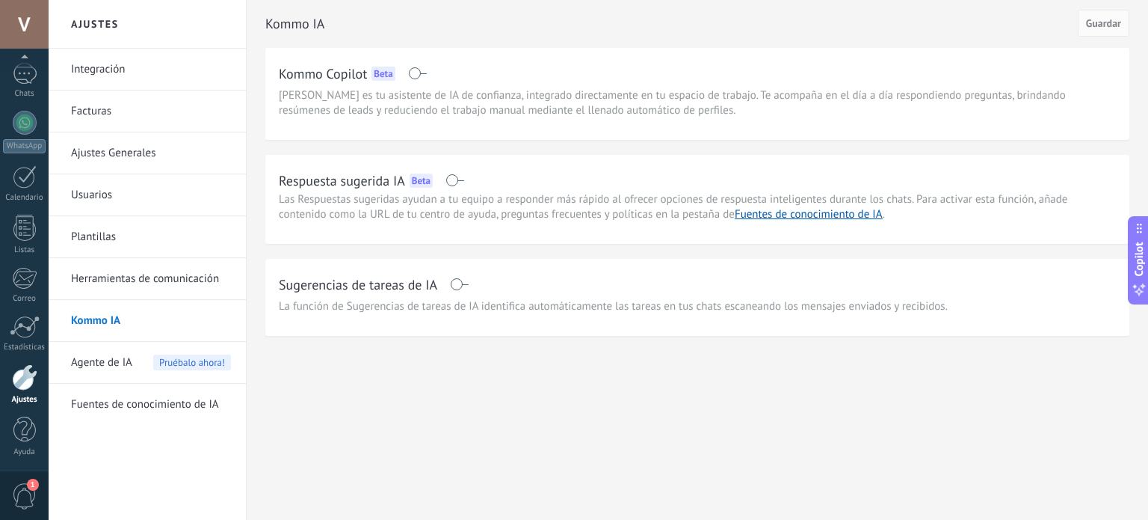
click at [144, 345] on div "Agente de IA Pruébalo ahora!" at bounding box center [151, 363] width 160 height 42
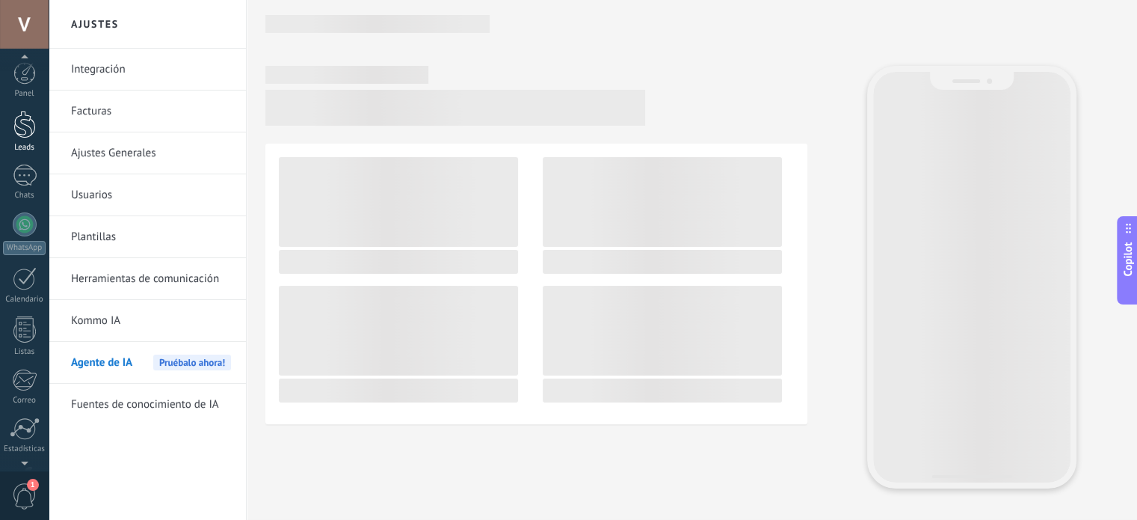
click at [31, 125] on div at bounding box center [24, 125] width 22 height 28
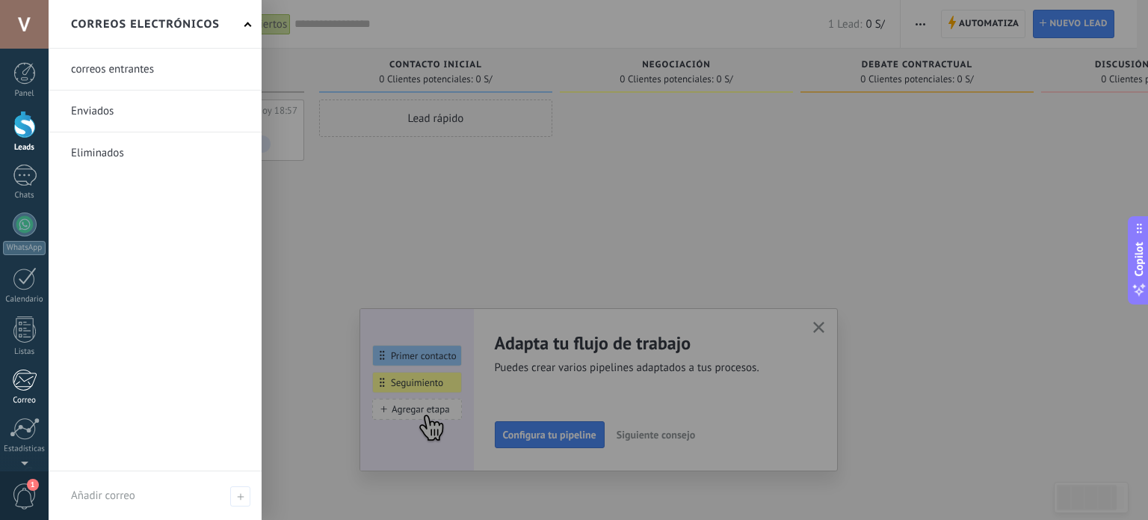
click at [19, 377] on div at bounding box center [24, 380] width 25 height 22
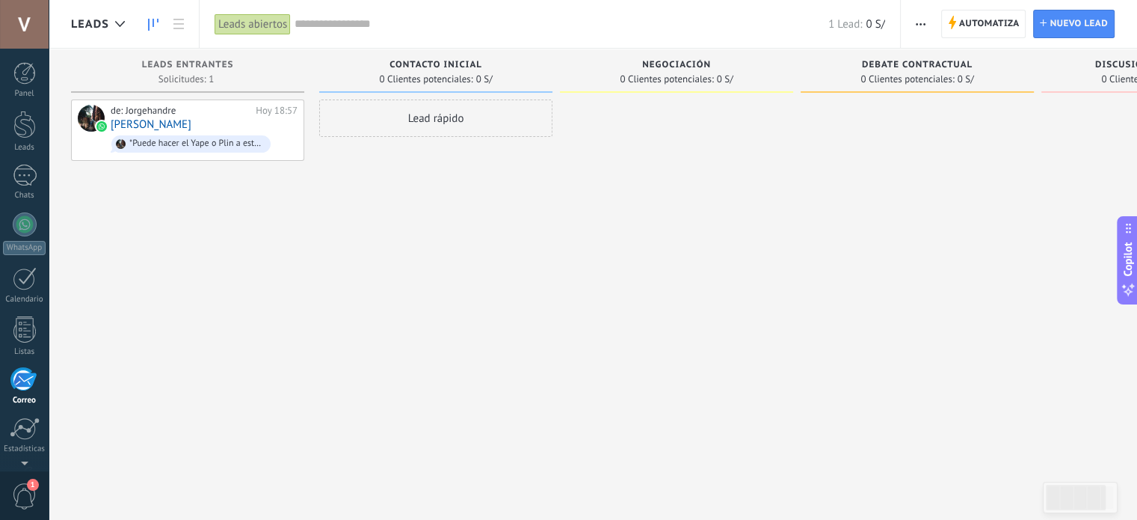
scroll to position [102, 0]
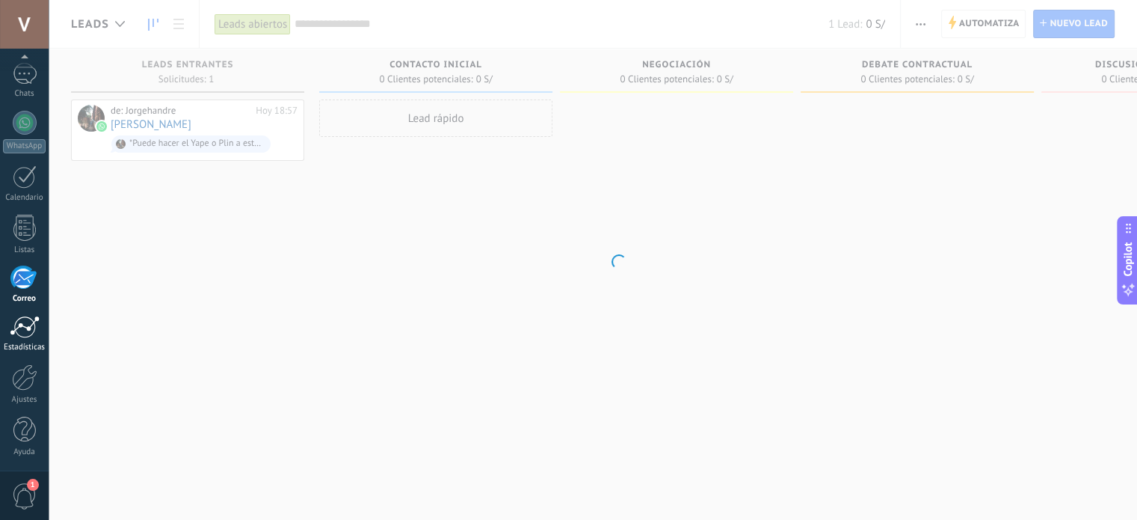
click at [19, 330] on div at bounding box center [25, 327] width 30 height 22
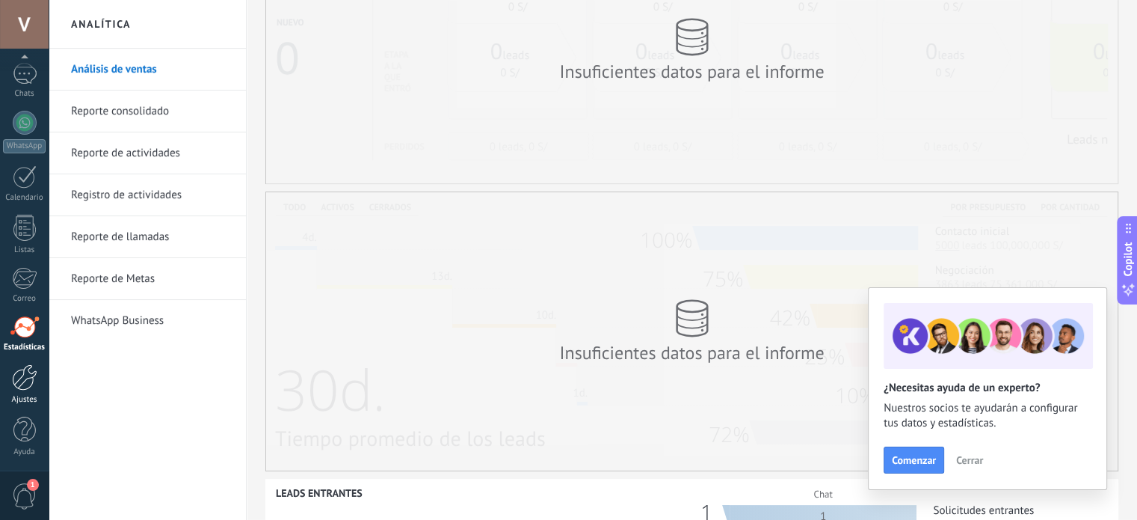
scroll to position [150, 0]
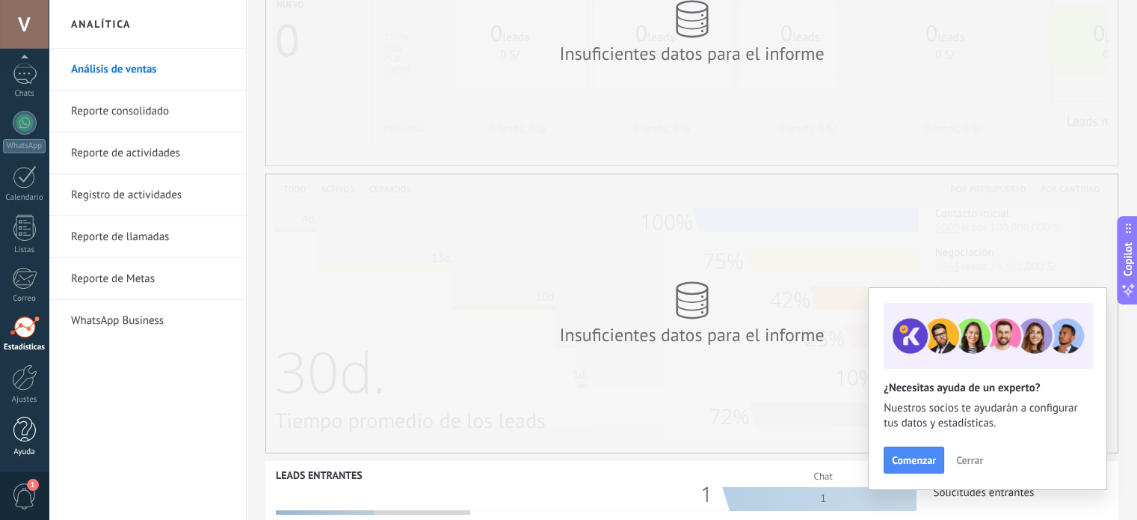
click at [18, 442] on link "Ayuda" at bounding box center [24, 436] width 49 height 40
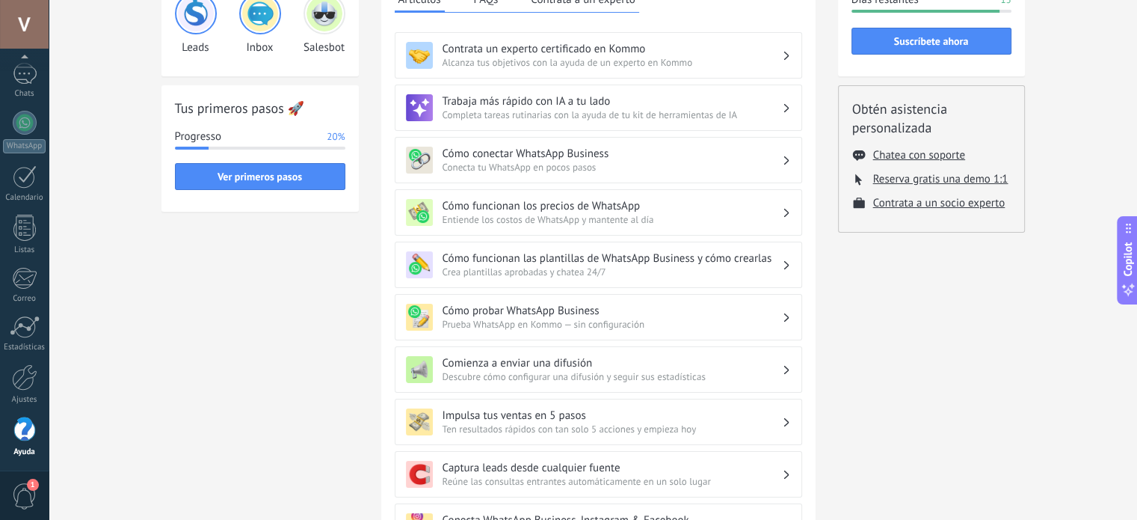
scroll to position [401, 0]
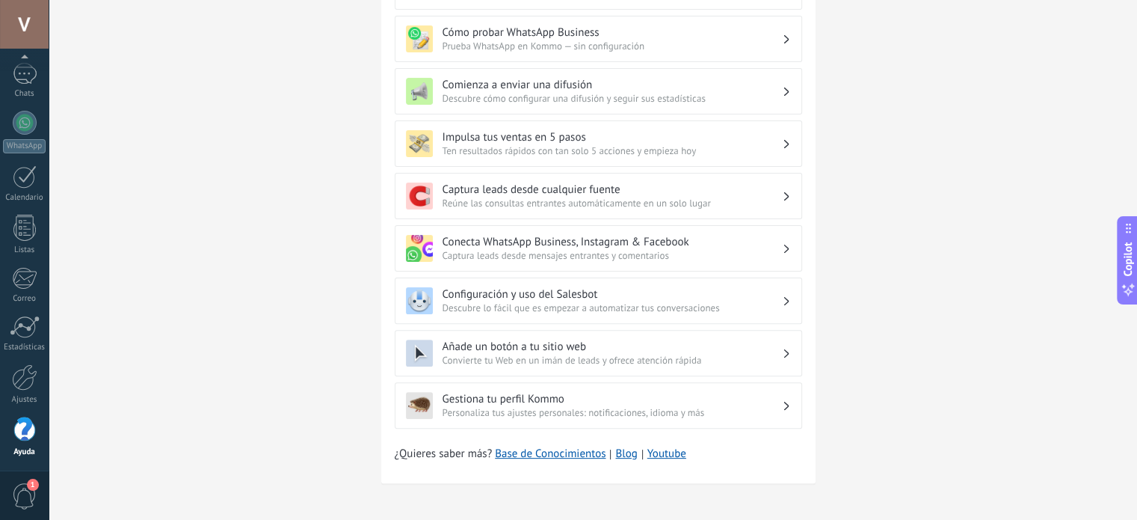
click at [639, 301] on span "Descubre lo fácil que es empezar a automatizar tus conversaciones" at bounding box center [612, 307] width 339 height 13
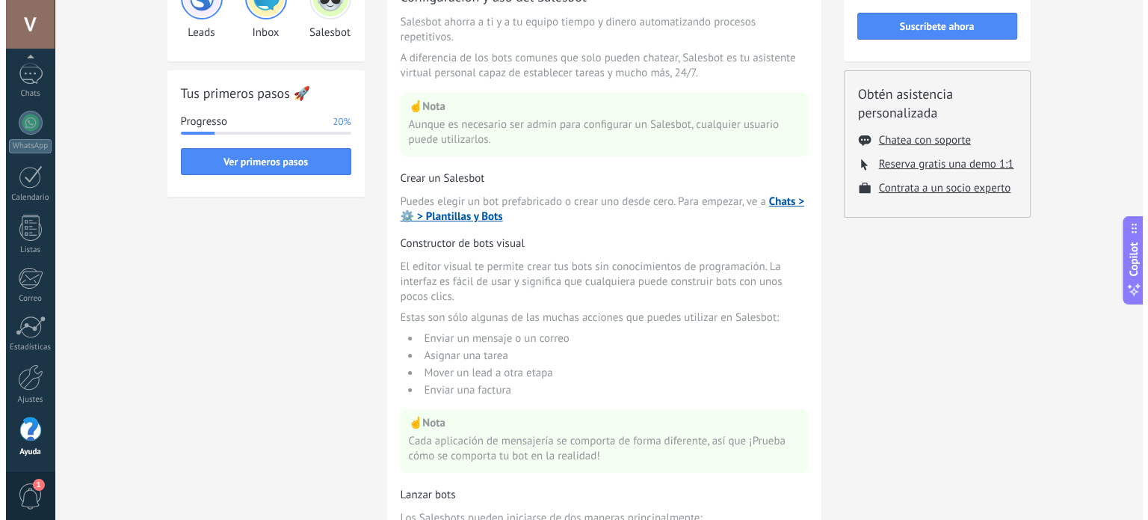
scroll to position [0, 0]
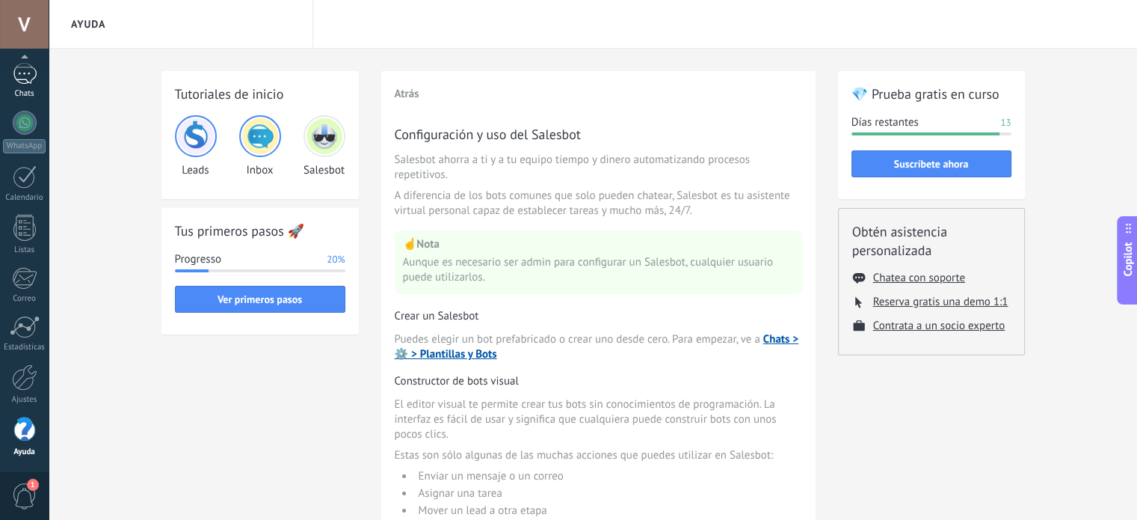
click at [33, 89] on div "Chats" at bounding box center [24, 94] width 43 height 10
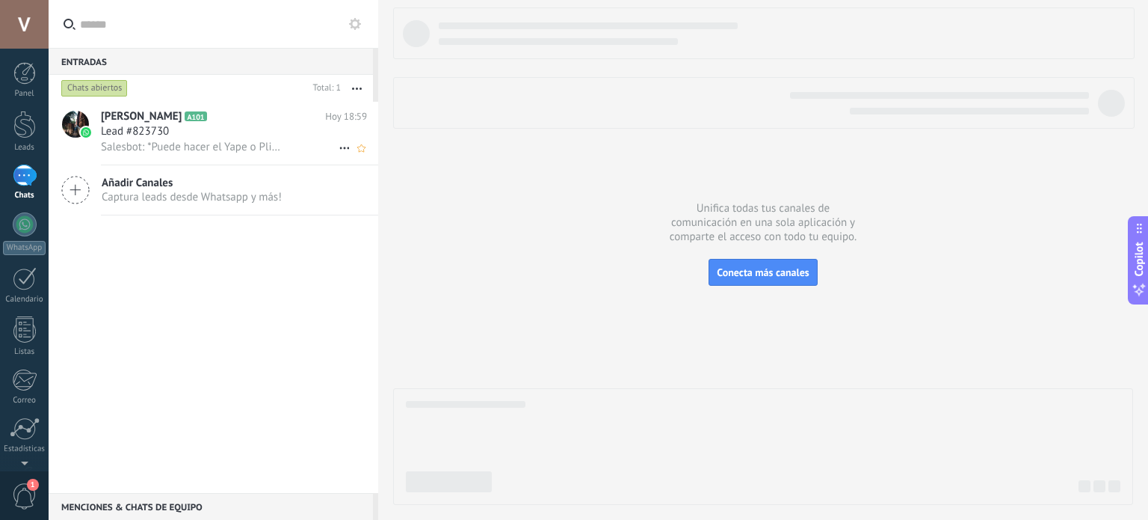
click at [194, 148] on span "Salesbot: *Puede hacer el Yape o Plin a este mismo número 989487648 a nombre de…" at bounding box center [193, 147] width 184 height 14
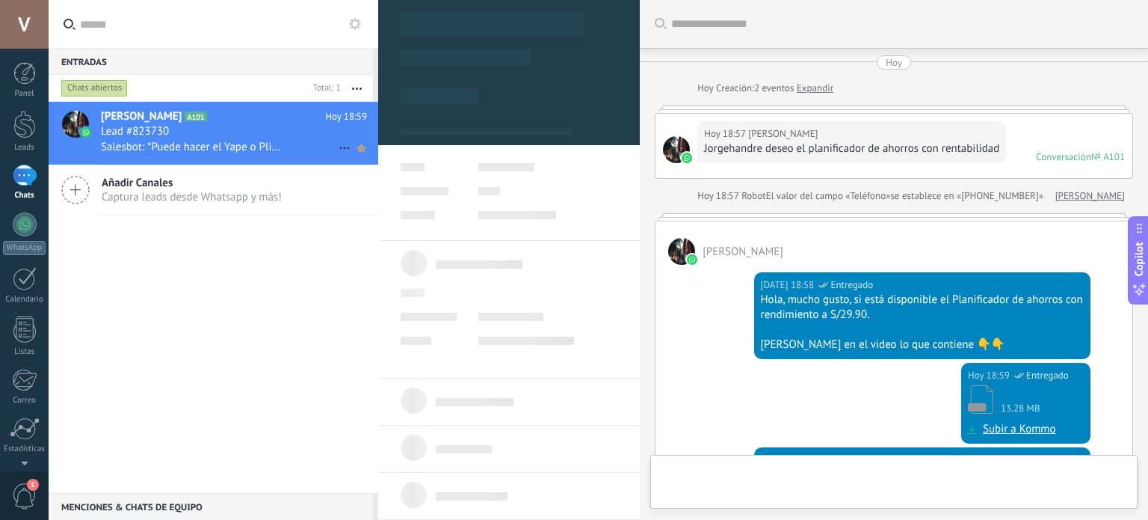
type textarea "**********"
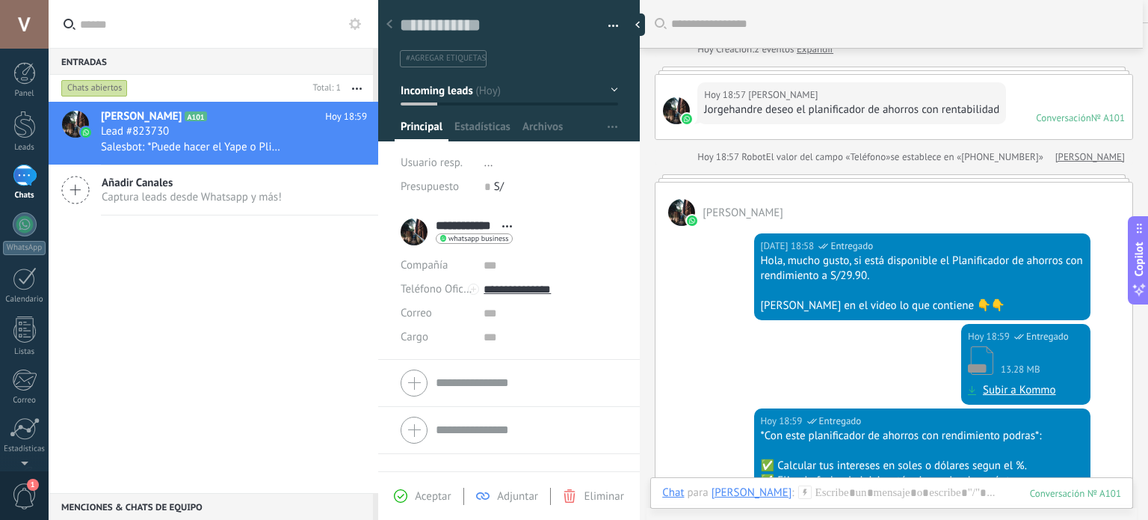
scroll to position [75, 0]
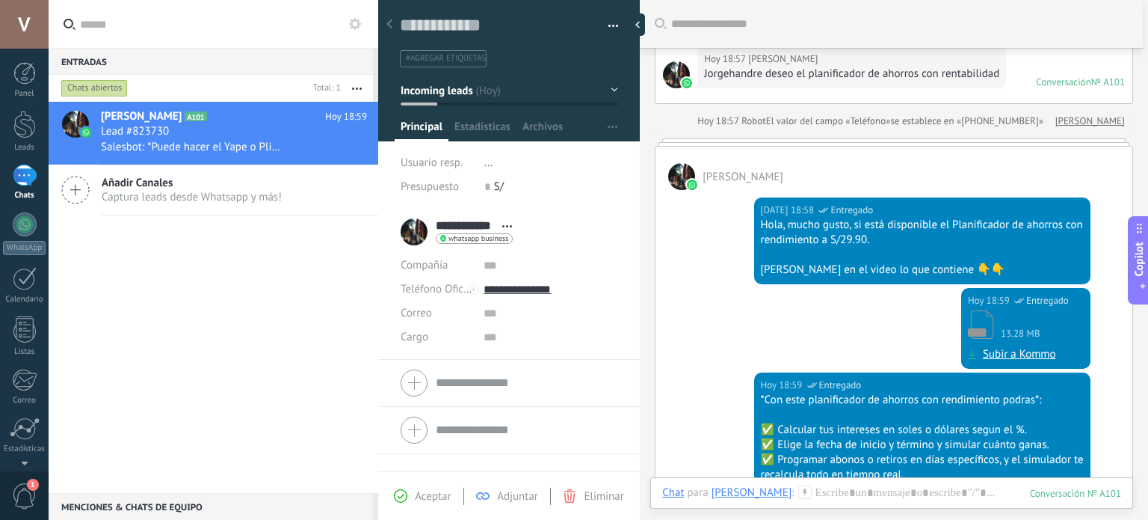
click at [27, 179] on div "1" at bounding box center [25, 175] width 24 height 22
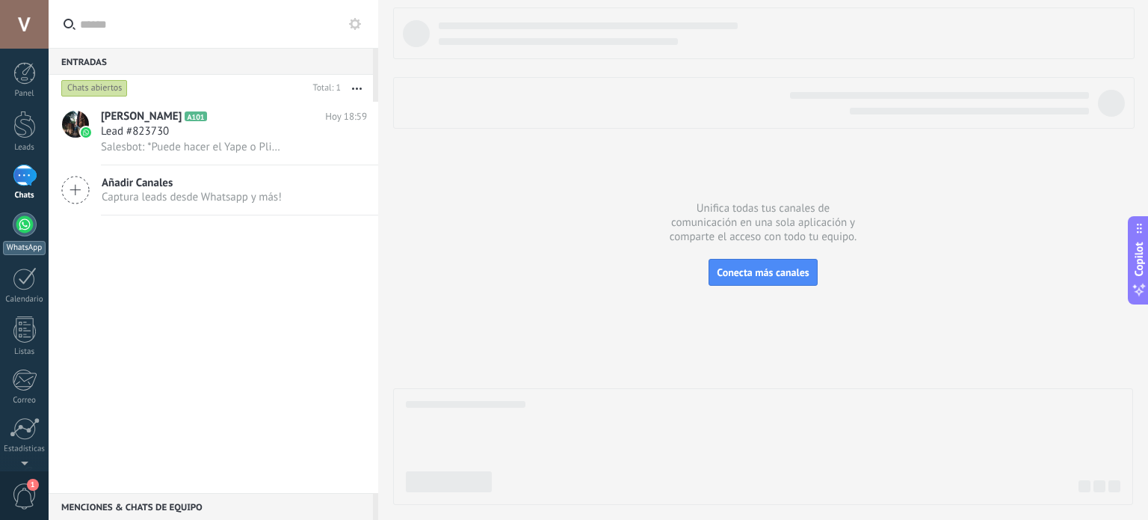
click at [22, 236] on div at bounding box center [25, 224] width 24 height 24
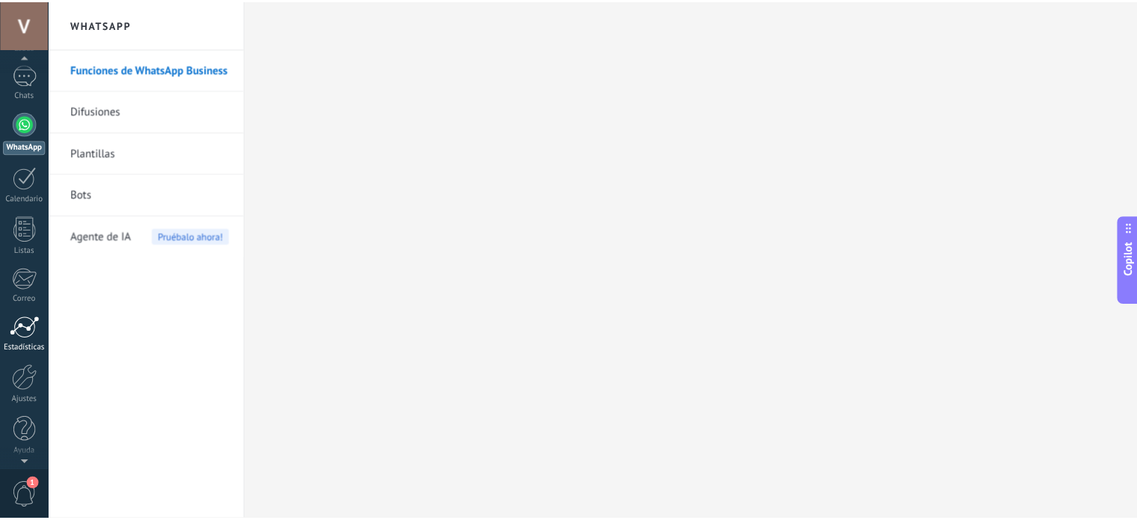
scroll to position [102, 0]
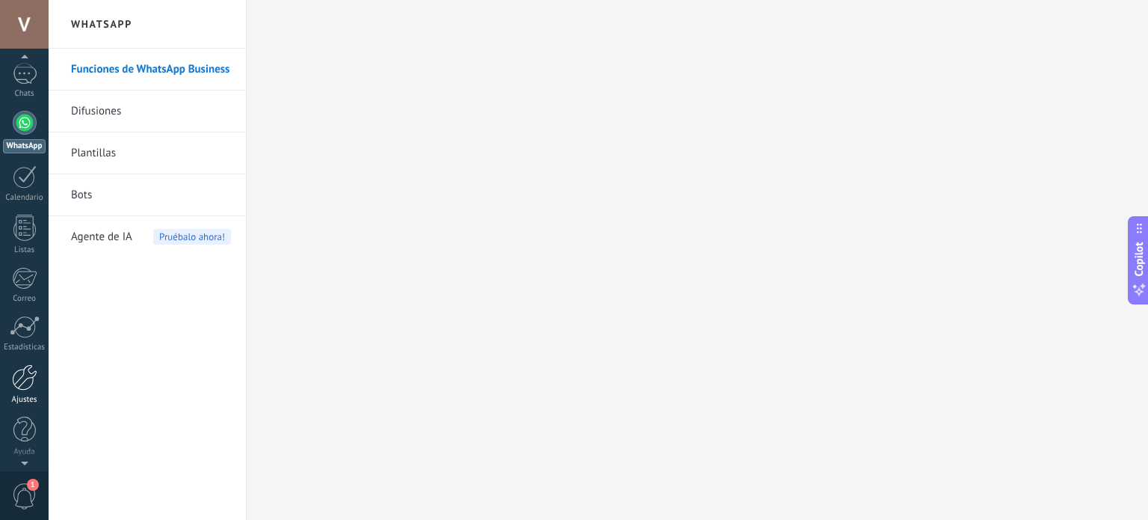
click at [36, 384] on div at bounding box center [24, 377] width 25 height 26
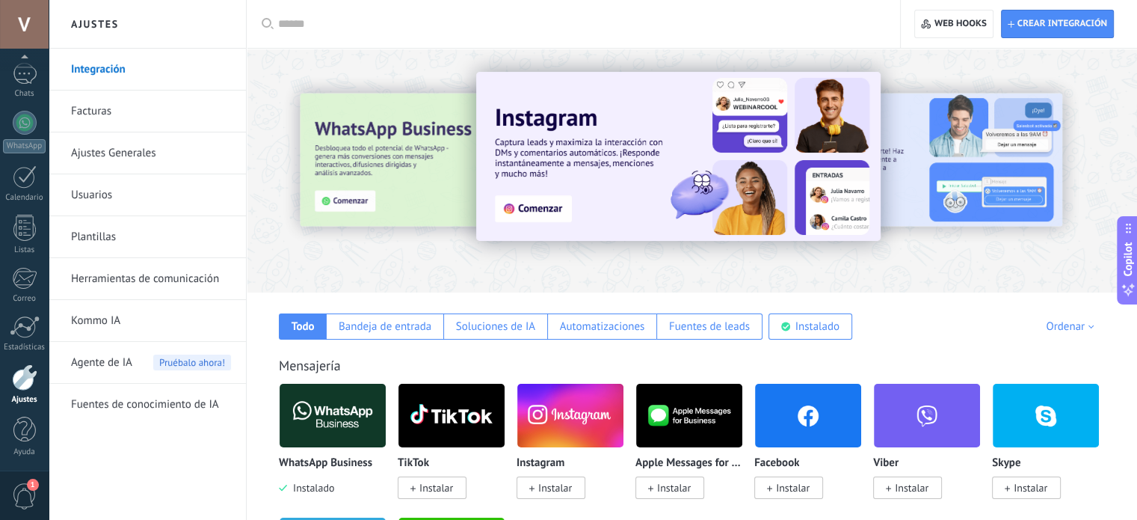
click at [124, 321] on link "Kommo IA" at bounding box center [151, 321] width 160 height 42
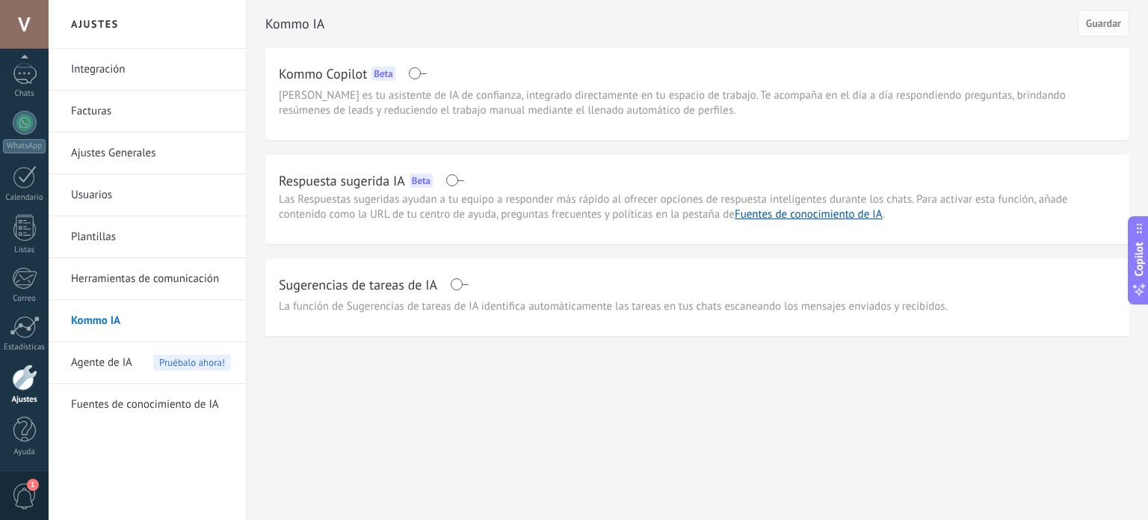
click at [410, 157] on div "Respuesta sugerida IA Beta Las Respuestas sugeridas ayudan a tu equipo a respon…" at bounding box center [697, 199] width 864 height 89
click at [367, 205] on span "Las Respuestas sugeridas ayudan a tu equipo a responder más rápido al ofrecer o…" at bounding box center [673, 206] width 789 height 29
click at [556, 170] on div "Respuesta sugerida IA Beta" at bounding box center [697, 180] width 837 height 24
click at [25, 377] on div at bounding box center [24, 377] width 25 height 26
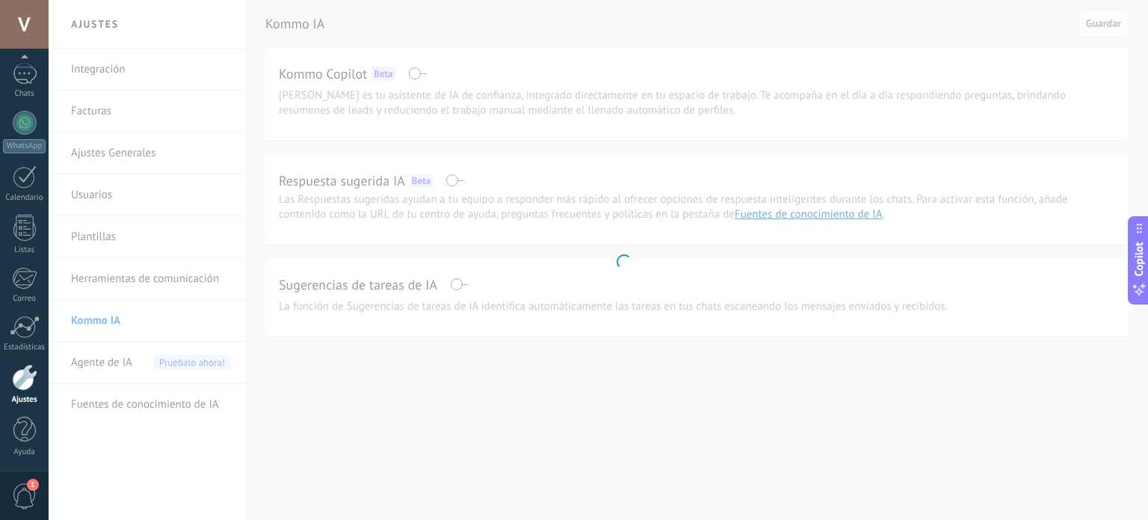
click at [203, 280] on body ".abccls-1,.abccls-2{fill-rule:evenodd}.abccls-2{fill:#fff} .abfcls-1{fill:none}…" at bounding box center [574, 260] width 1148 height 520
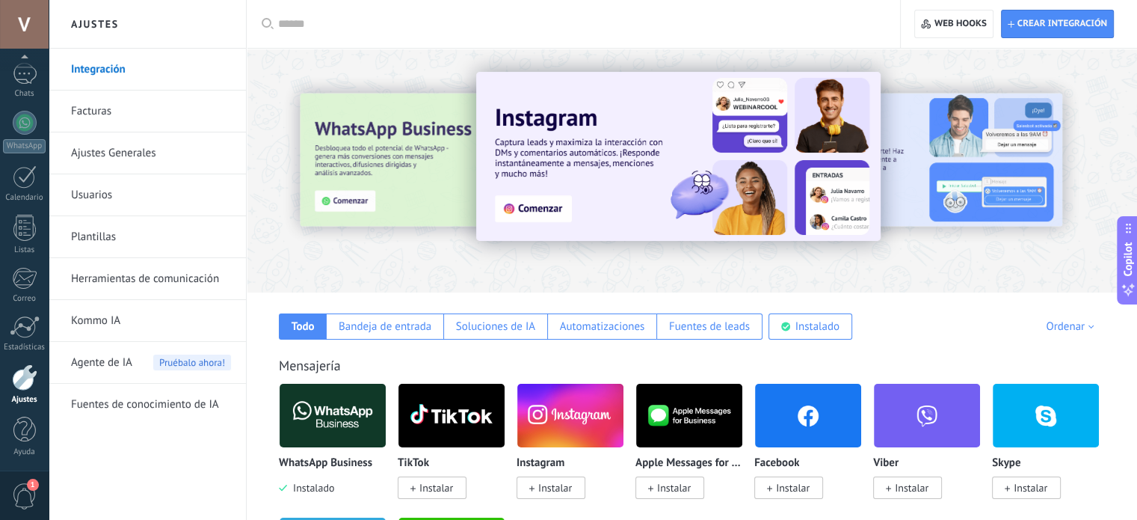
click at [194, 280] on link "Herramientas de comunicación" at bounding box center [151, 279] width 160 height 42
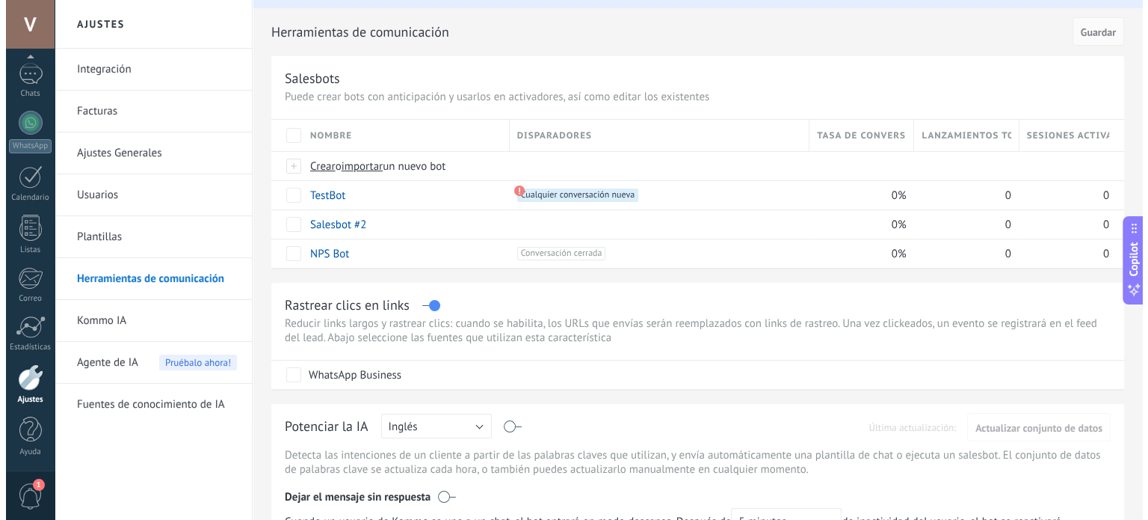
scroll to position [39, 0]
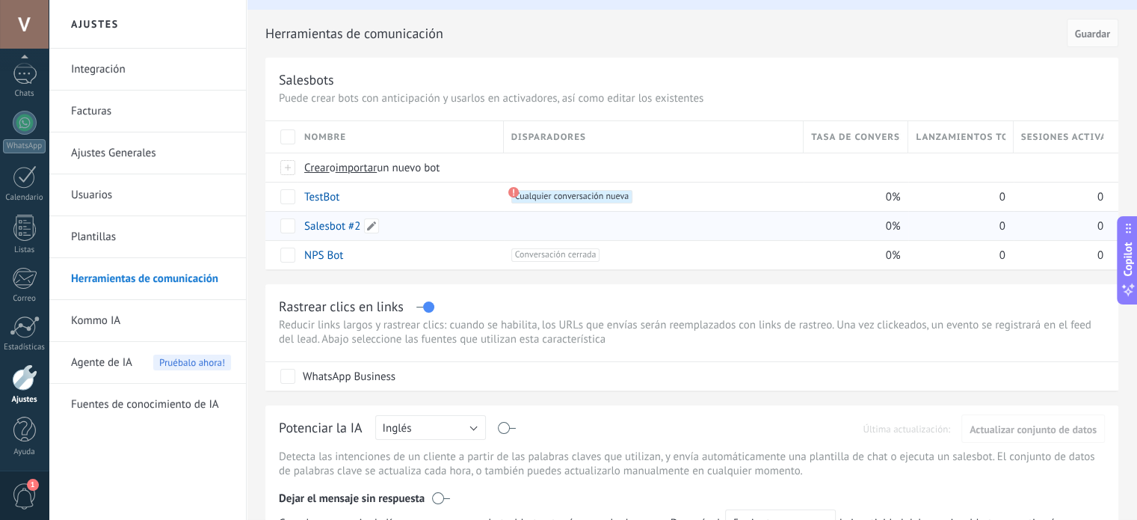
click at [338, 226] on link "Salesbot #2" at bounding box center [332, 226] width 56 height 14
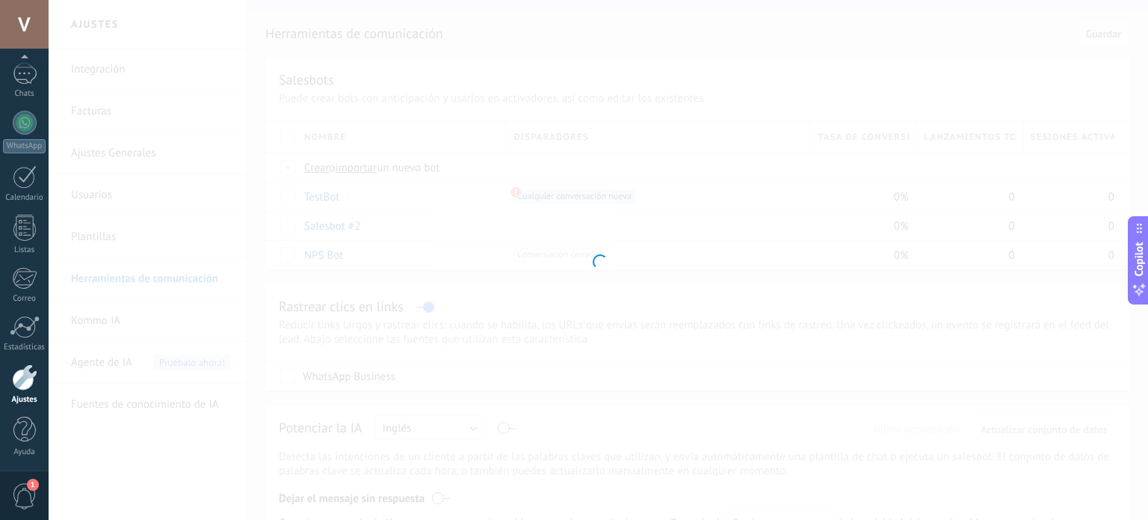
type input "**********"
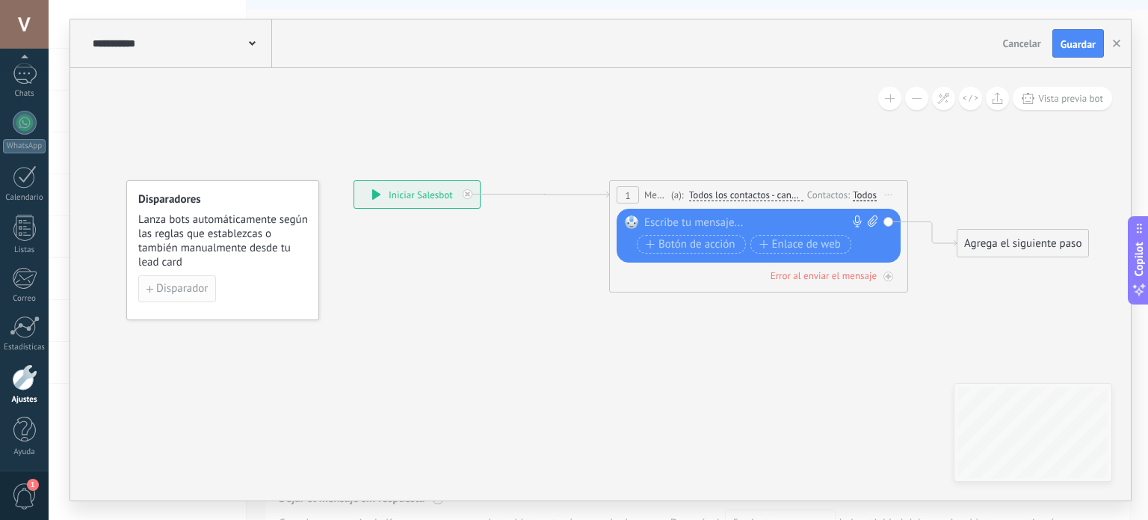
click at [192, 279] on button "Disparador" at bounding box center [177, 288] width 78 height 27
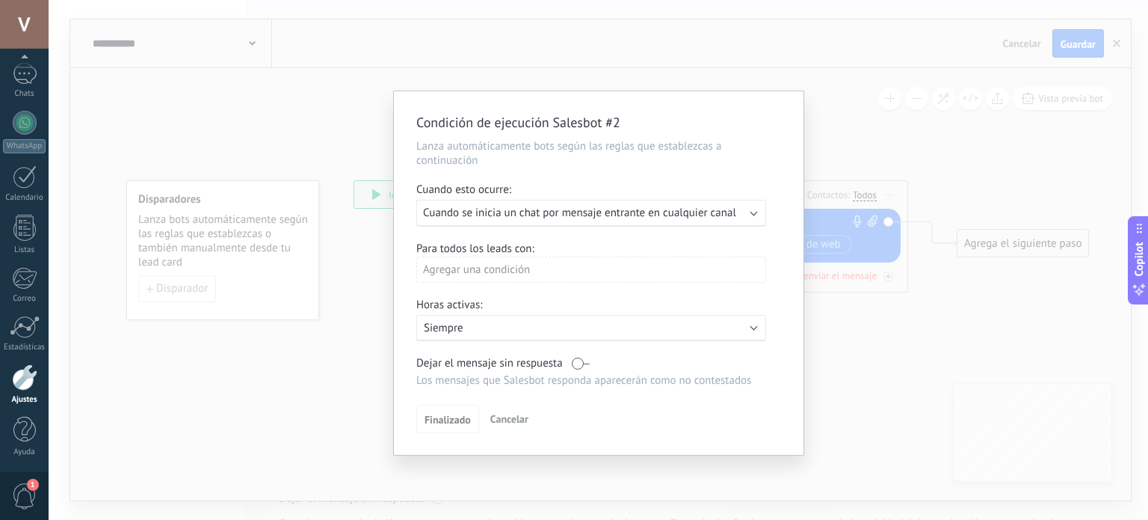
click at [623, 220] on span "Cuando se inicia un chat por mensaje entrante en cualquier canal" at bounding box center [579, 213] width 313 height 14
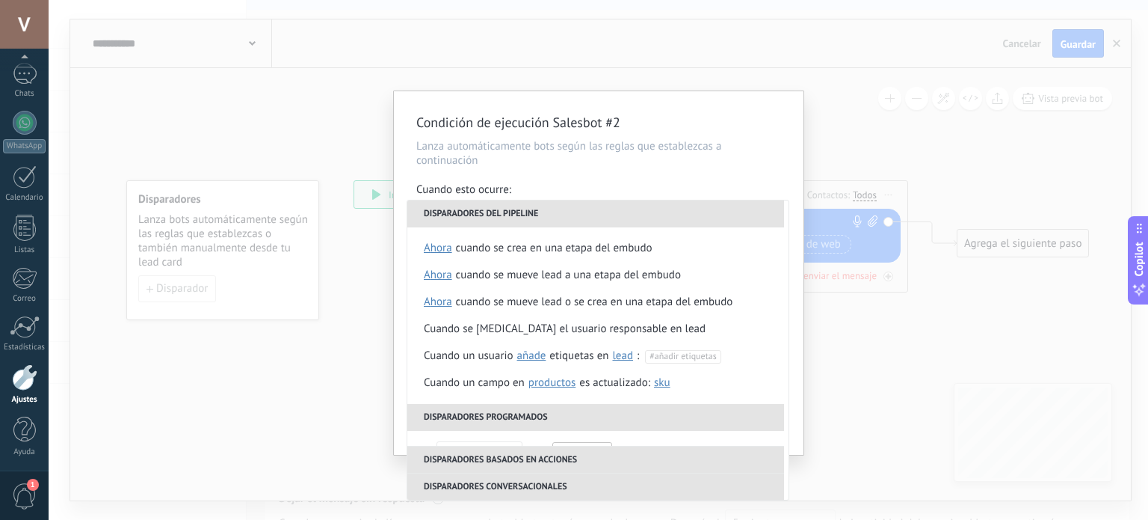
click at [716, 178] on div "Condición de ejecución Salesbot #2 Lanza automáticamente bots según las reglas …" at bounding box center [599, 272] width 410 height 363
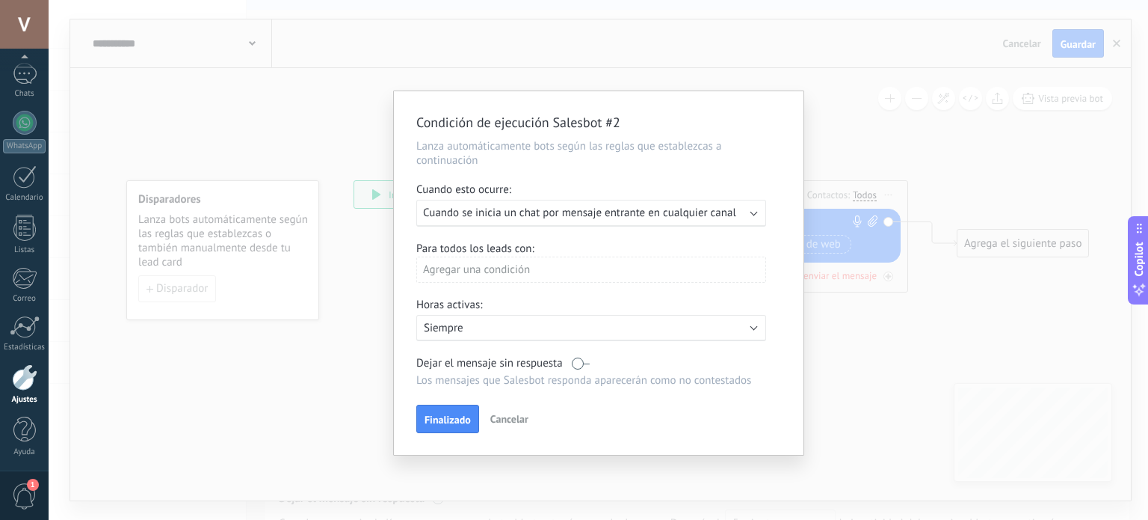
click at [550, 273] on div "Agregar una condición" at bounding box center [591, 269] width 350 height 26
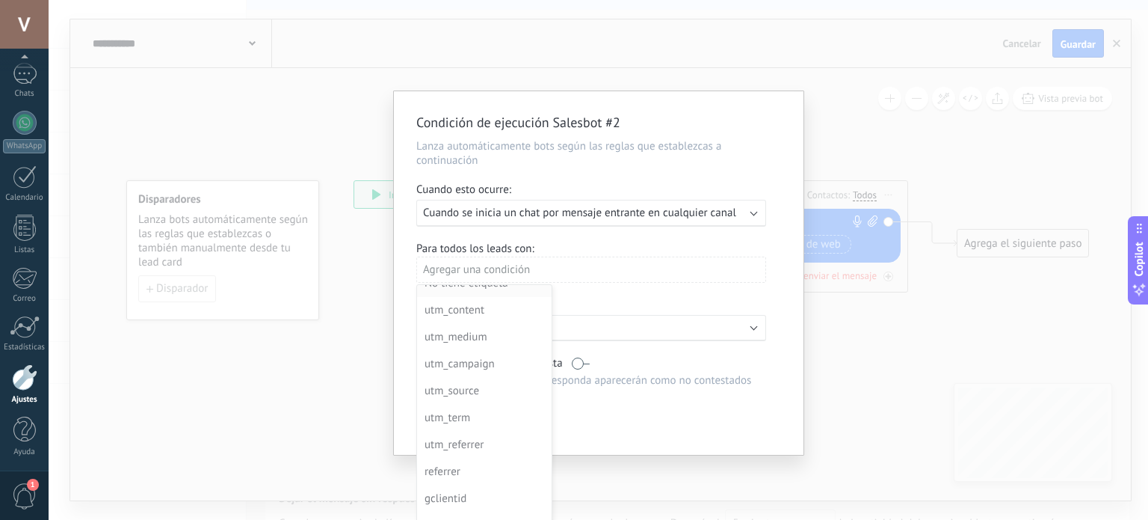
scroll to position [161, 0]
click at [771, 286] on div at bounding box center [599, 272] width 410 height 363
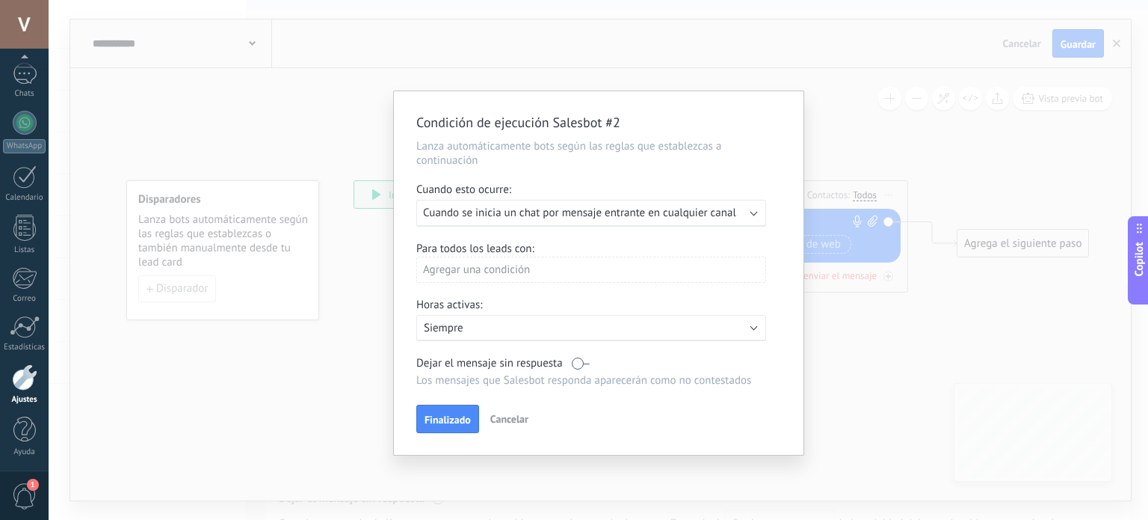
click at [502, 325] on p "Siempre" at bounding box center [555, 328] width 262 height 14
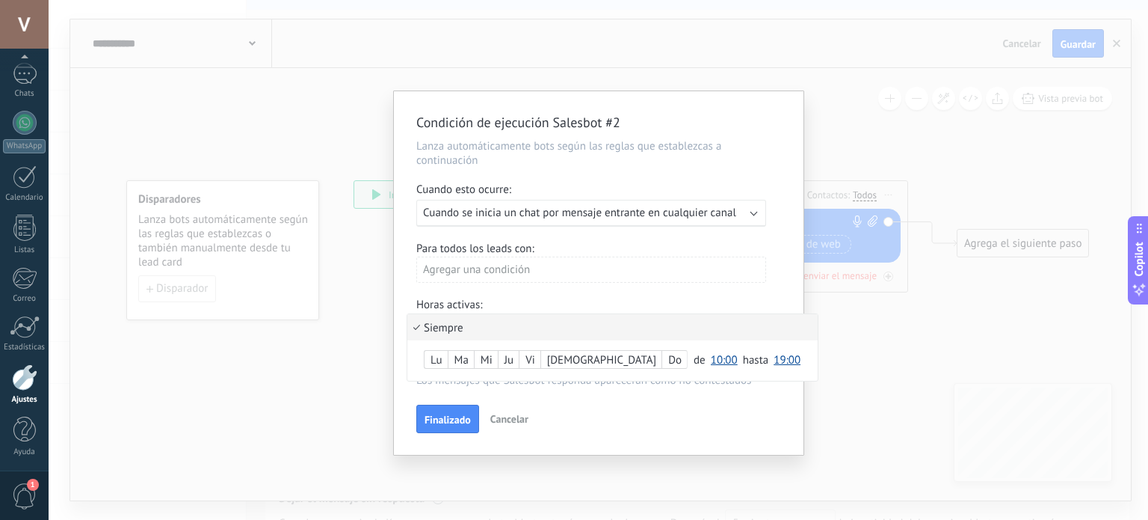
click at [770, 370] on div at bounding box center [599, 272] width 410 height 363
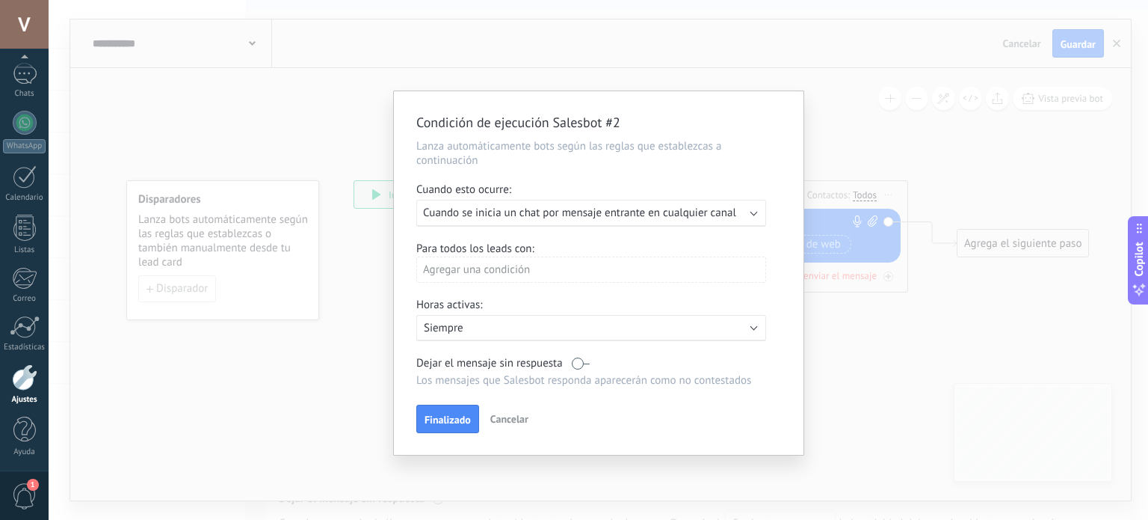
click at [446, 404] on div "Condición de ejecución Salesbot #2 Lanza automáticamente bots según las reglas …" at bounding box center [599, 272] width 410 height 363
click at [449, 410] on button "Finalizado" at bounding box center [447, 418] width 63 height 28
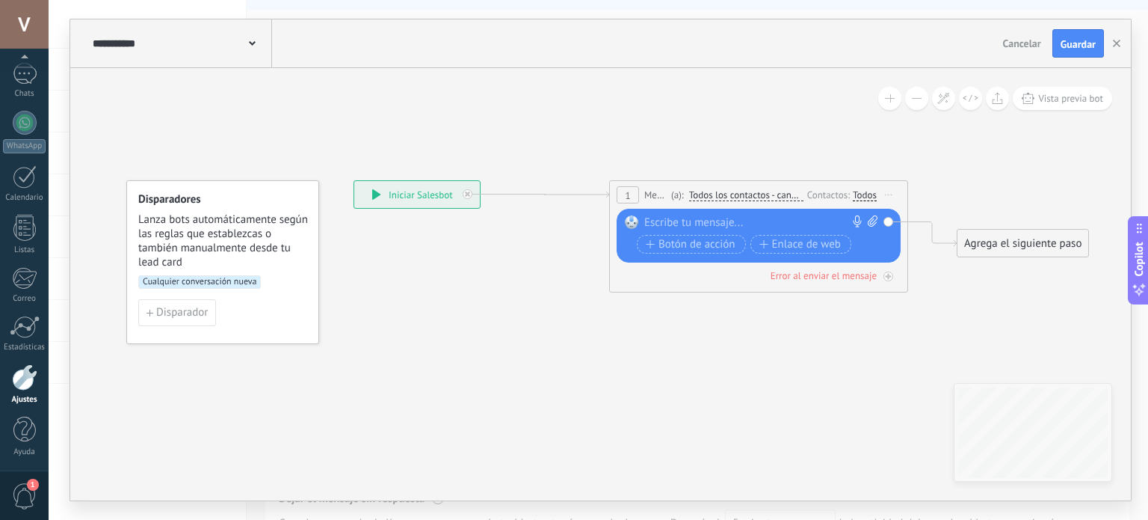
click at [730, 196] on span "Todos los contactos - canales seleccionados" at bounding box center [746, 195] width 114 height 12
click at [730, 196] on button "Todos los contactos - canales seleccionados" at bounding box center [775, 195] width 187 height 27
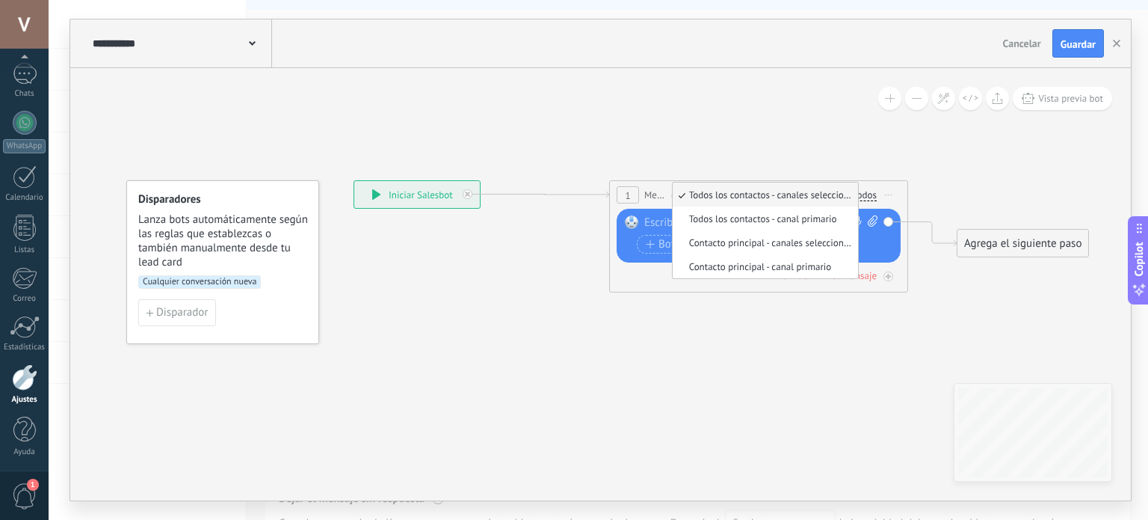
click at [757, 162] on icon at bounding box center [696, 235] width 1433 height 859
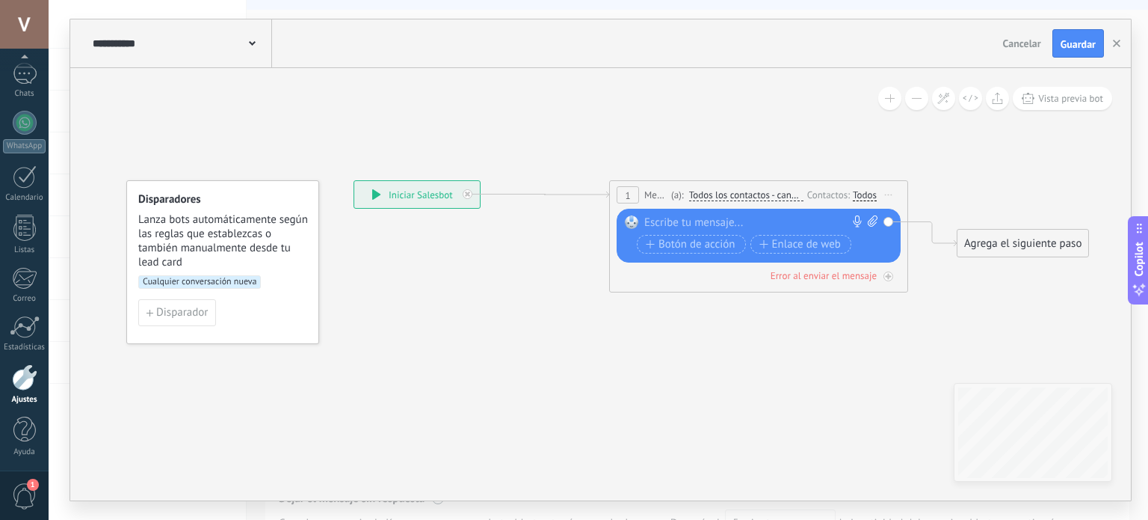
click at [691, 222] on div at bounding box center [755, 222] width 222 height 15
click at [215, 282] on span "Cualquier conversación nueva" at bounding box center [199, 281] width 123 height 13
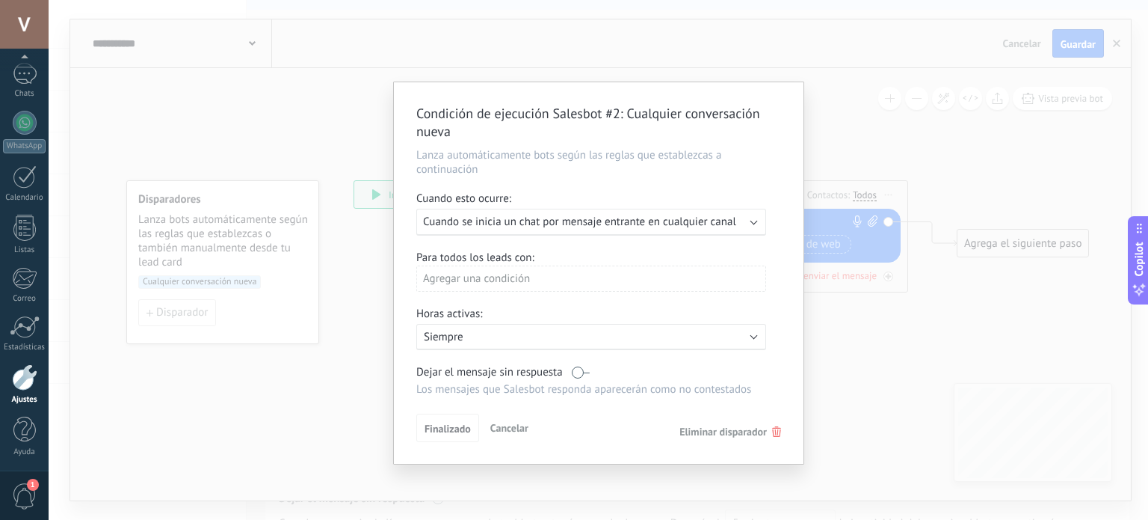
click at [670, 233] on div "Ejecutar: Cuando se inicia un chat por mensaje entrante en cualquier canal" at bounding box center [591, 222] width 350 height 27
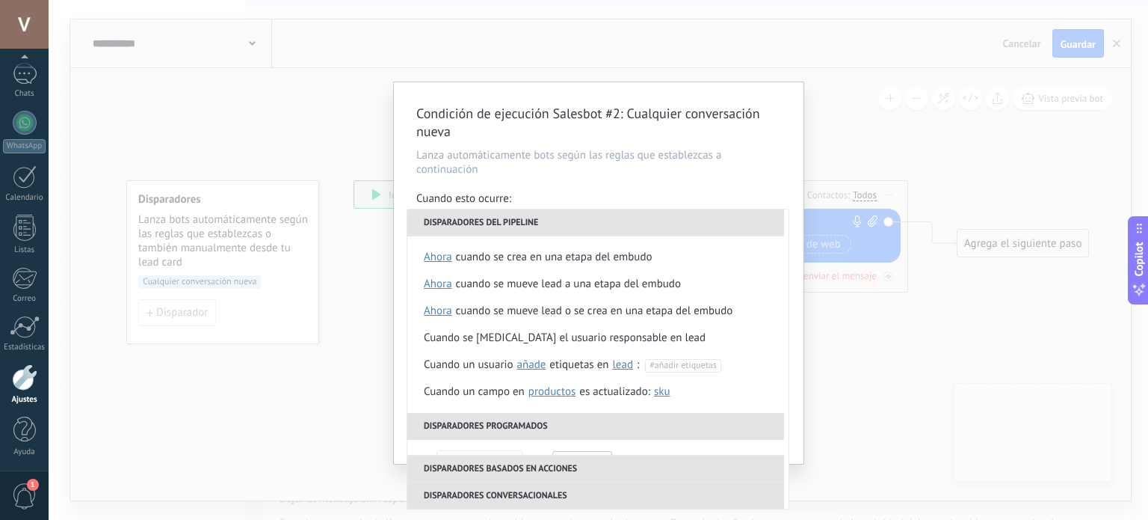
scroll to position [0, 0]
click at [799, 349] on div "Condición de ejecución Salesbot #2 : Cualquier conversación nueva Lanza automát…" at bounding box center [599, 272] width 410 height 381
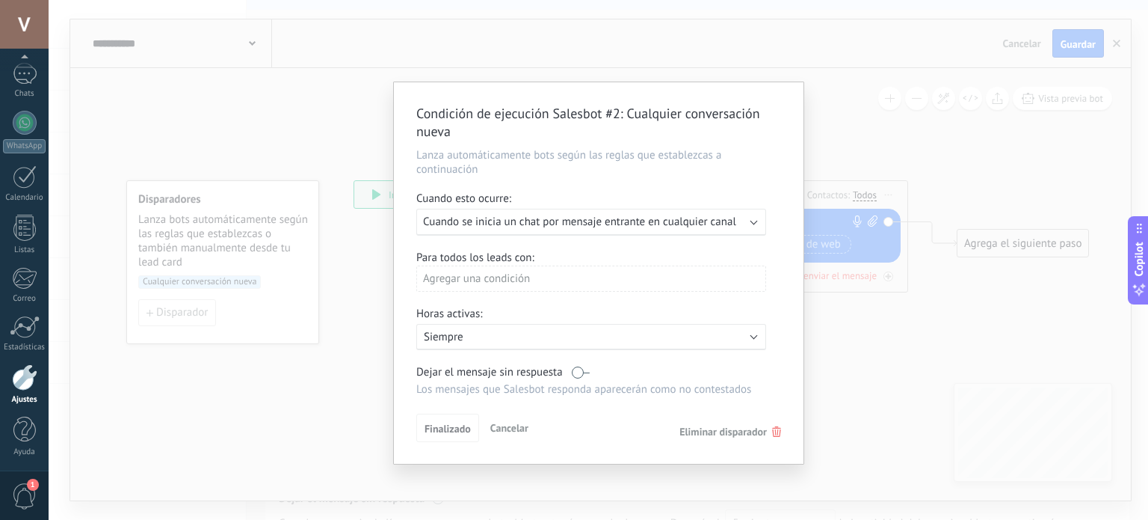
click at [363, 321] on div "Condición de ejecución Salesbot #2 : Cualquier conversación nueva Lanza automát…" at bounding box center [599, 260] width 1100 height 520
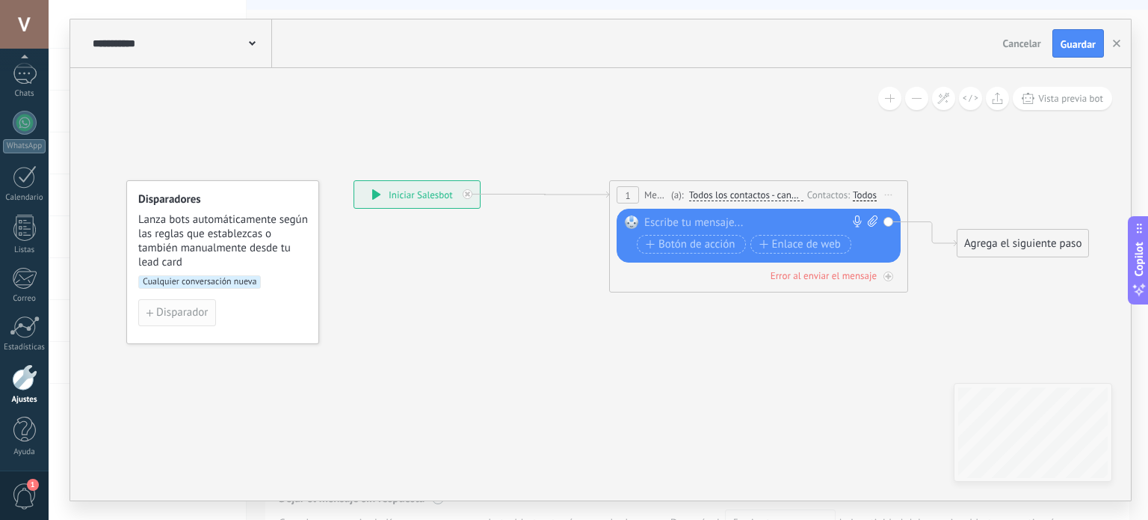
click at [176, 316] on span "Disparador" at bounding box center [182, 312] width 52 height 10
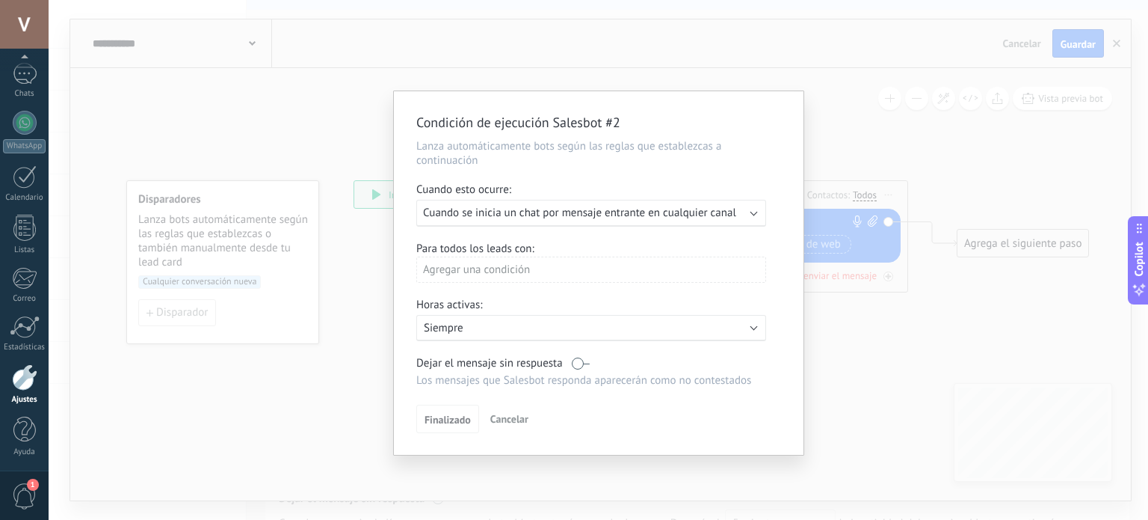
click at [544, 268] on div "Agregar una condición" at bounding box center [591, 269] width 350 height 26
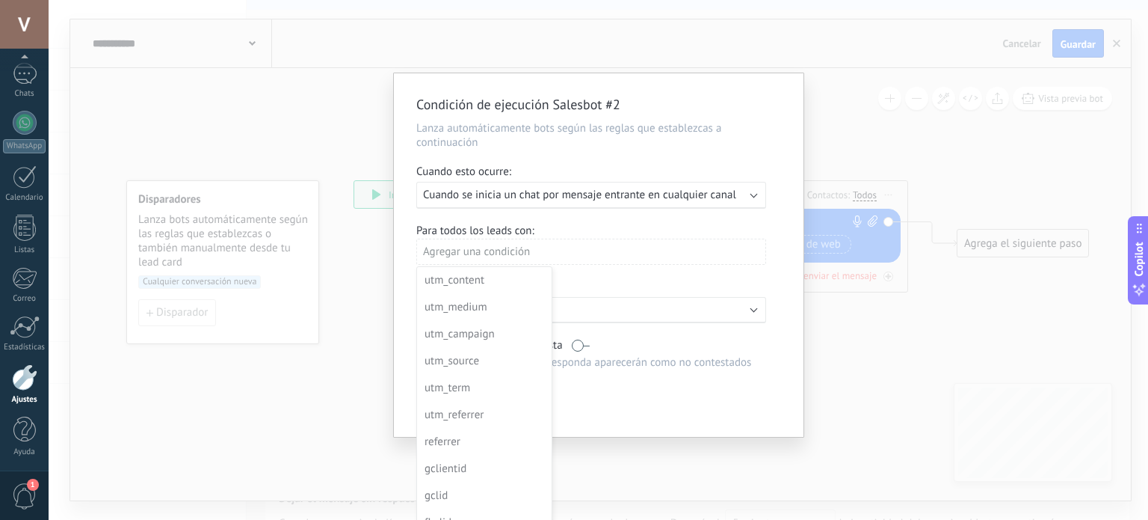
scroll to position [35, 0]
